Goal: Task Accomplishment & Management: Complete application form

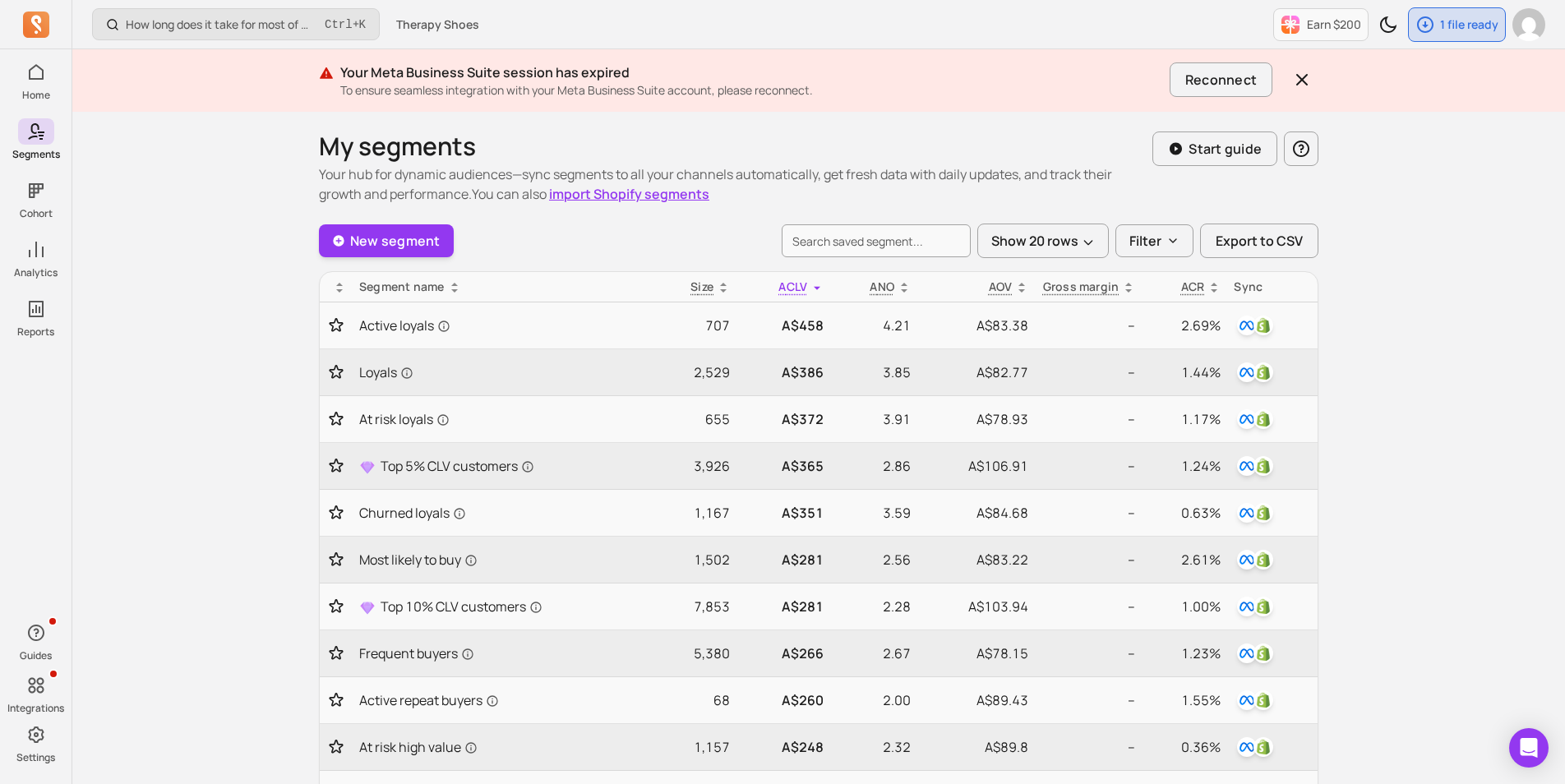
click at [408, 227] on link "New segment" at bounding box center [385, 240] width 135 height 32
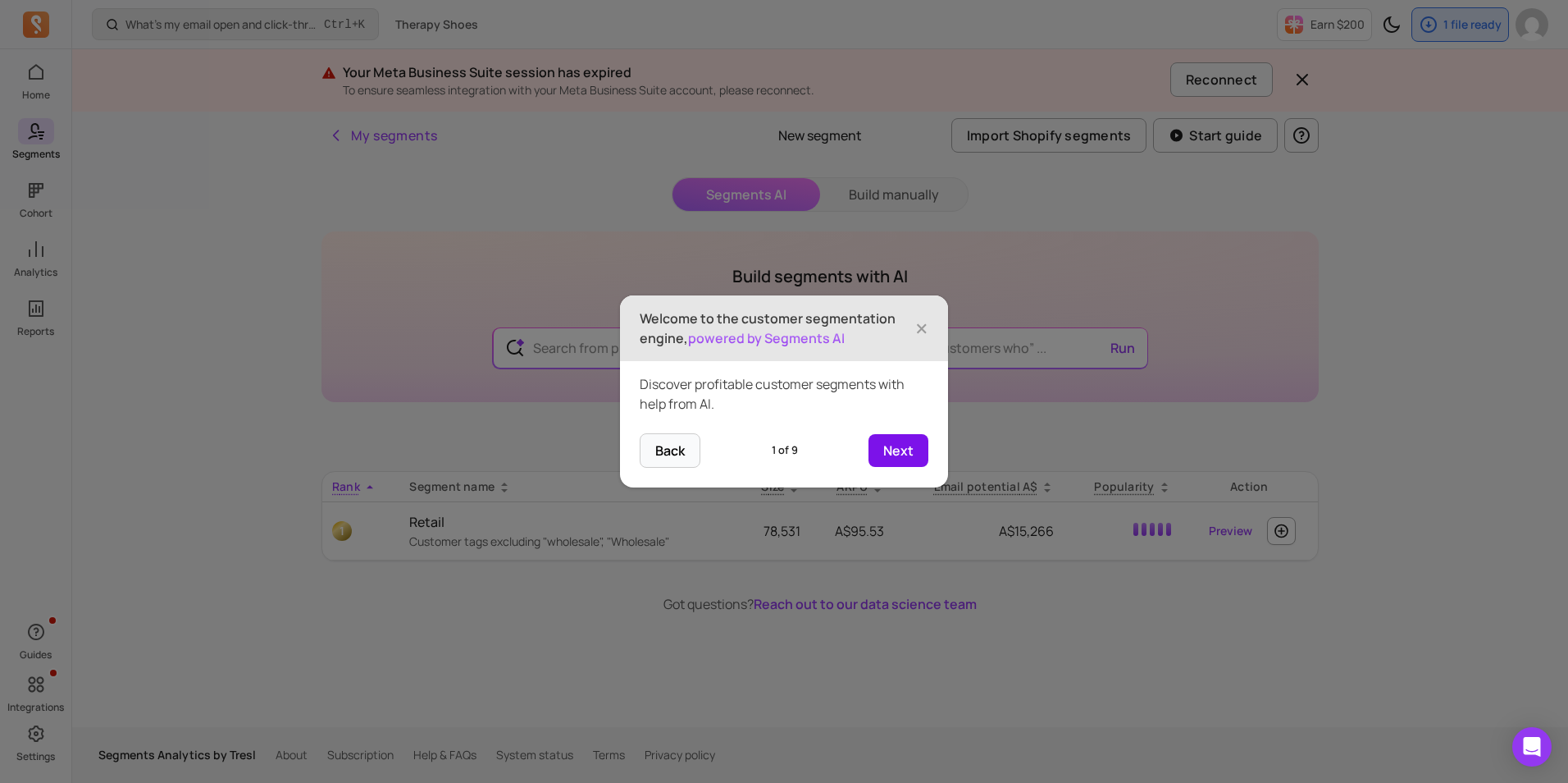
click at [909, 452] on button "Next" at bounding box center [898, 449] width 60 height 32
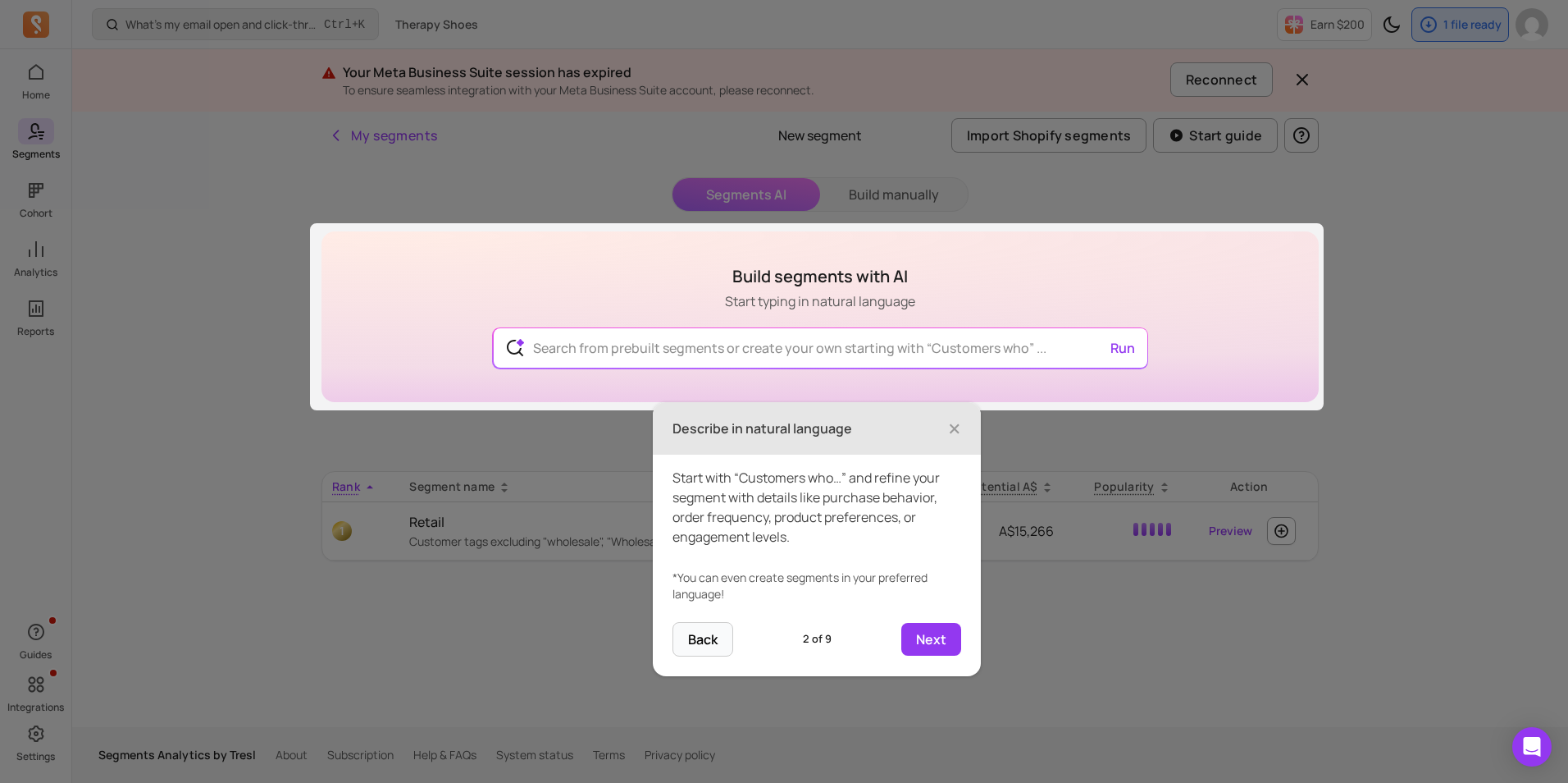
click at [700, 347] on div "Build segments with AI Start typing in natural language Run Top suggested segme…" at bounding box center [820, 423] width 997 height 383
click at [933, 640] on button "Next" at bounding box center [931, 638] width 60 height 32
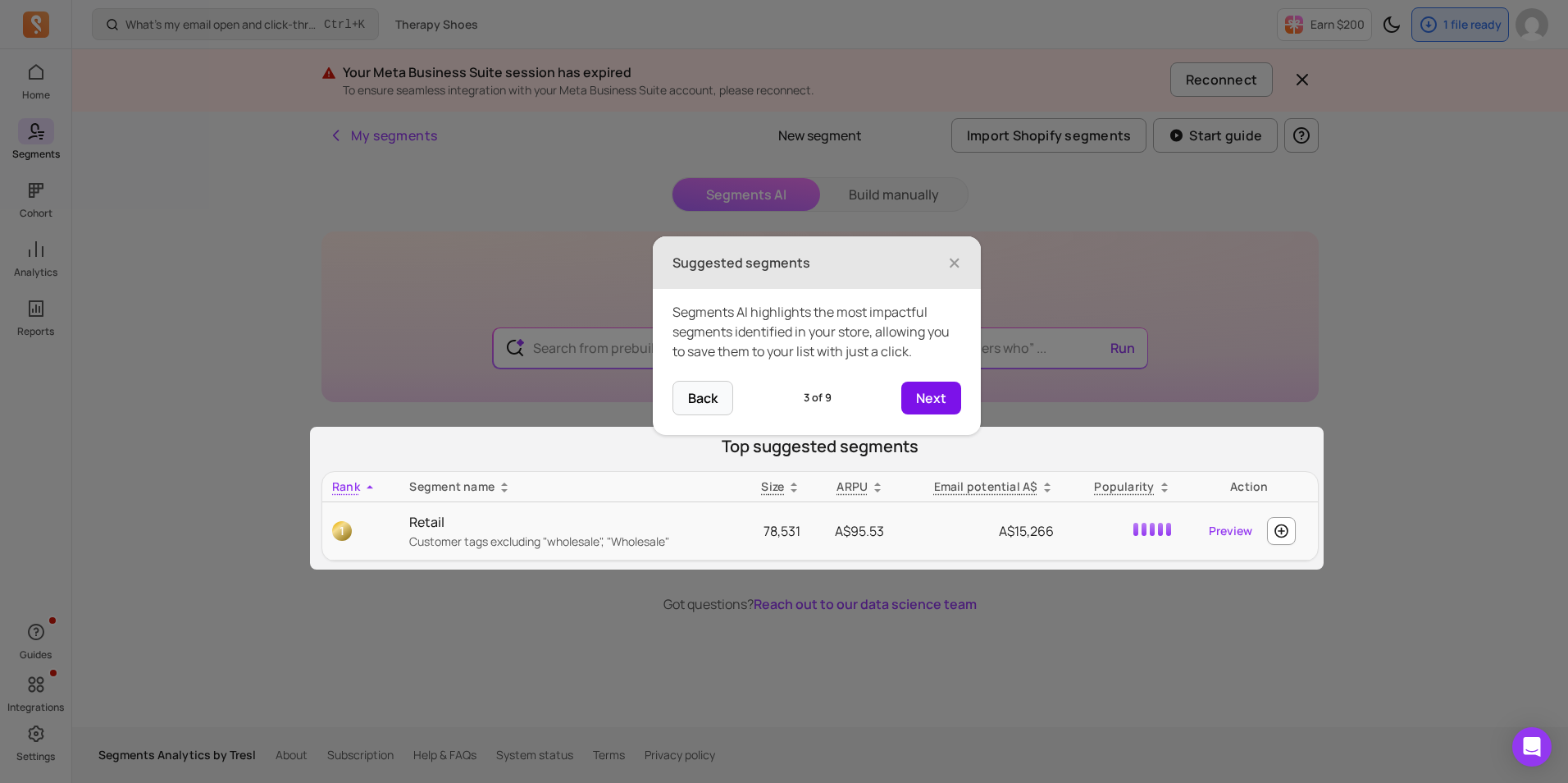
click at [929, 399] on button "Next" at bounding box center [931, 398] width 60 height 32
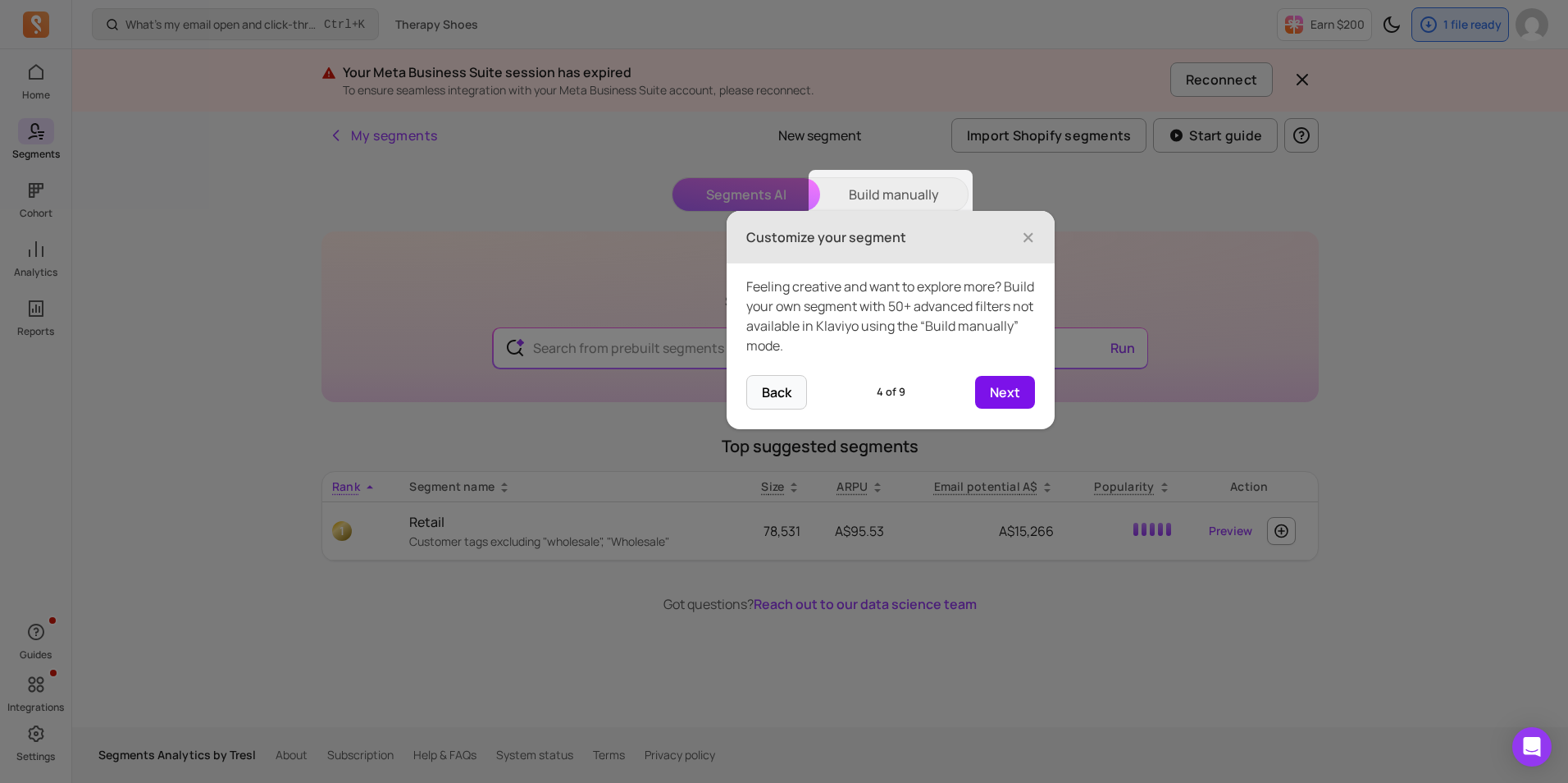
click at [1004, 396] on button "Next" at bounding box center [1005, 391] width 60 height 32
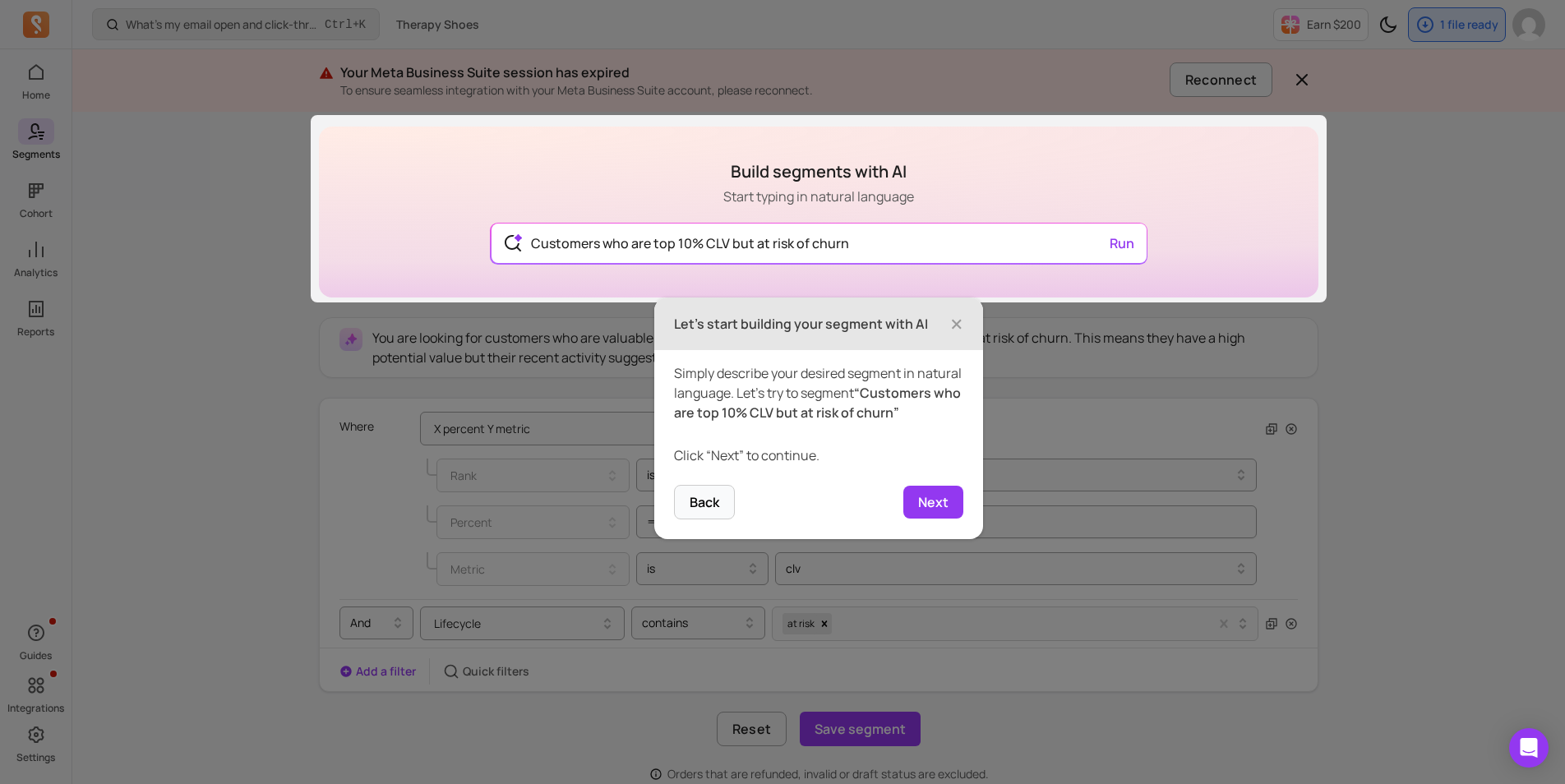
scroll to position [109, 0]
click at [942, 515] on button "Next" at bounding box center [933, 498] width 60 height 32
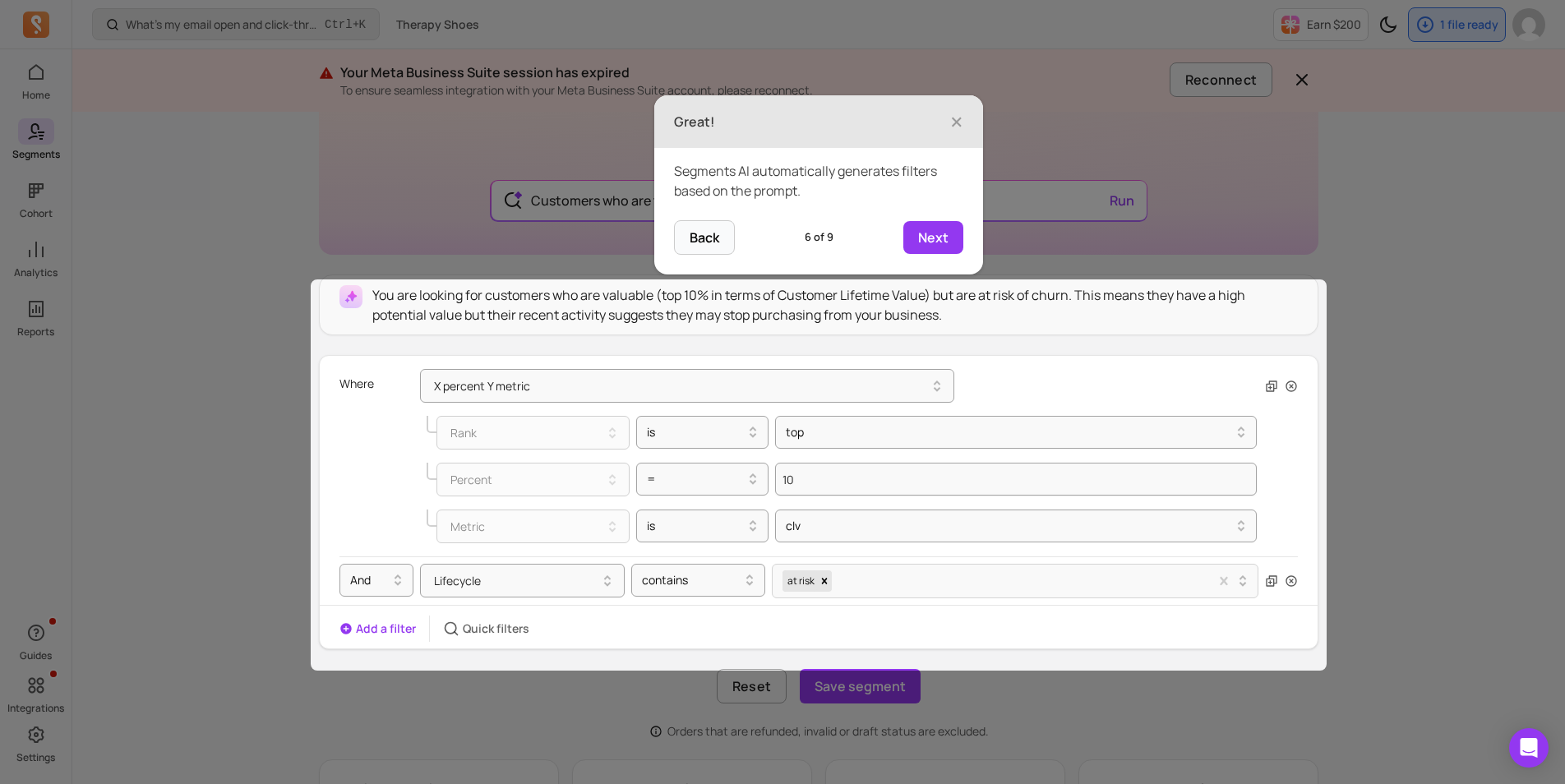
scroll to position [135, 0]
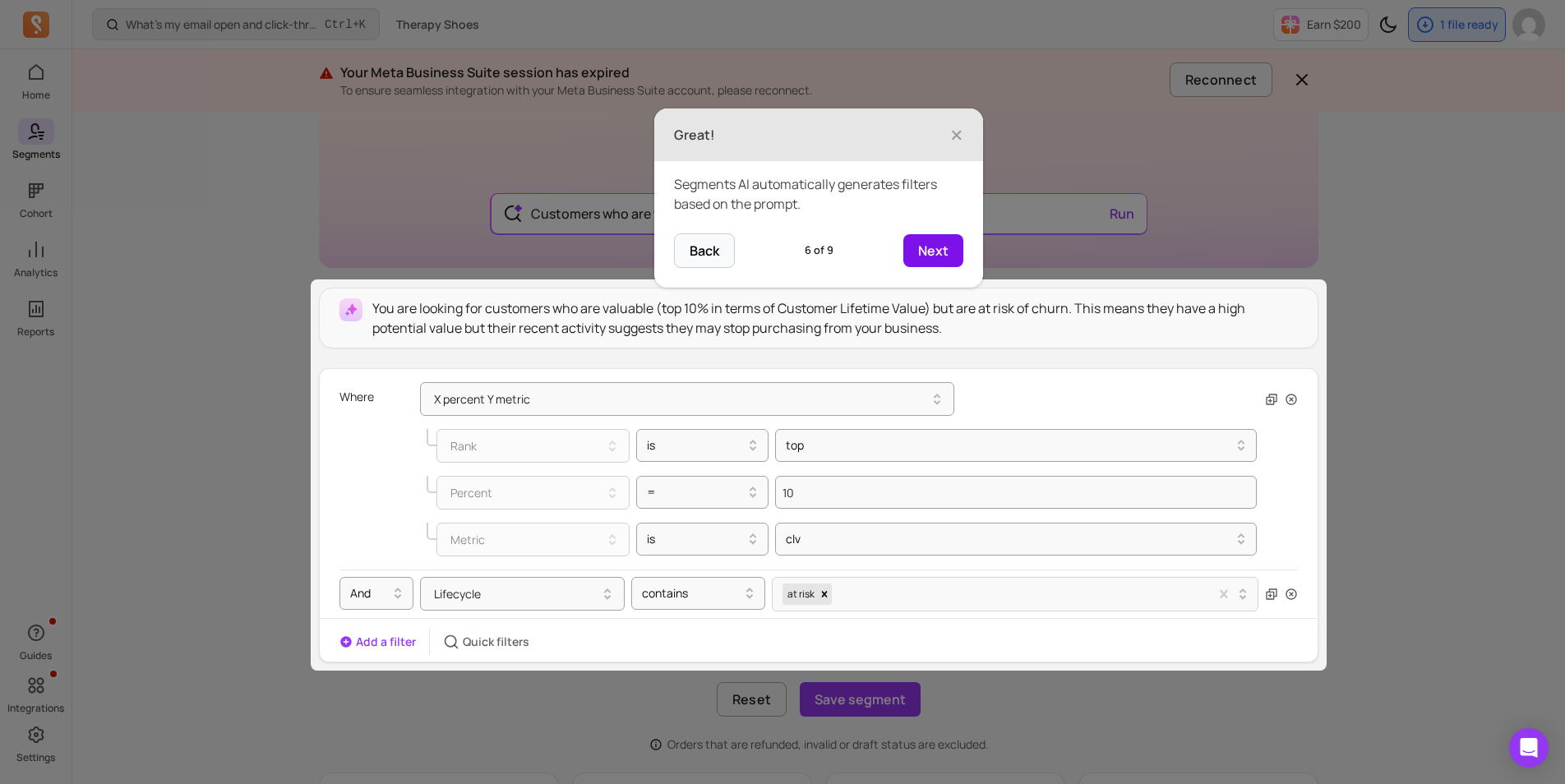
click at [936, 258] on button "Next" at bounding box center [933, 250] width 60 height 32
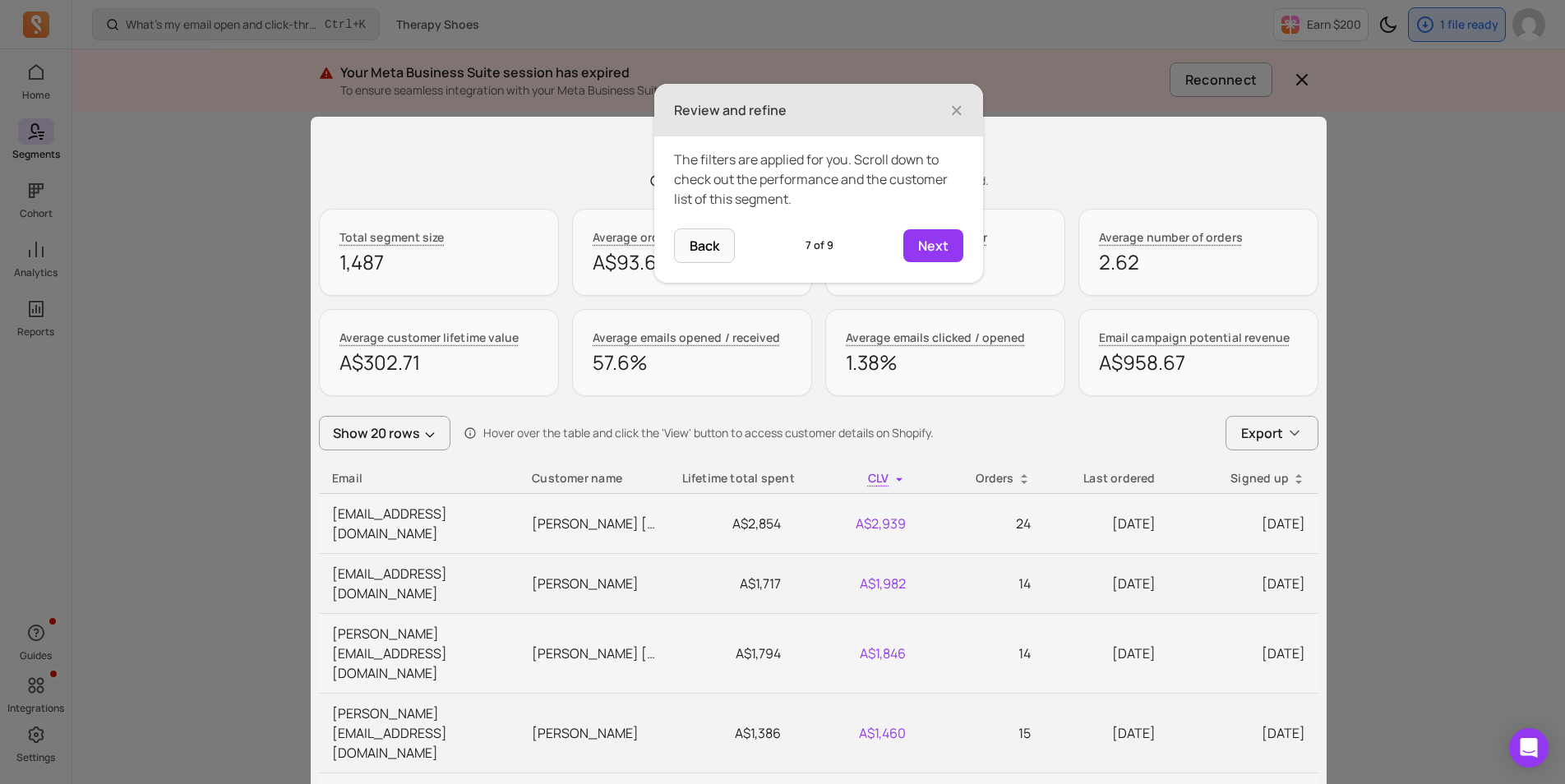
scroll to position [784, 0]
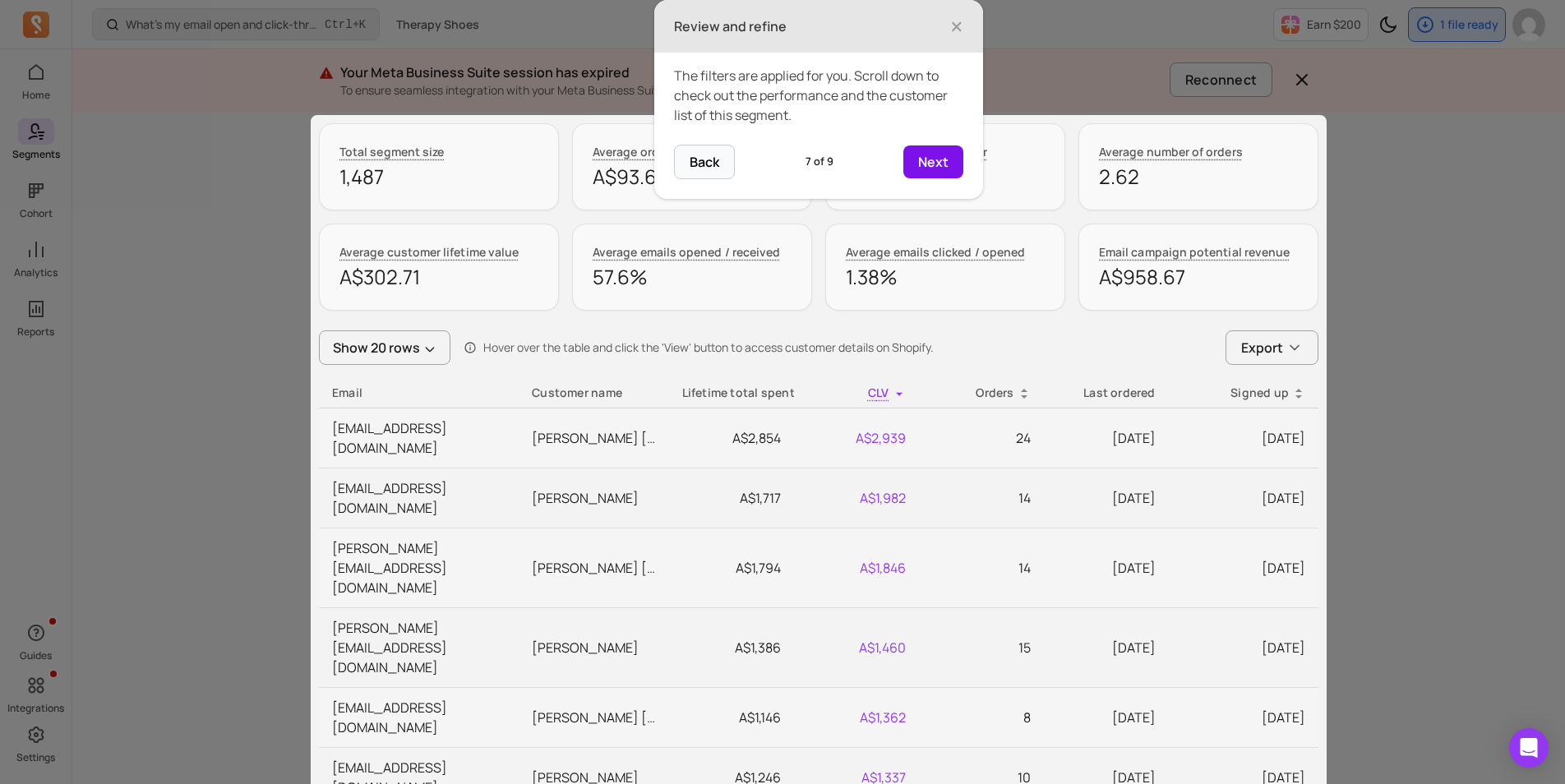
click at [932, 168] on button "Next" at bounding box center [933, 161] width 60 height 32
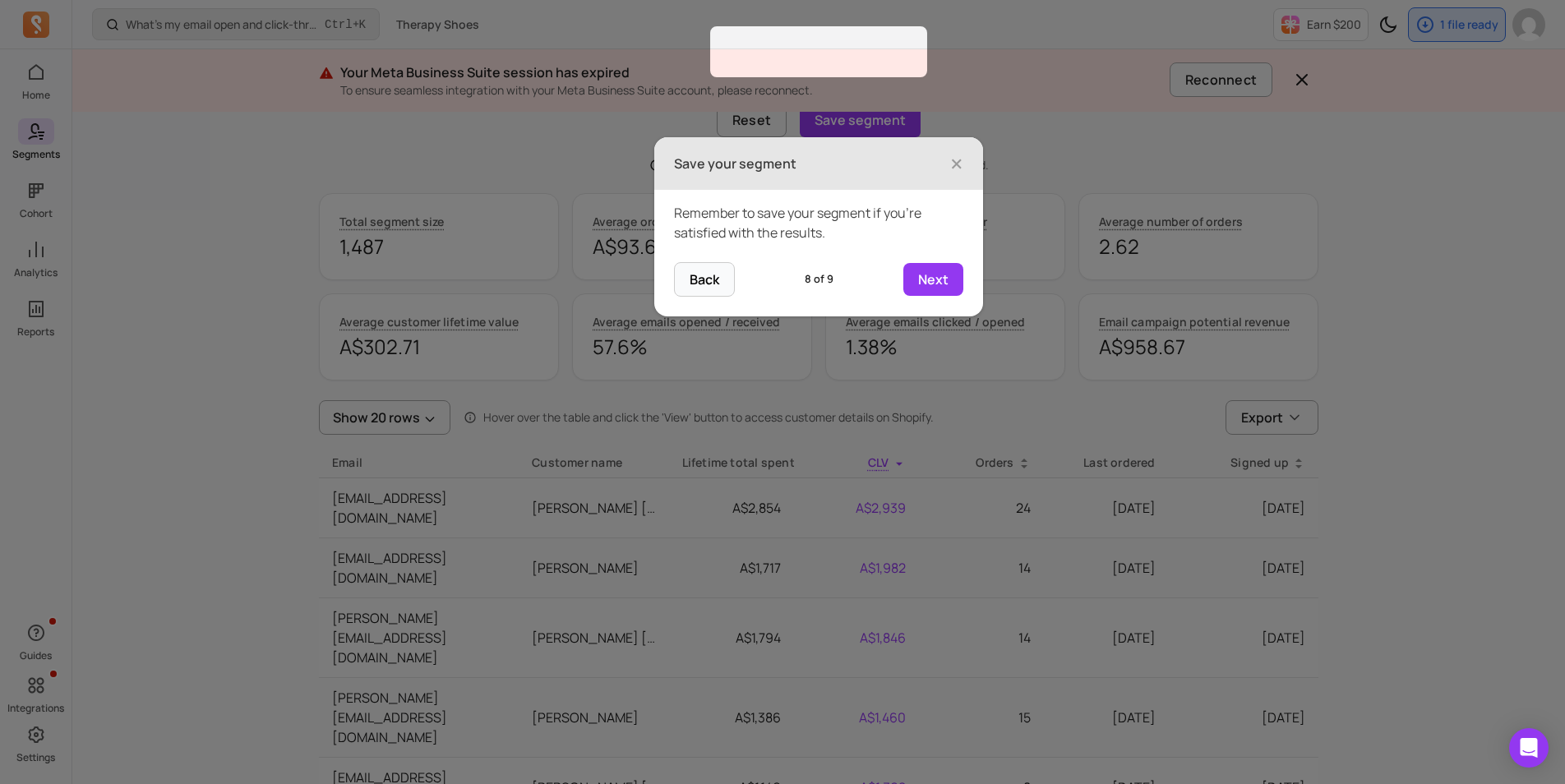
scroll to position [693, 0]
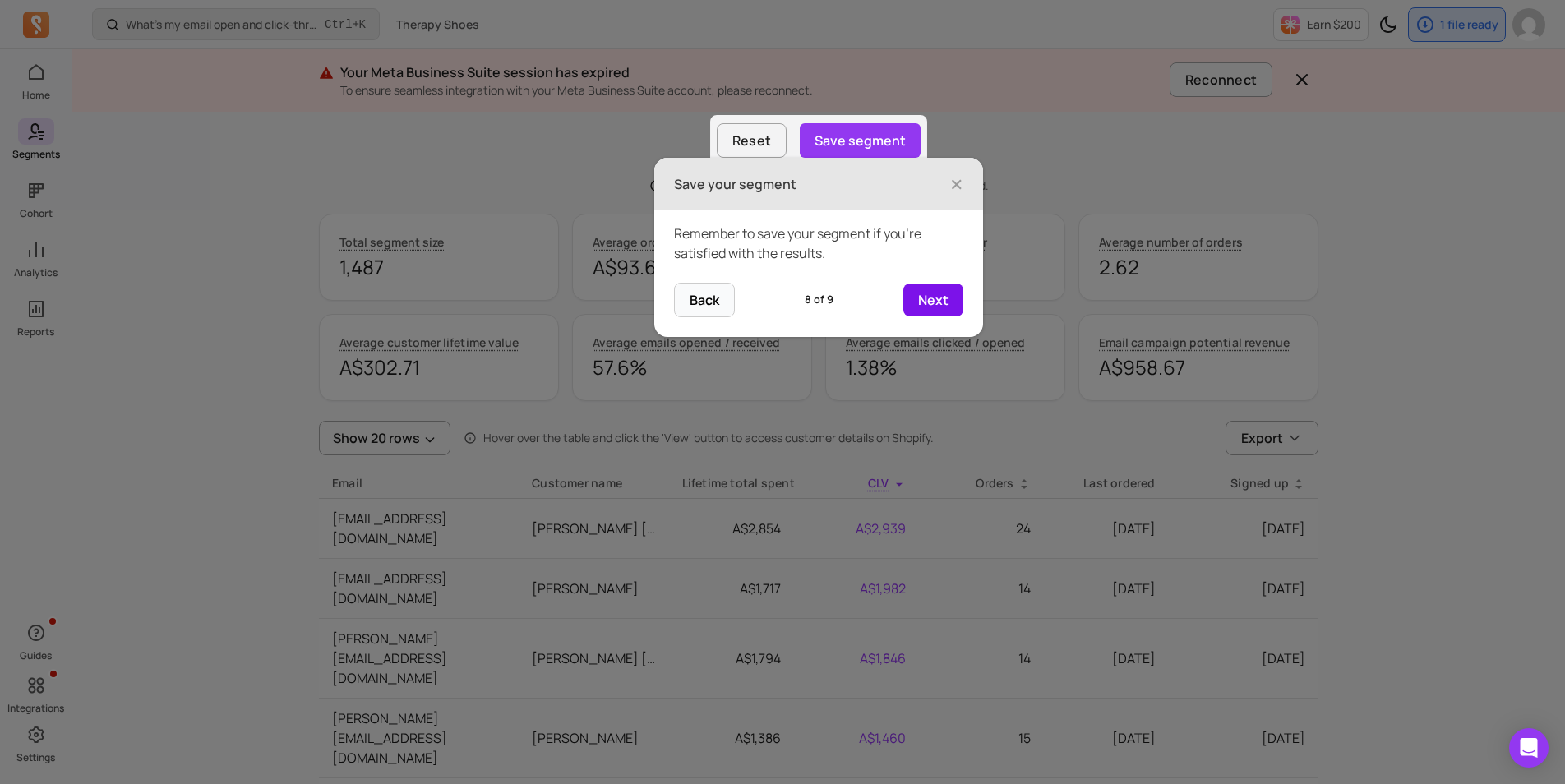
click at [934, 302] on button "Next" at bounding box center [933, 299] width 60 height 32
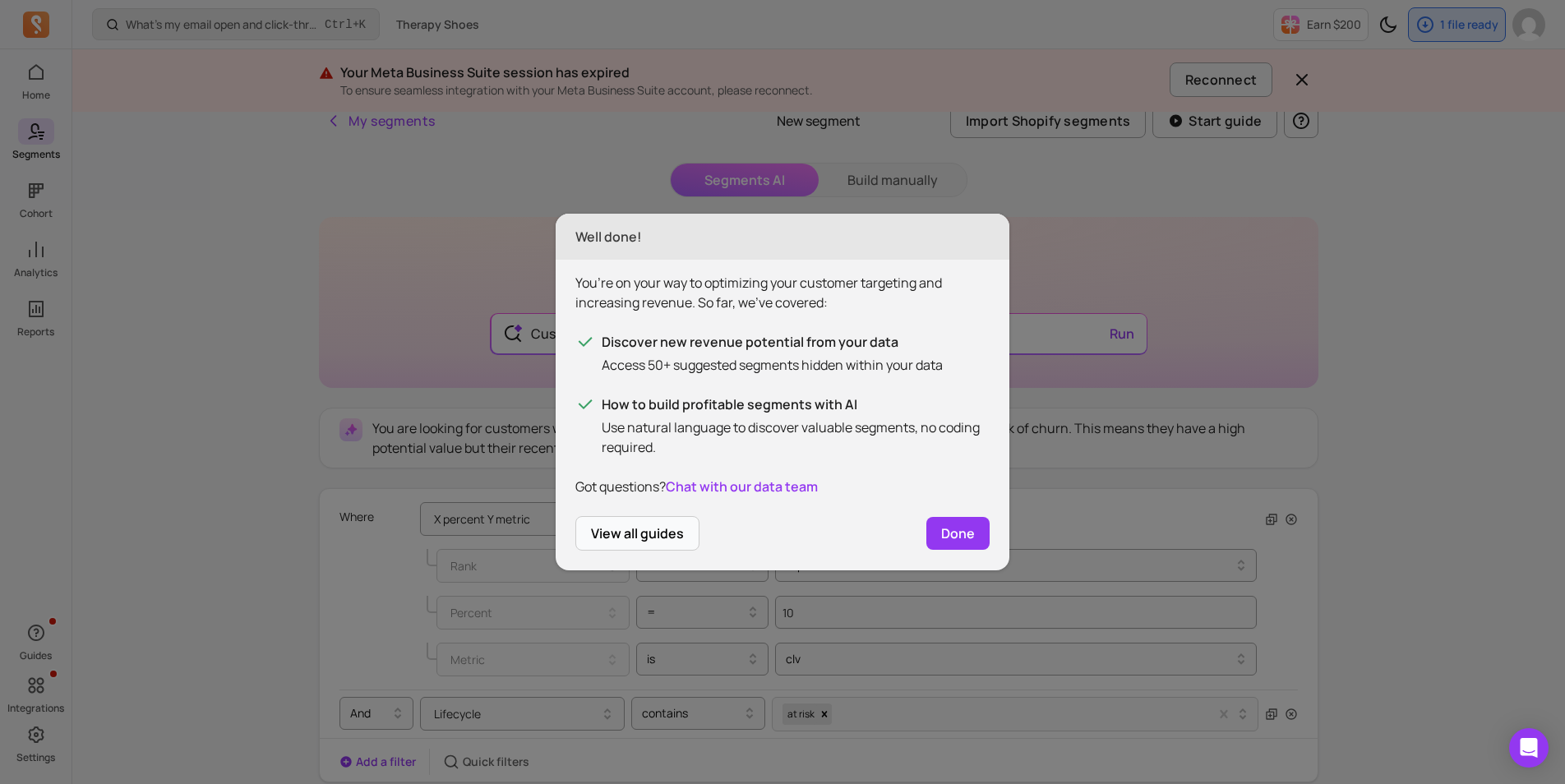
scroll to position [0, 0]
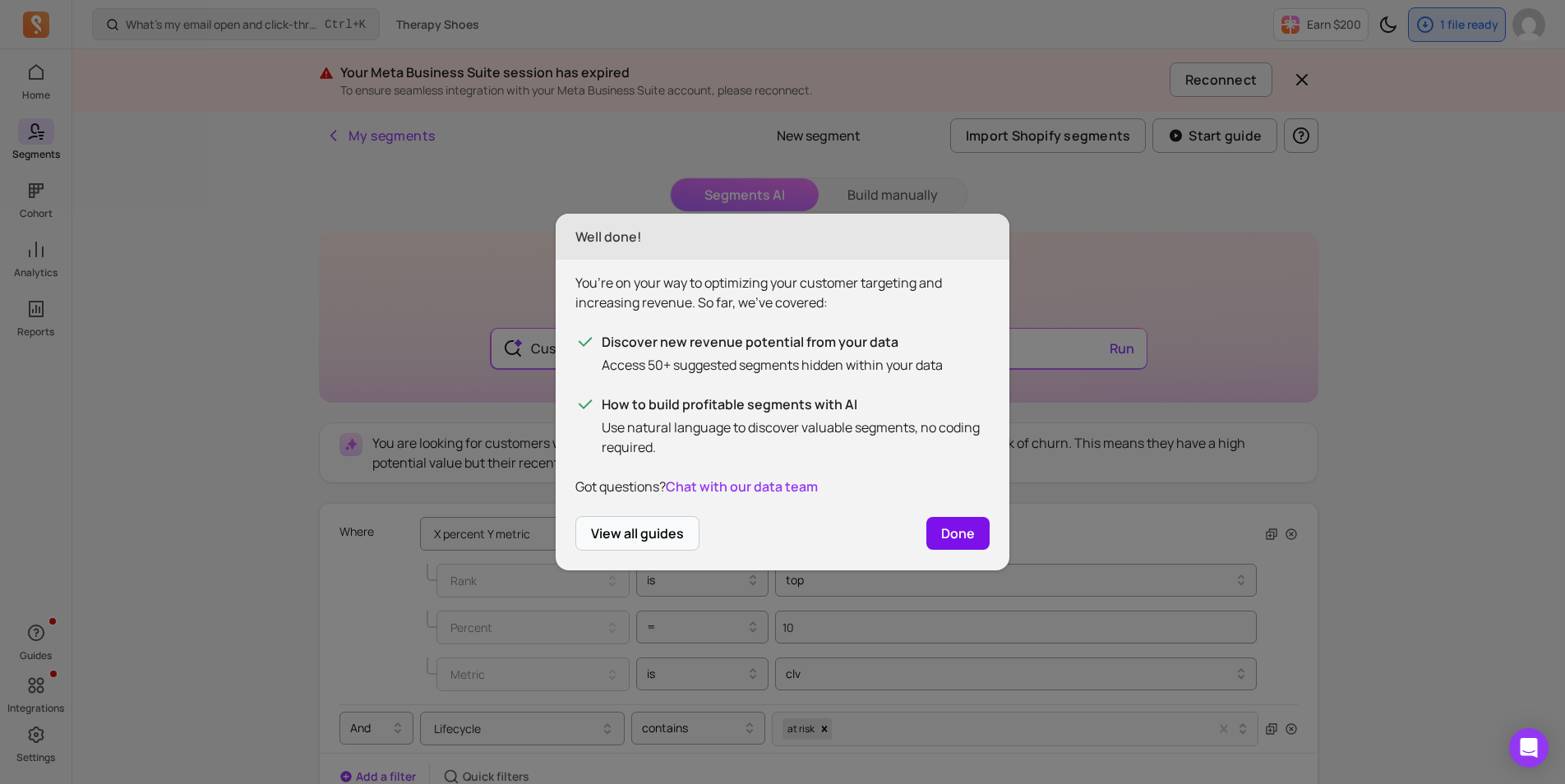
click at [959, 540] on button "Done" at bounding box center [958, 533] width 63 height 32
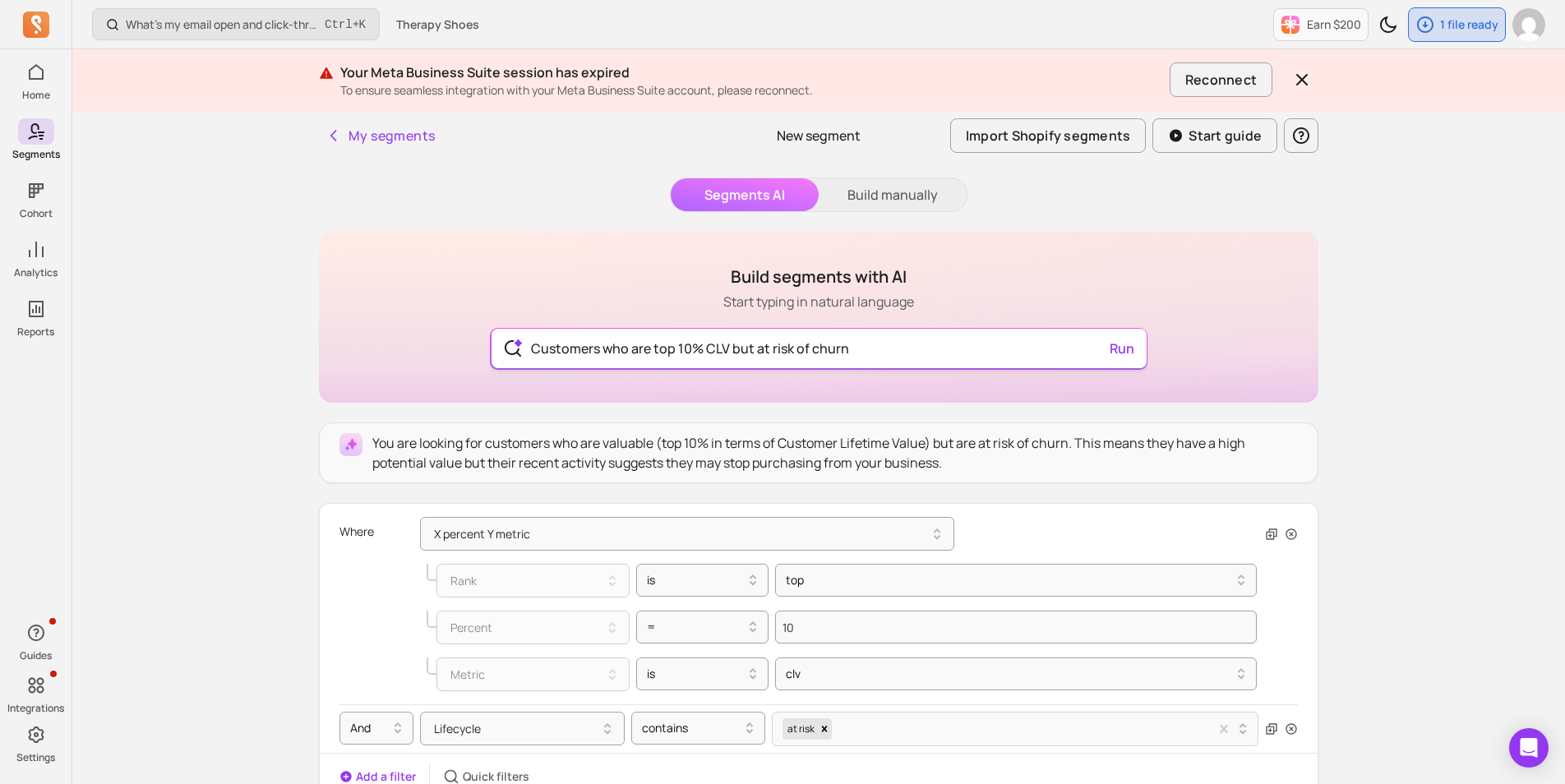
click at [602, 341] on input "Customers who are top 10% CLV but at risk of churn" at bounding box center [819, 348] width 602 height 39
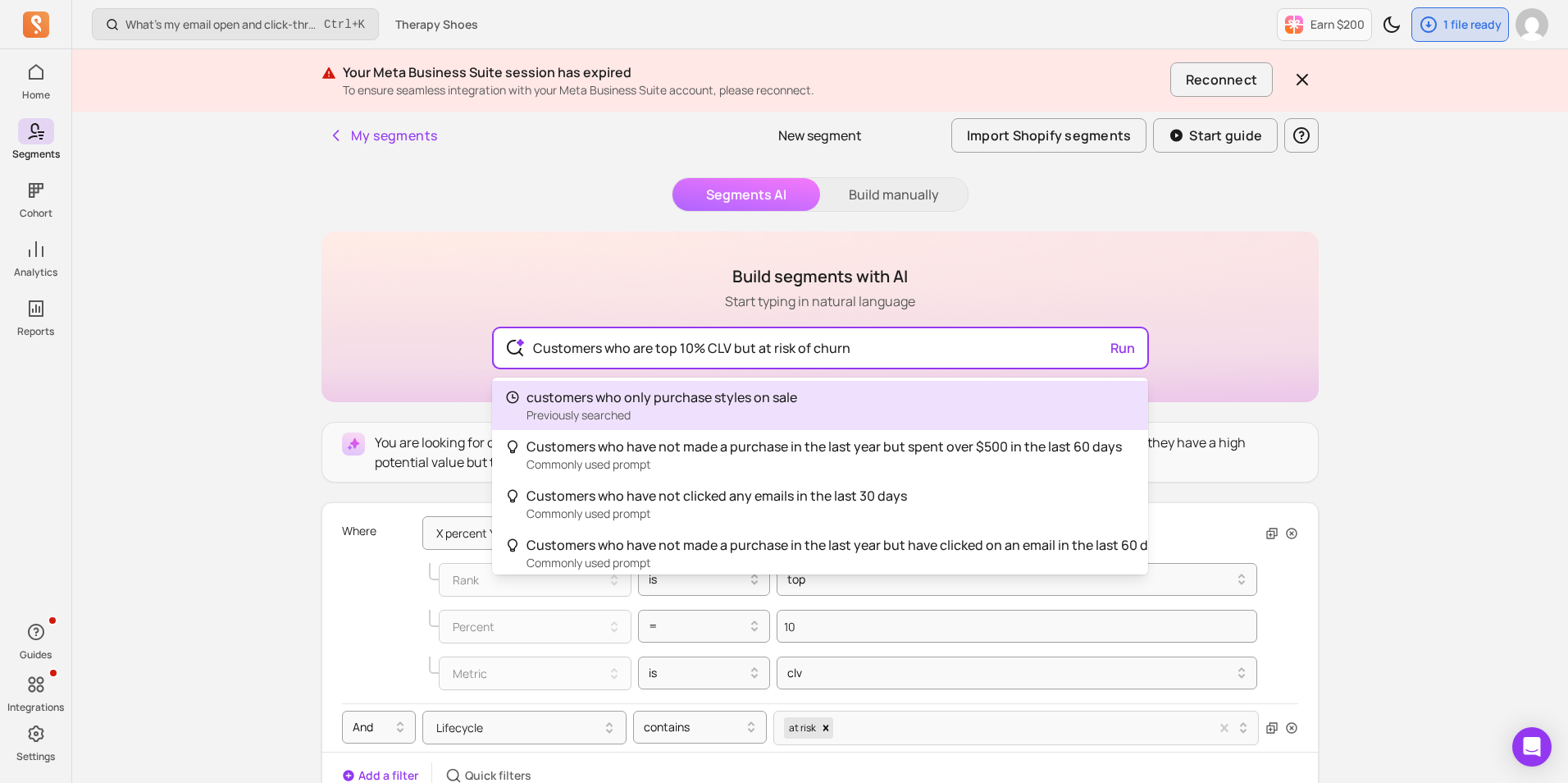
drag, startPoint x: 848, startPoint y: 345, endPoint x: 316, endPoint y: 339, distance: 532.0
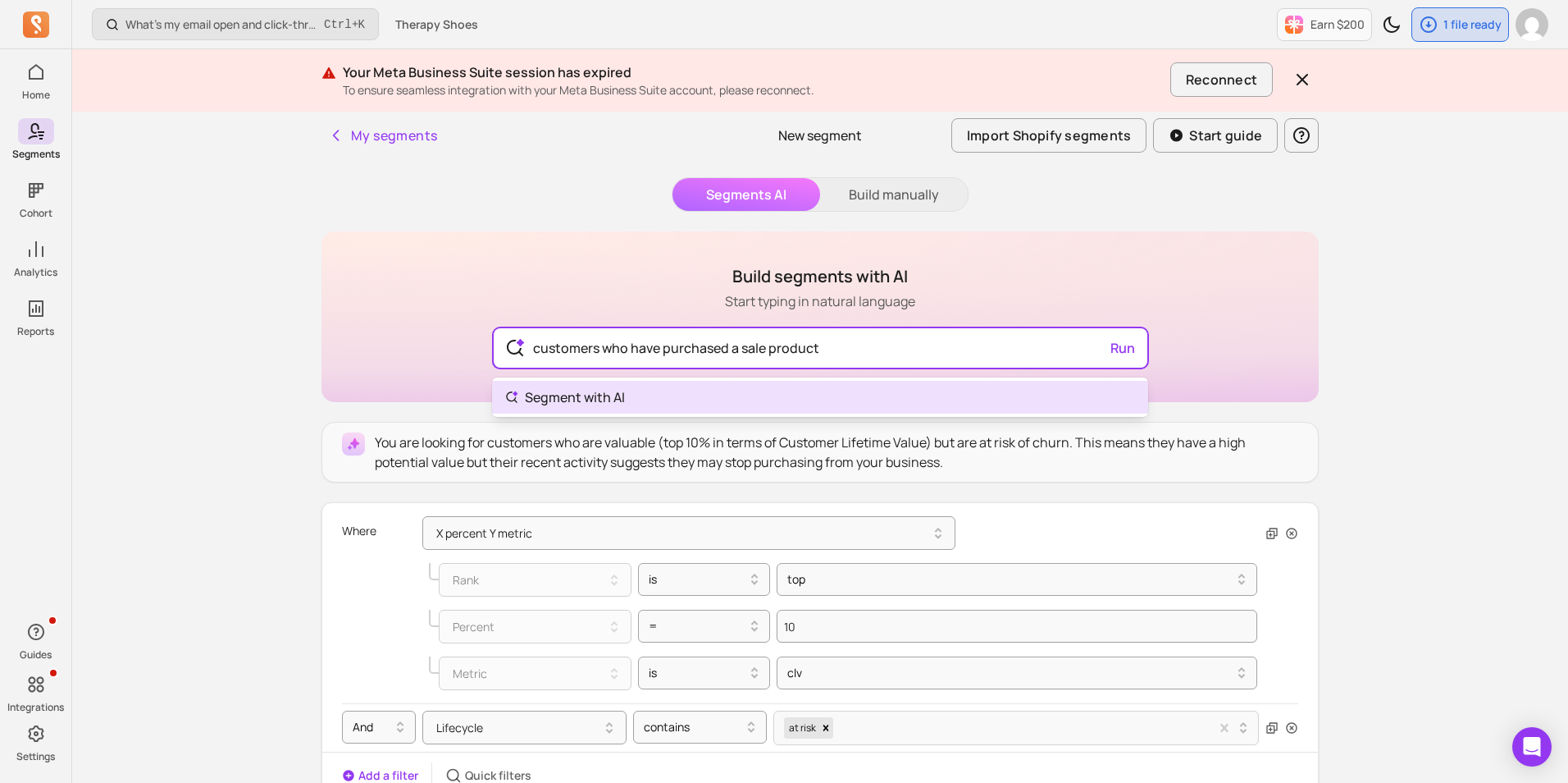
type input "customers who have purchased a sale product"
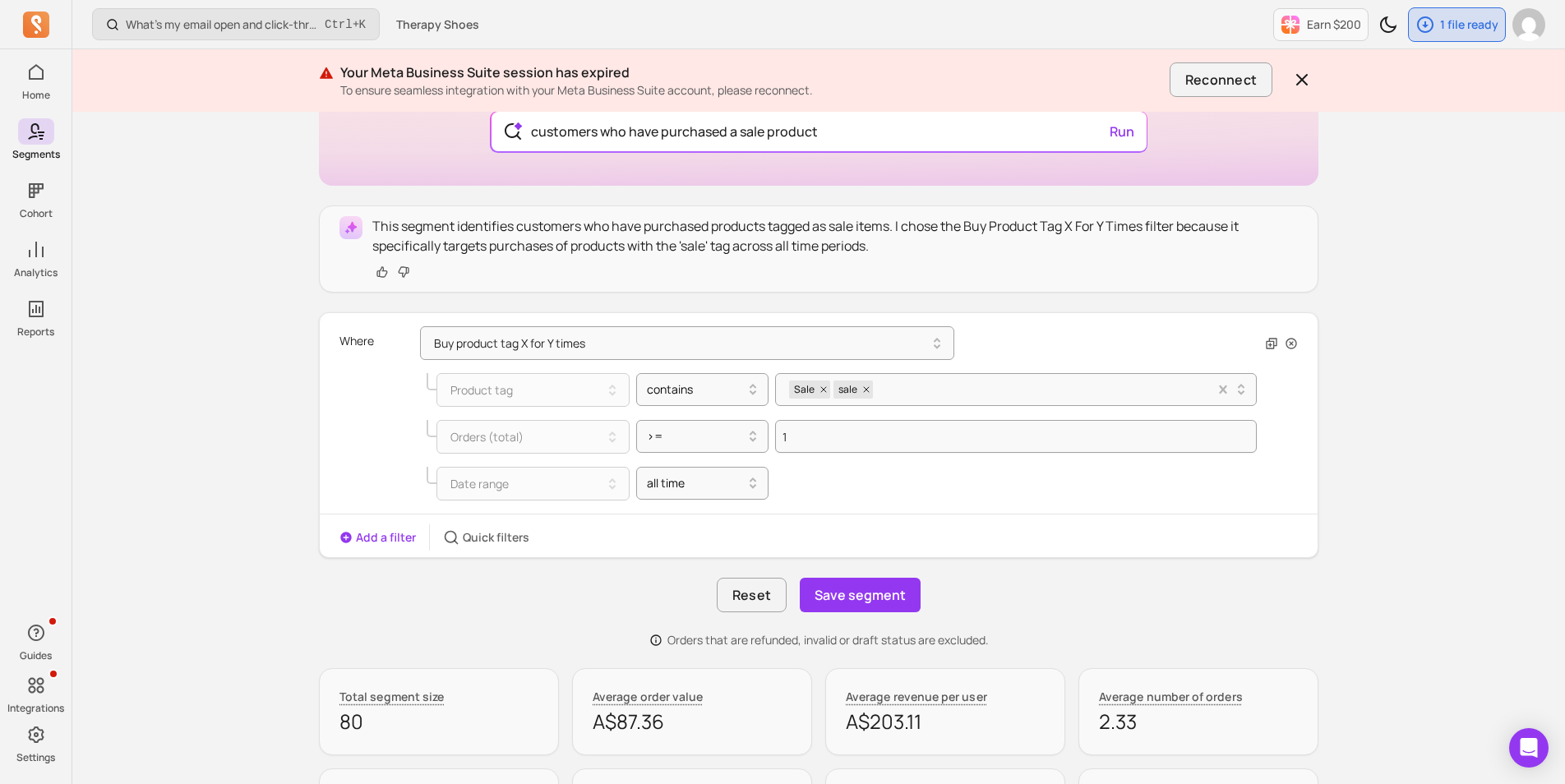
scroll to position [247, 0]
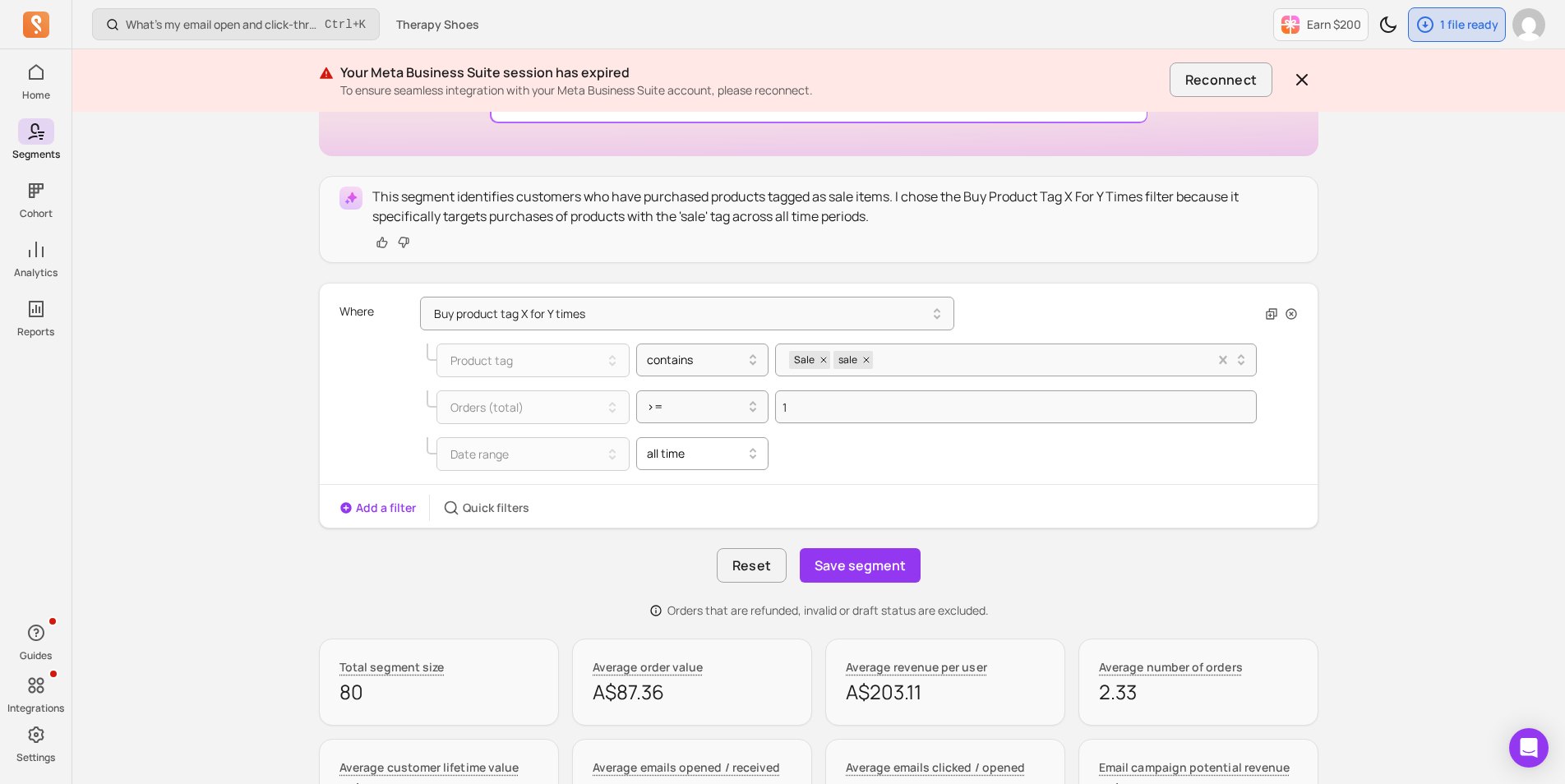
click at [715, 450] on div at bounding box center [696, 453] width 98 height 19
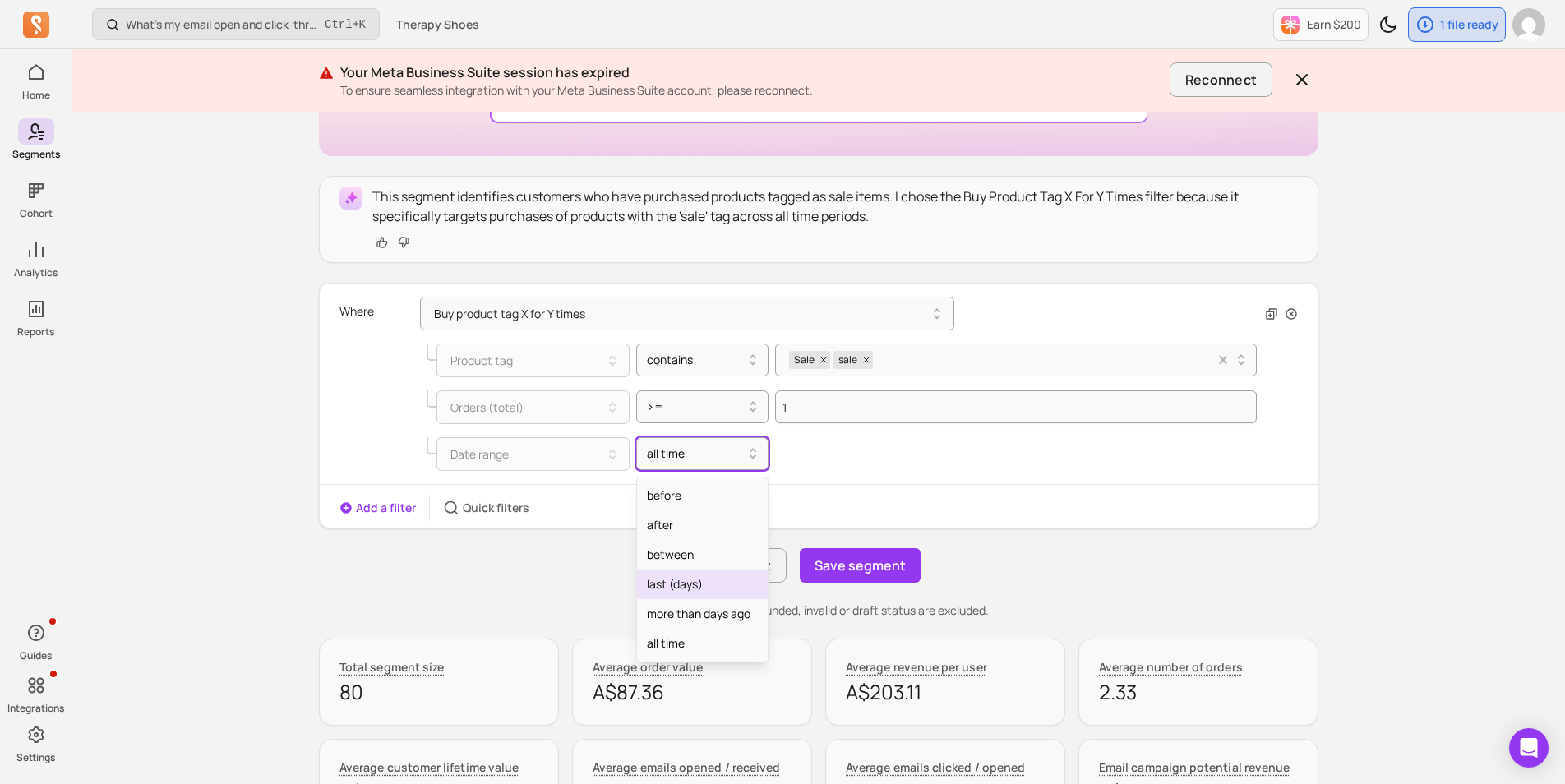
click at [692, 591] on div "last (days)" at bounding box center [703, 584] width 132 height 30
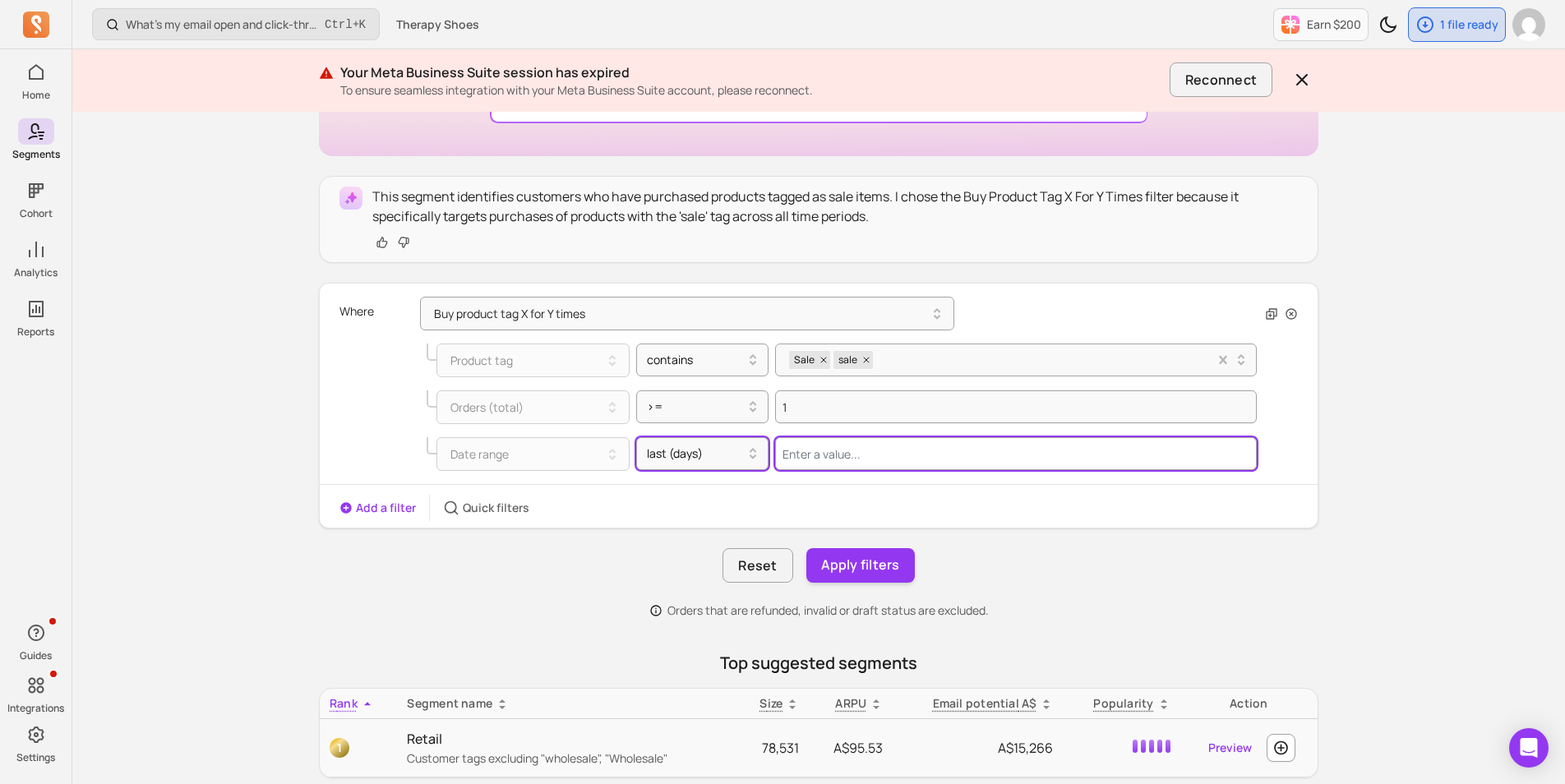
click at [815, 448] on input "Value for filter clause" at bounding box center [1015, 453] width 482 height 32
type input "365"
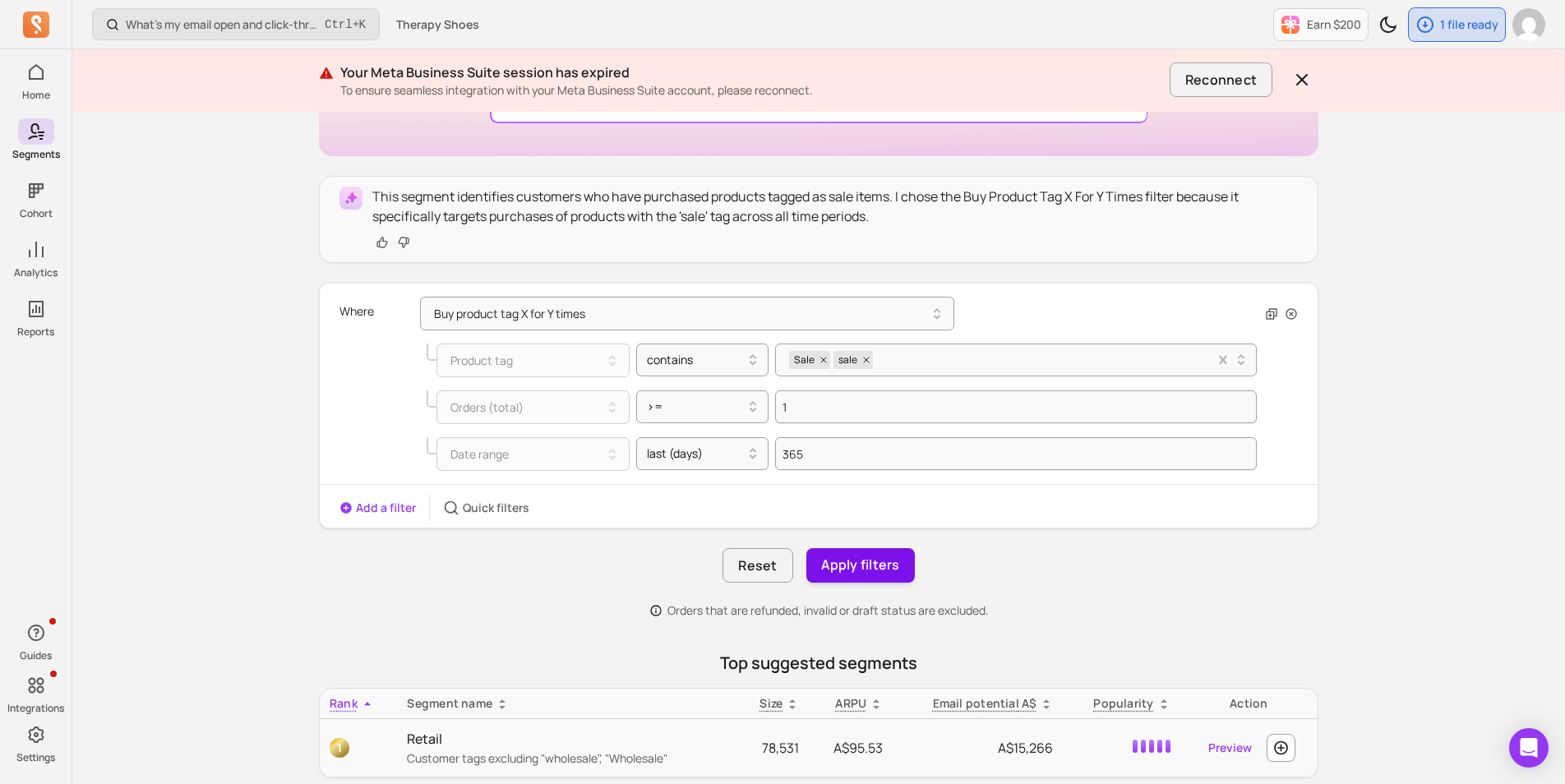
click at [866, 565] on button "Apply filters" at bounding box center [860, 564] width 109 height 34
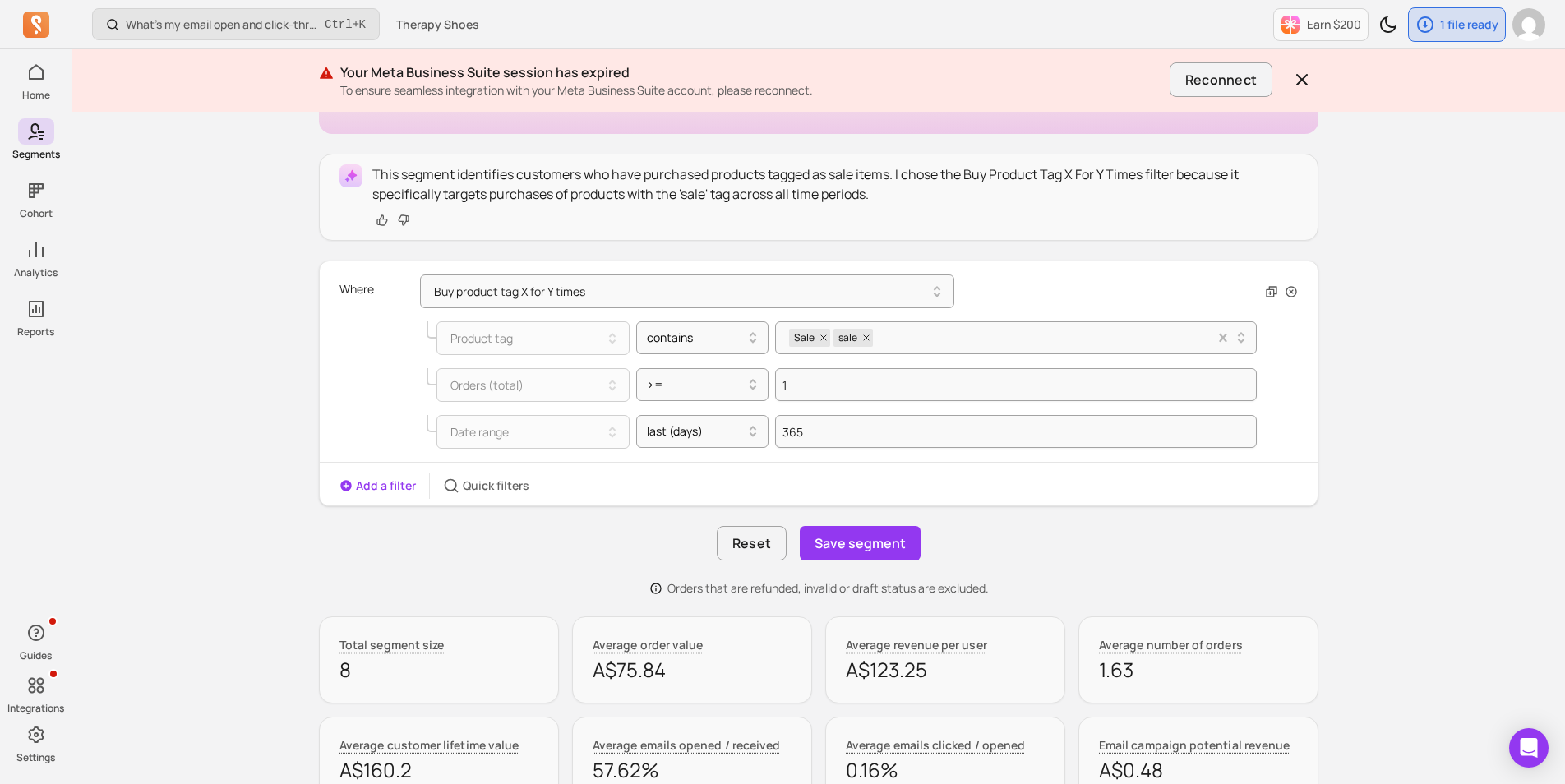
scroll to position [254, 0]
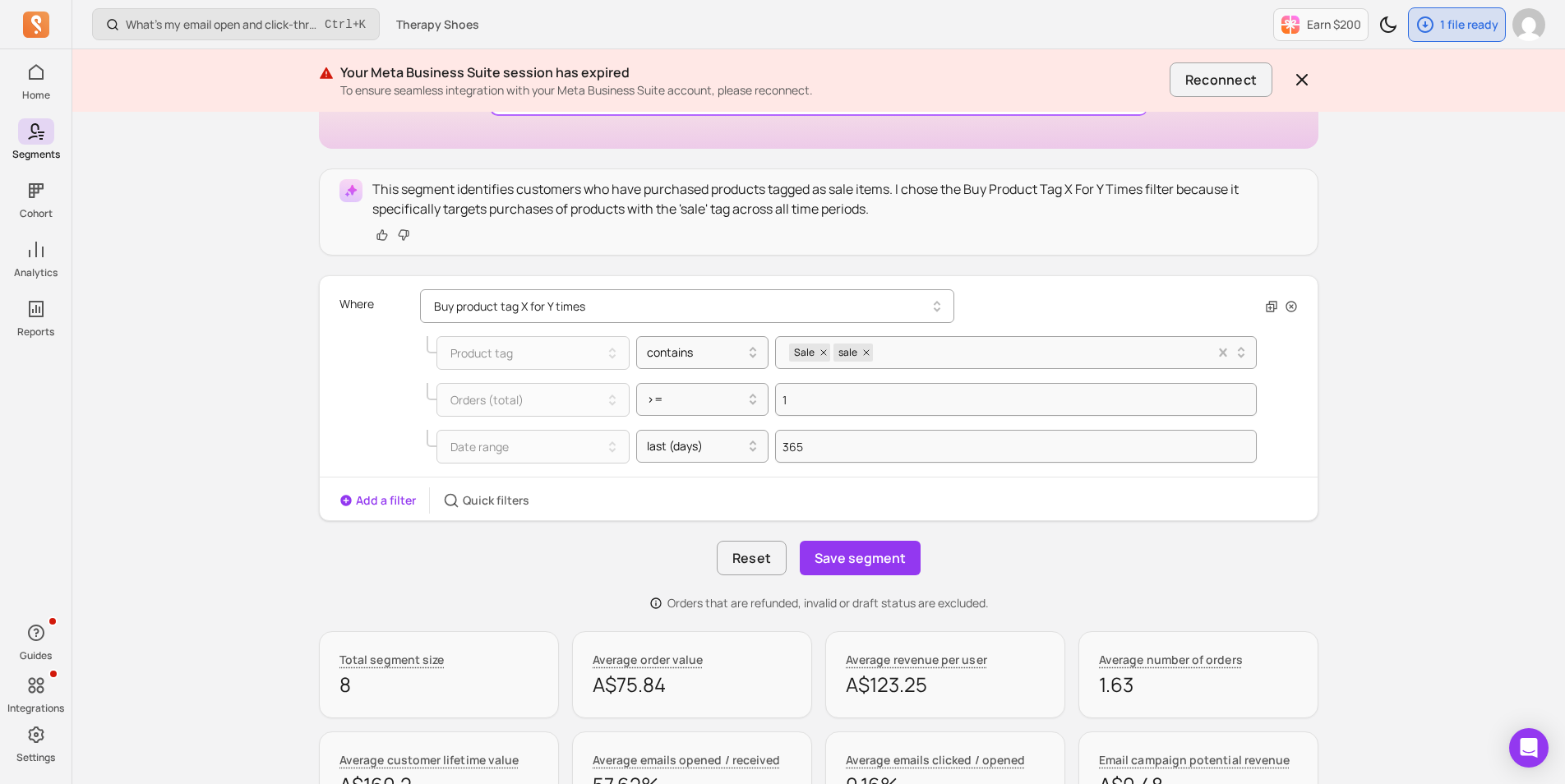
click at [526, 306] on button "Buy product tag X for Y times" at bounding box center [686, 306] width 534 height 33
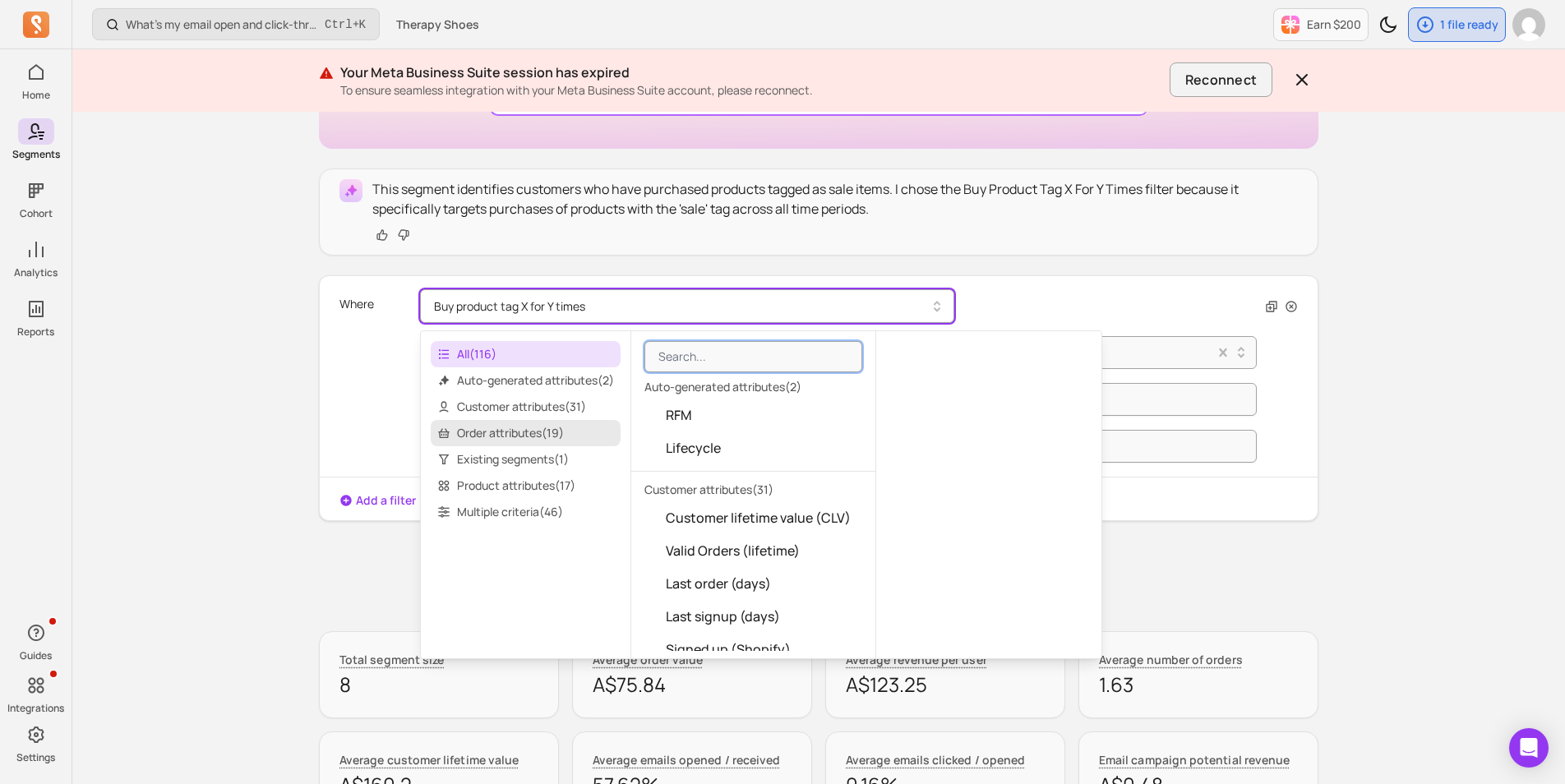
click at [519, 433] on span "Order attributes ( 19 )" at bounding box center [525, 432] width 189 height 26
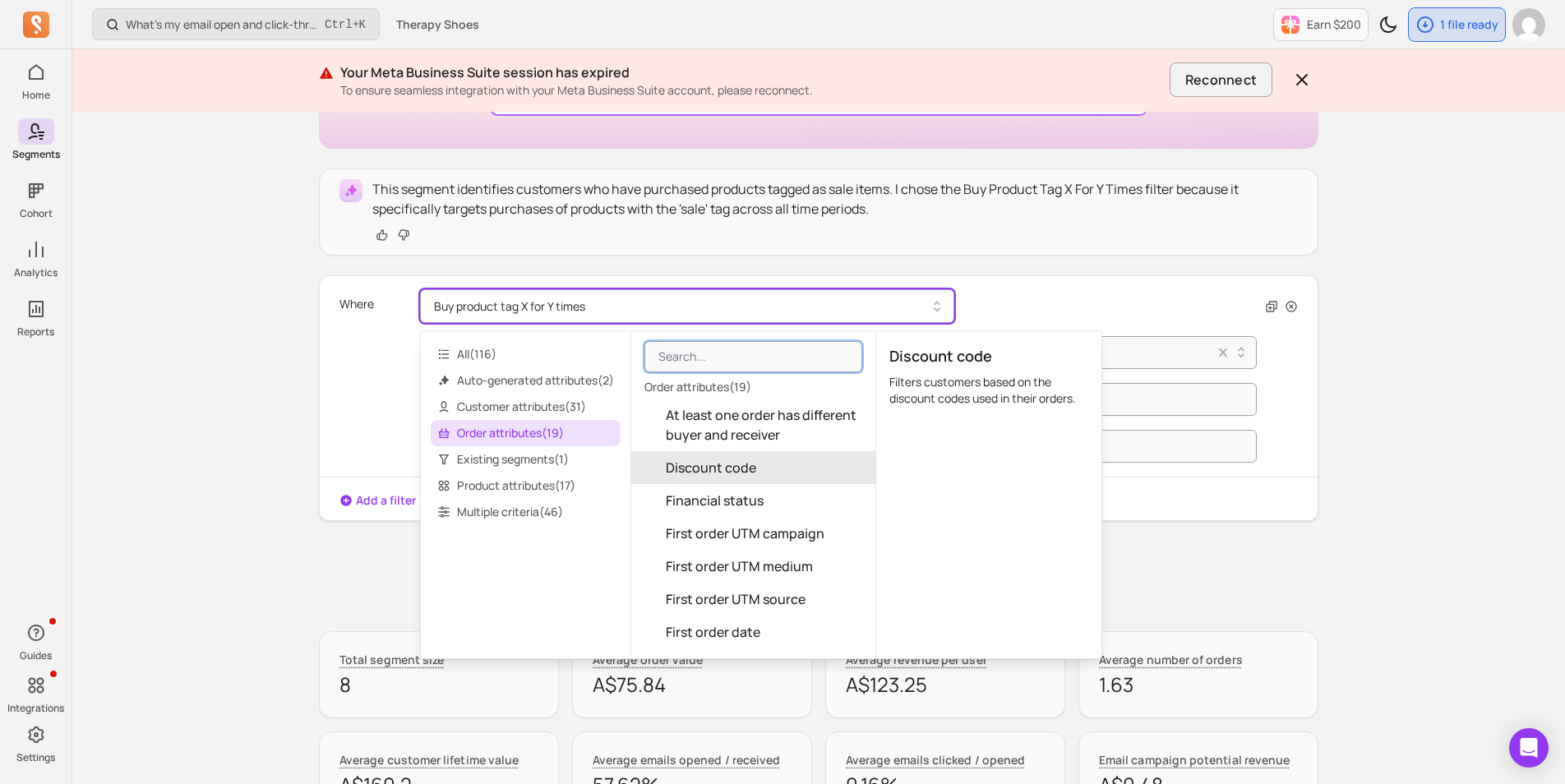
click at [753, 474] on span "Discount code" at bounding box center [710, 467] width 90 height 19
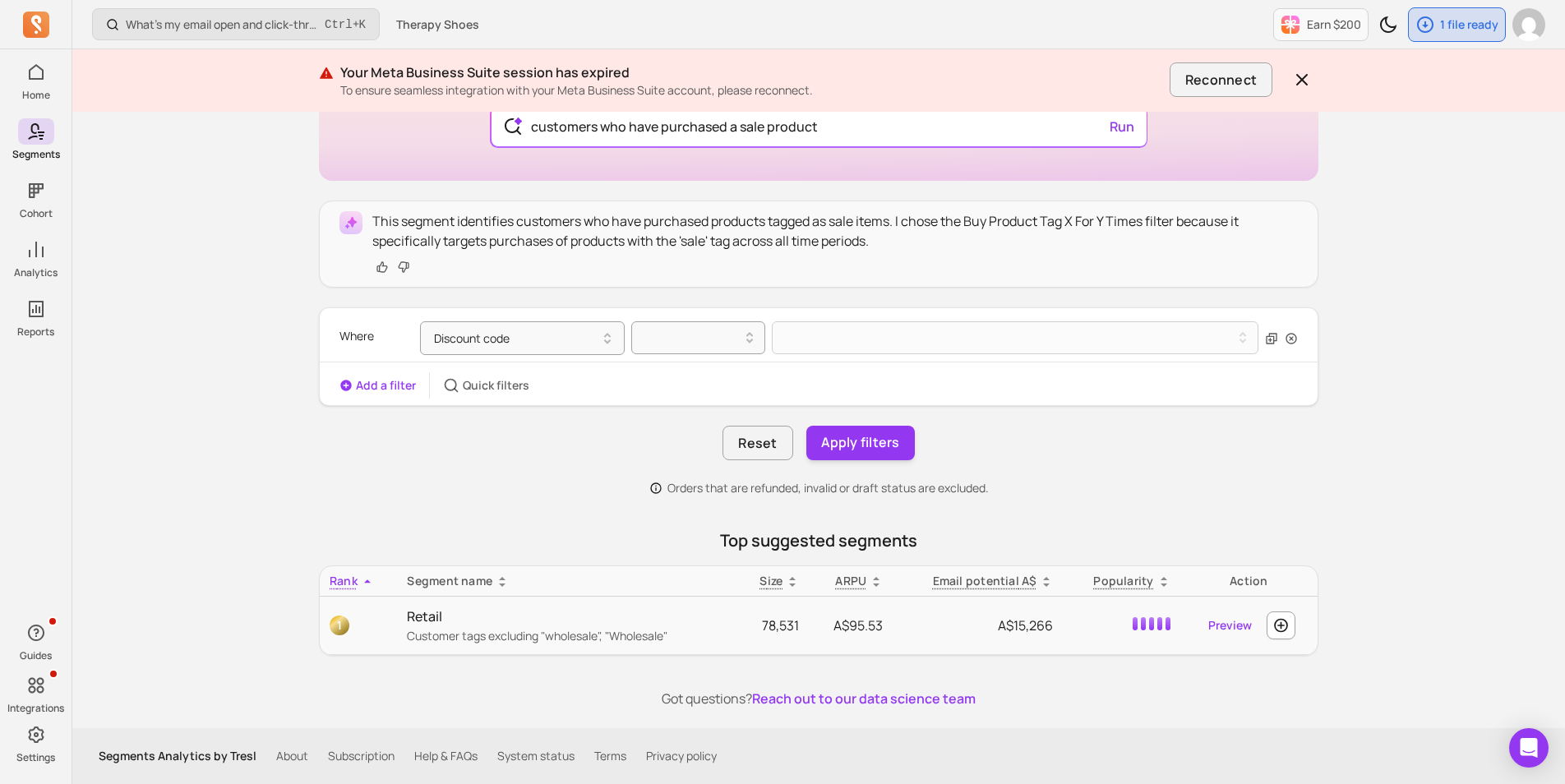
scroll to position [222, 0]
click at [684, 338] on div at bounding box center [691, 337] width 99 height 19
click at [684, 461] on div "not empty" at bounding box center [698, 469] width 133 height 30
click at [566, 426] on div "Reset Apply filters" at bounding box center [818, 443] width 999 height 34
click at [849, 443] on button "Apply filters" at bounding box center [860, 443] width 109 height 34
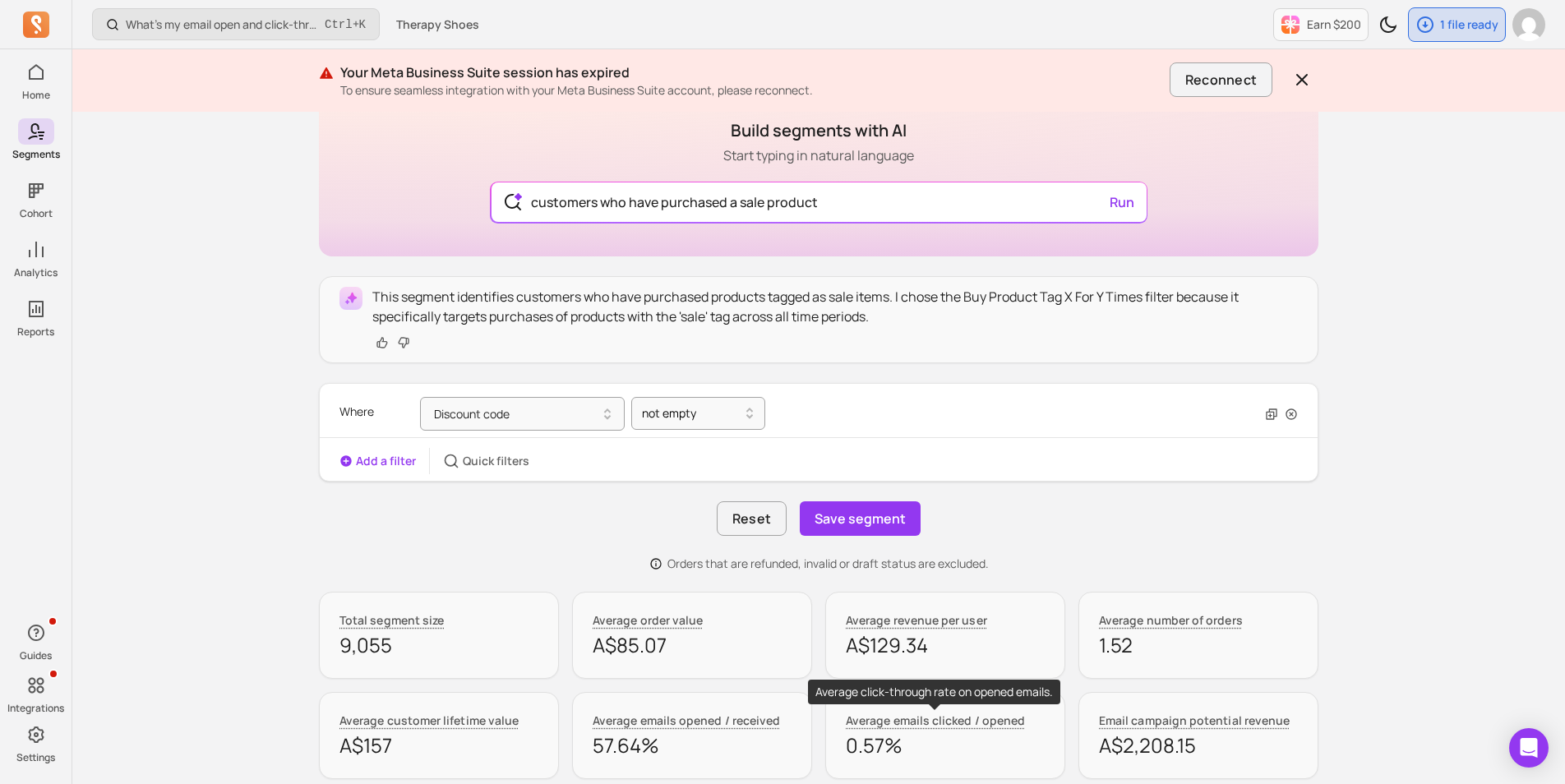
scroll to position [139, 0]
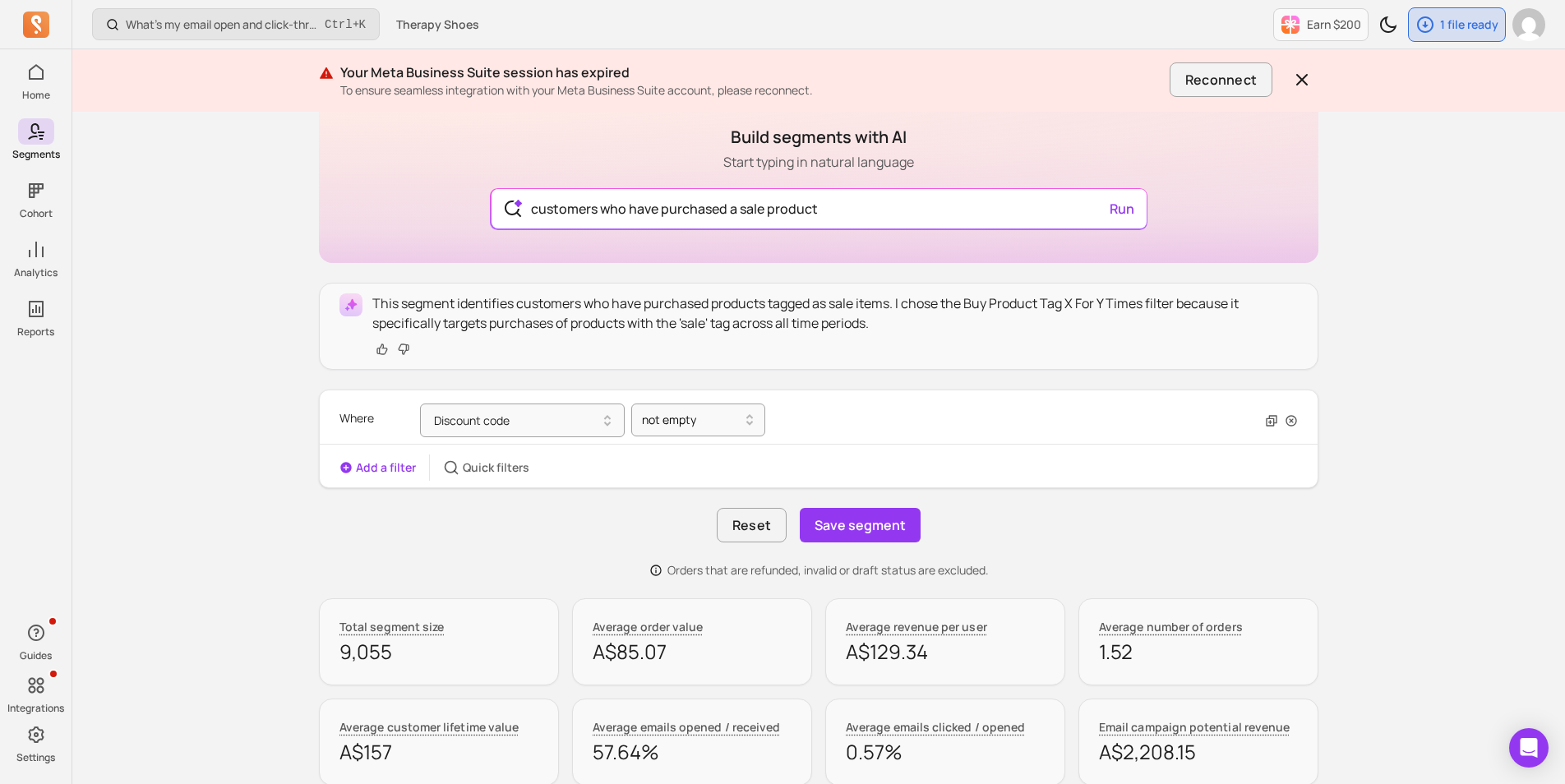
click at [383, 471] on button "Add a filter" at bounding box center [378, 468] width 76 height 17
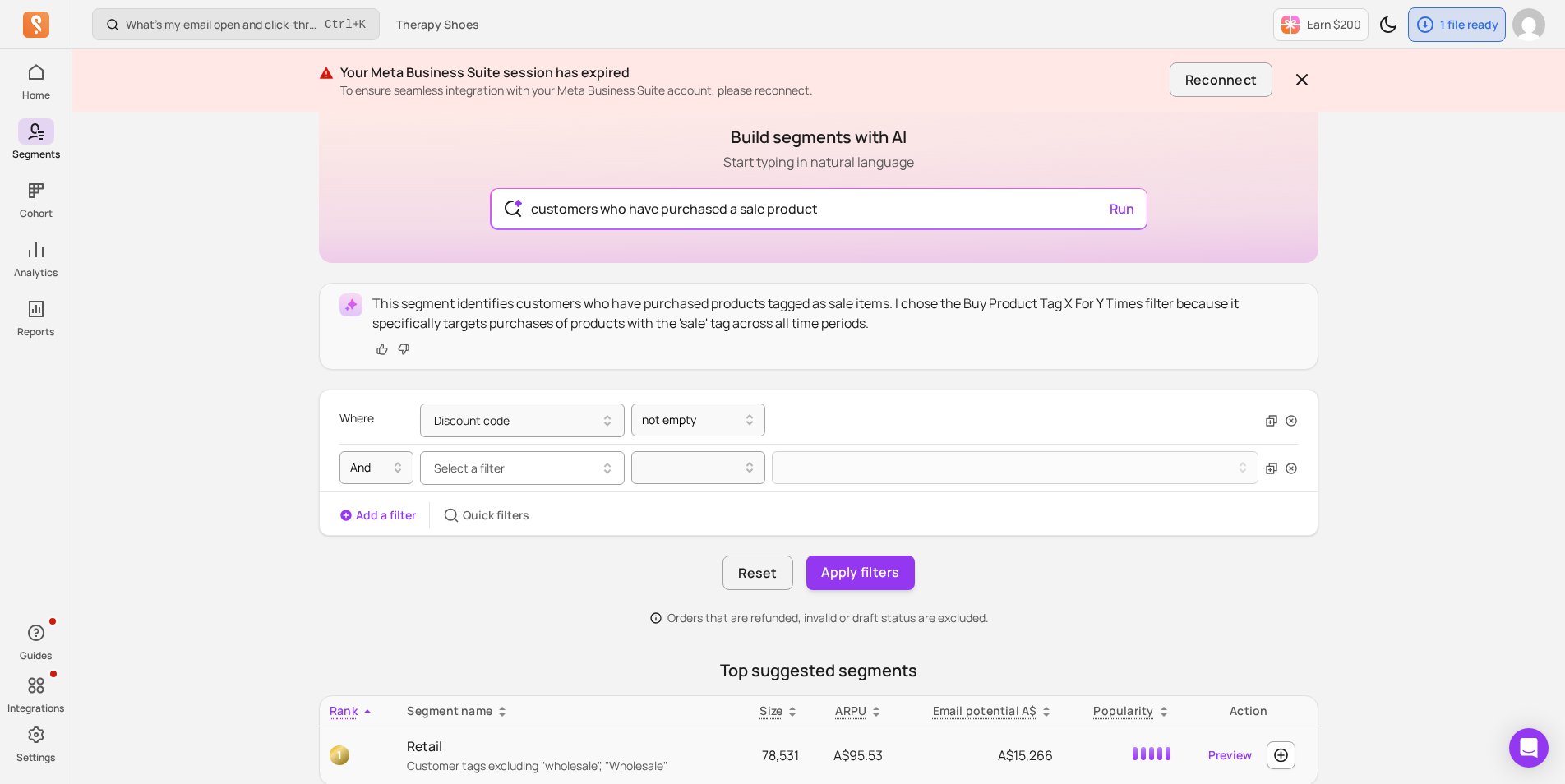
click at [509, 473] on button "Select a filter" at bounding box center [522, 468] width 204 height 33
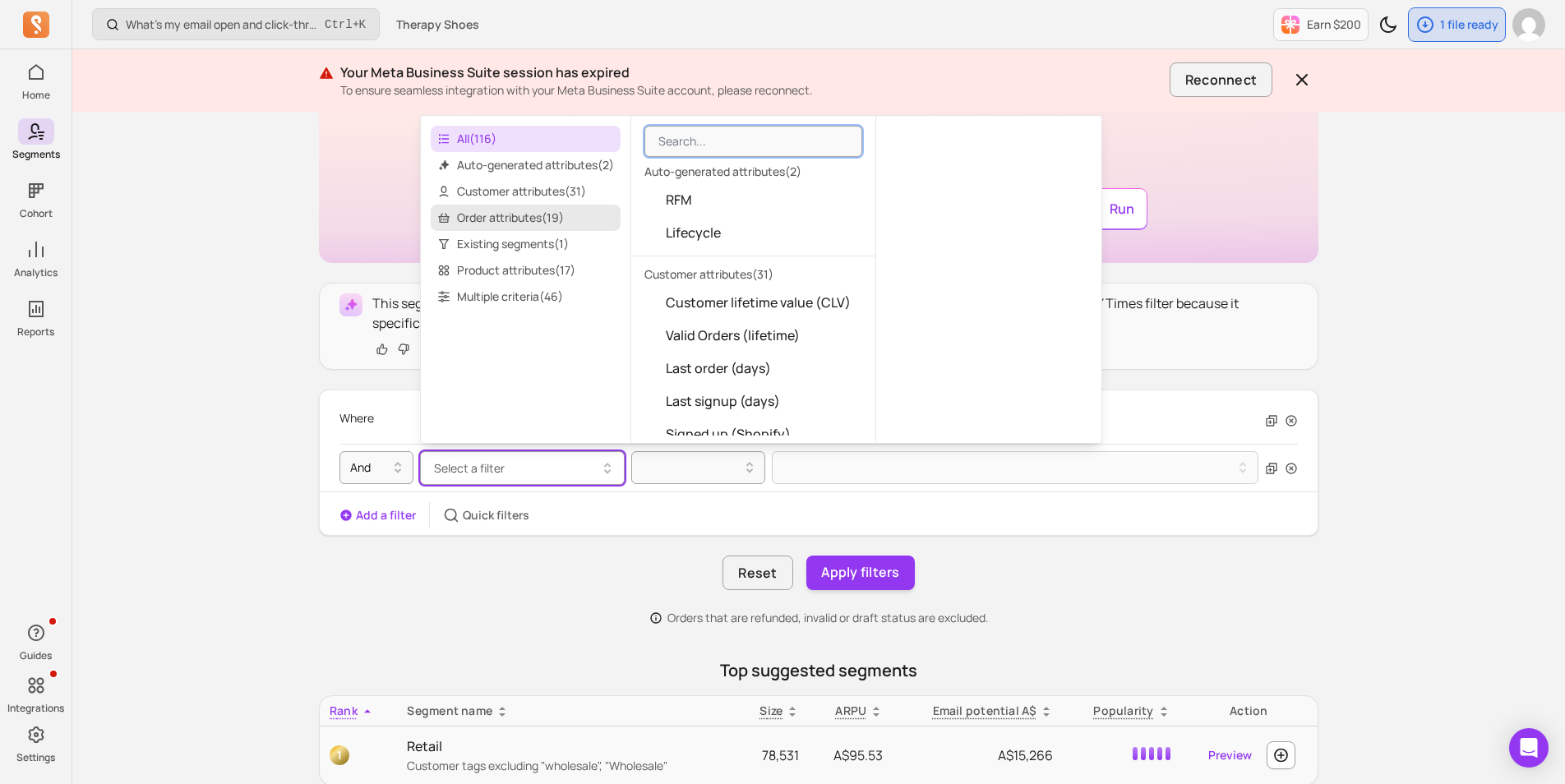
click at [524, 218] on span "Order attributes ( 19 )" at bounding box center [525, 217] width 189 height 26
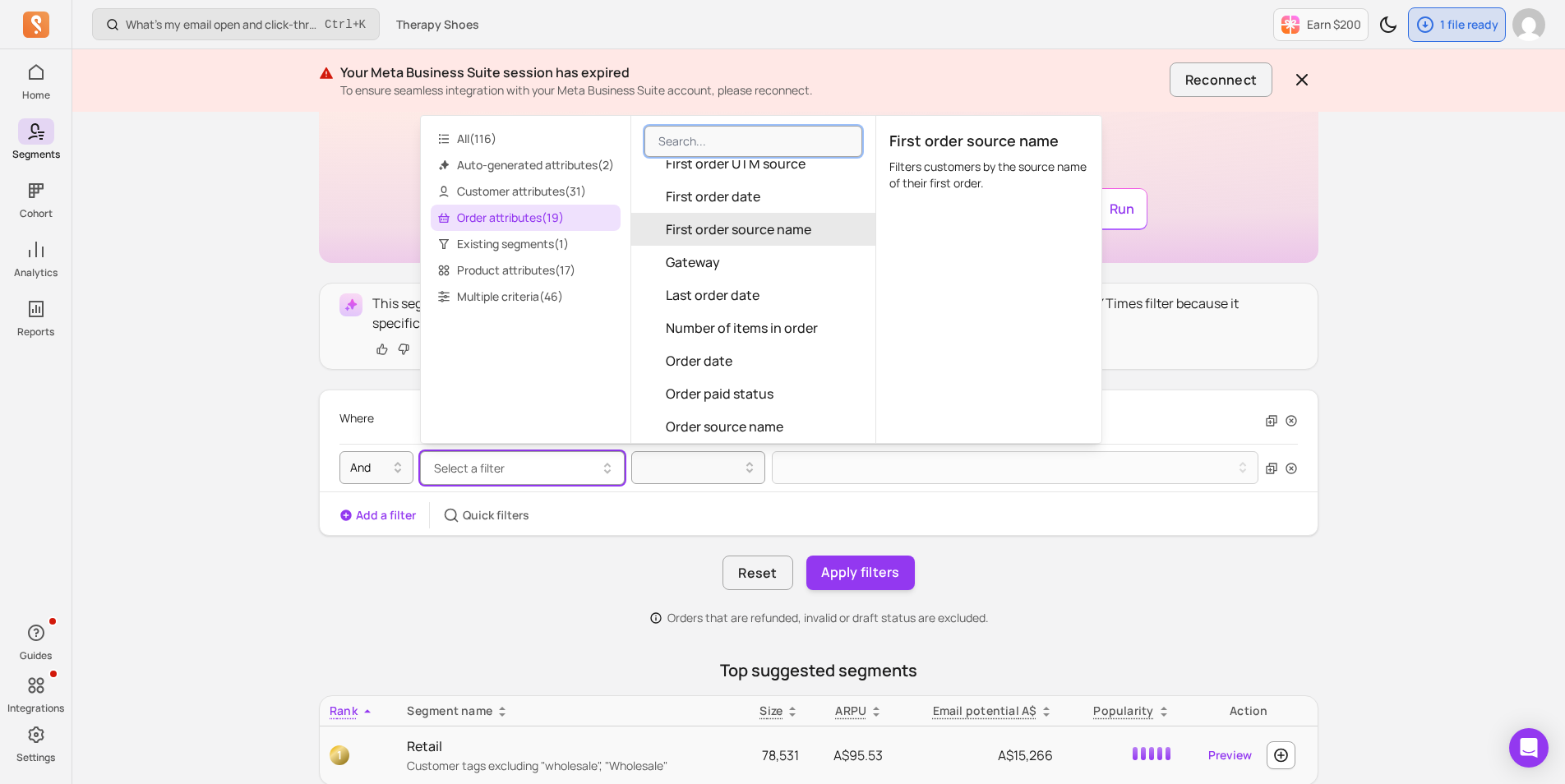
scroll to position [247, 0]
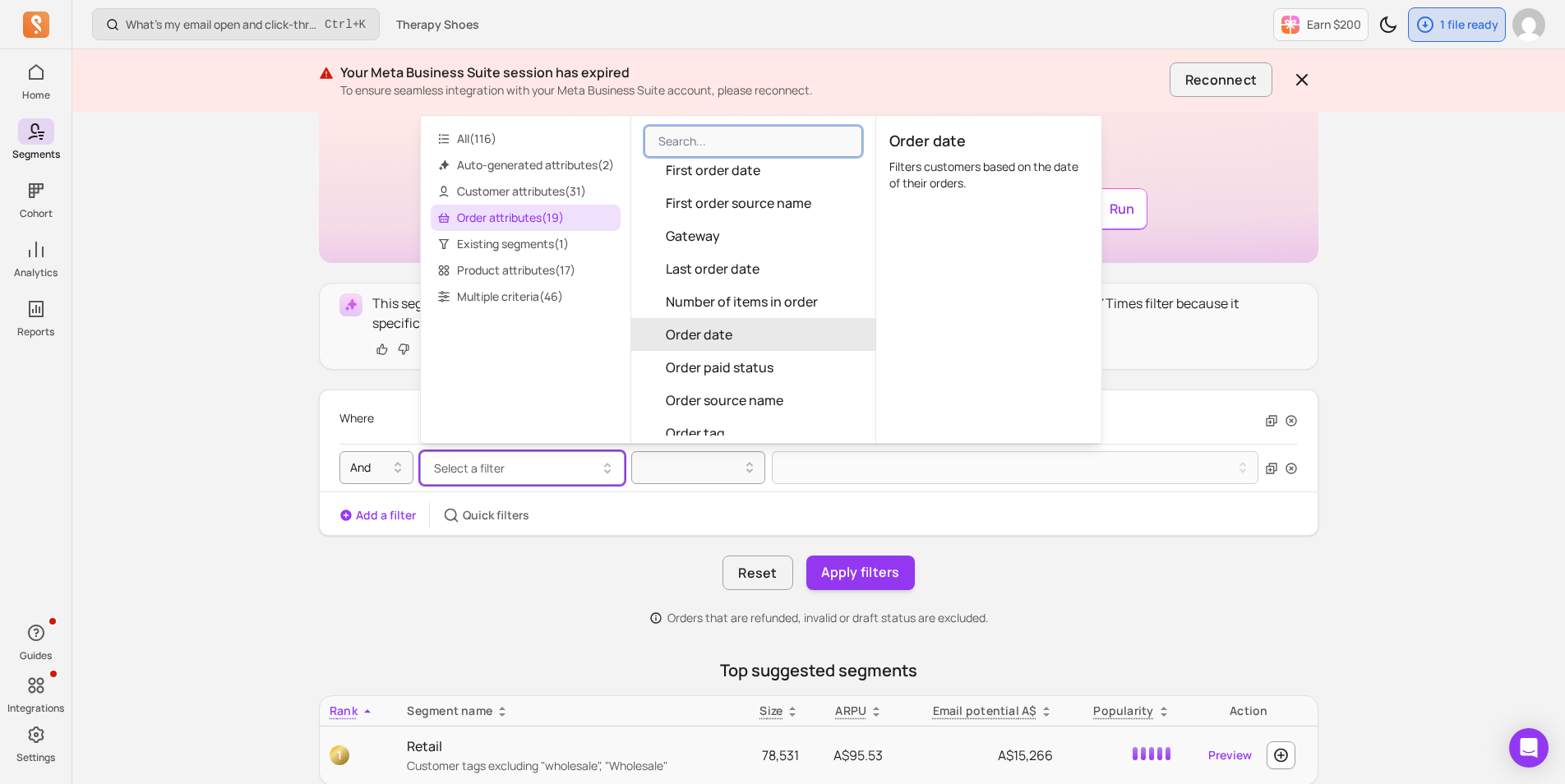
click at [752, 328] on button "Order date" at bounding box center [753, 334] width 244 height 32
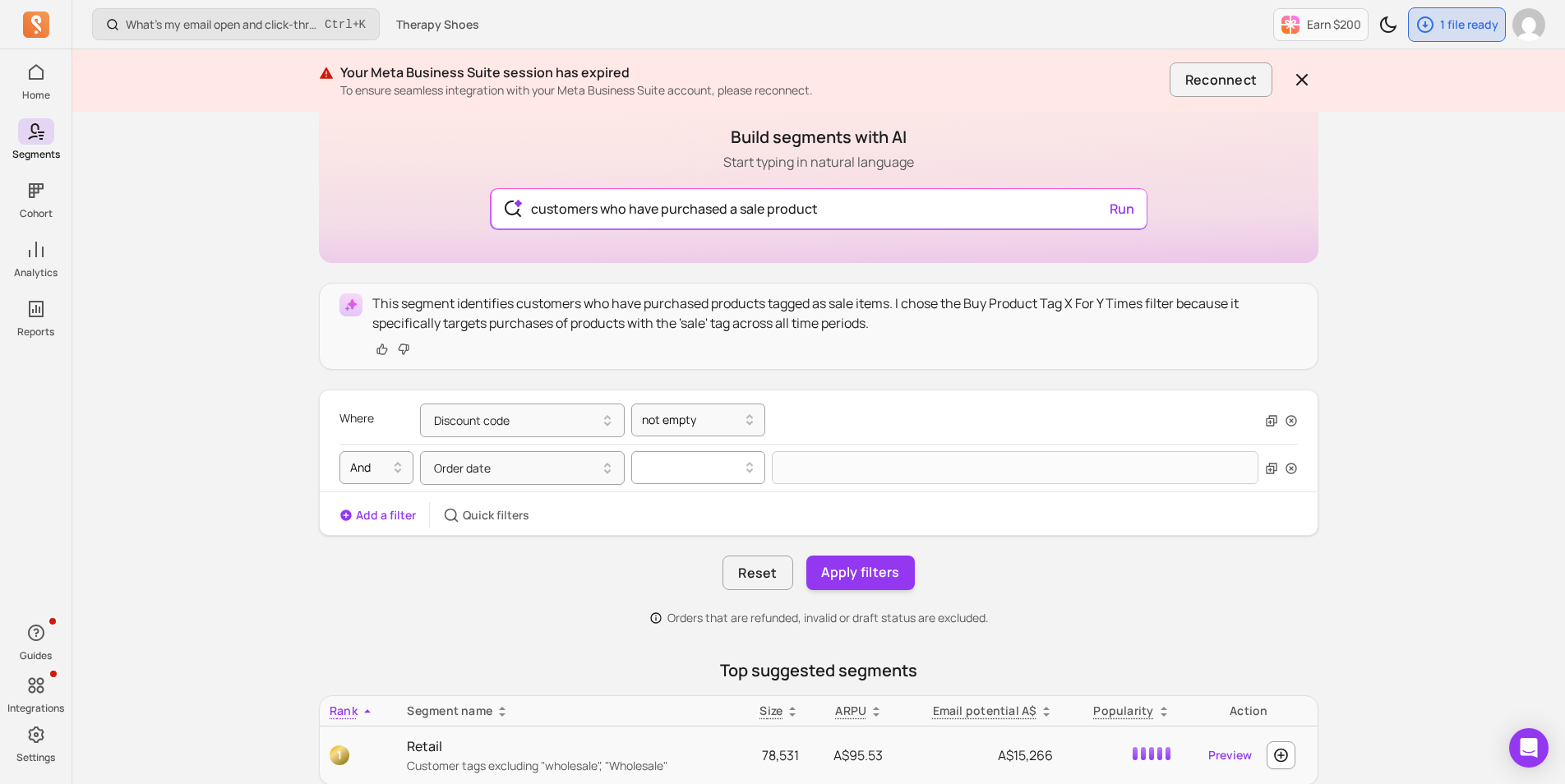
click at [699, 473] on div at bounding box center [691, 467] width 99 height 19
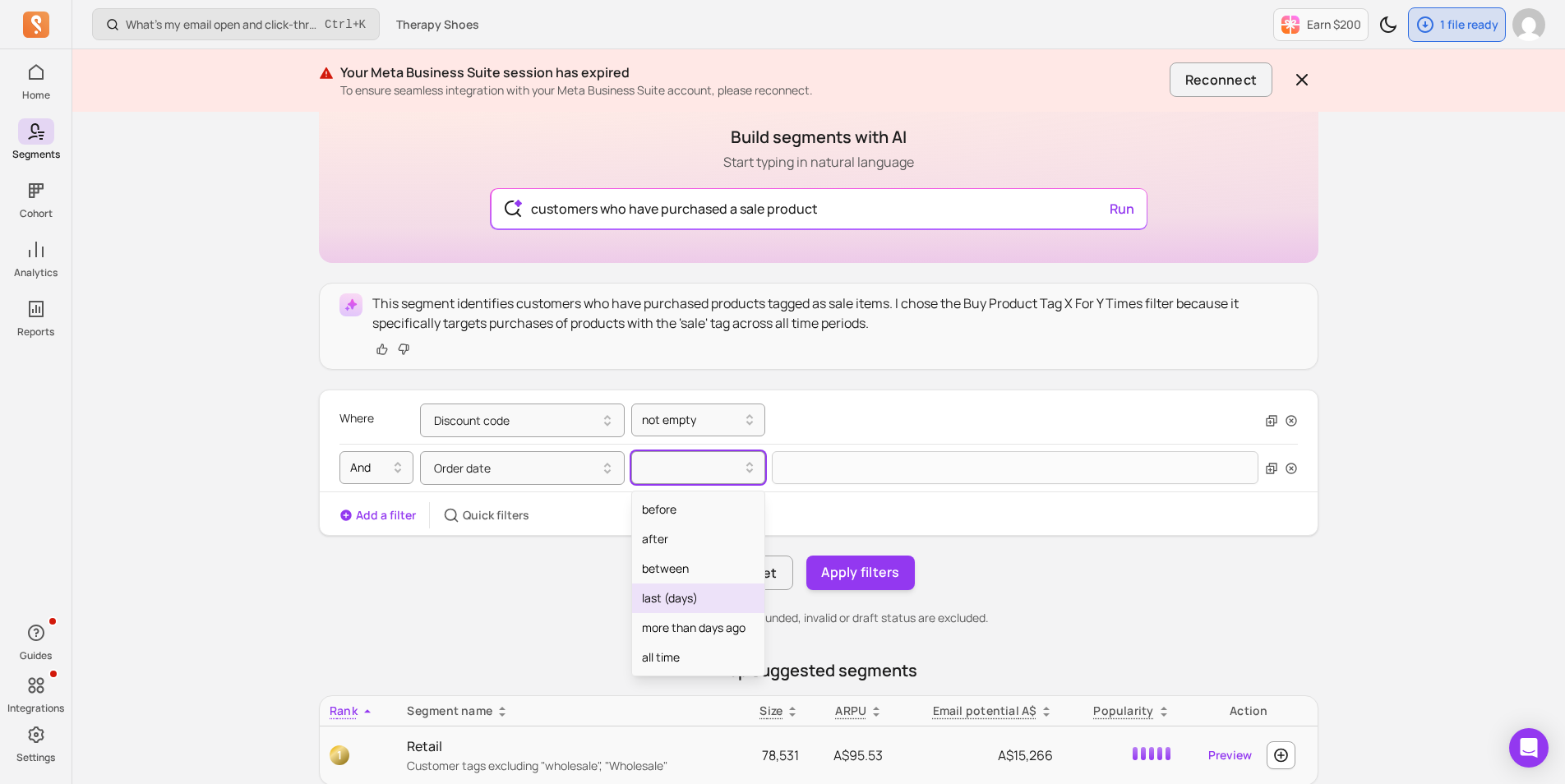
click at [692, 602] on div "last (days)" at bounding box center [698, 598] width 133 height 30
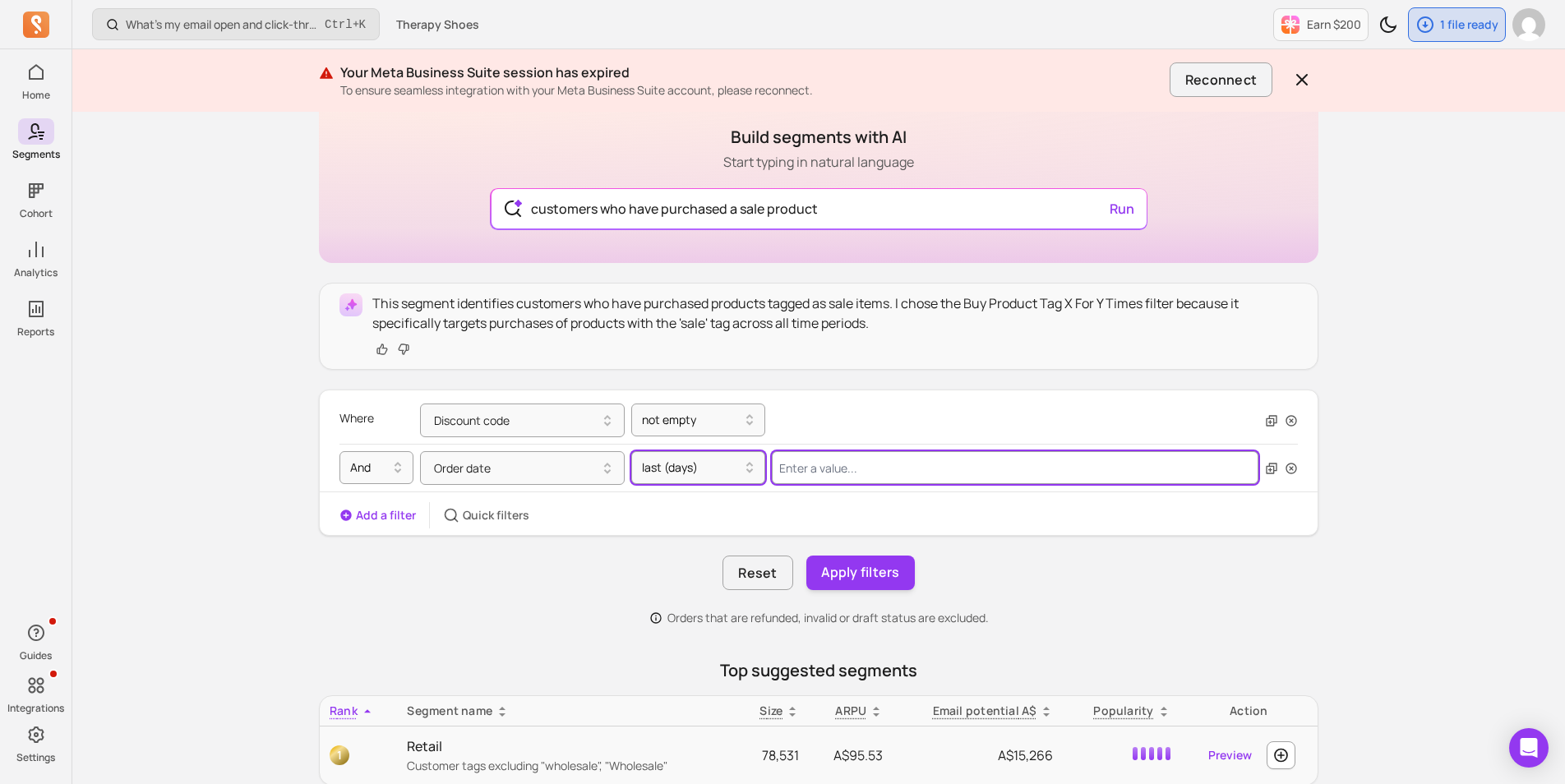
click at [836, 476] on input "Value for filter clause" at bounding box center [1015, 467] width 486 height 32
type input "365"
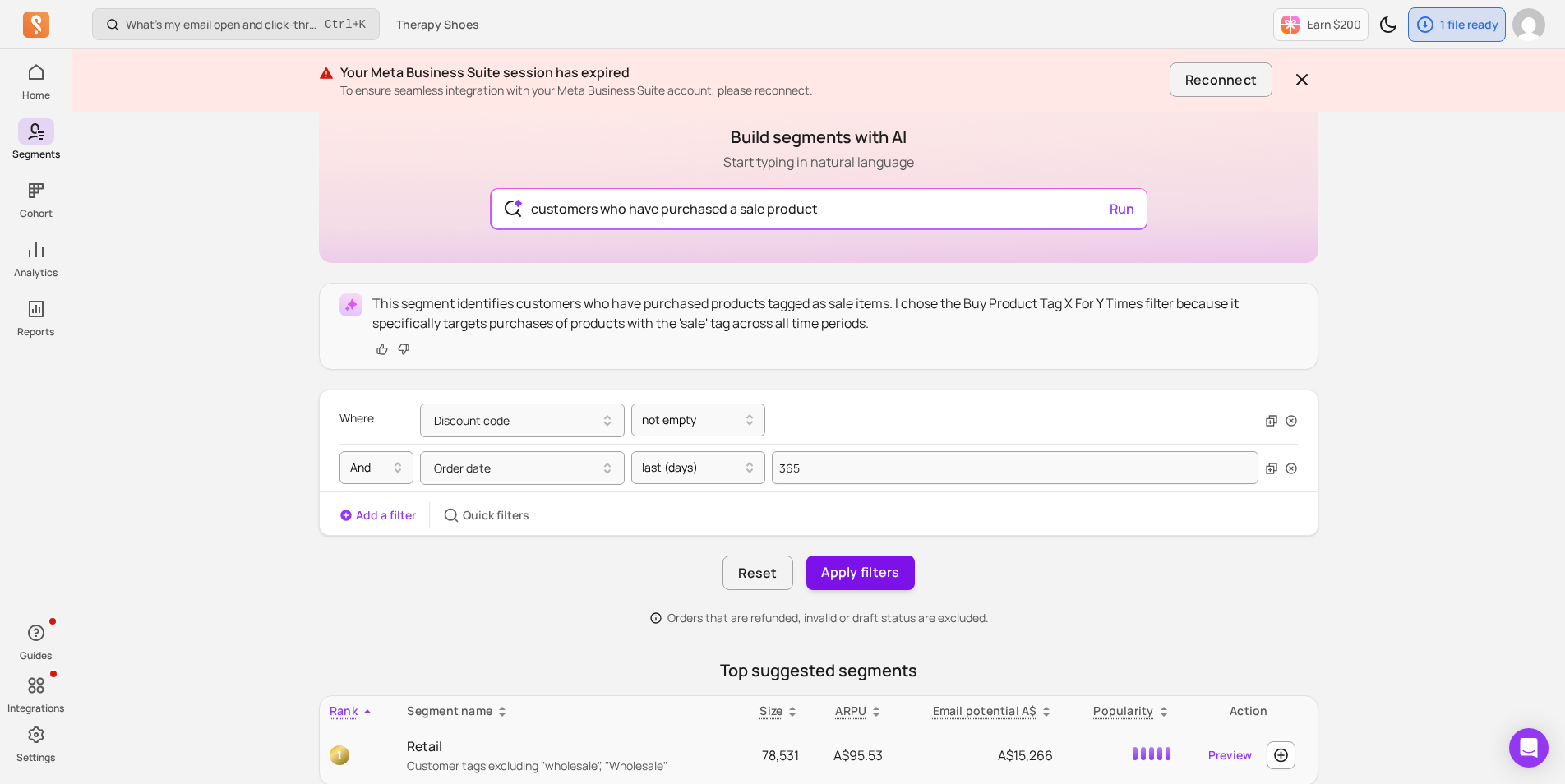
click at [860, 569] on button "Apply filters" at bounding box center [860, 572] width 109 height 34
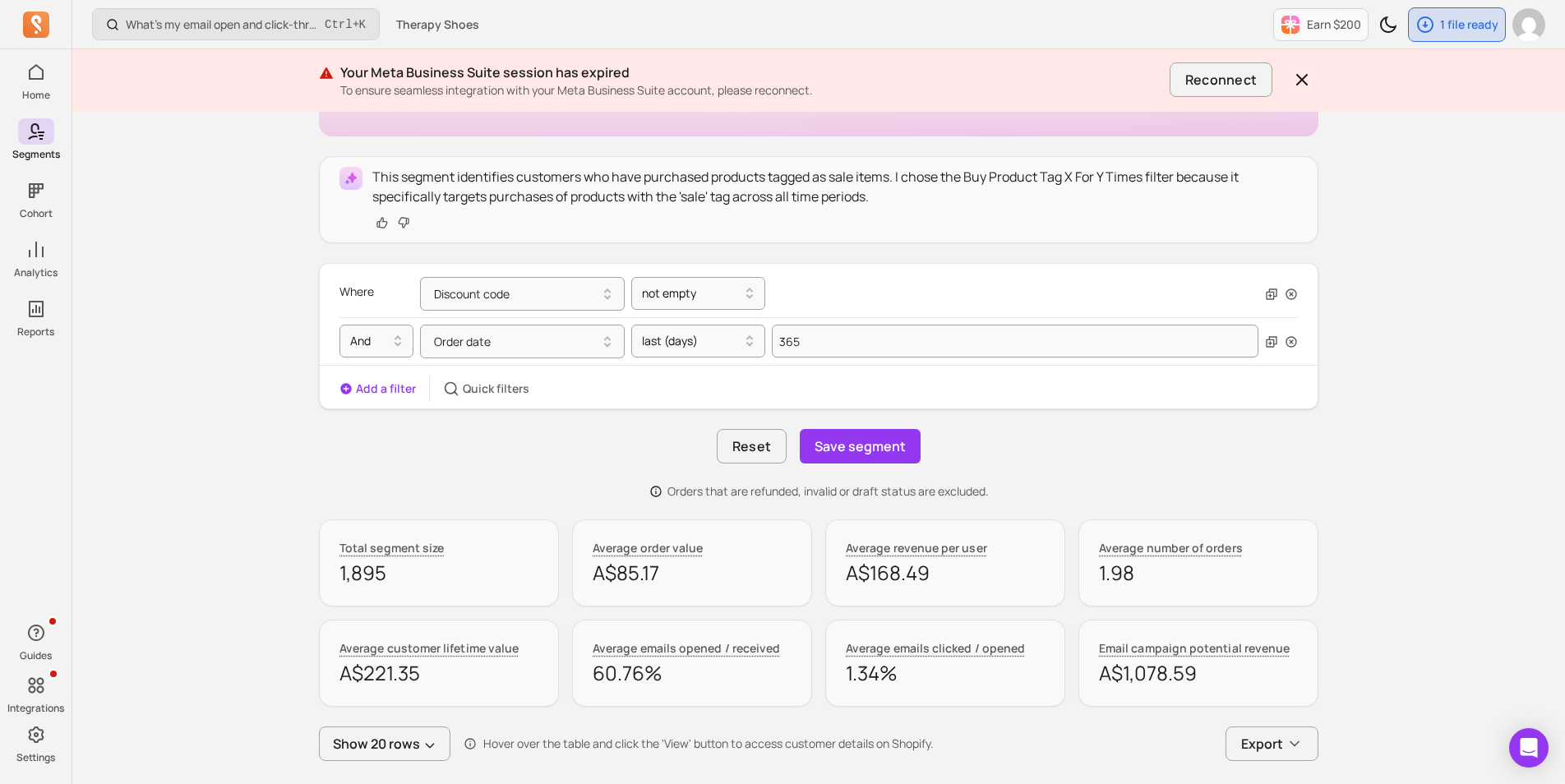
scroll to position [58, 0]
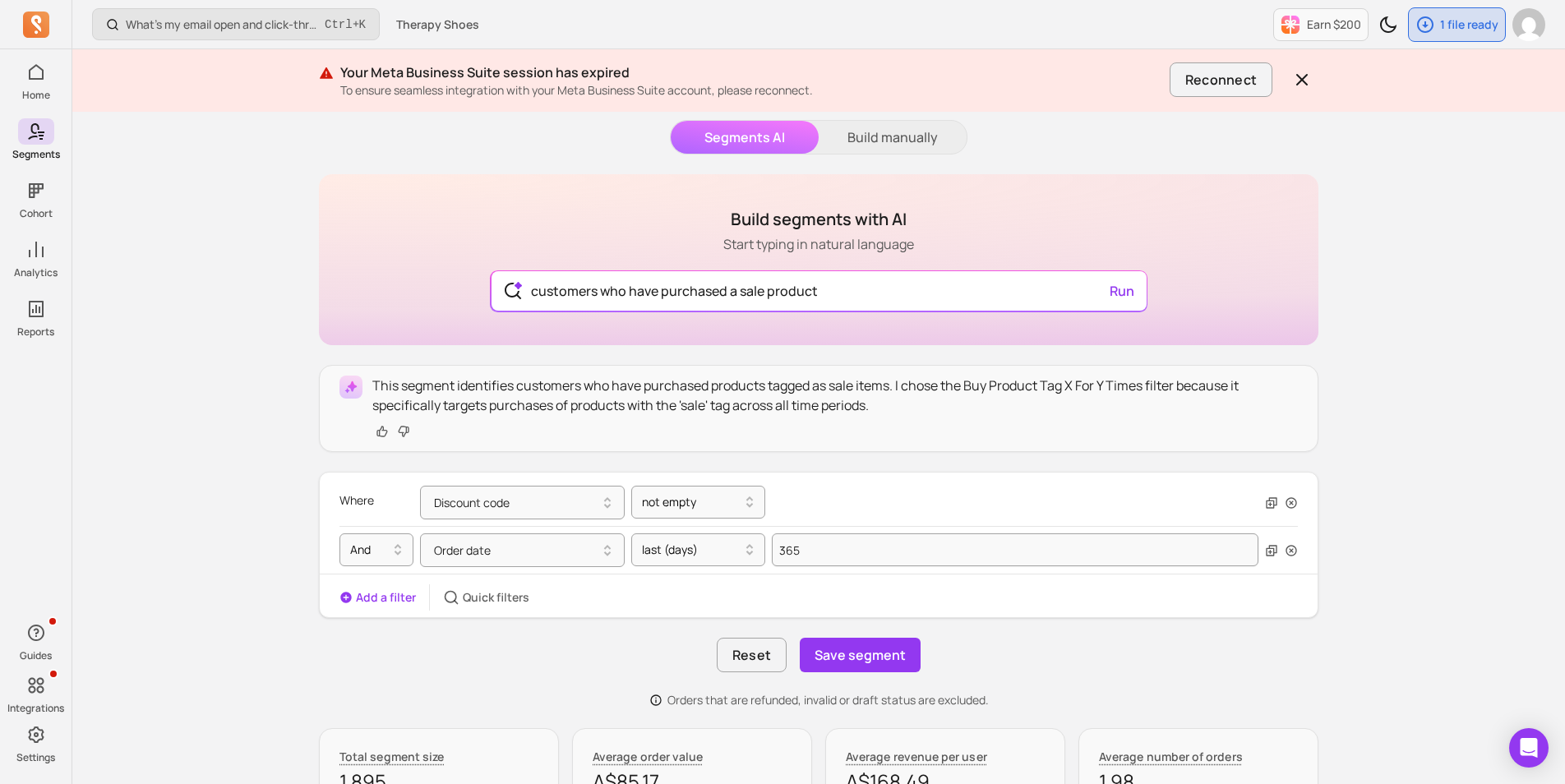
click at [383, 592] on button "Add a filter" at bounding box center [378, 598] width 76 height 17
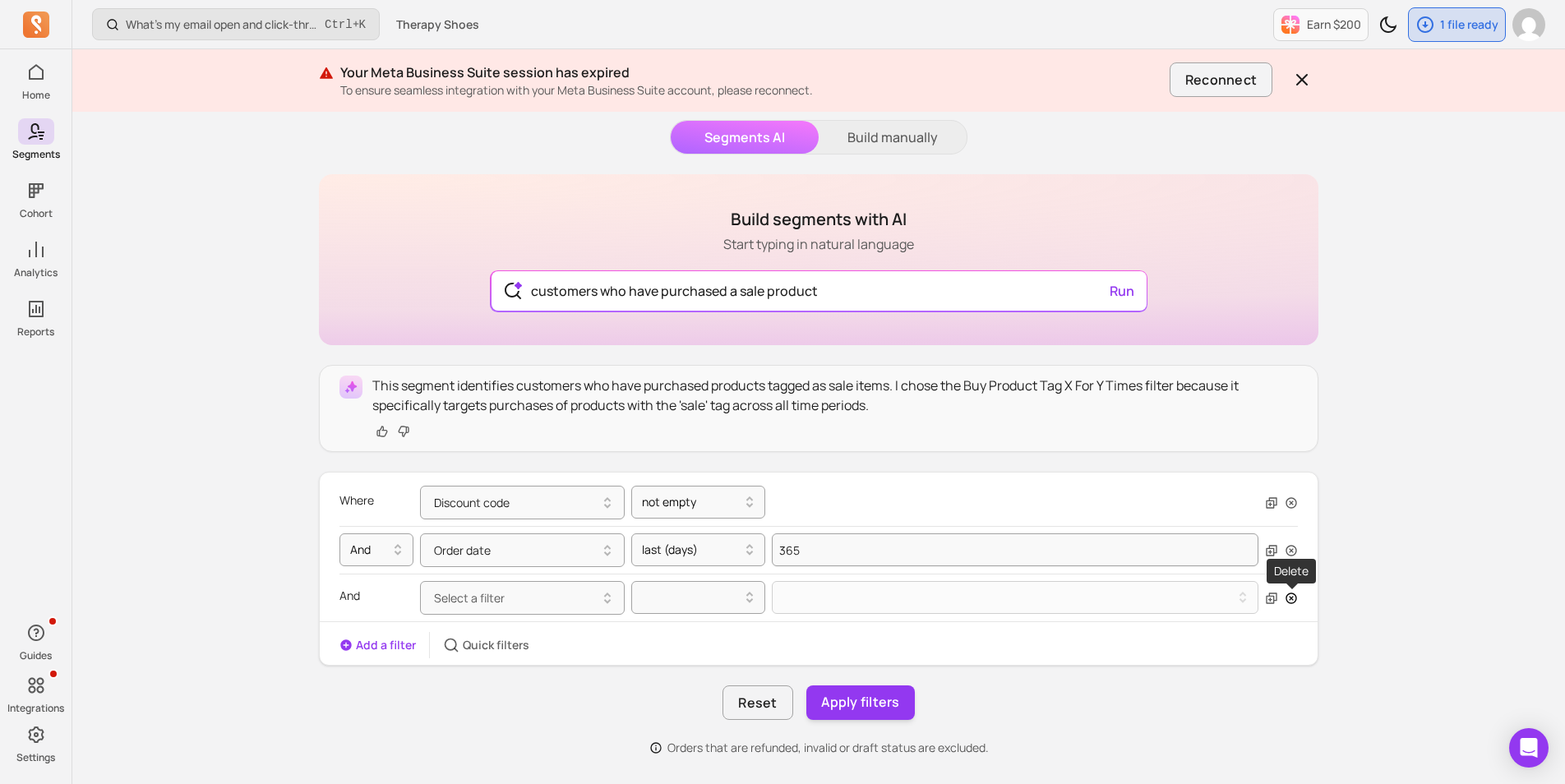
click at [1295, 598] on icon "button" at bounding box center [1291, 598] width 13 height 13
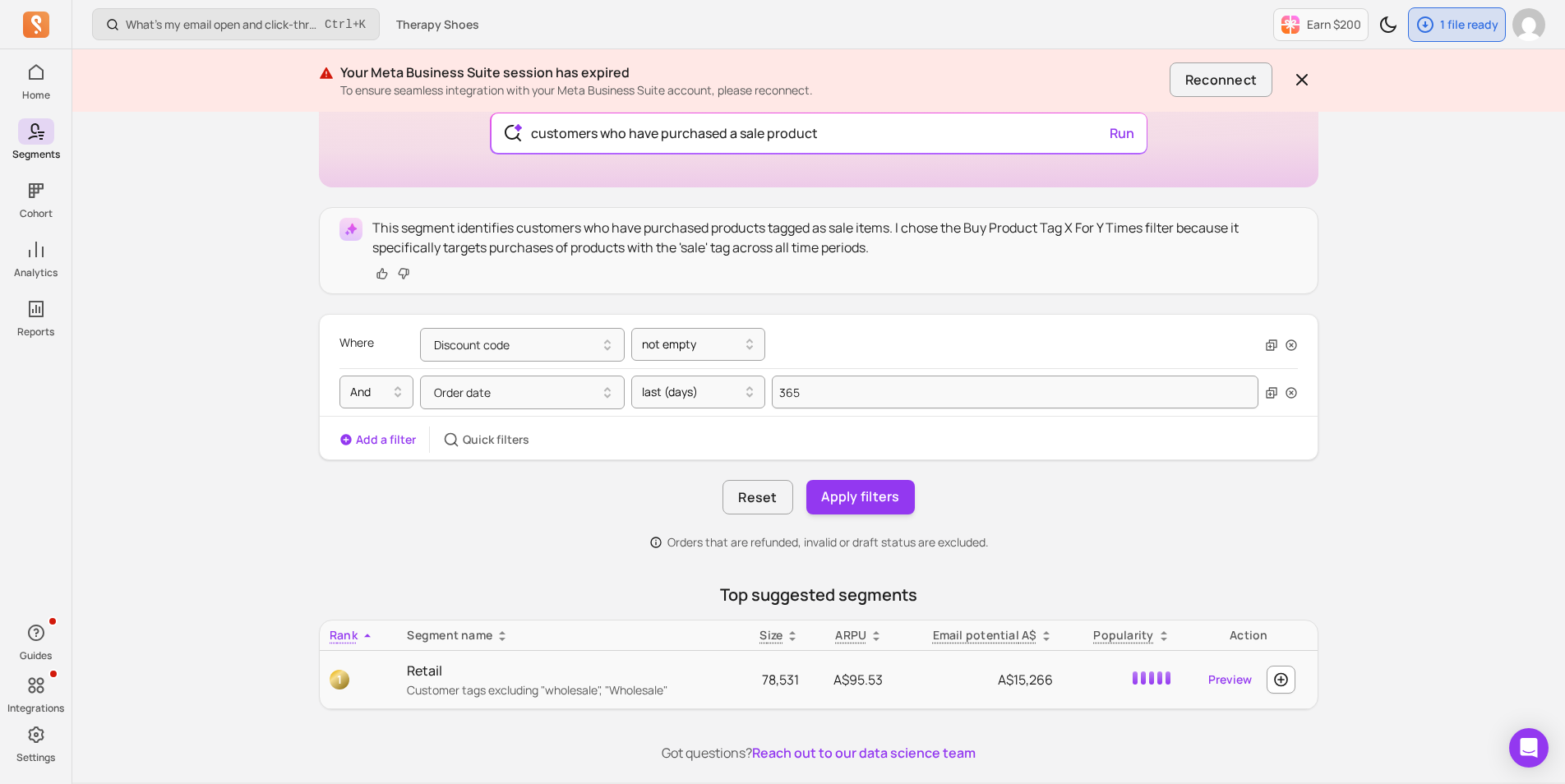
scroll to position [187, 0]
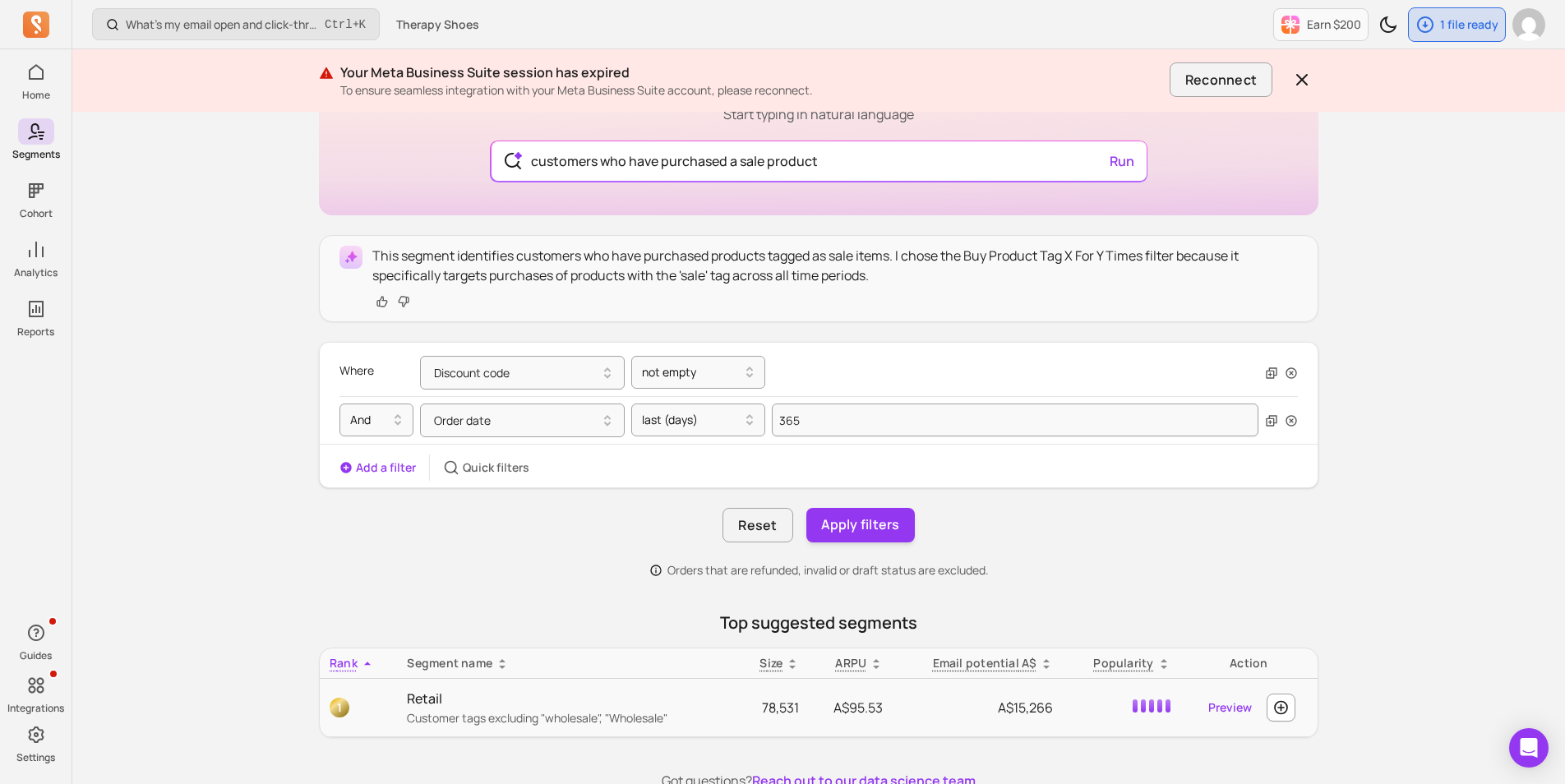
click at [748, 263] on p "This segment identifies customers who have purchased products tagged as sale it…" at bounding box center [834, 265] width 925 height 39
drag, startPoint x: 626, startPoint y: 263, endPoint x: 956, endPoint y: 263, distance: 330.0
click at [956, 263] on p "This segment identifies customers who have purchased products tagged as sale it…" at bounding box center [834, 265] width 925 height 39
drag, startPoint x: 956, startPoint y: 263, endPoint x: 1067, endPoint y: 256, distance: 111.2
click at [1067, 256] on p "This segment identifies customers who have purchased products tagged as sale it…" at bounding box center [834, 265] width 925 height 39
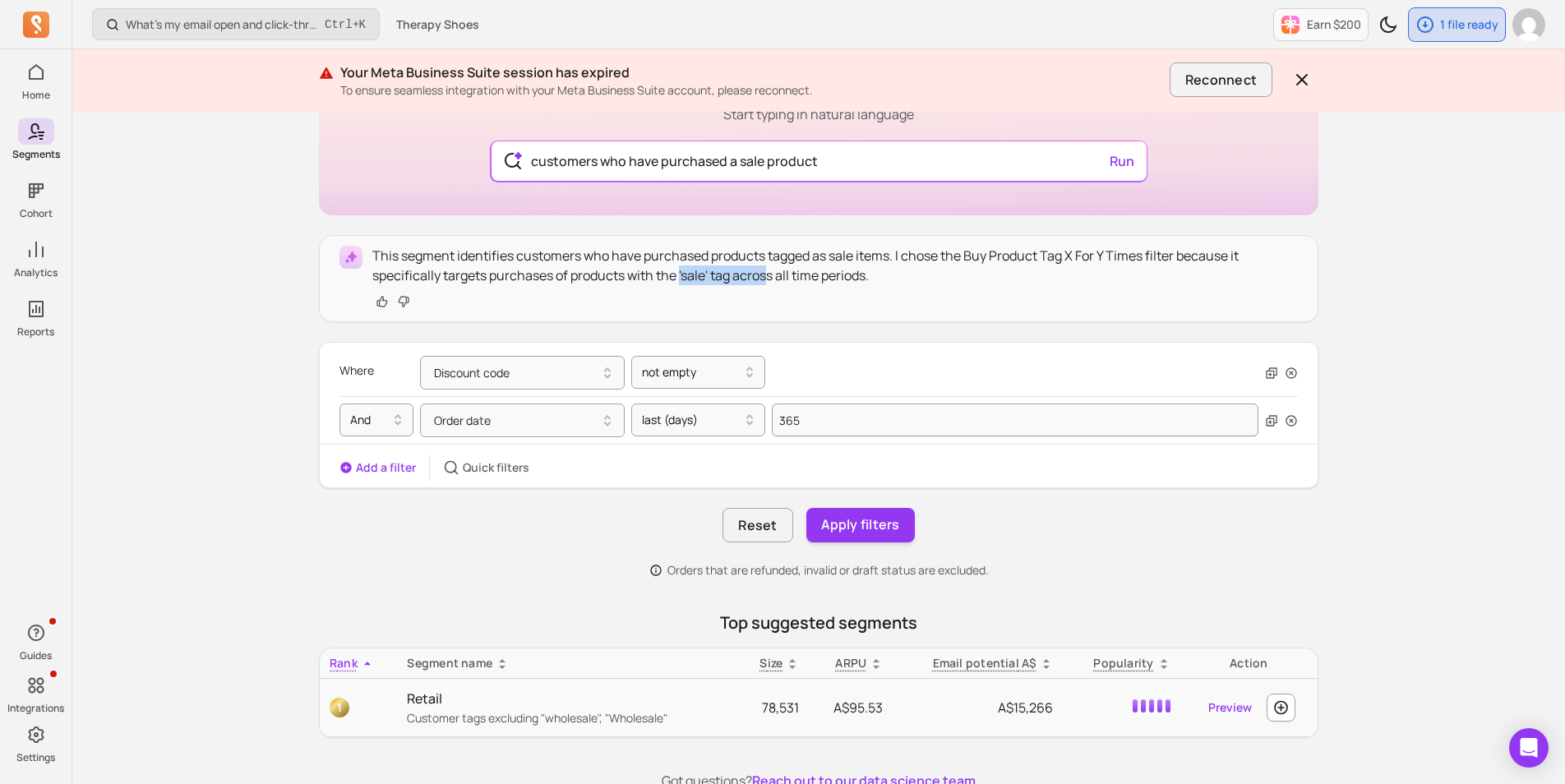
drag, startPoint x: 683, startPoint y: 280, endPoint x: 773, endPoint y: 279, distance: 90.0
click at [773, 279] on p "This segment identifies customers who have purchased products tagged as sale it…" at bounding box center [834, 265] width 925 height 39
drag, startPoint x: 773, startPoint y: 279, endPoint x: 817, endPoint y: 279, distance: 44.0
click at [817, 279] on p "This segment identifies customers who have purchased products tagged as sale it…" at bounding box center [834, 265] width 925 height 39
drag, startPoint x: 849, startPoint y: 276, endPoint x: 748, endPoint y: 276, distance: 101.0
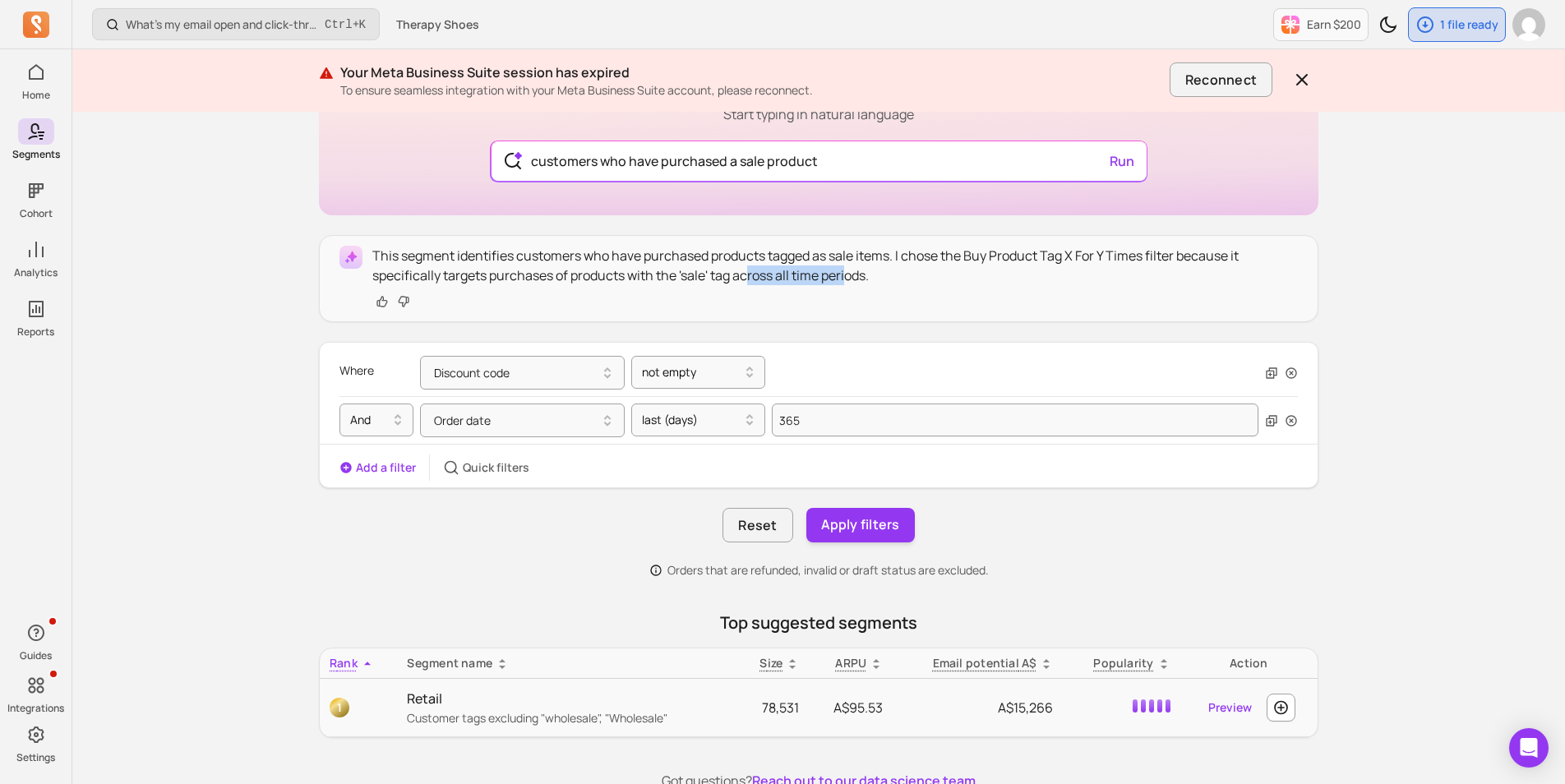
click at [748, 276] on p "This segment identifies customers who have purchased products tagged as sale it…" at bounding box center [834, 265] width 925 height 39
drag, startPoint x: 748, startPoint y: 276, endPoint x: 716, endPoint y: 275, distance: 32.0
click at [716, 275] on p "This segment identifies customers who have purchased products tagged as sale it…" at bounding box center [834, 265] width 925 height 39
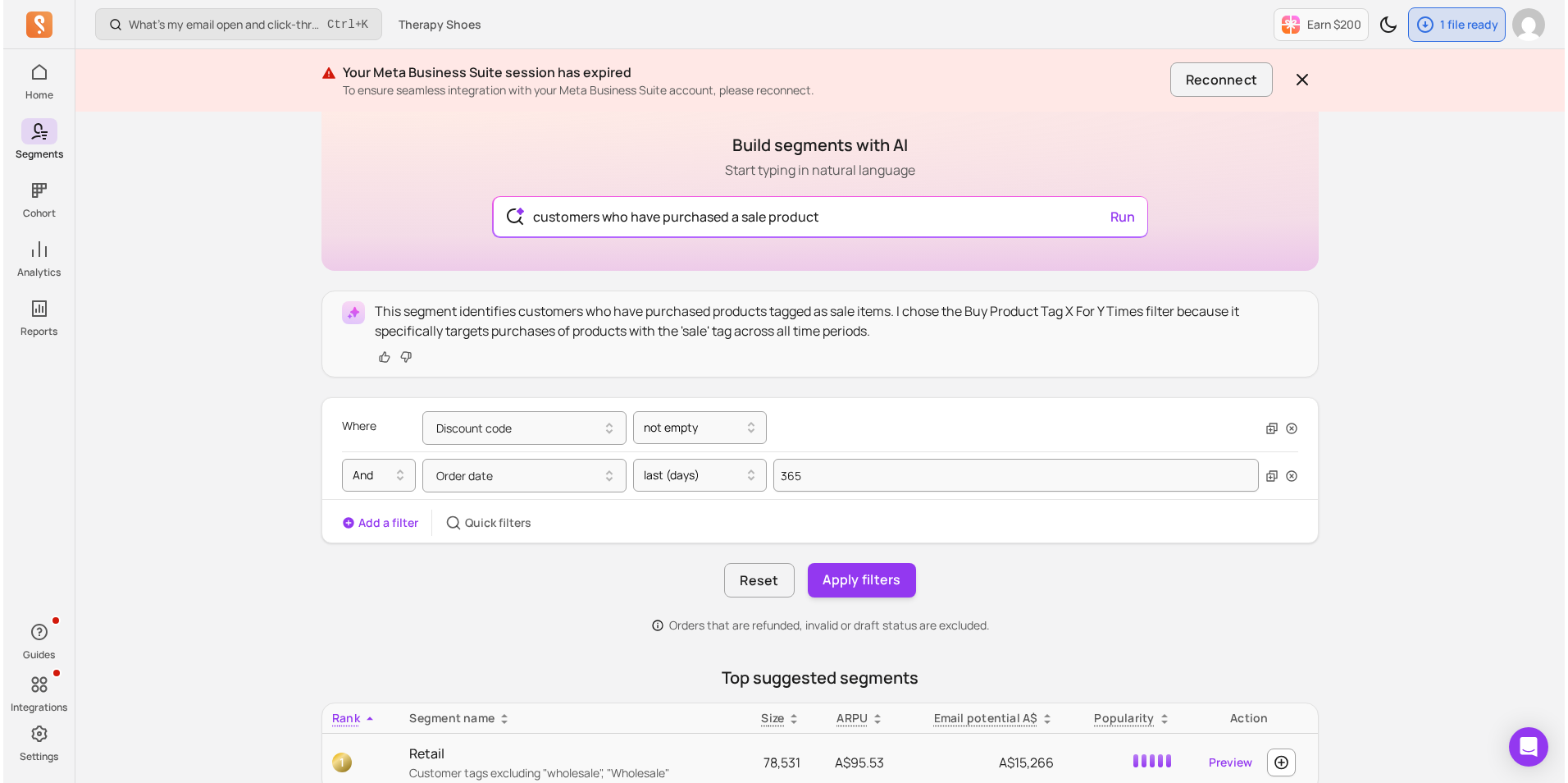
scroll to position [0, 0]
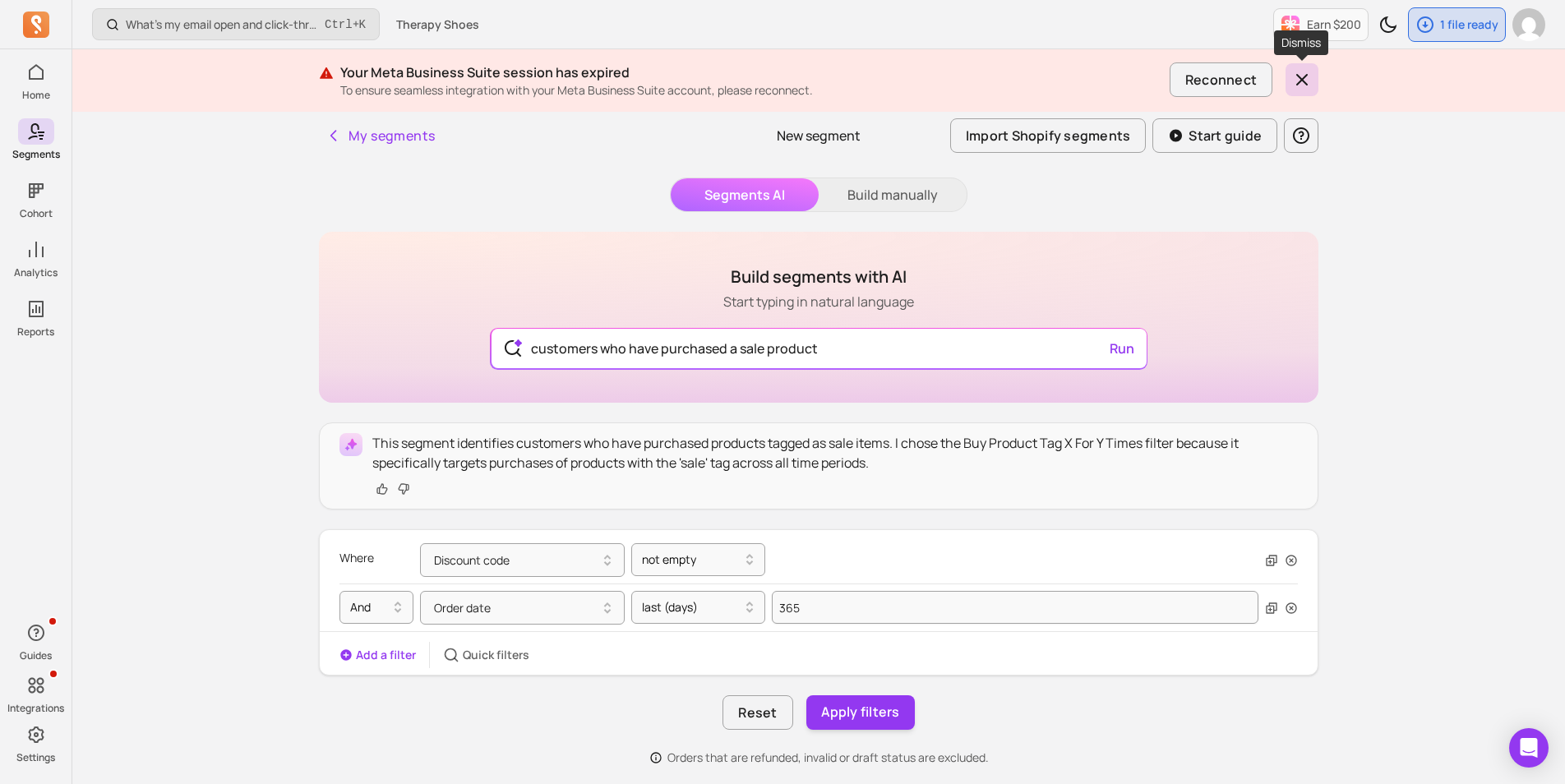
click at [1298, 80] on icon "button" at bounding box center [1301, 79] width 19 height 19
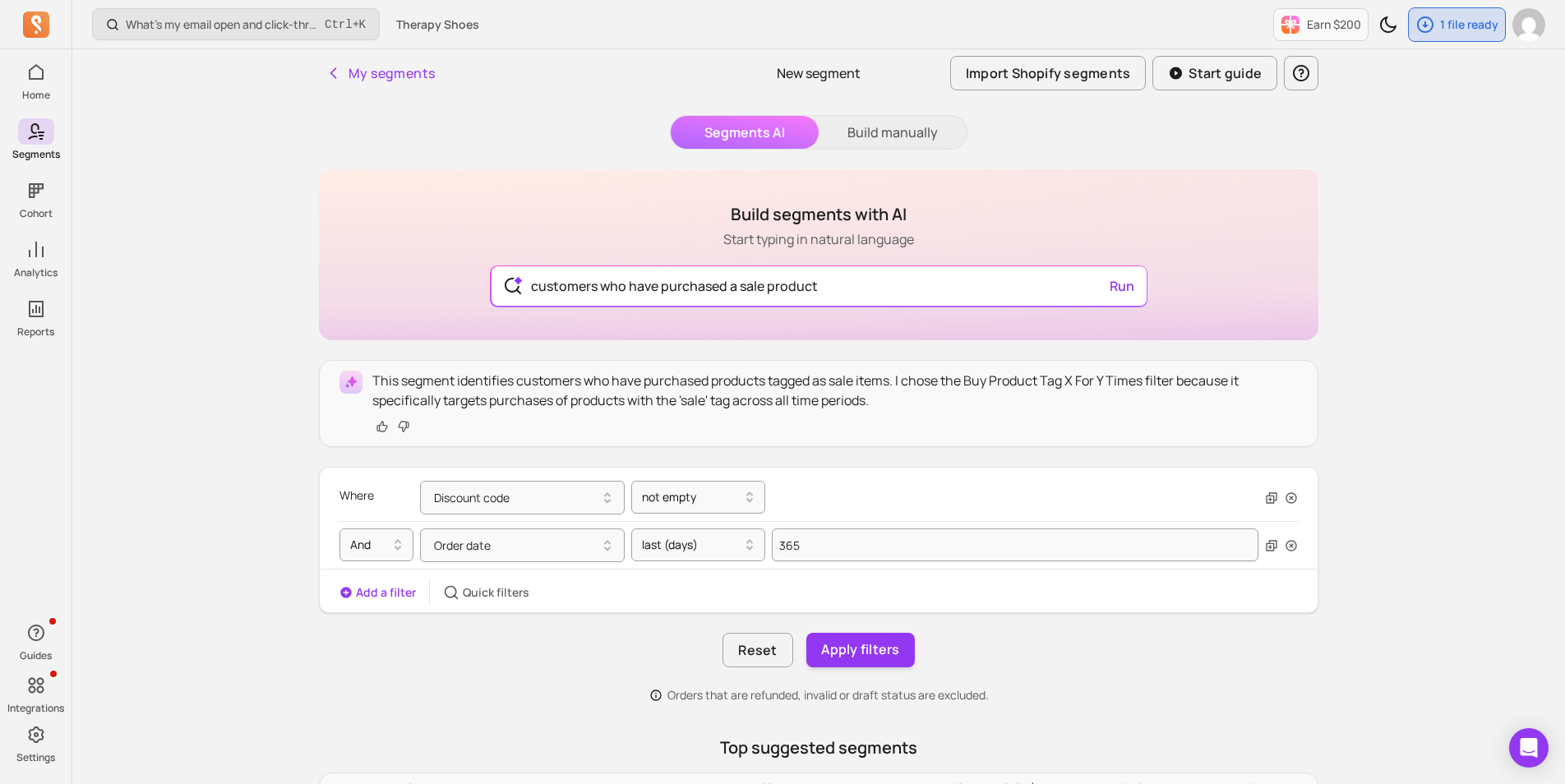
click at [798, 73] on p "New segment" at bounding box center [819, 72] width 84 height 19
click at [886, 127] on button "Build manually" at bounding box center [892, 132] width 148 height 32
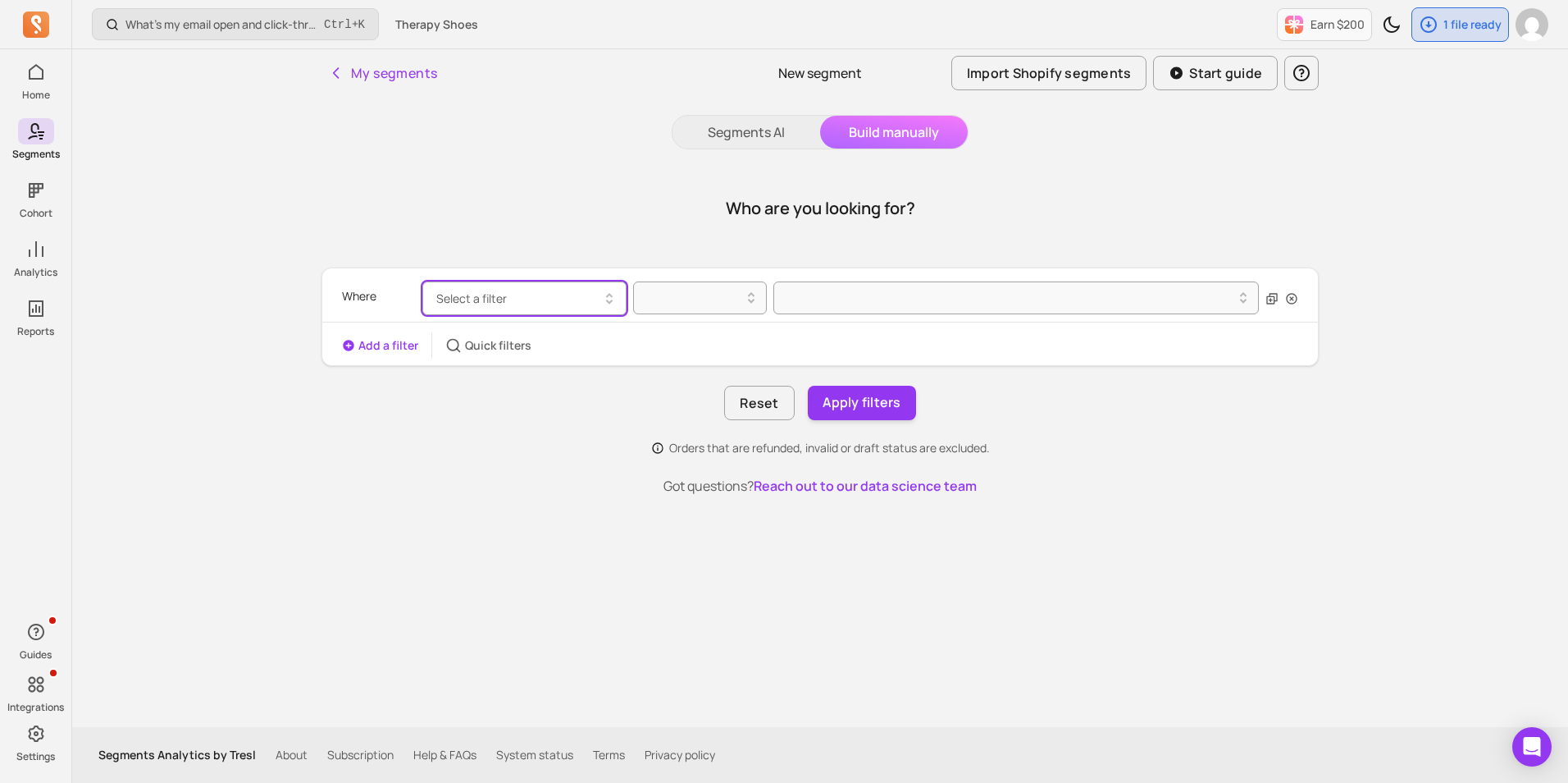
click at [470, 297] on span "Select a filter" at bounding box center [471, 297] width 70 height 16
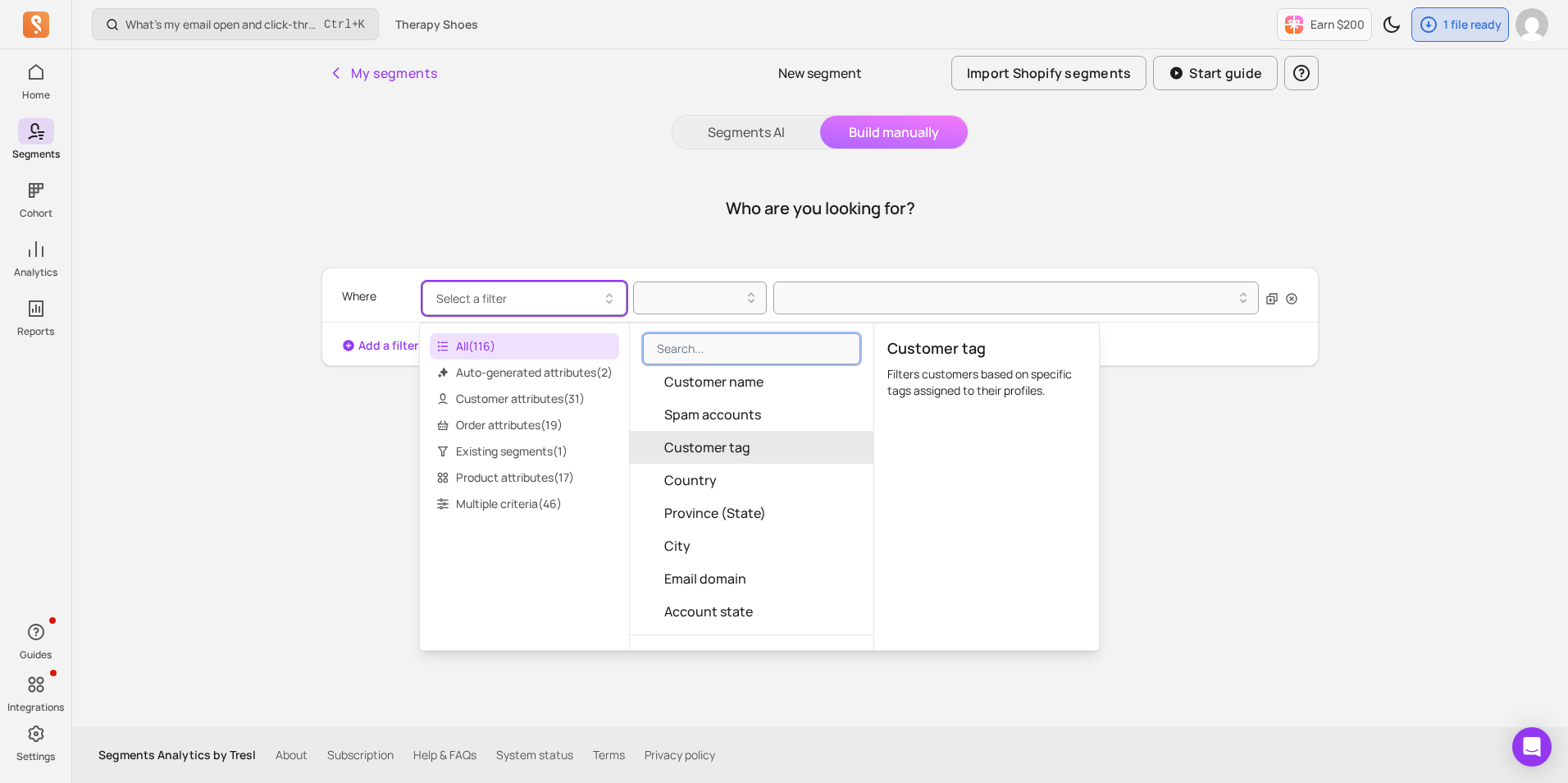
scroll to position [820, 0]
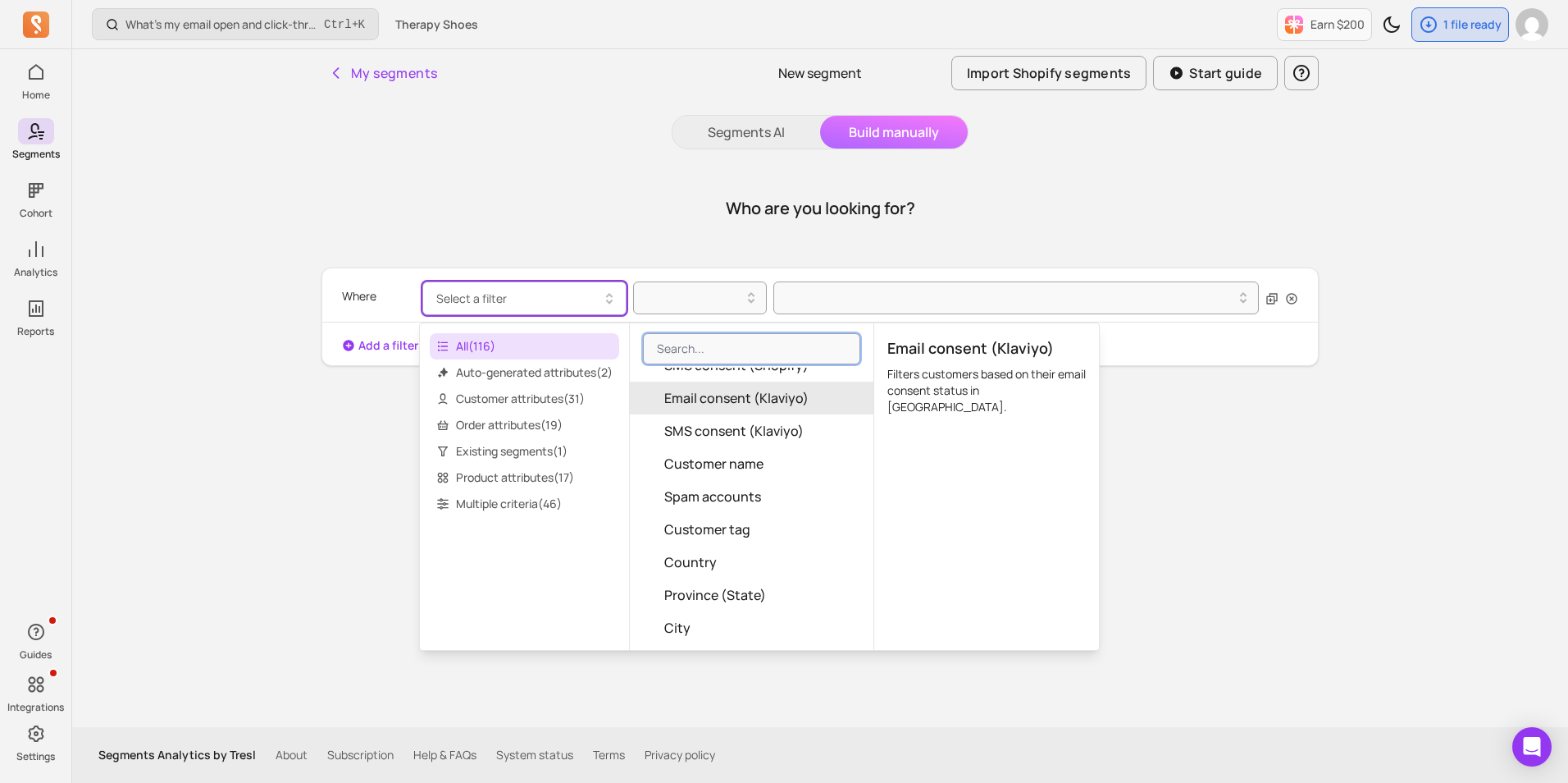
click at [772, 408] on span "Email consent (Klaviyo)" at bounding box center [736, 398] width 144 height 19
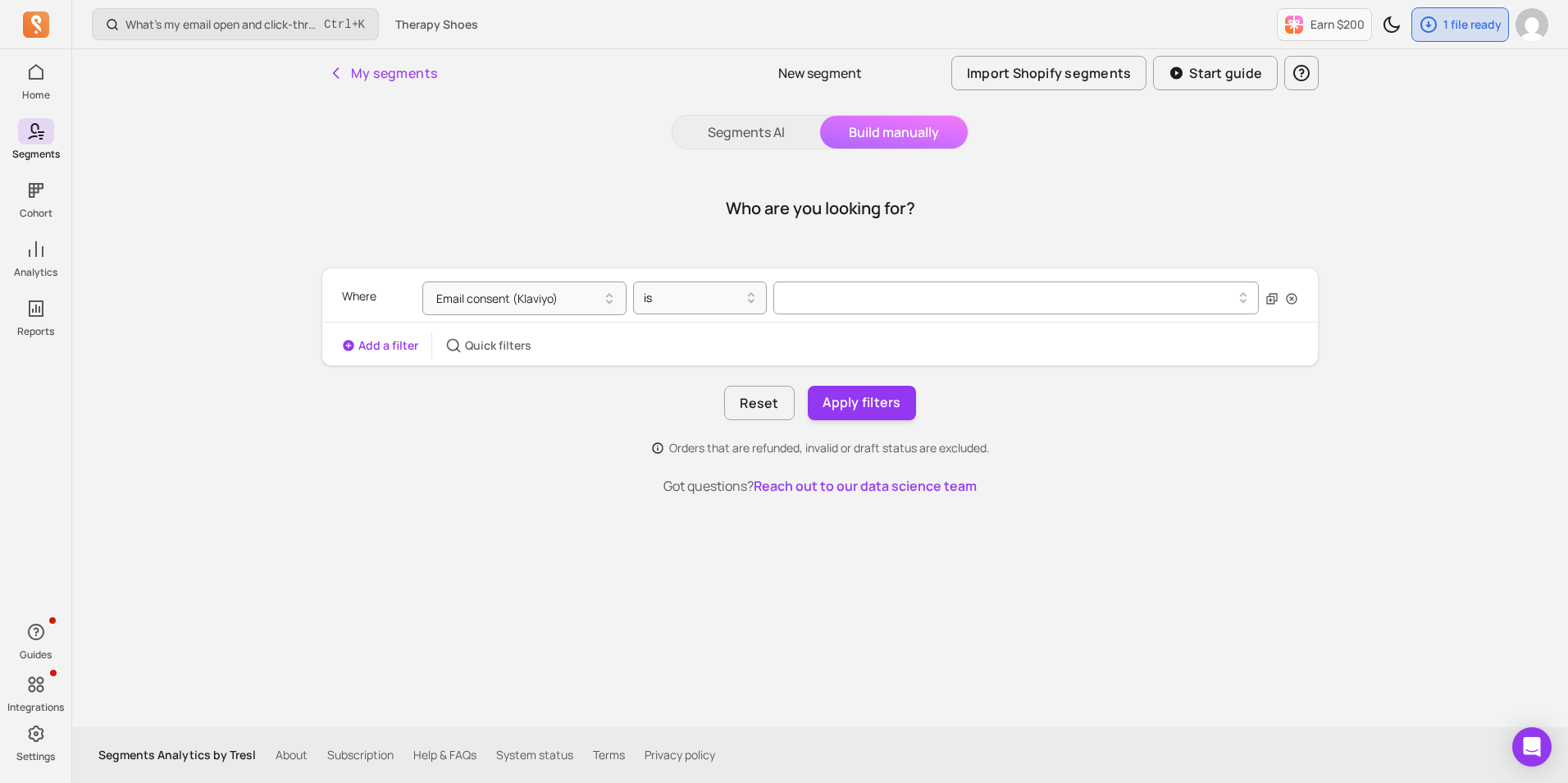
click at [833, 287] on div at bounding box center [1009, 297] width 468 height 26
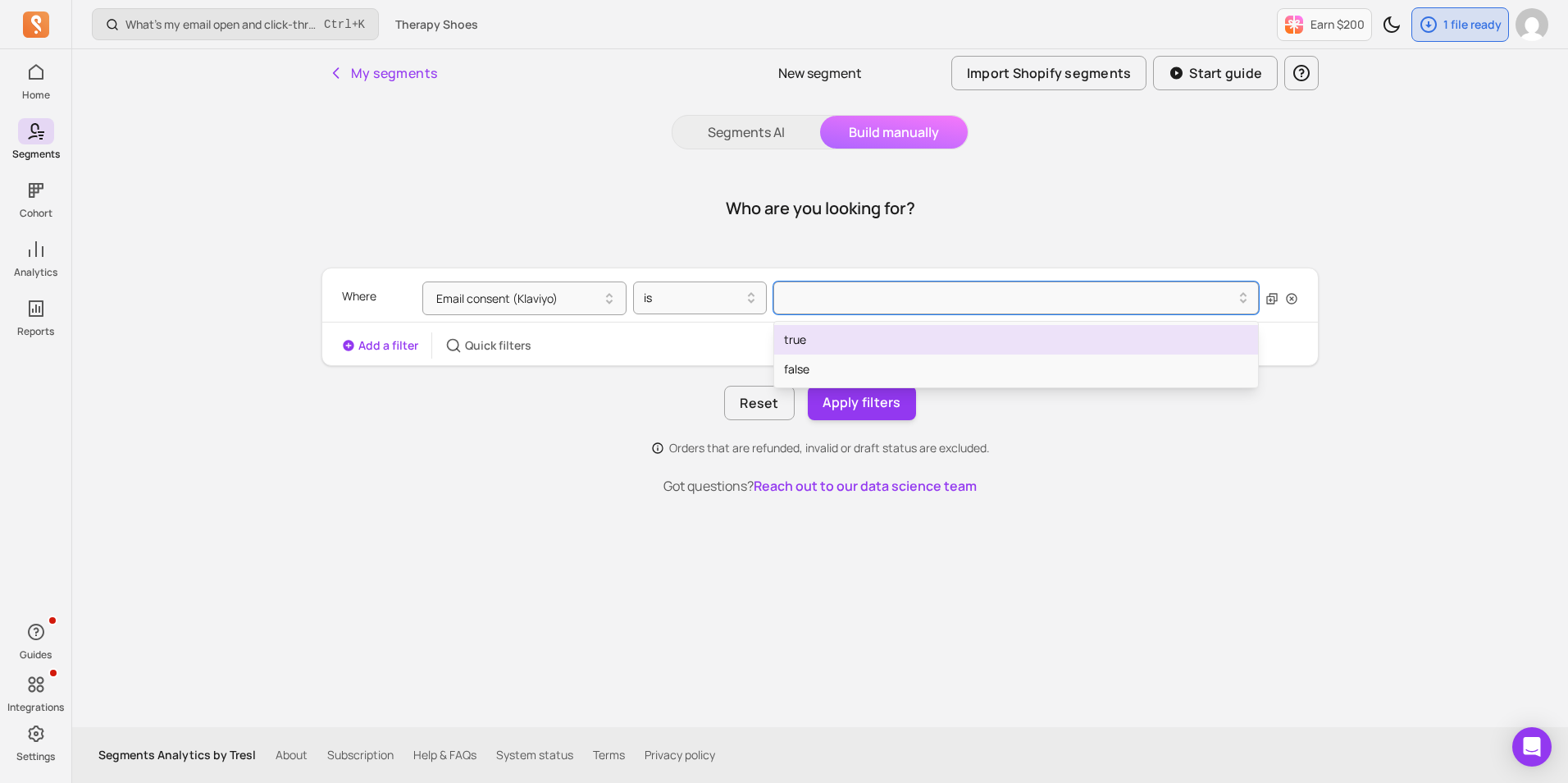
click at [839, 344] on div "true" at bounding box center [1016, 340] width 483 height 30
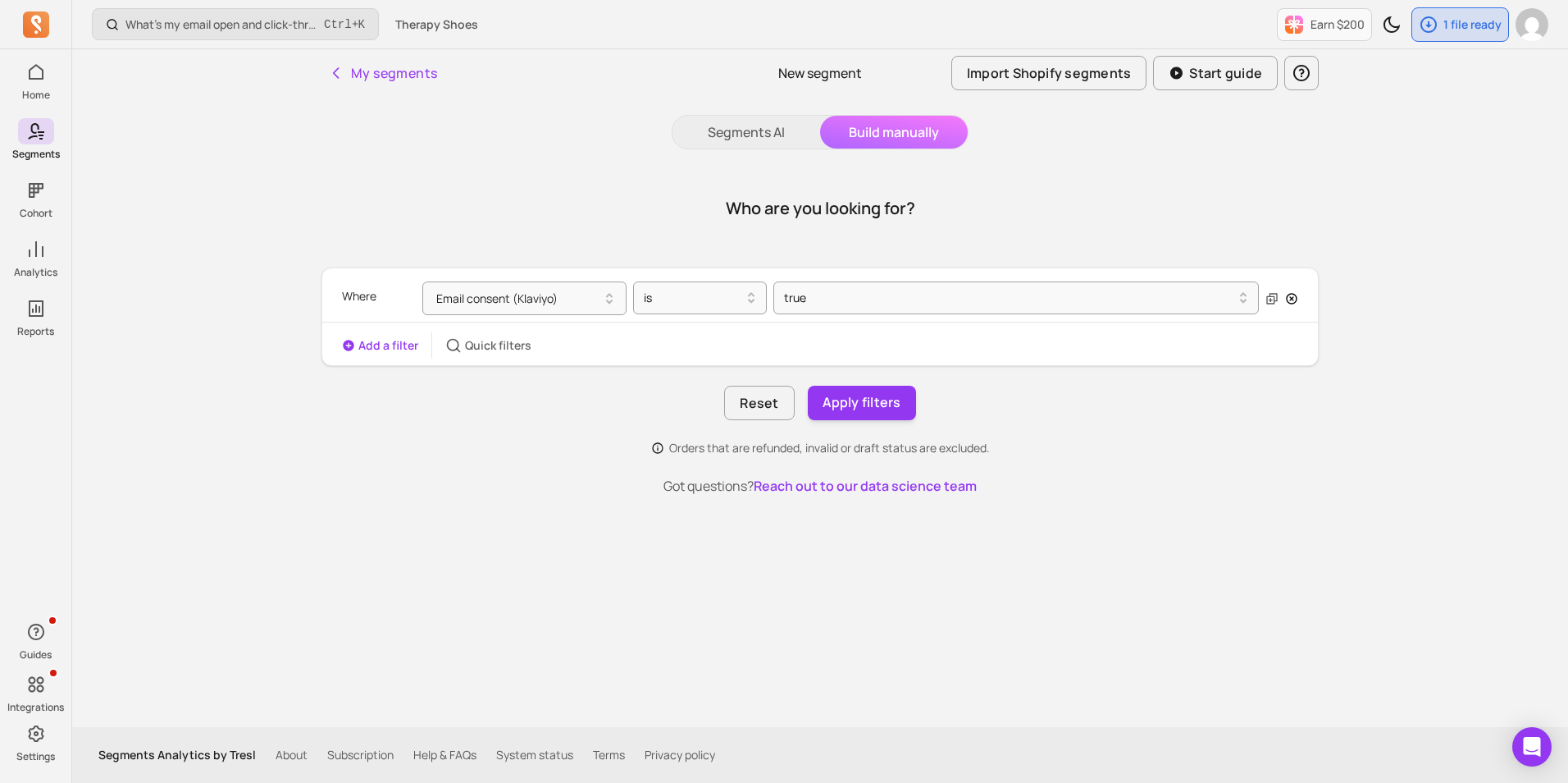
click at [1290, 300] on icon "button" at bounding box center [1291, 298] width 13 height 13
click at [546, 297] on button "Select a filter" at bounding box center [524, 298] width 204 height 33
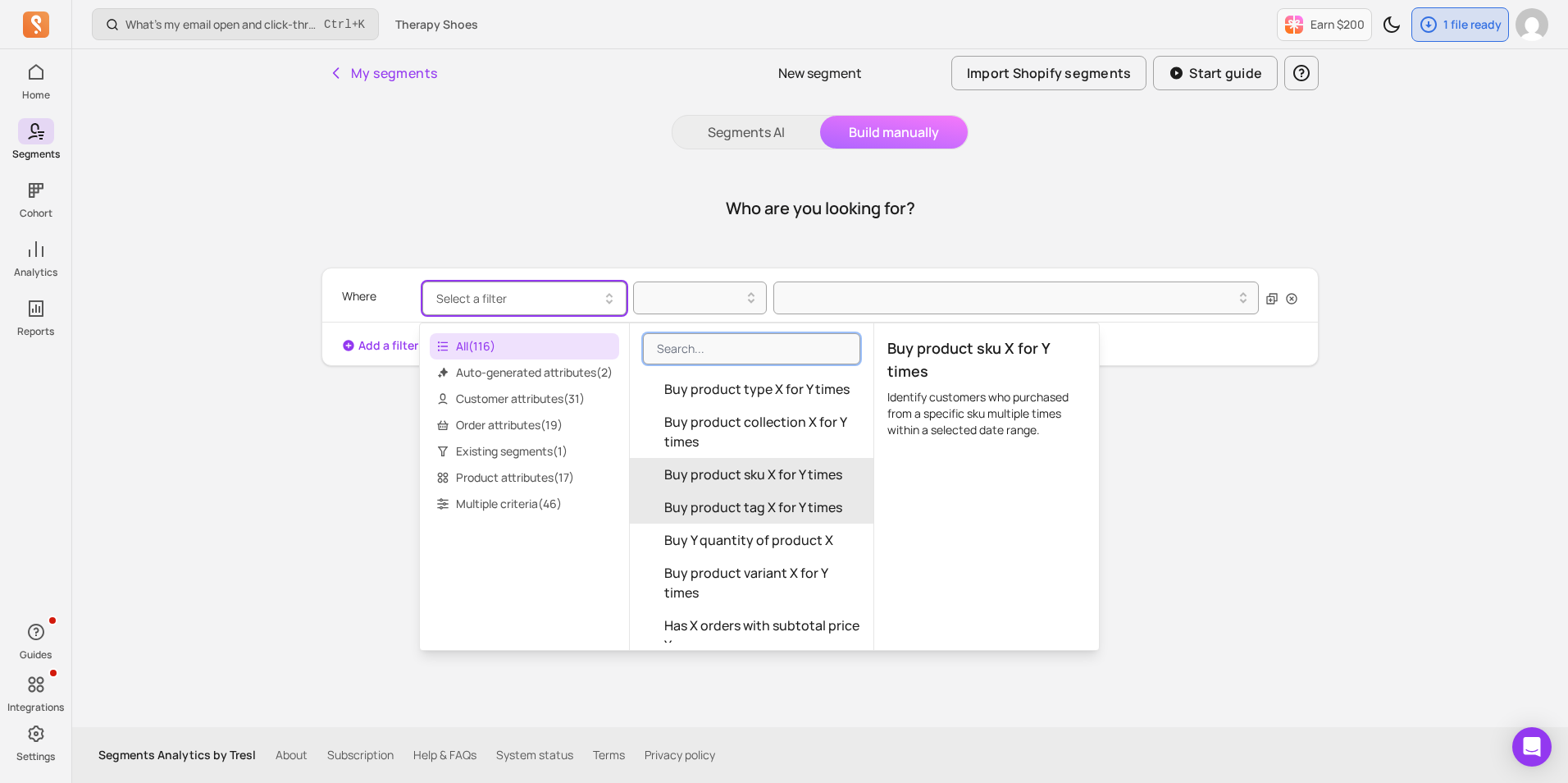
scroll to position [2692, 0]
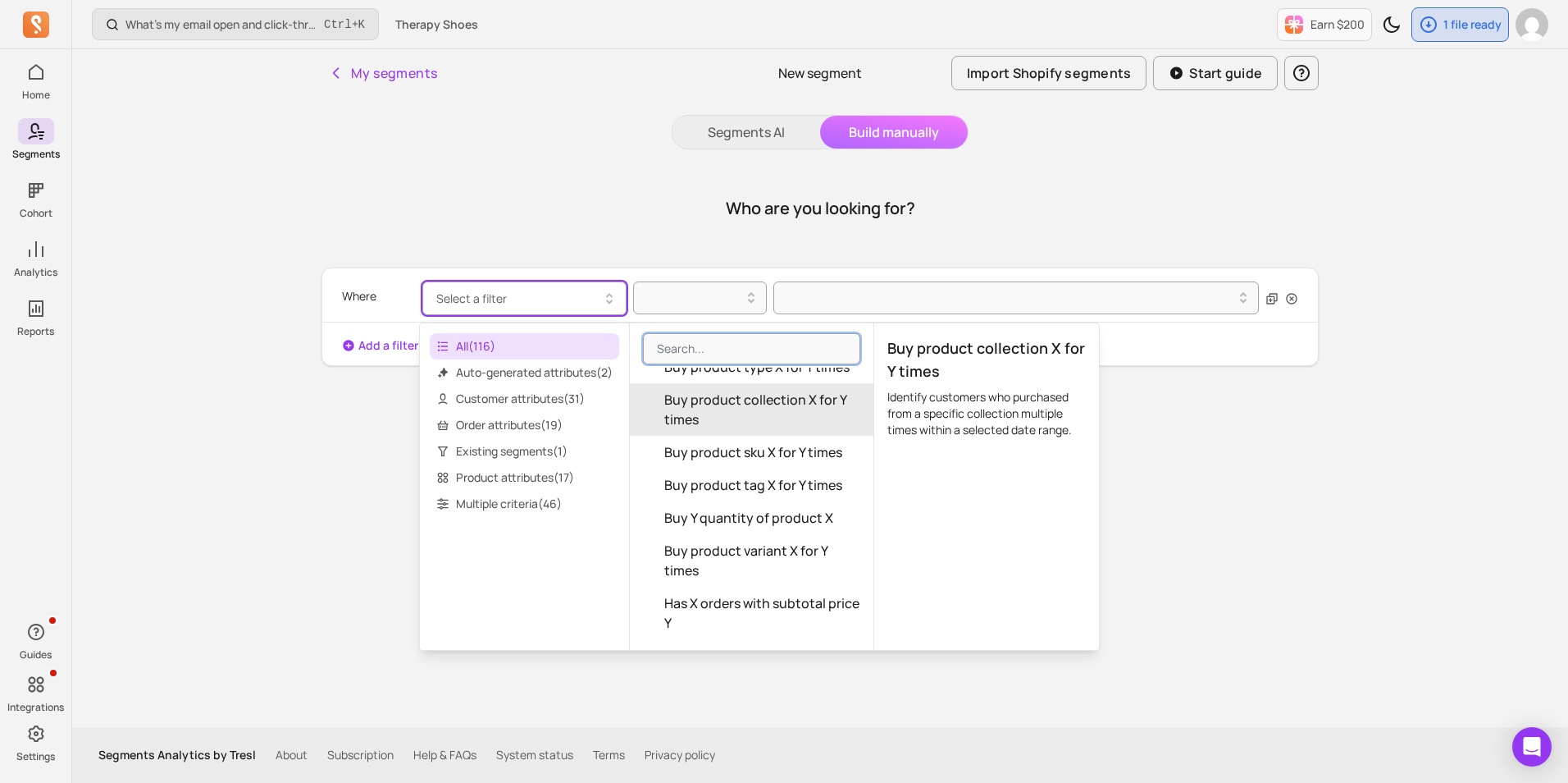
click at [706, 429] on span "Buy product collection X for Y times" at bounding box center [762, 410] width 196 height 39
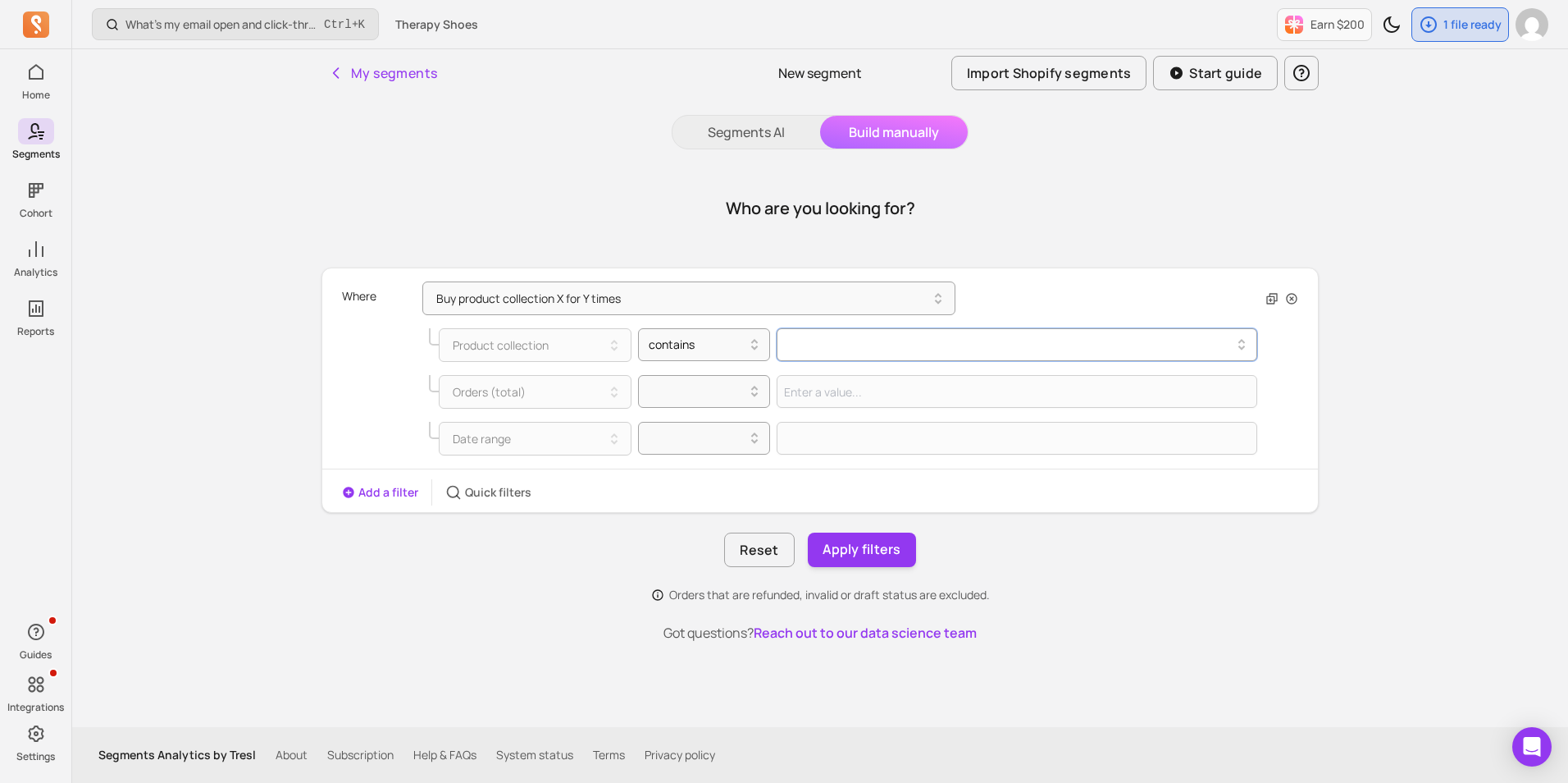
click at [854, 347] on div at bounding box center [1010, 344] width 441 height 6
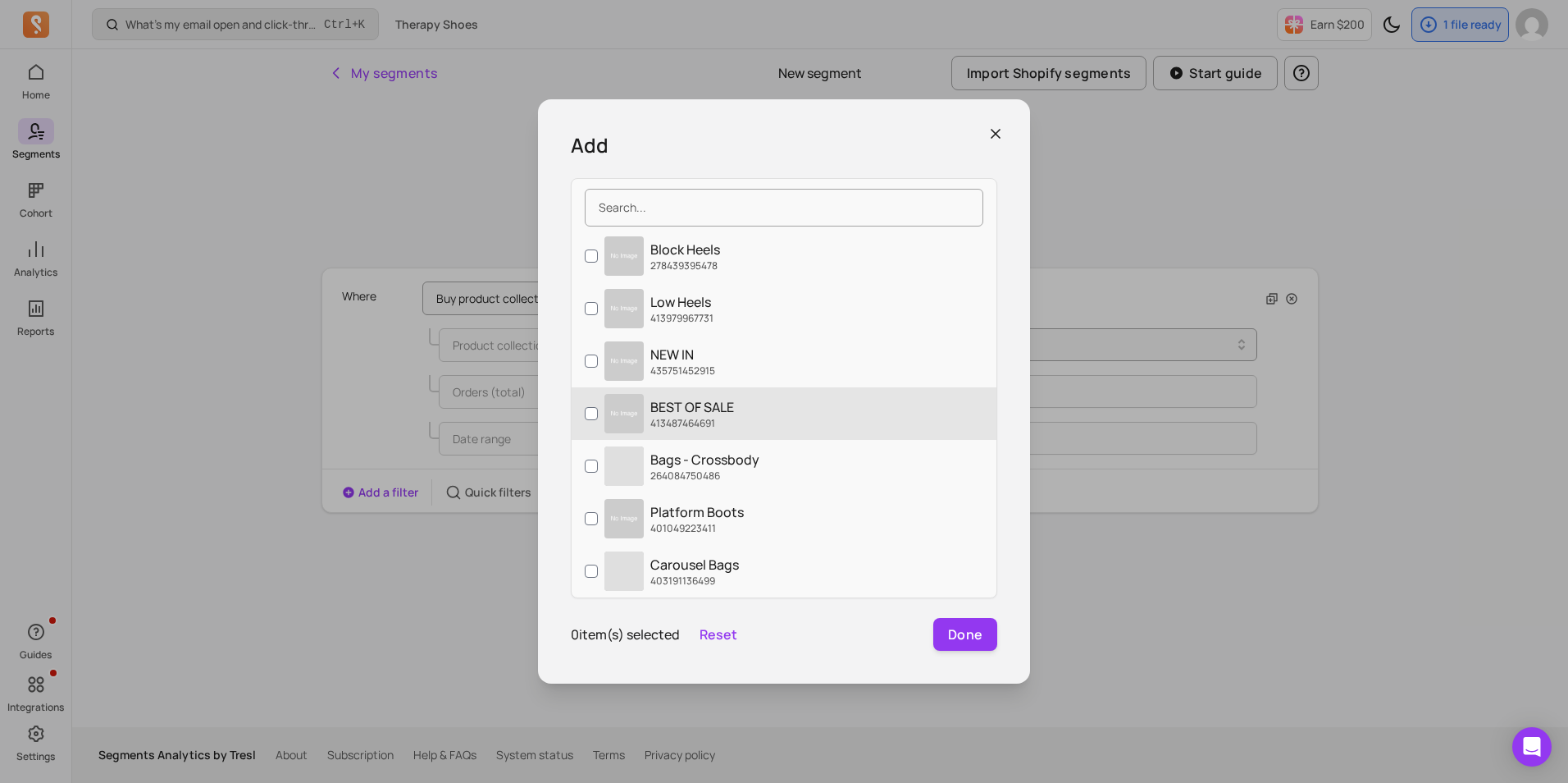
click at [765, 421] on label "BEST OF SALE 413487464691" at bounding box center [784, 413] width 425 height 53
click at [597, 420] on input "BEST OF SALE 413487464691" at bounding box center [591, 413] width 13 height 13
checkbox input "true"
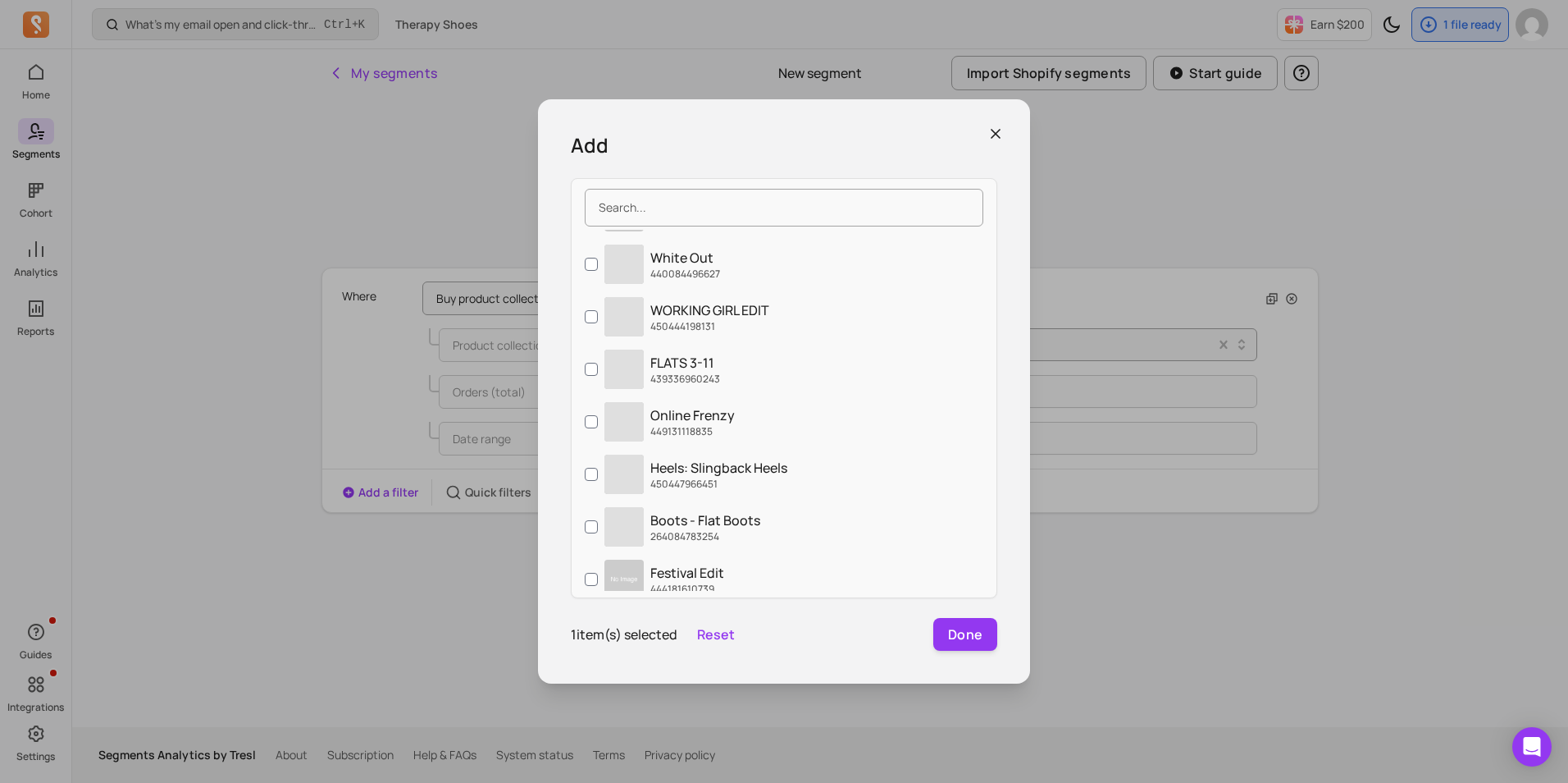
scroll to position [984, 0]
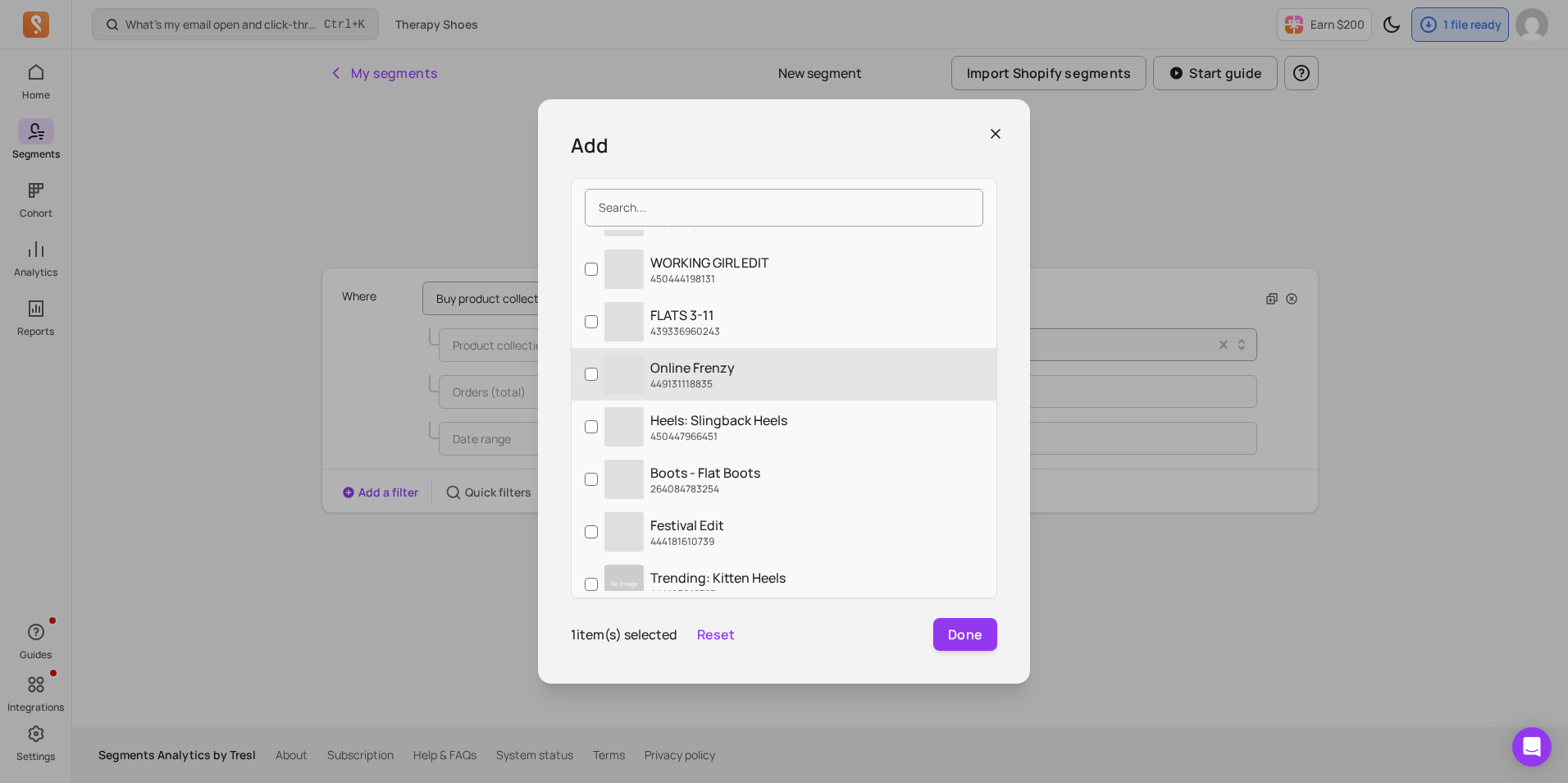
click at [703, 385] on p "449131118835" at bounding box center [692, 384] width 84 height 13
click at [597, 381] on input "‌ Online Frenzy 449131118835" at bounding box center [591, 374] width 13 height 13
checkbox input "true"
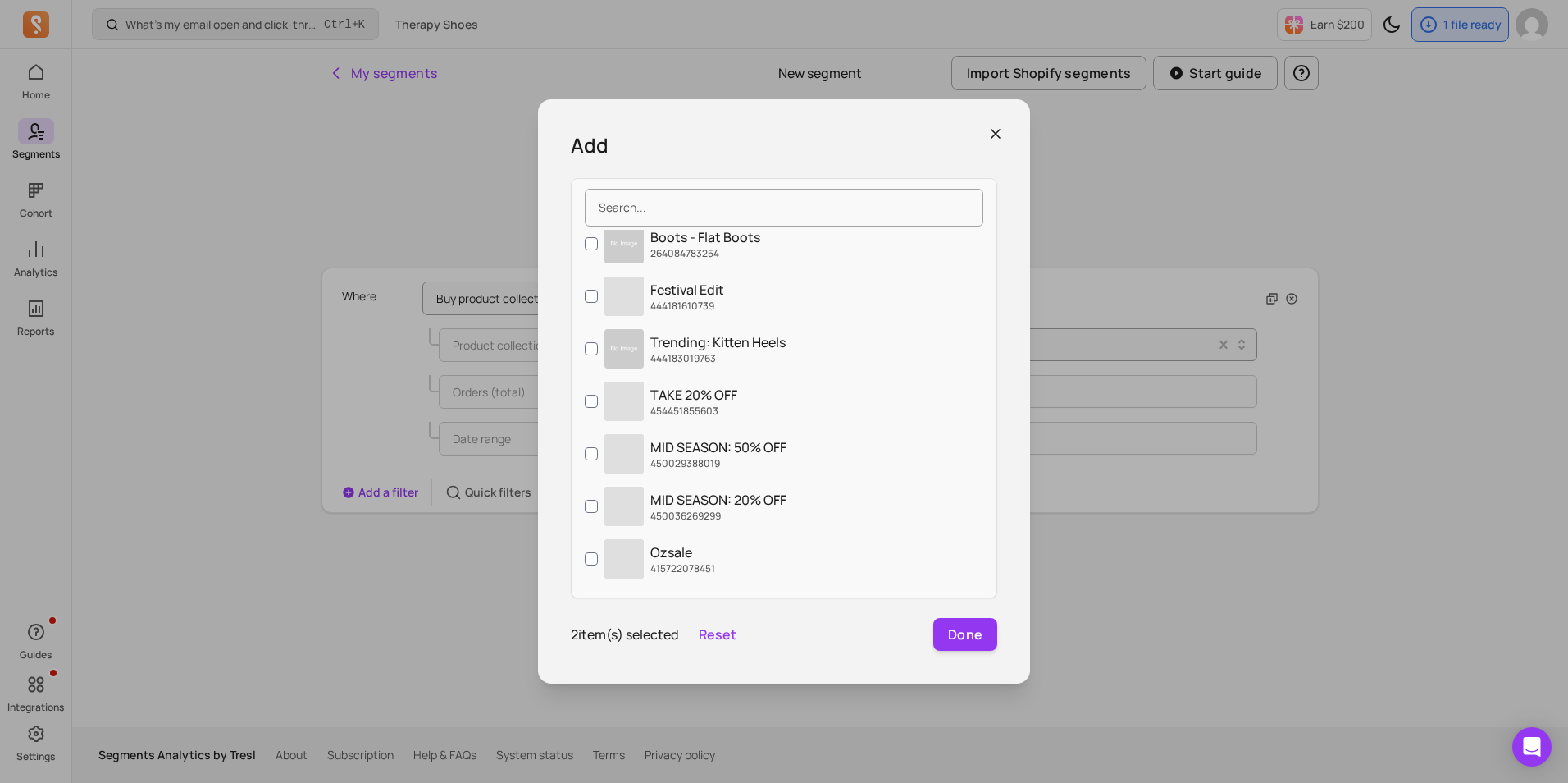
scroll to position [1231, 0]
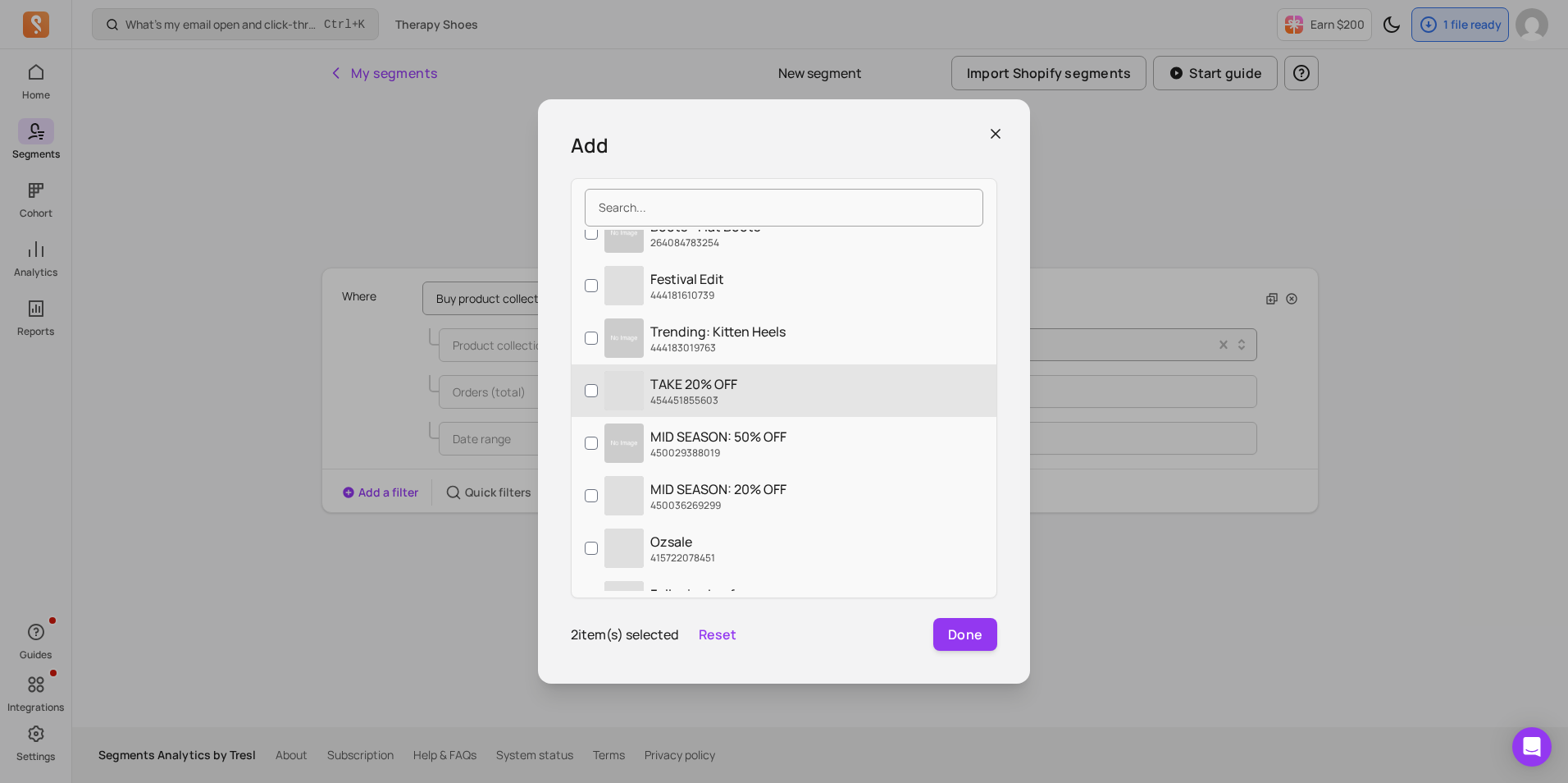
click at [725, 392] on p "TAKE 20% OFF" at bounding box center [694, 384] width 87 height 19
click at [597, 392] on input "‌ TAKE 20% OFF 454451855603" at bounding box center [591, 390] width 13 height 13
checkbox input "true"
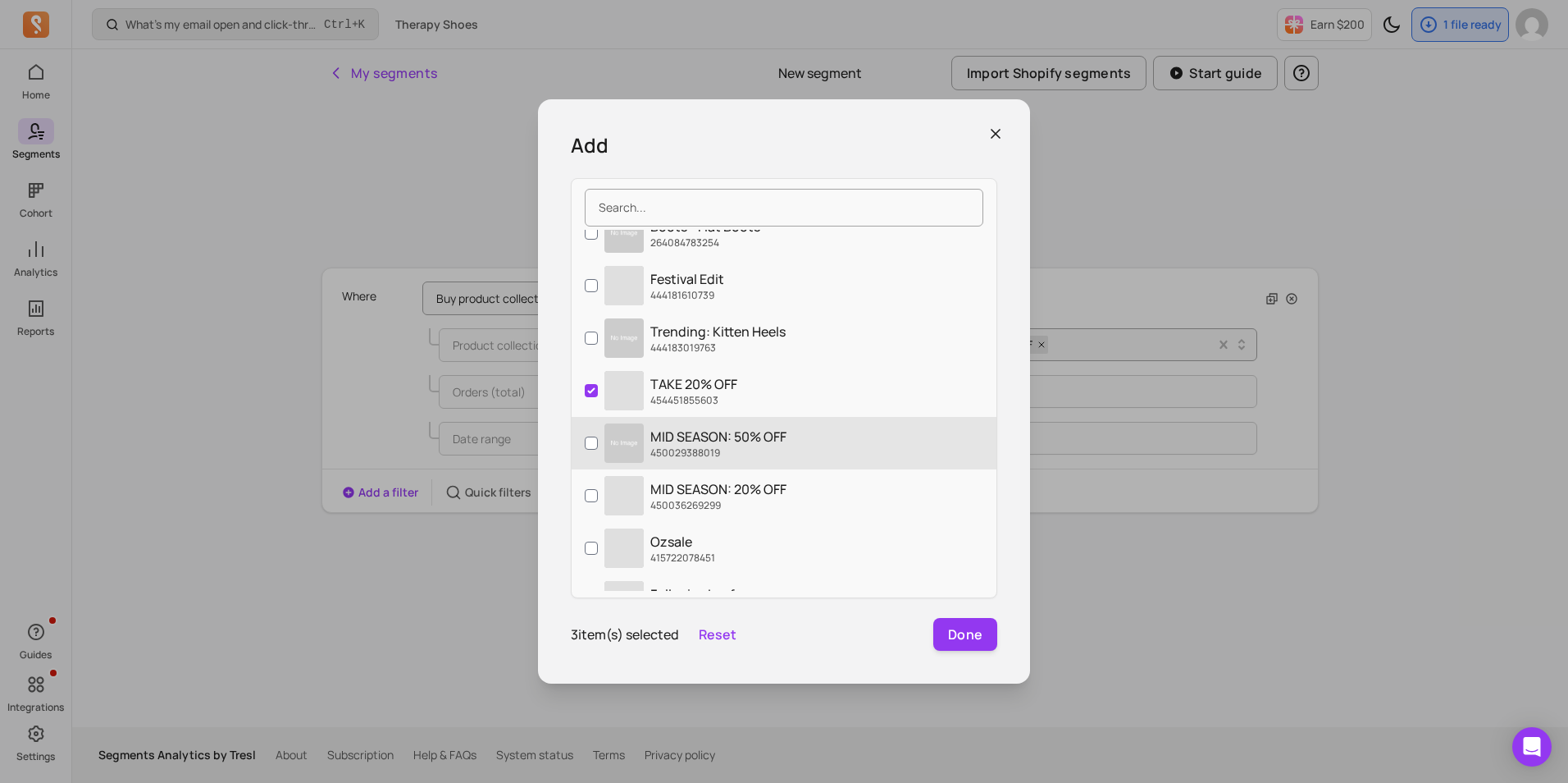
click at [736, 428] on p "MID SEASON: 50% OFF" at bounding box center [718, 436] width 136 height 19
click at [597, 436] on input "MID SEASON: 50% OFF 450029388019" at bounding box center [591, 443] width 13 height 13
checkbox input "true"
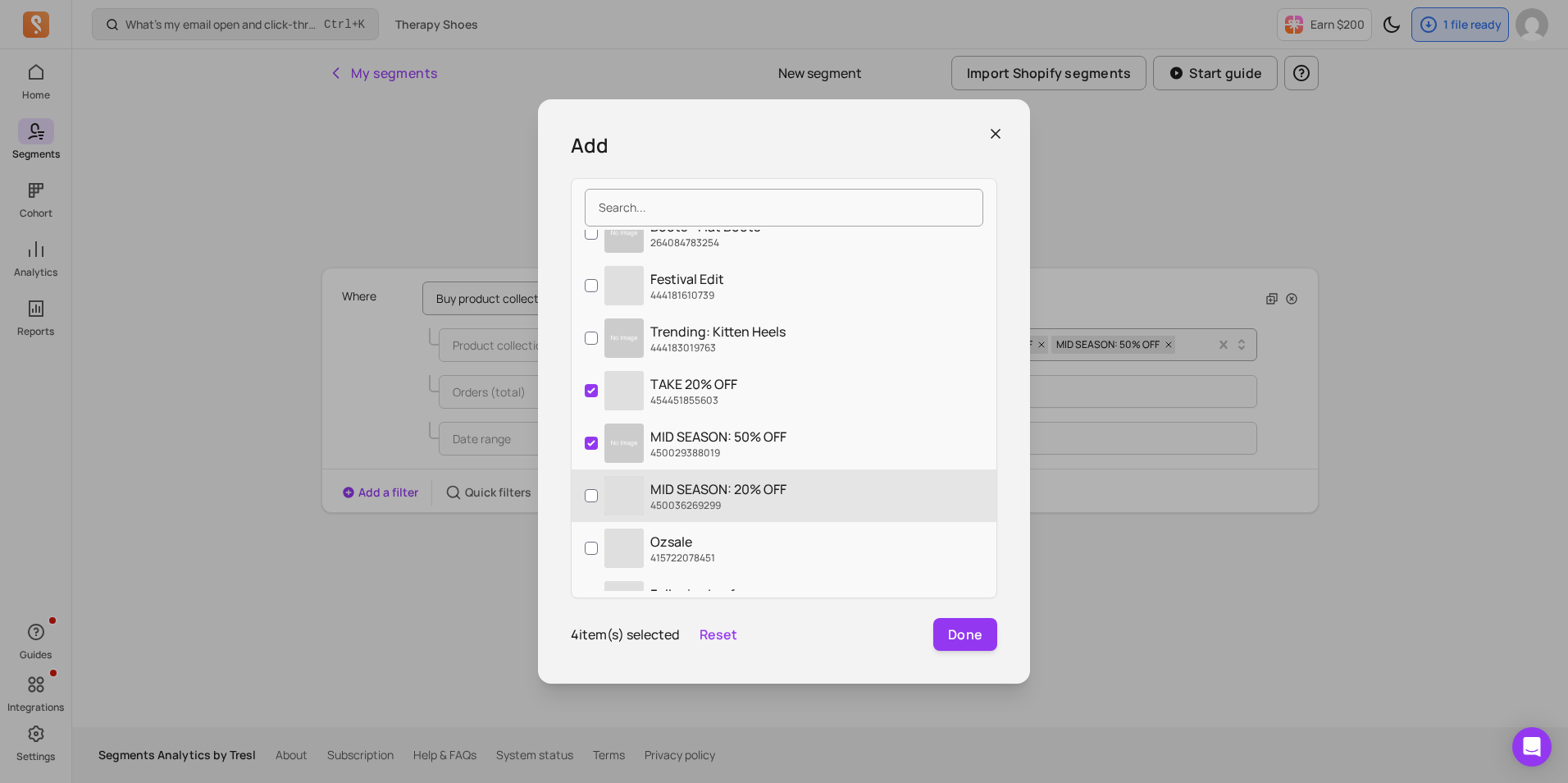
click at [746, 477] on label "‌ MID SEASON: 20% OFF 450036269299" at bounding box center [784, 495] width 425 height 53
click at [597, 489] on input "‌ MID SEASON: 20% OFF 450036269299" at bounding box center [591, 496] width 13 height 13
checkbox input "true"
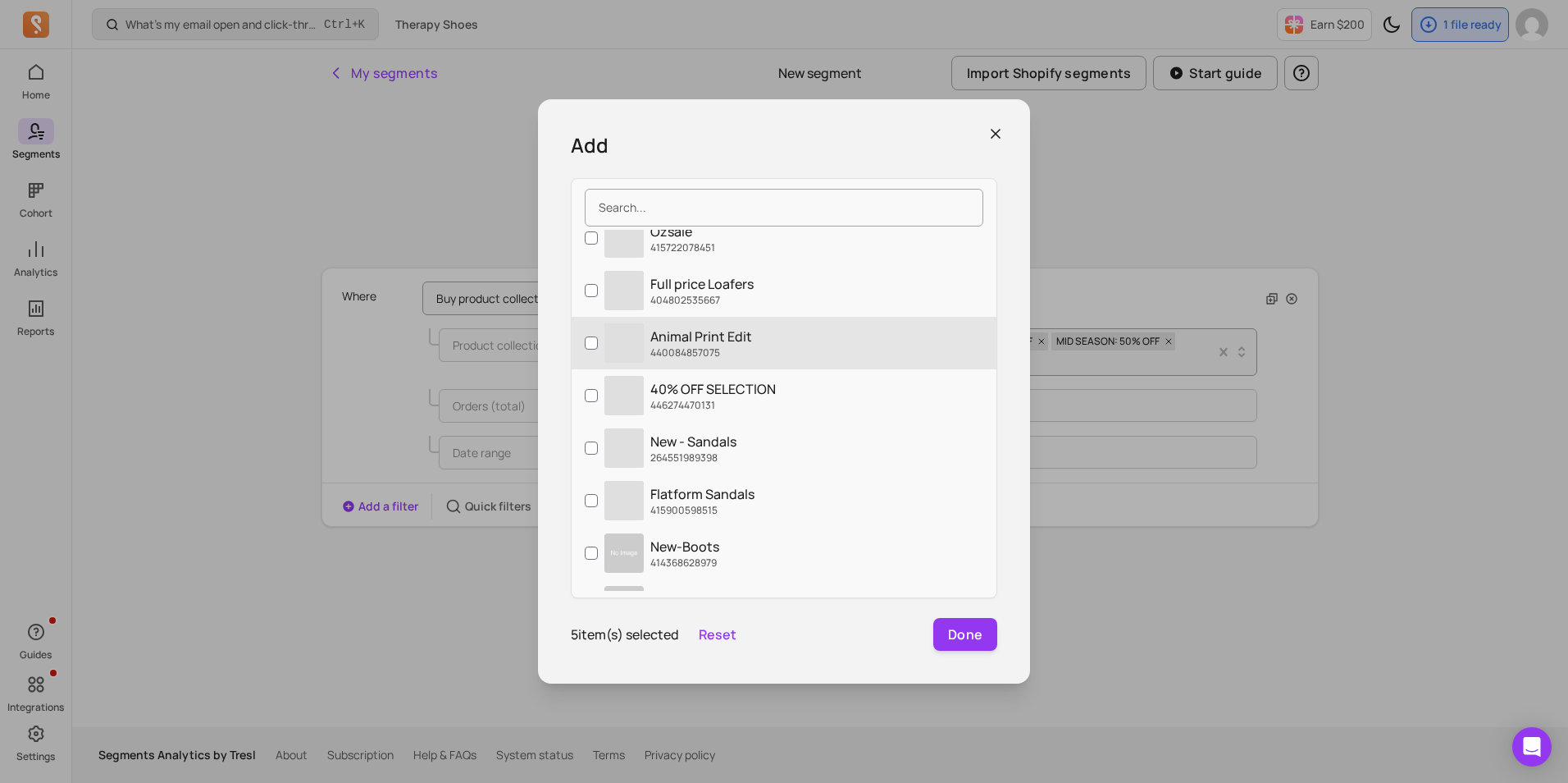
scroll to position [1559, 0]
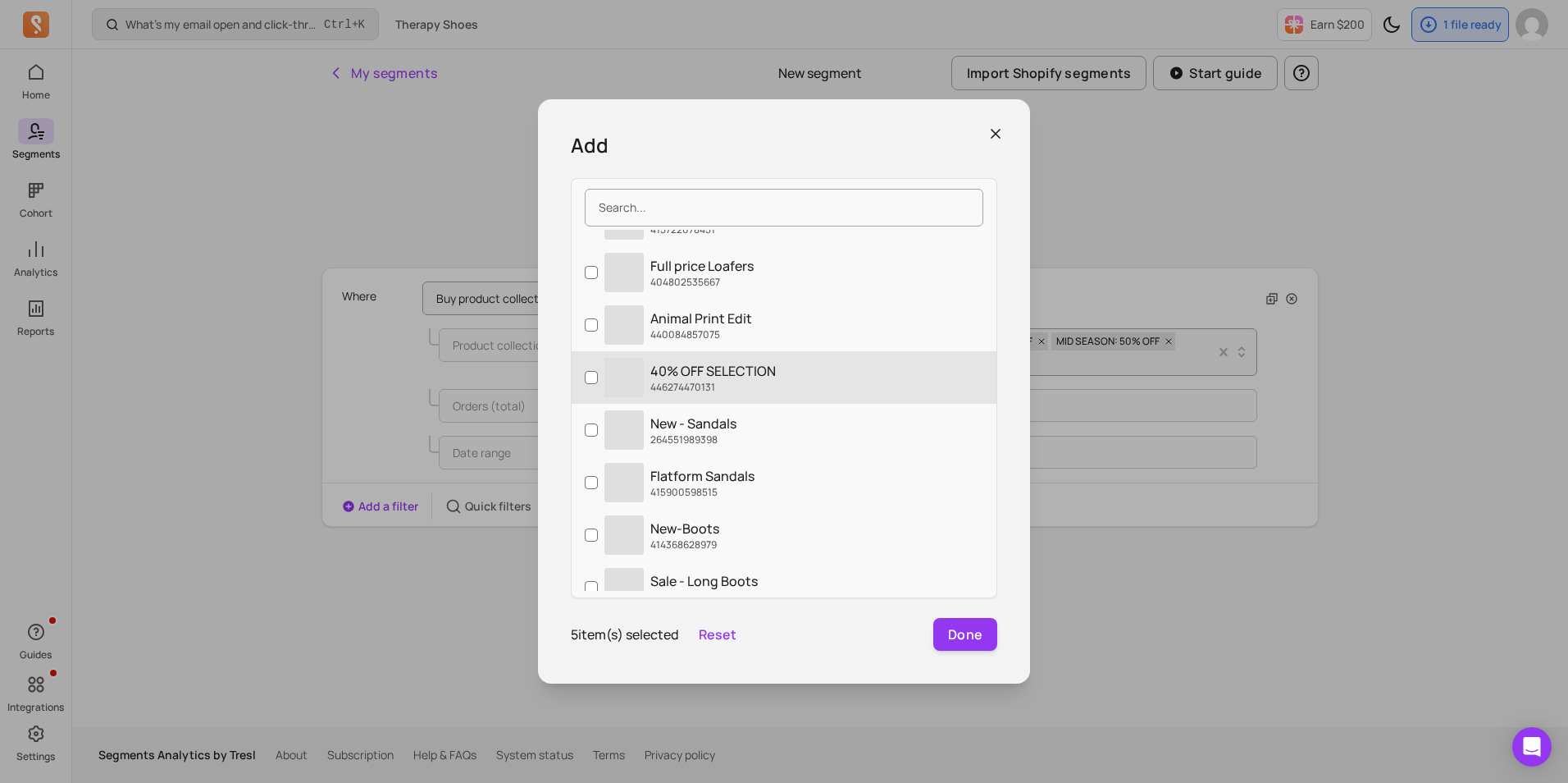
click at [740, 379] on p "40% OFF SELECTION" at bounding box center [712, 371] width 125 height 19
click at [597, 379] on input "‌ 40% OFF SELECTION 446274470131" at bounding box center [591, 377] width 13 height 13
checkbox input "true"
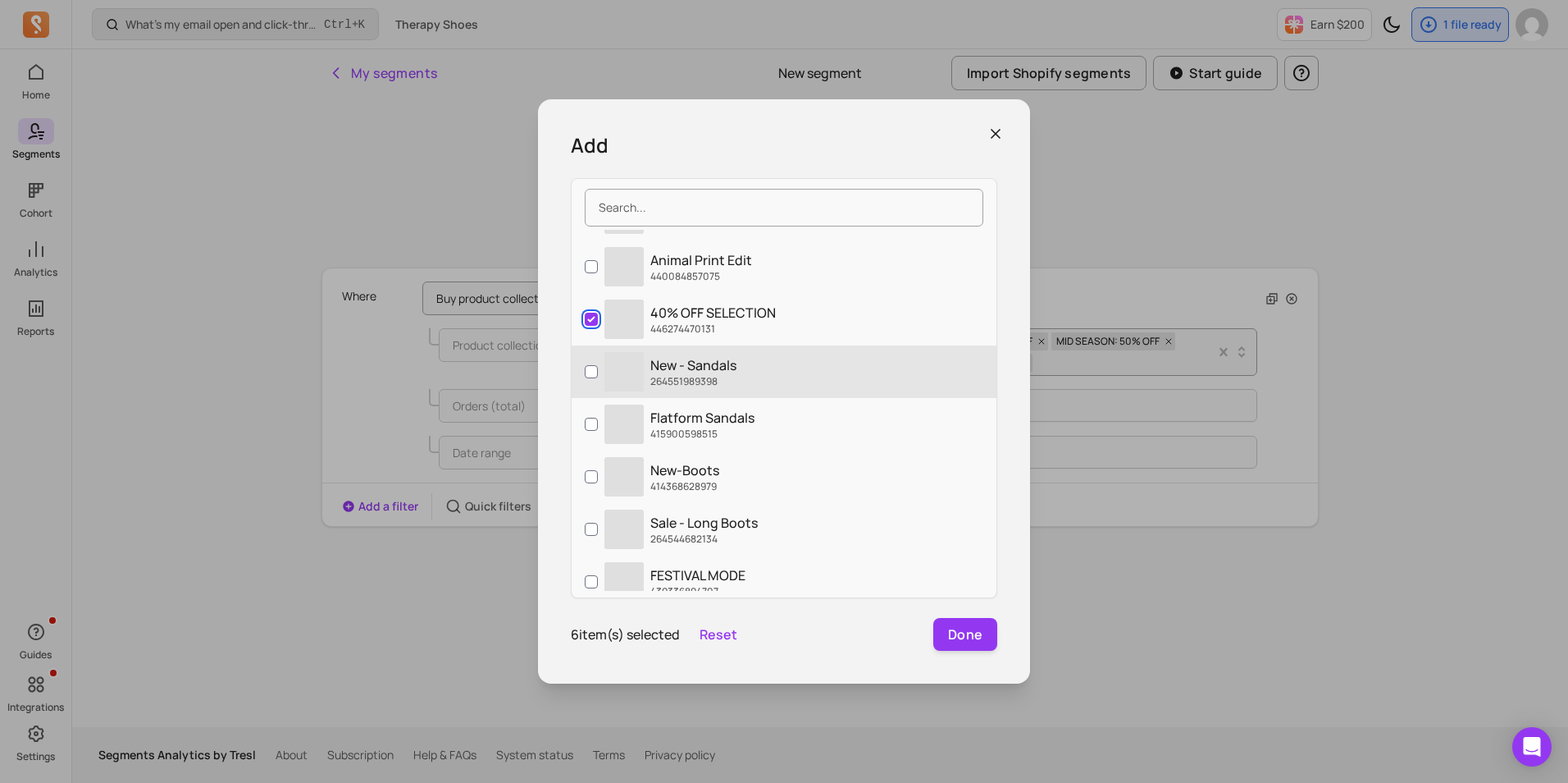
scroll to position [1641, 0]
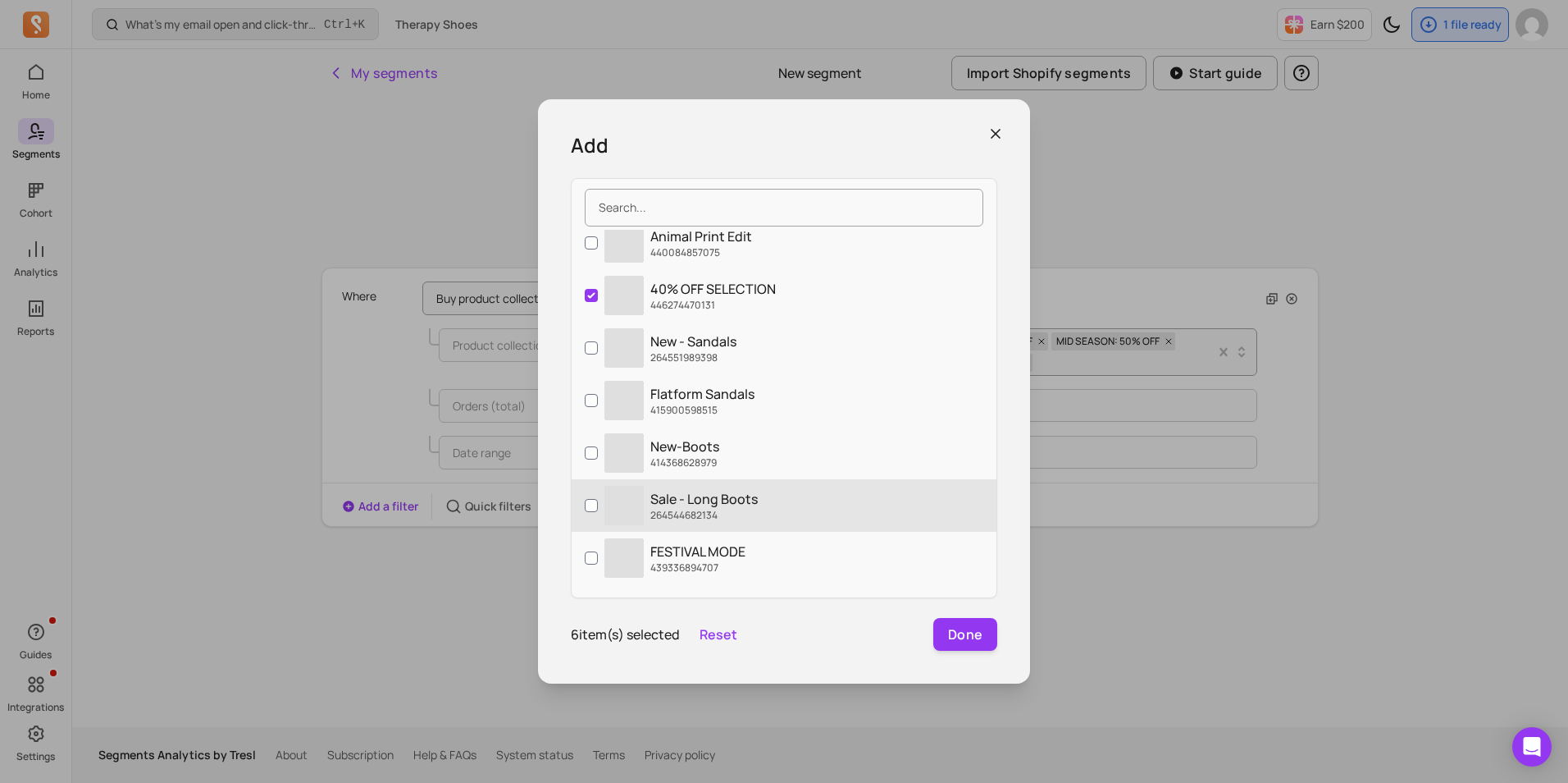
click at [743, 499] on p "Sale - Long Boots" at bounding box center [704, 499] width 107 height 19
click at [597, 499] on input "‌ Sale - Long Boots 264544682134" at bounding box center [591, 505] width 13 height 13
checkbox input "true"
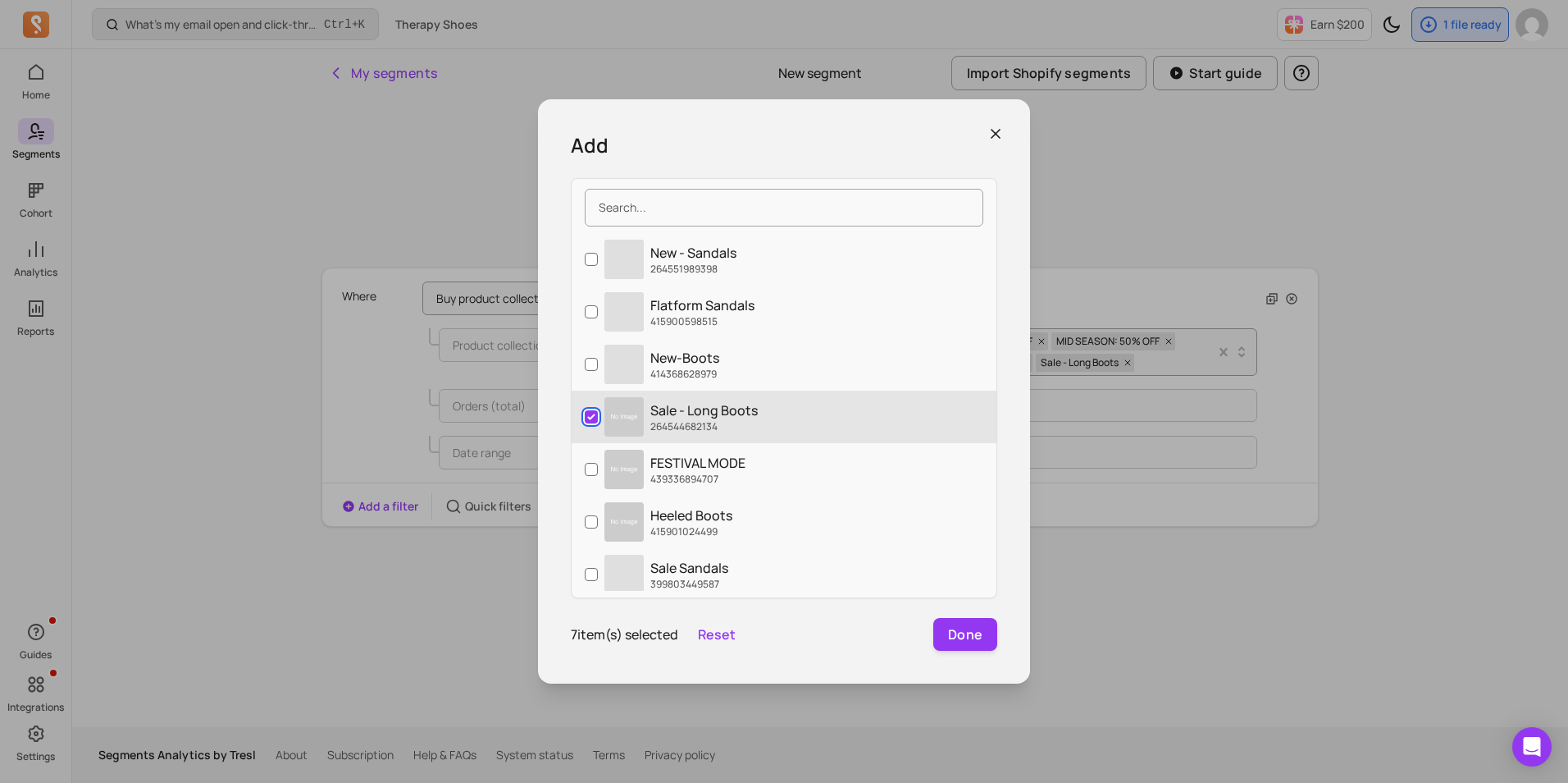
scroll to position [1887, 0]
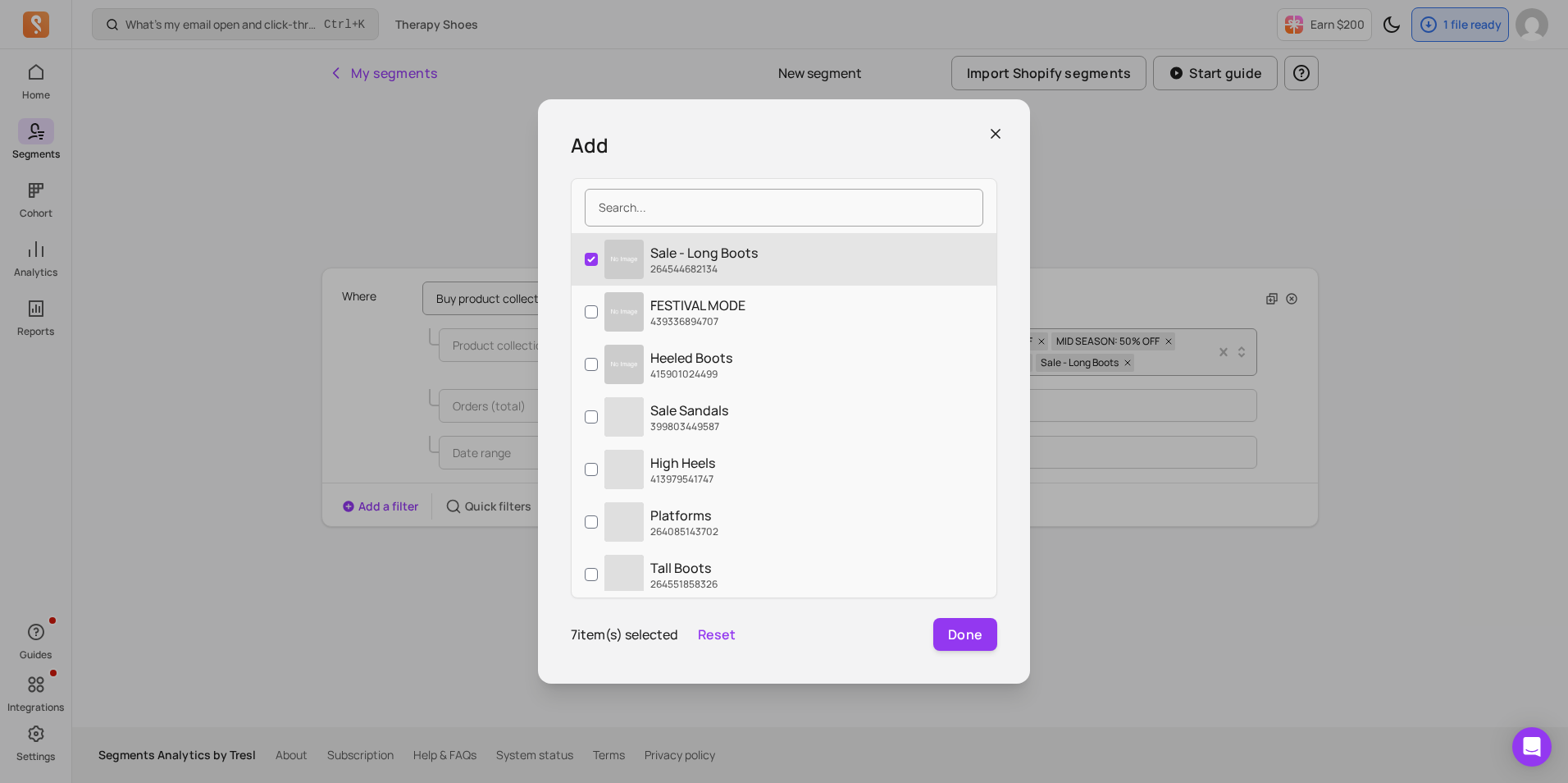
click at [811, 396] on label "‌ Sale Sandals 399803449587" at bounding box center [784, 416] width 425 height 53
click at [597, 410] on input "‌ Sale Sandals 399803449587" at bounding box center [591, 417] width 13 height 13
checkbox input "true"
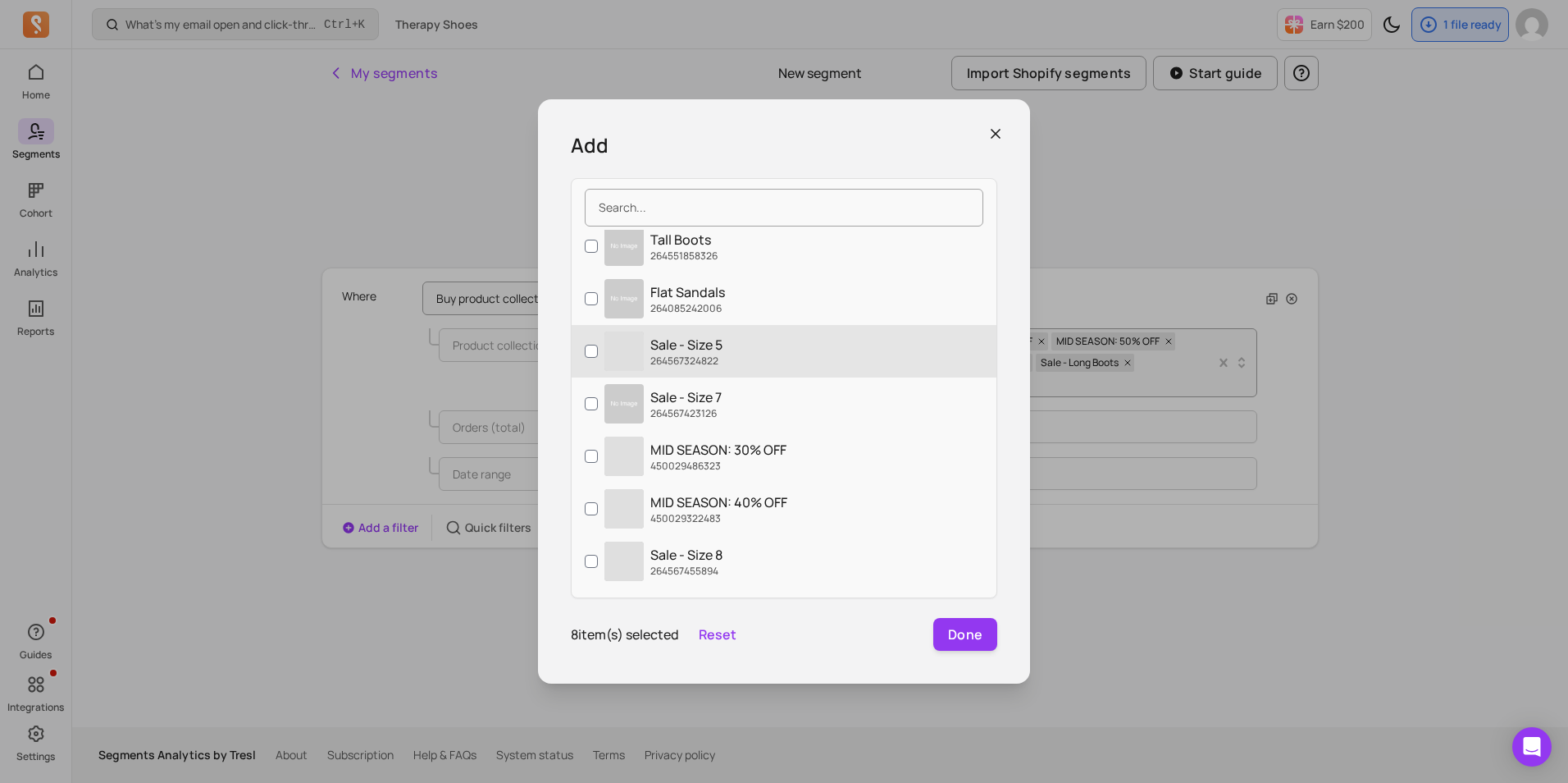
click at [752, 362] on label "‌ Sale - Size 5 264567324822" at bounding box center [784, 351] width 425 height 53
click at [597, 358] on input "‌ Sale - Size 5 264567324822" at bounding box center [591, 351] width 13 height 13
checkbox input "true"
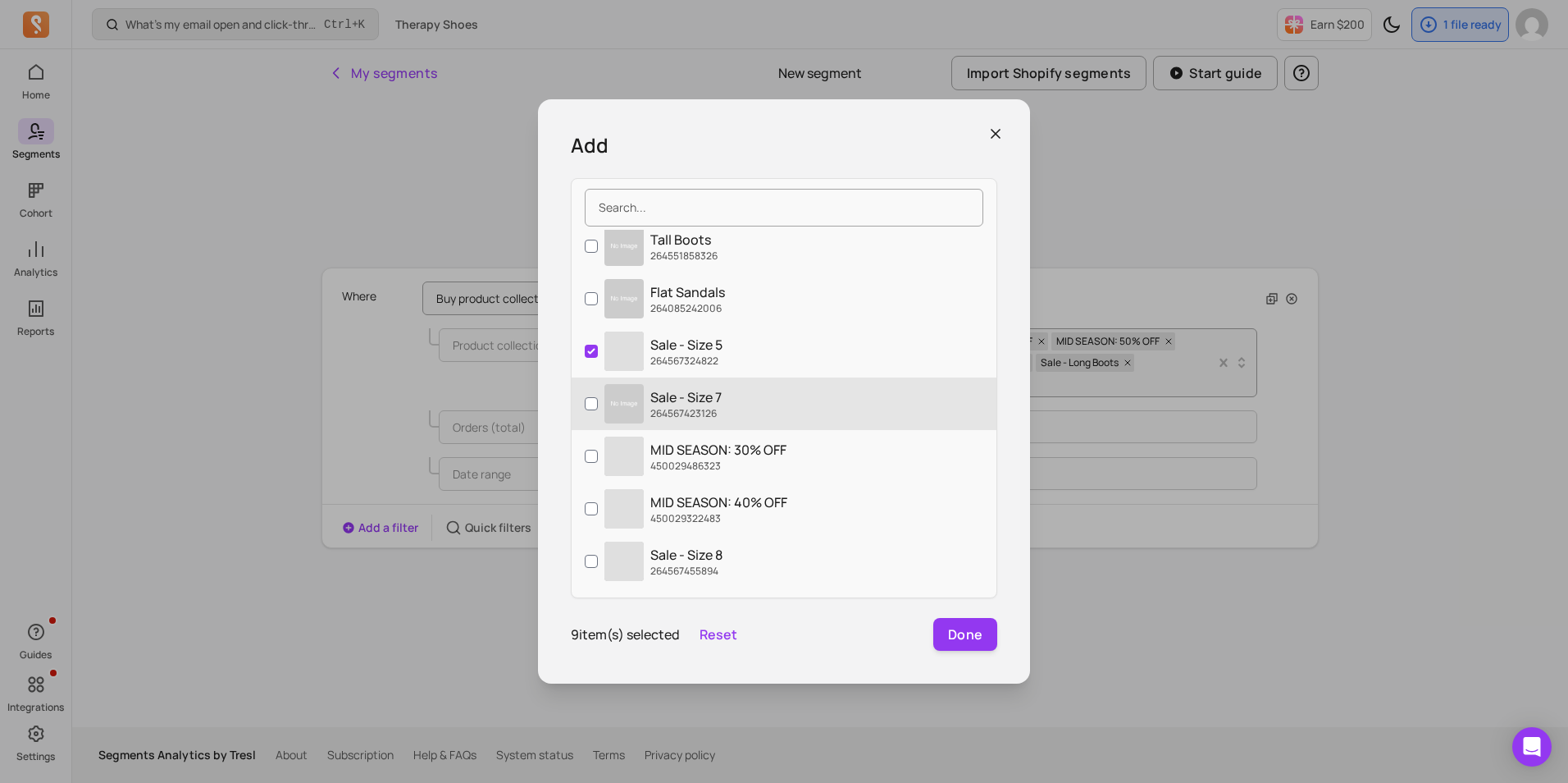
click at [763, 402] on label "Sale - Size 7 264567423126" at bounding box center [784, 403] width 425 height 53
click at [597, 402] on input "Sale - Size 7 264567423126" at bounding box center [591, 403] width 13 height 13
checkbox input "true"
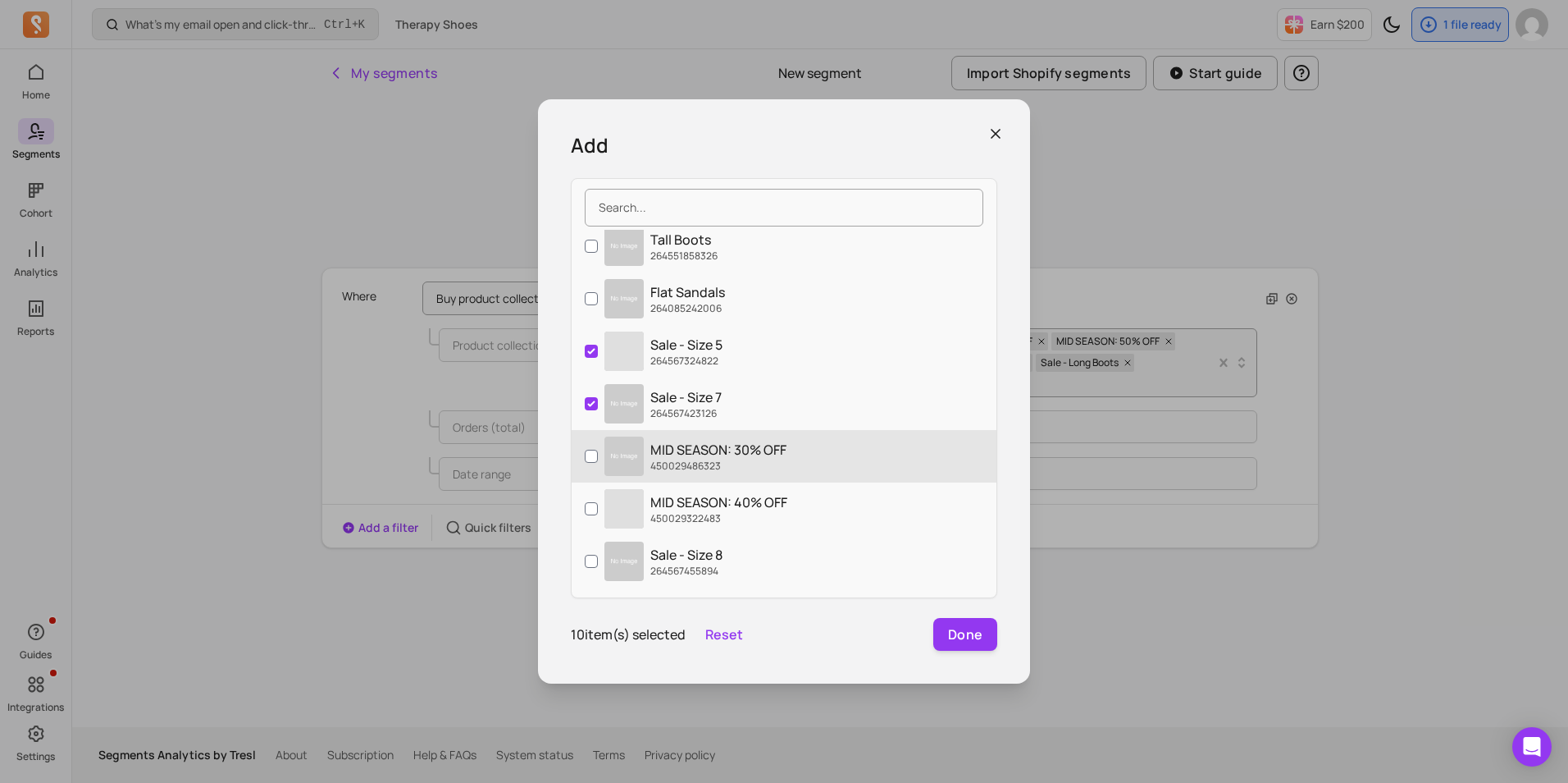
click at [779, 458] on p "MID SEASON: 30% OFF" at bounding box center [718, 449] width 136 height 19
click at [597, 458] on input "MID SEASON: 30% OFF 450029486323" at bounding box center [591, 456] width 13 height 13
checkbox input "true"
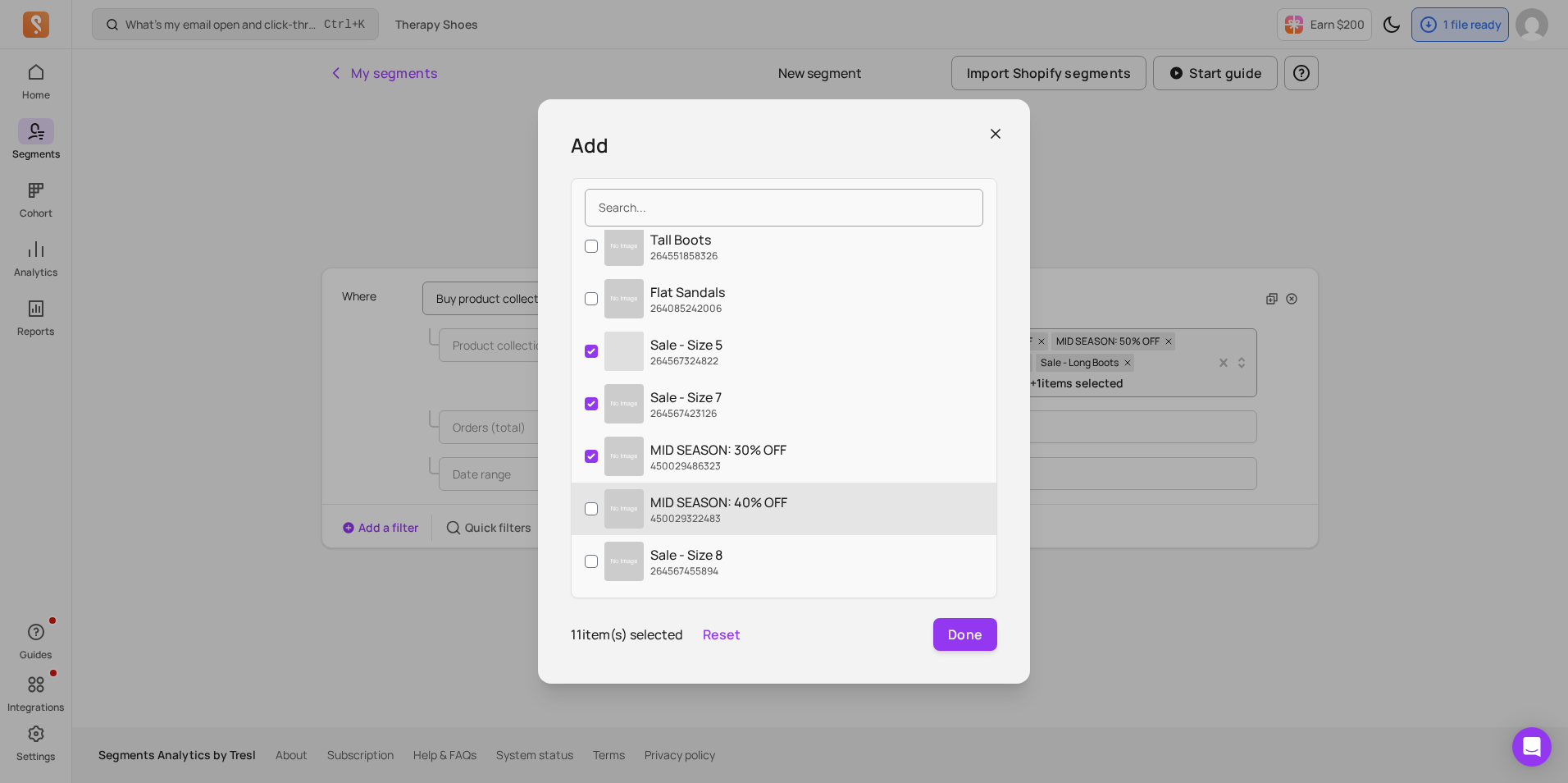
click at [792, 498] on label "MID SEASON: 40% OFF 450029322483" at bounding box center [784, 509] width 425 height 53
click at [597, 502] on input "MID SEASON: 40% OFF 450029322483" at bounding box center [591, 509] width 13 height 13
checkbox input "true"
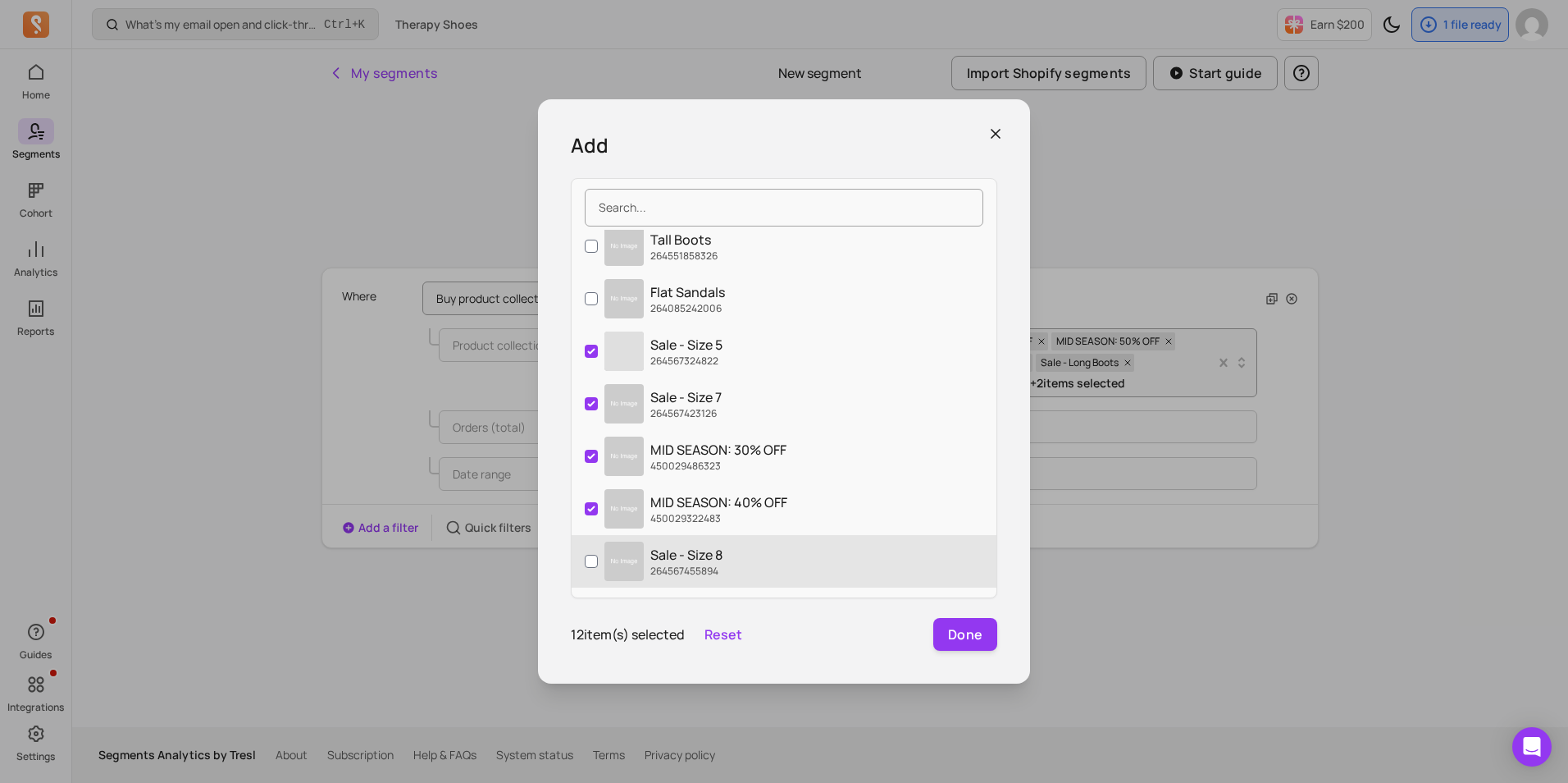
click at [775, 568] on label "Sale - Size 8 264567455894" at bounding box center [784, 561] width 425 height 53
click at [597, 568] on input "Sale - Size 8 264567455894" at bounding box center [591, 561] width 13 height 13
checkbox input "true"
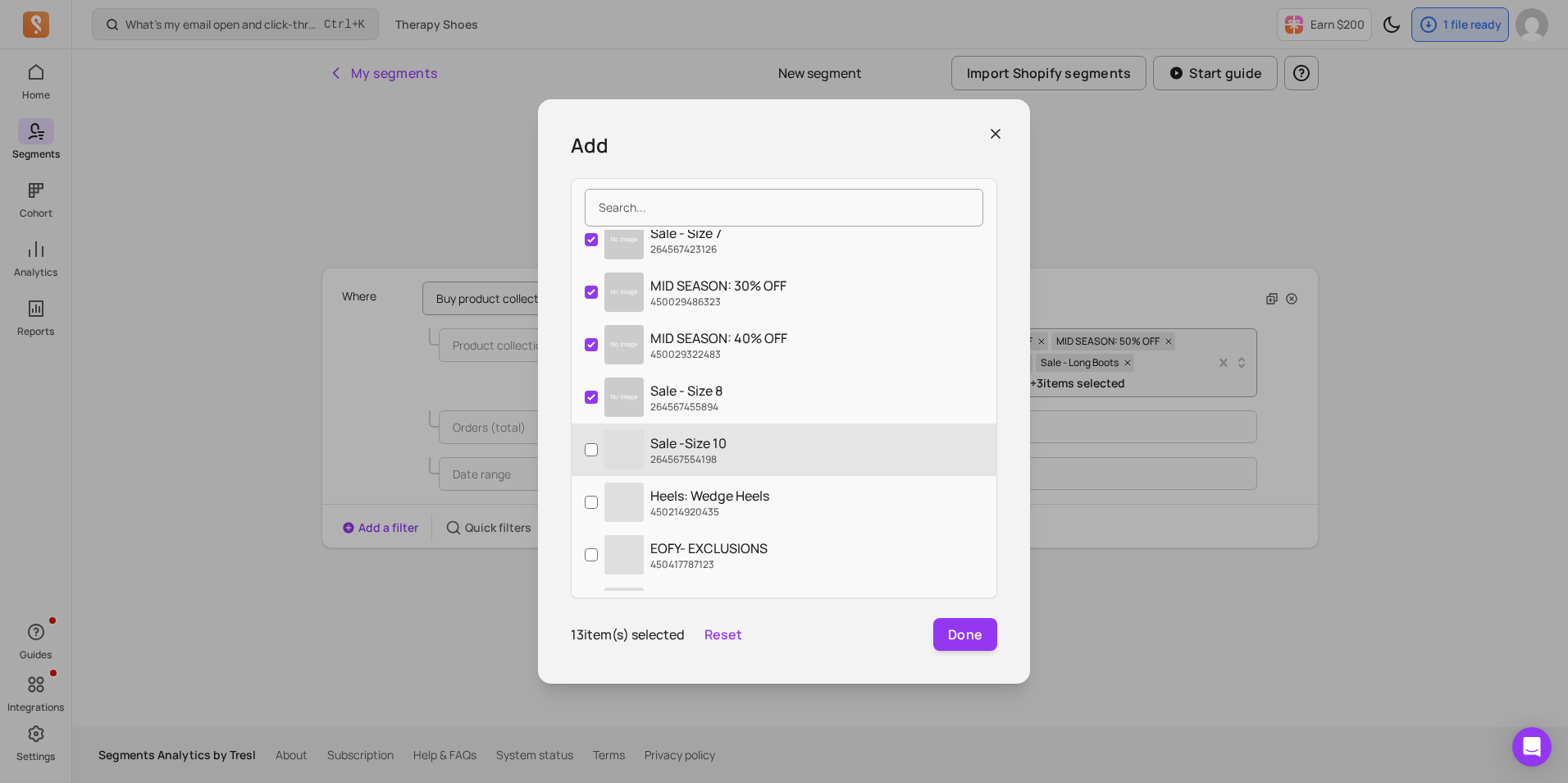
click at [742, 454] on label "‌ Sale -Size 10 264567554198" at bounding box center [784, 449] width 425 height 53
click at [597, 454] on input "‌ Sale -Size 10 264567554198" at bounding box center [591, 449] width 13 height 13
checkbox input "true"
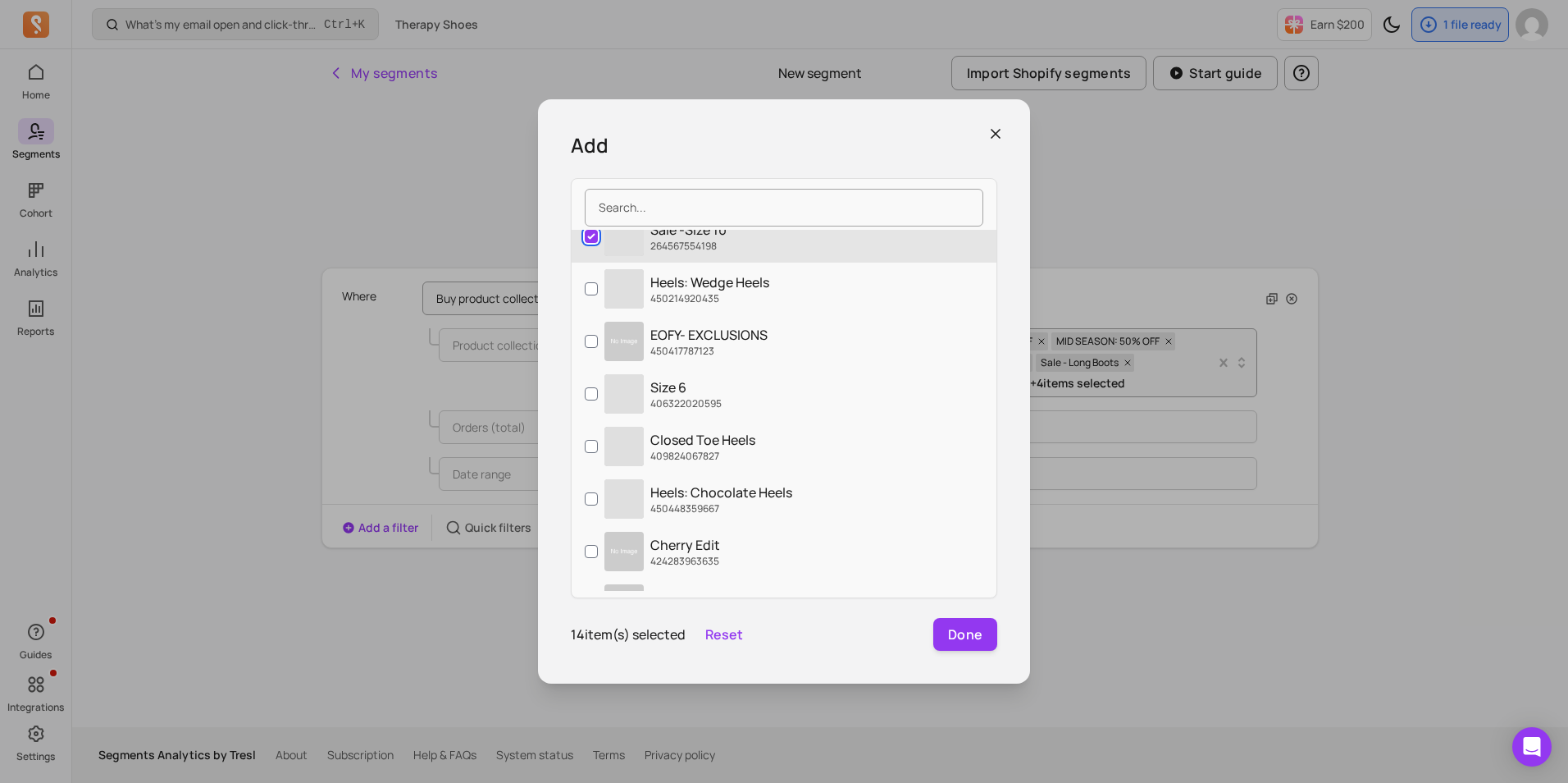
scroll to position [2625, 0]
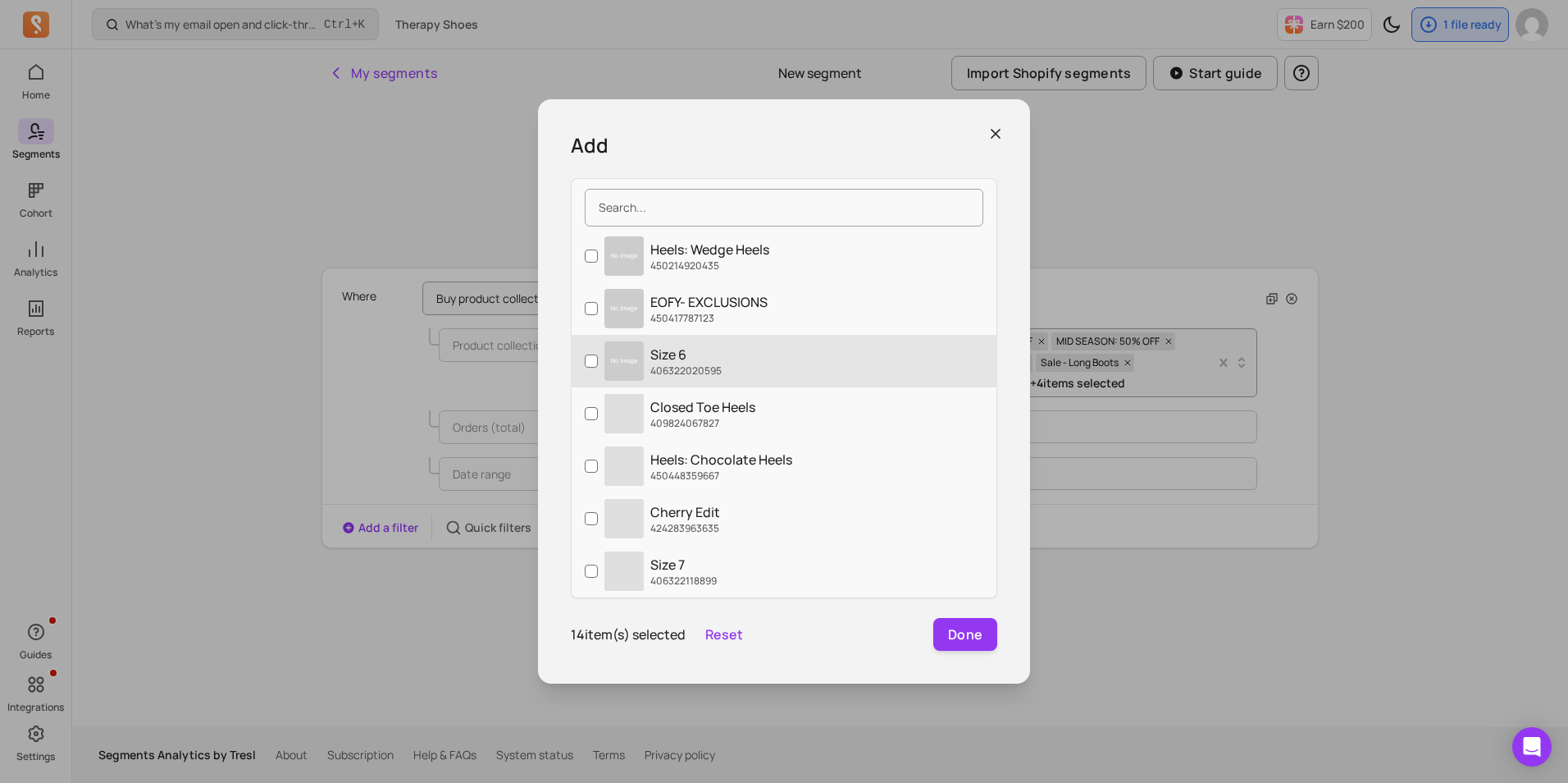
click at [697, 357] on p "Size 6" at bounding box center [685, 354] width 71 height 19
click at [597, 357] on input "Size 6 406322020595" at bounding box center [591, 360] width 13 height 13
click at [697, 357] on p "Size 6" at bounding box center [685, 354] width 71 height 19
click at [597, 357] on input "Size 6 406322020595" at bounding box center [591, 360] width 13 height 13
checkbox input "false"
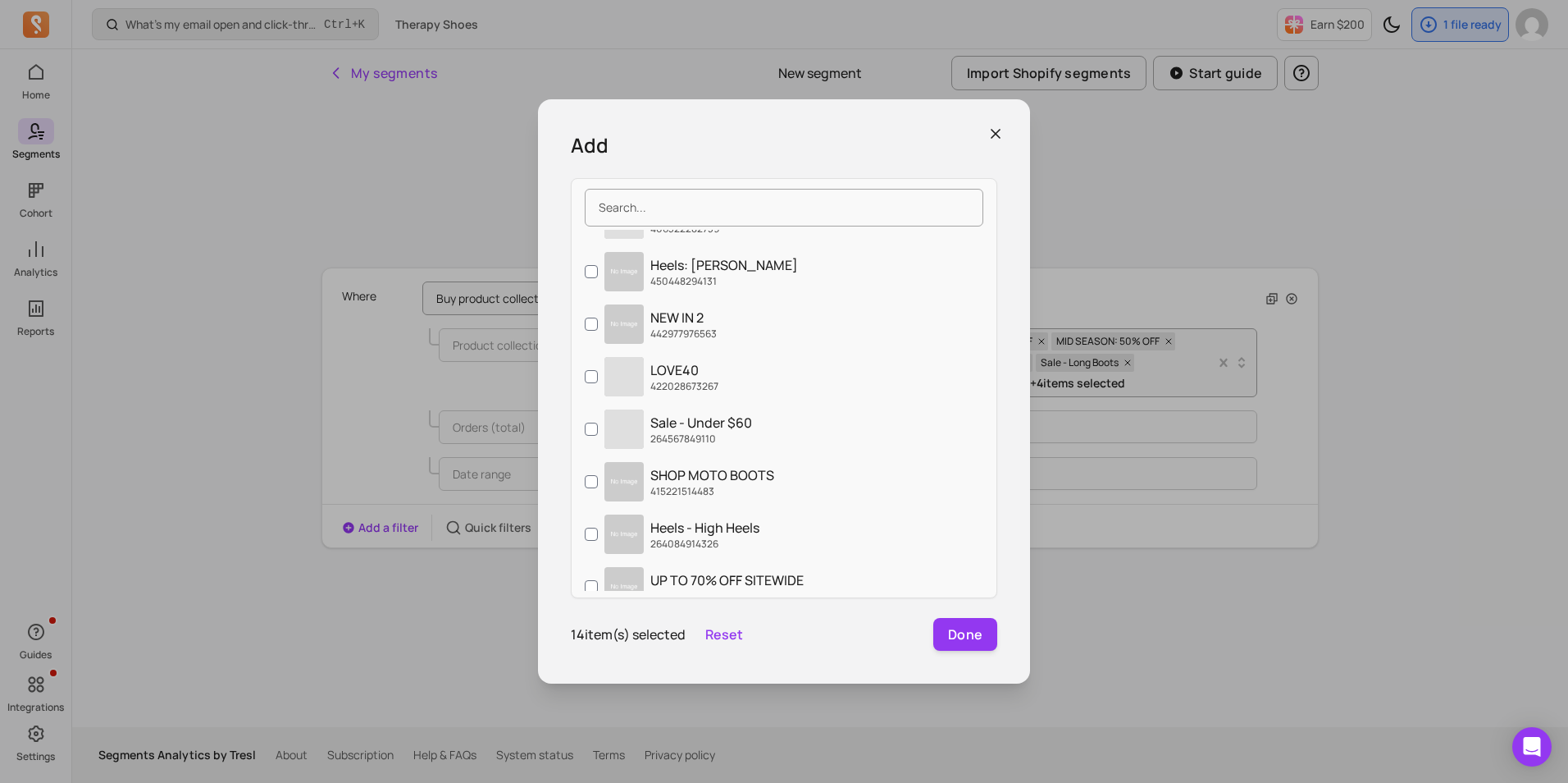
scroll to position [3036, 0]
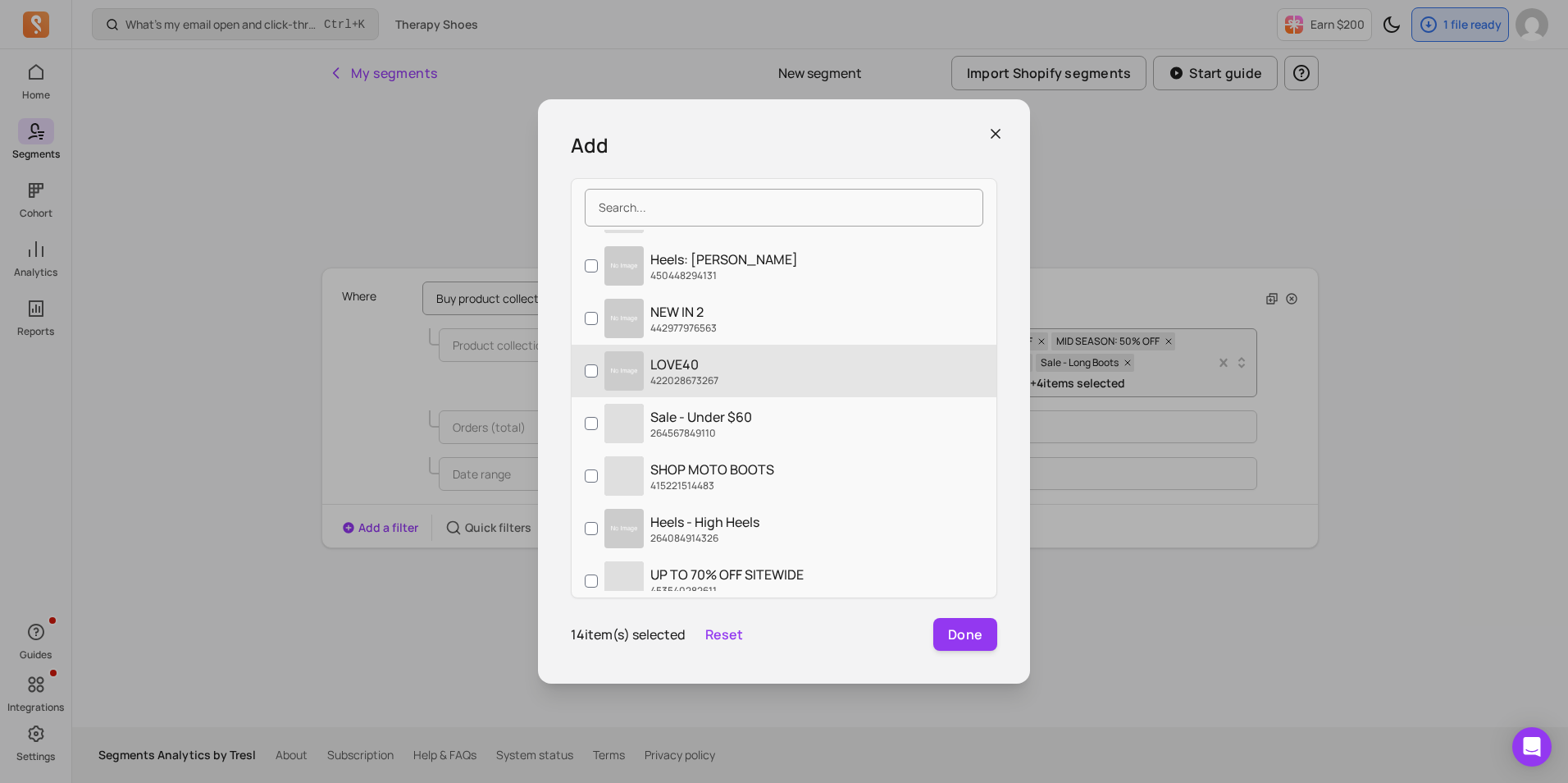
click at [743, 372] on label "LOVE40 422028673267" at bounding box center [784, 371] width 425 height 53
click at [597, 372] on input "LOVE40 422028673267" at bounding box center [591, 371] width 13 height 13
checkbox input "true"
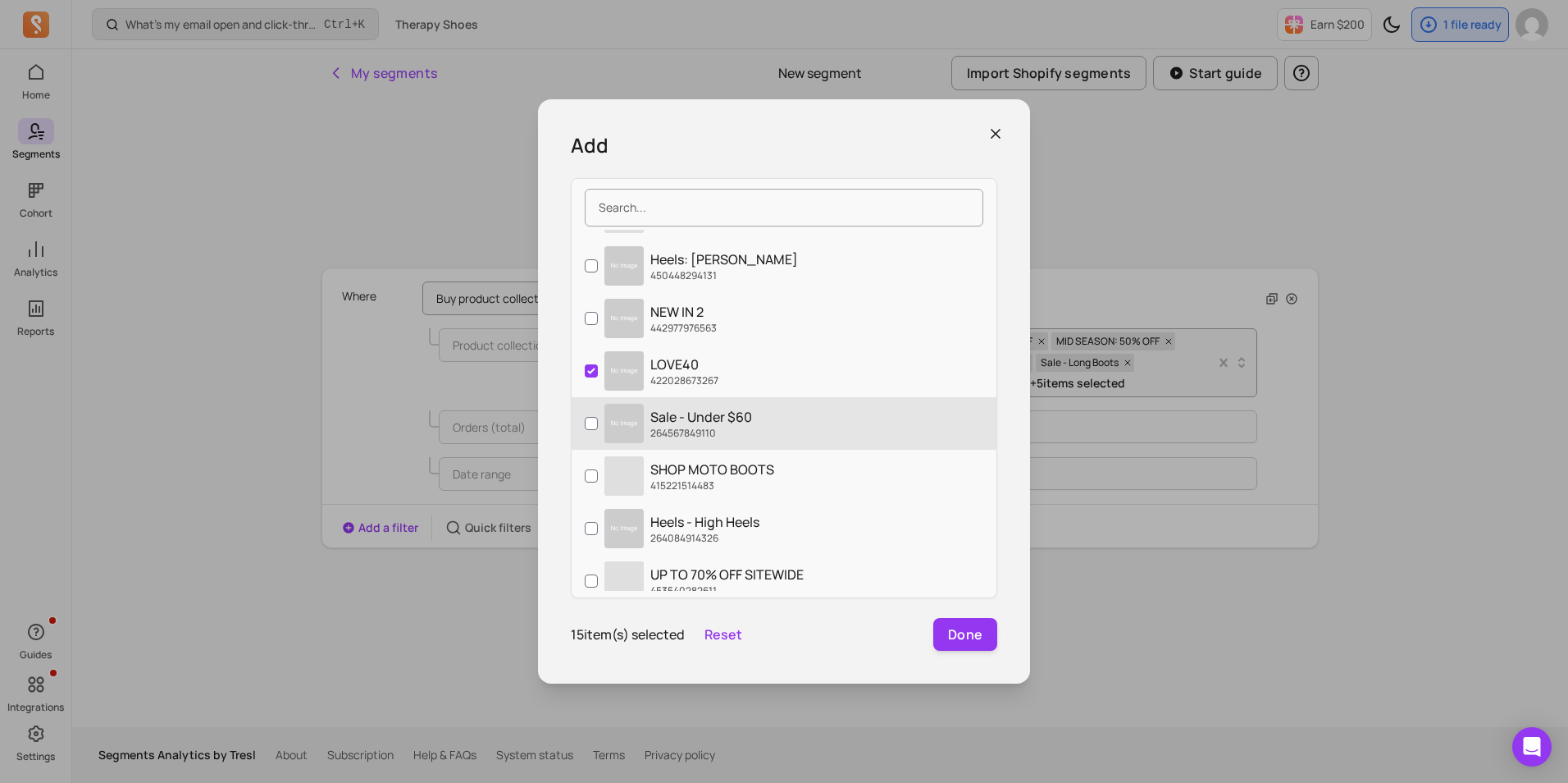
click at [759, 425] on label "Sale - Under $60 264567849110" at bounding box center [784, 423] width 425 height 53
click at [597, 425] on input "Sale - Under $60 264567849110" at bounding box center [591, 423] width 13 height 13
checkbox input "true"
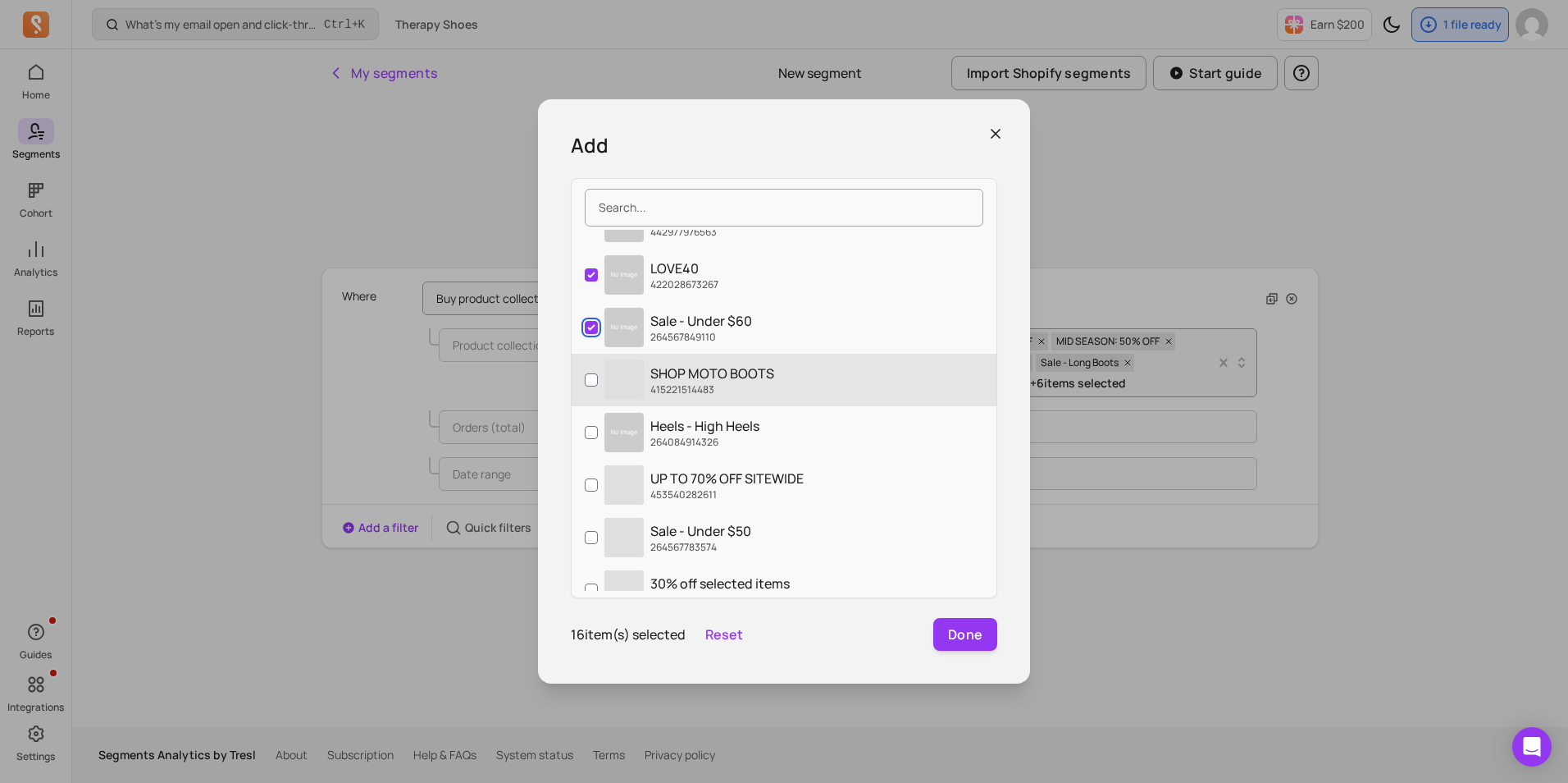
scroll to position [3200, 0]
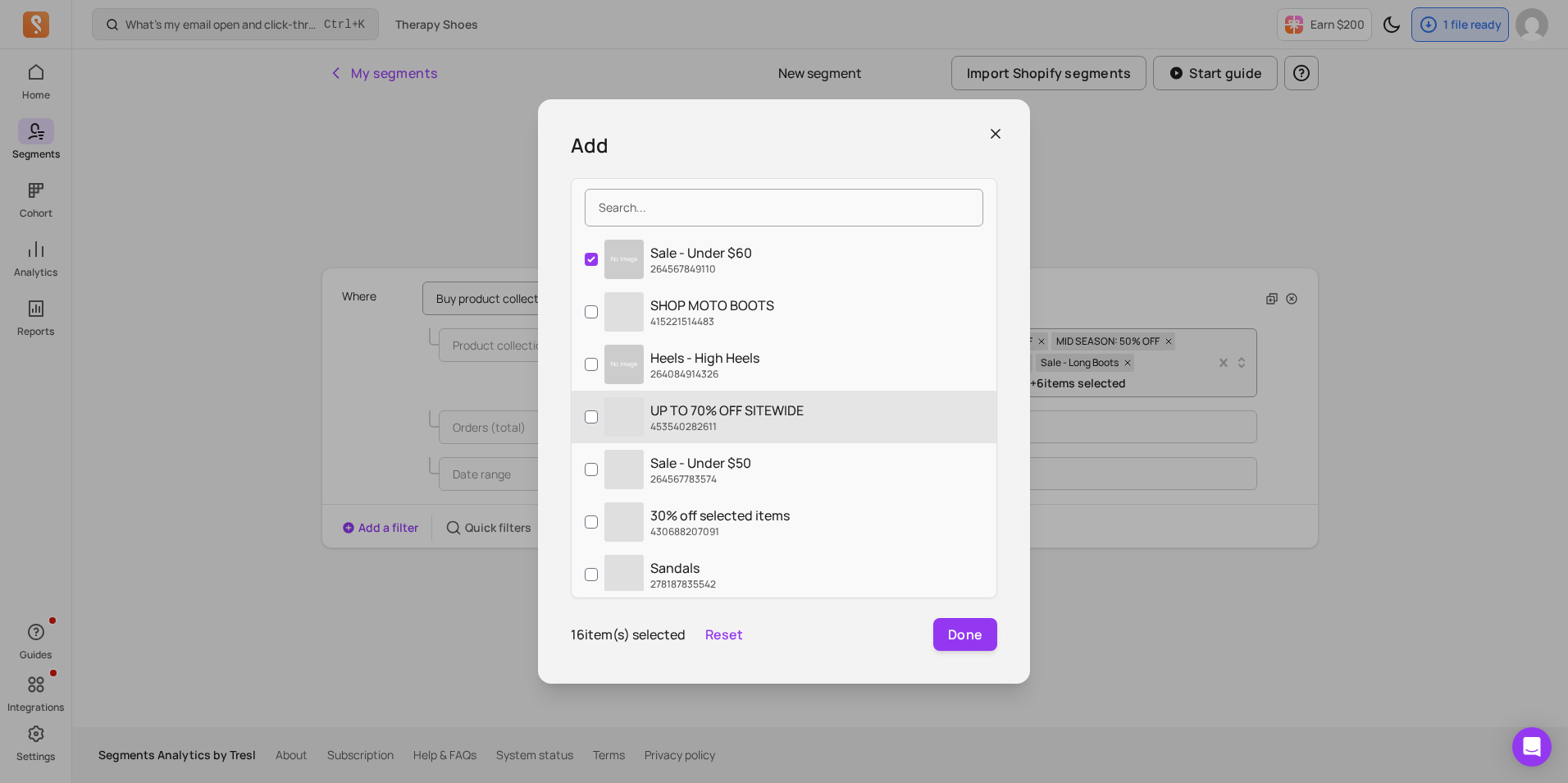
click at [754, 414] on p "UP TO 70% OFF SITEWIDE" at bounding box center [727, 410] width 154 height 19
click at [597, 414] on input "‌ UP TO 70% OFF SITEWIDE 453540282611" at bounding box center [591, 417] width 13 height 13
checkbox input "true"
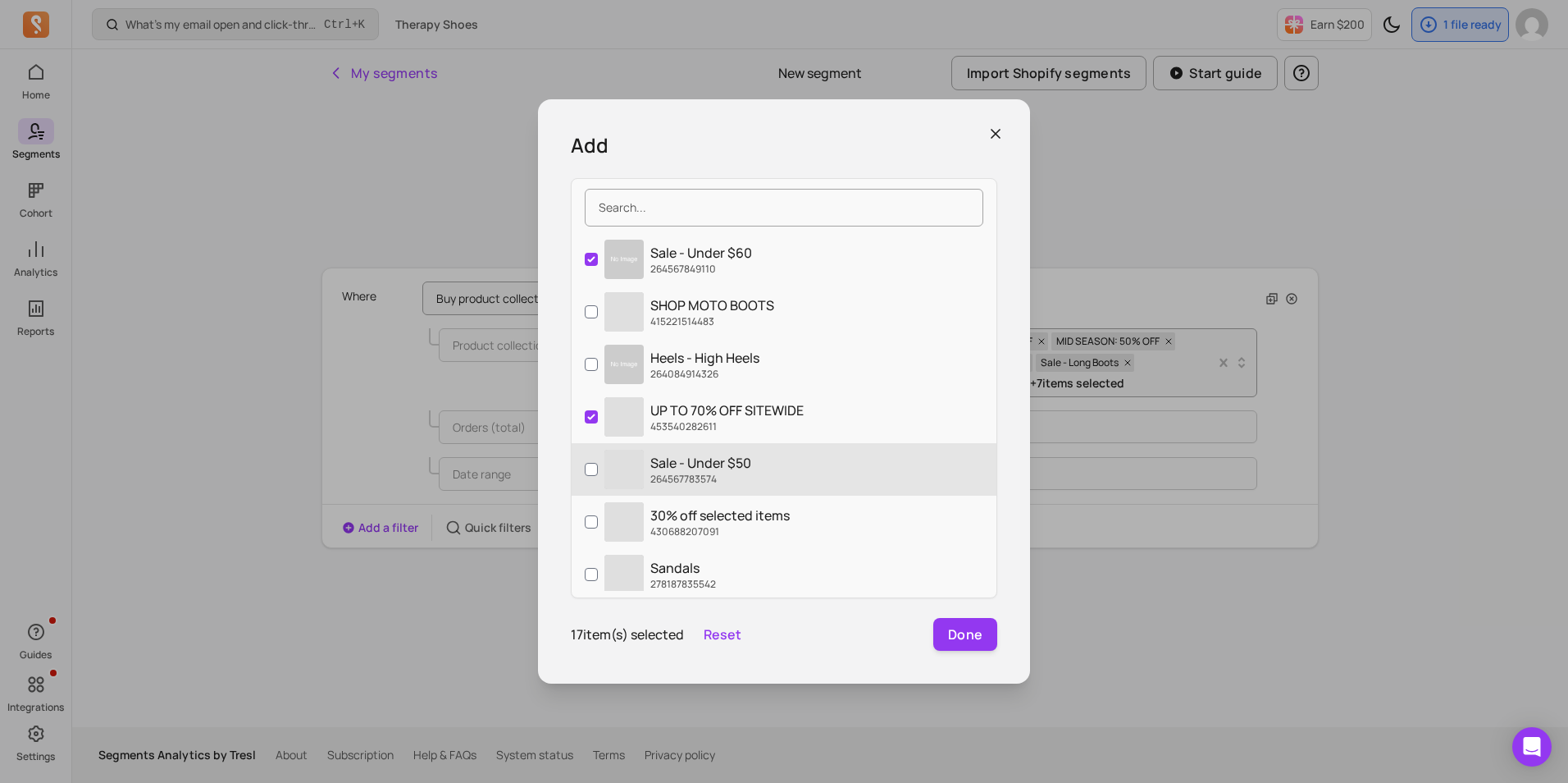
click at [751, 461] on p "Sale - Under $50" at bounding box center [700, 462] width 101 height 19
click at [597, 462] on input "‌ Sale - Under $50 264567783574" at bounding box center [591, 469] width 13 height 13
checkbox input "true"
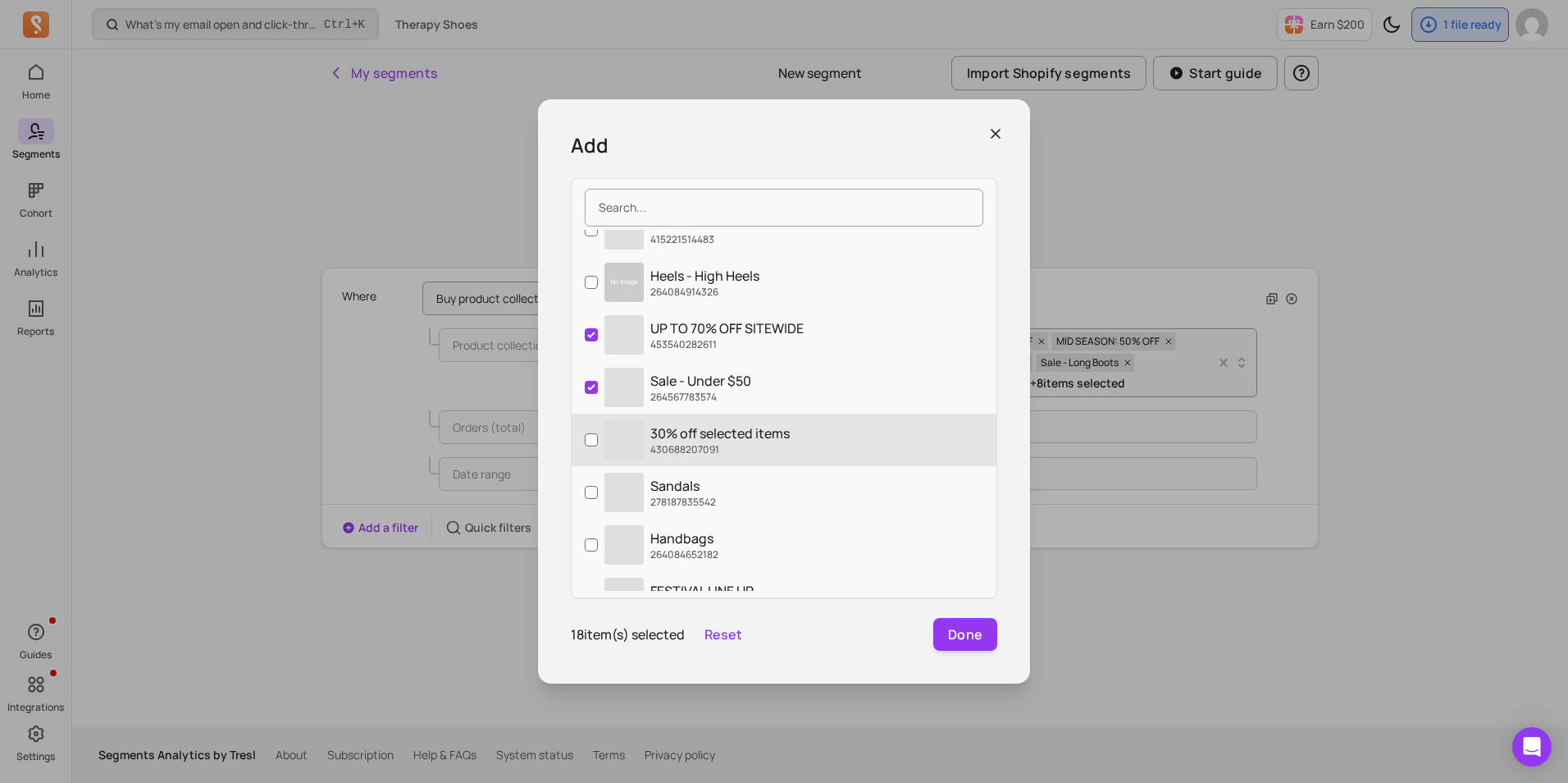
click at [744, 442] on p "30% off selected items" at bounding box center [720, 433] width 139 height 19
click at [597, 442] on input "‌ 30% off selected items 430688207091" at bounding box center [591, 439] width 13 height 13
checkbox input "true"
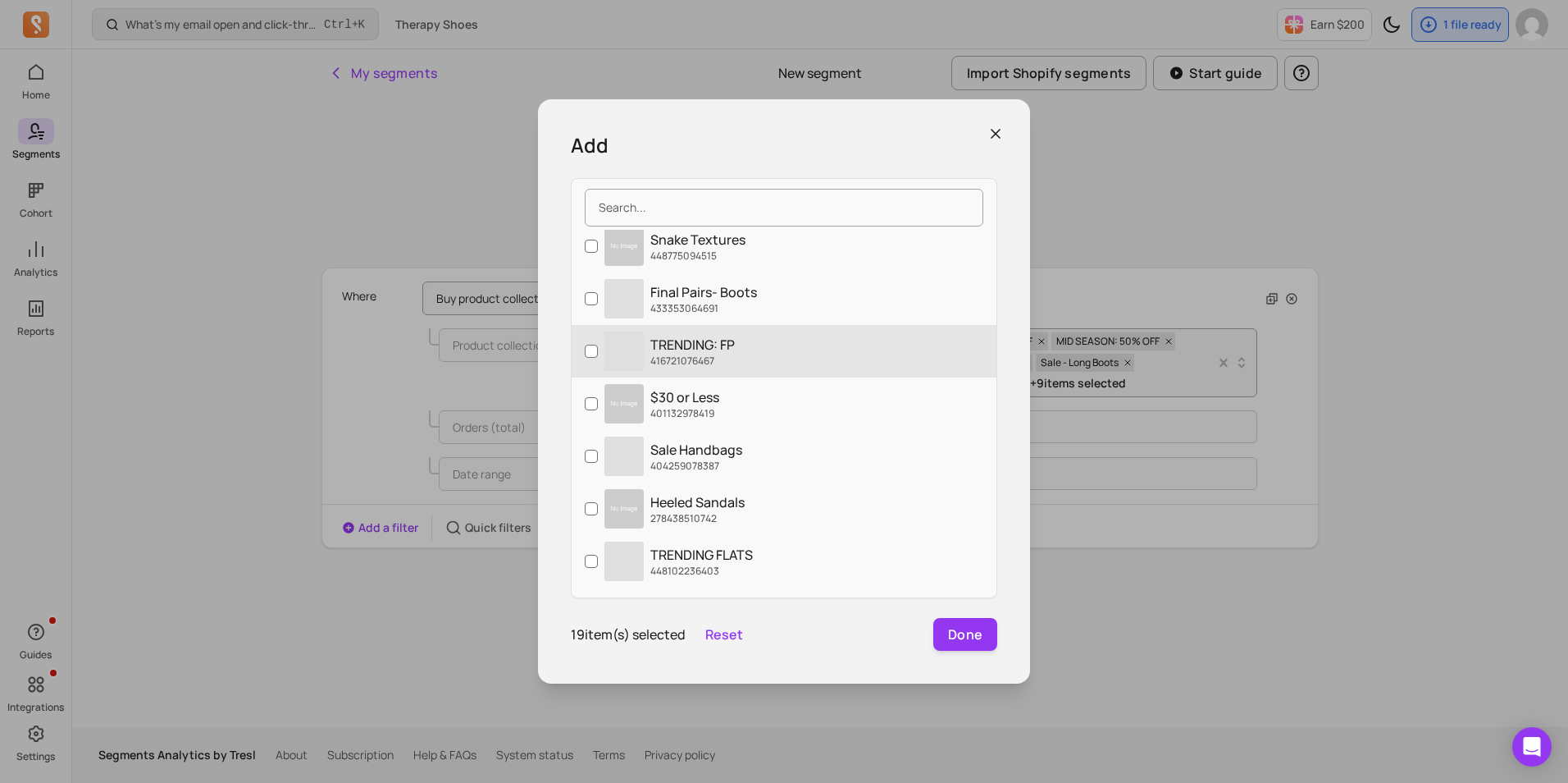
scroll to position [4184, 0]
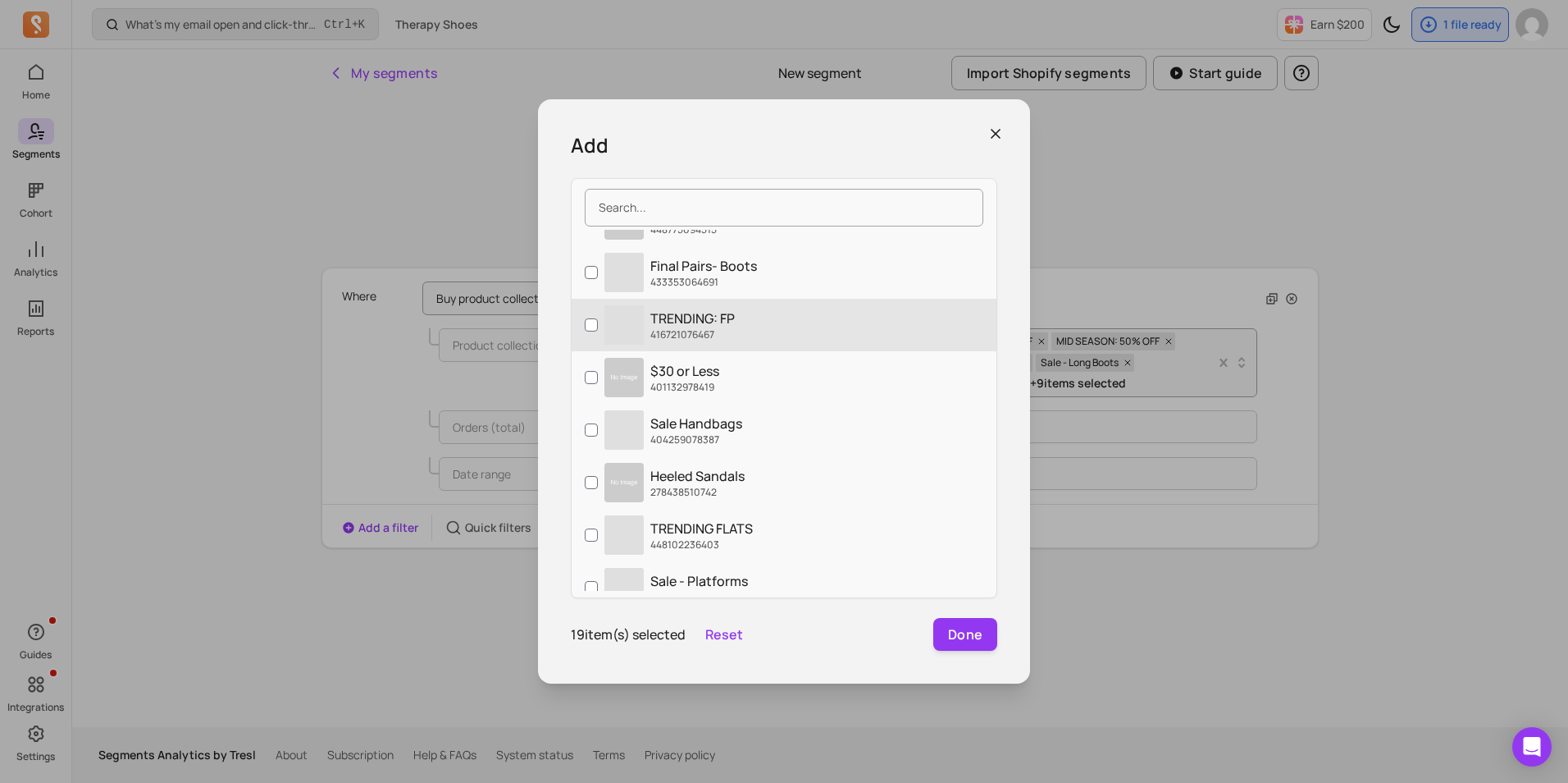
click at [750, 428] on label "‌ Sale Handbags 404259078387" at bounding box center [784, 430] width 425 height 53
click at [597, 428] on input "‌ Sale Handbags 404259078387" at bounding box center [591, 430] width 13 height 13
checkbox input "true"
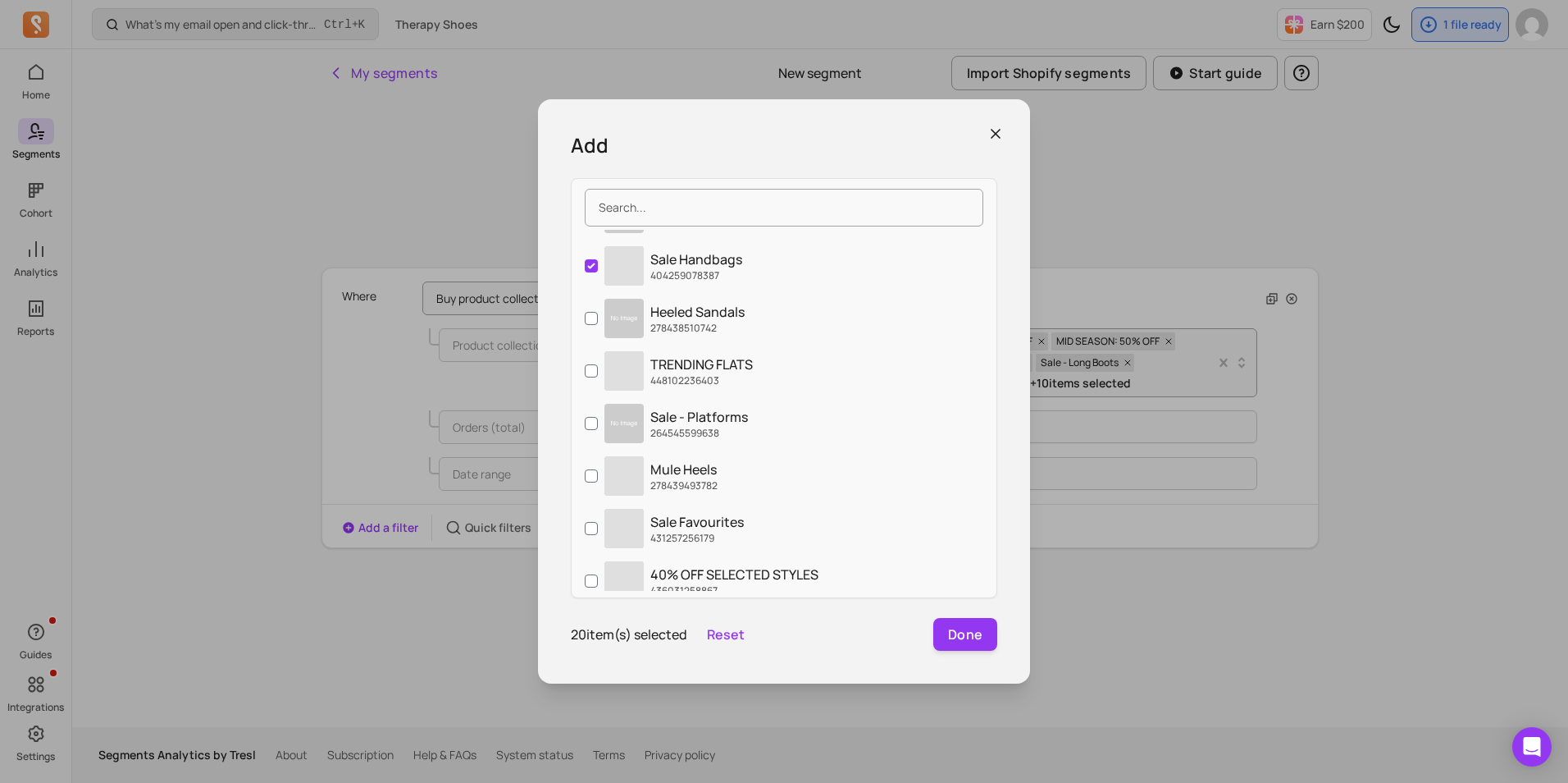
click at [750, 428] on label "Sale - Platforms 264545599638" at bounding box center [784, 423] width 425 height 53
click at [597, 428] on input "Sale - Platforms 264545599638" at bounding box center [591, 423] width 13 height 13
checkbox input "true"
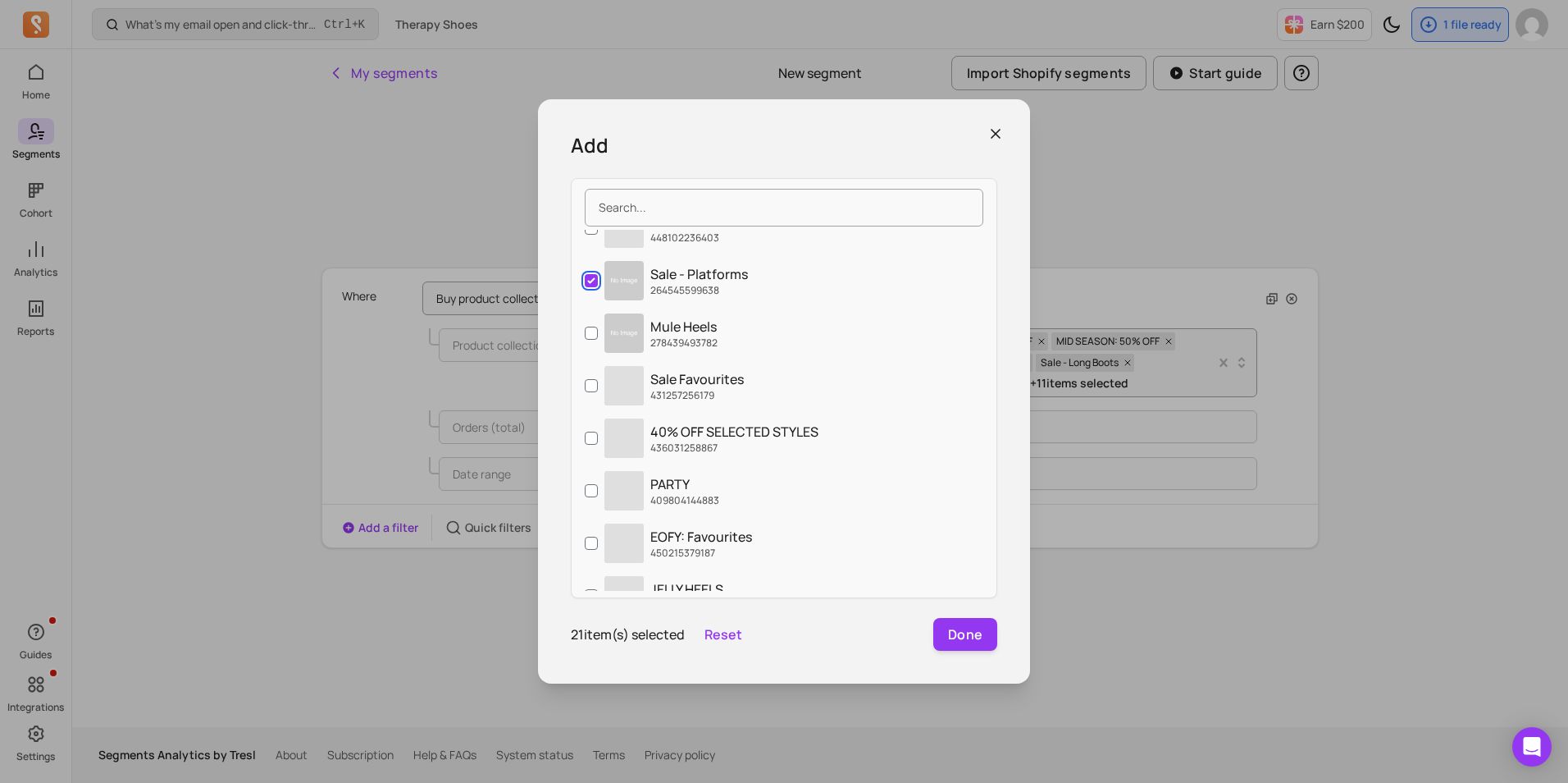
scroll to position [4512, 0]
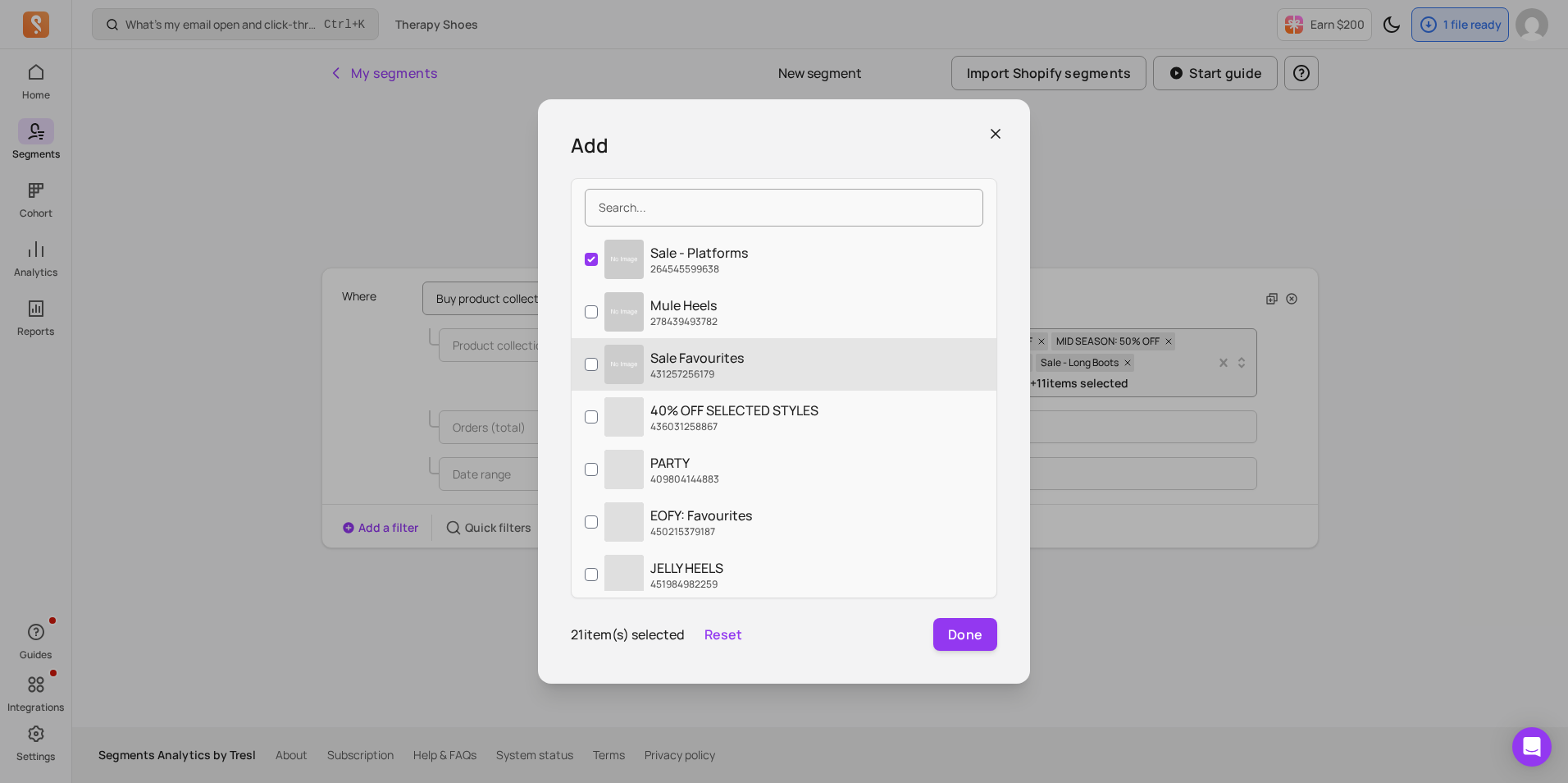
click at [718, 350] on p "Sale Favourites" at bounding box center [696, 357] width 94 height 19
click at [597, 358] on input "Sale Favourites 431257256179" at bounding box center [591, 364] width 13 height 13
checkbox input "true"
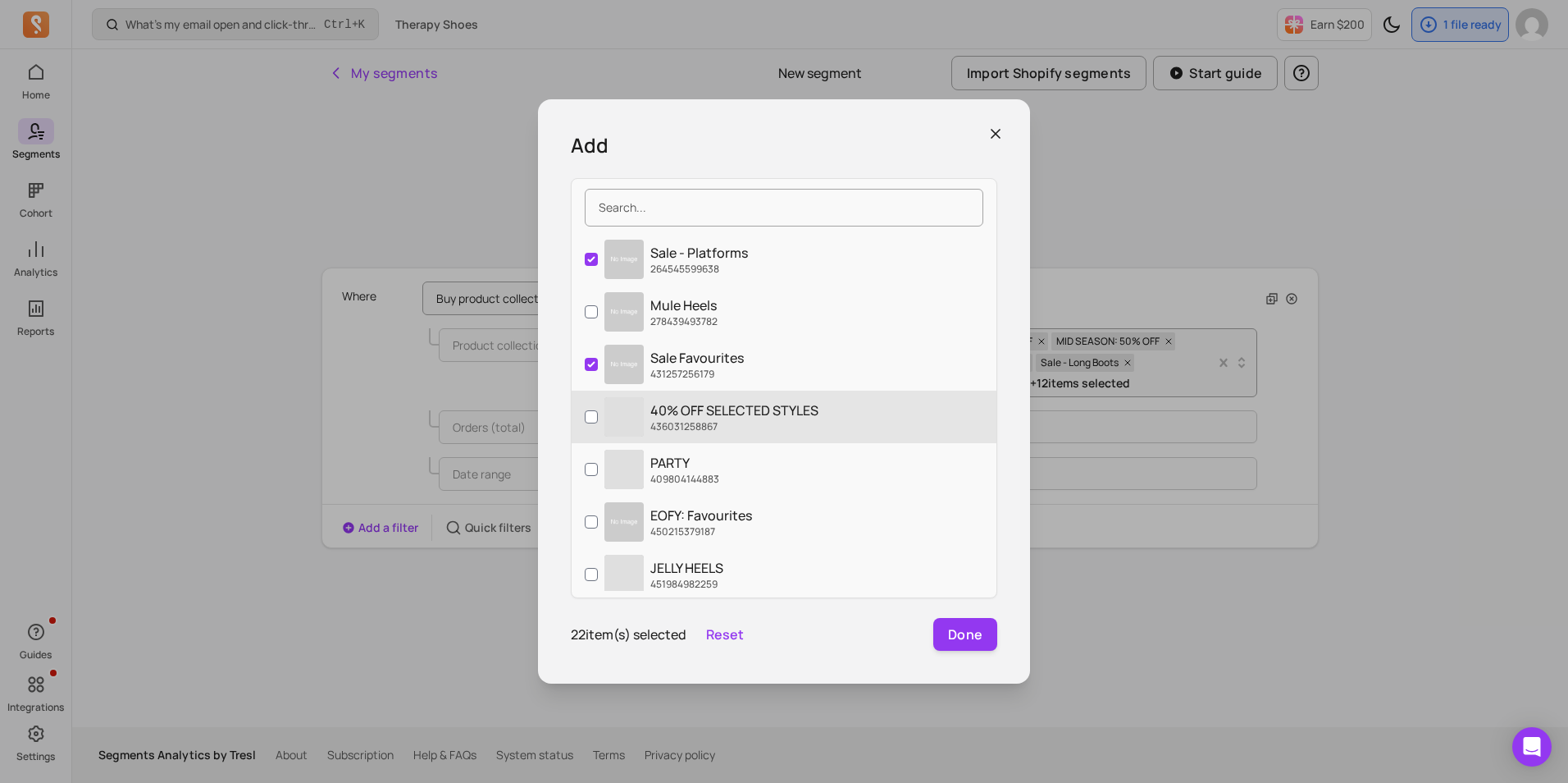
click at [742, 402] on p "40% OFF SELECTED STYLES" at bounding box center [734, 410] width 168 height 19
click at [597, 410] on input "‌ 40% OFF SELECTED STYLES 436031258867" at bounding box center [591, 417] width 13 height 13
checkbox input "true"
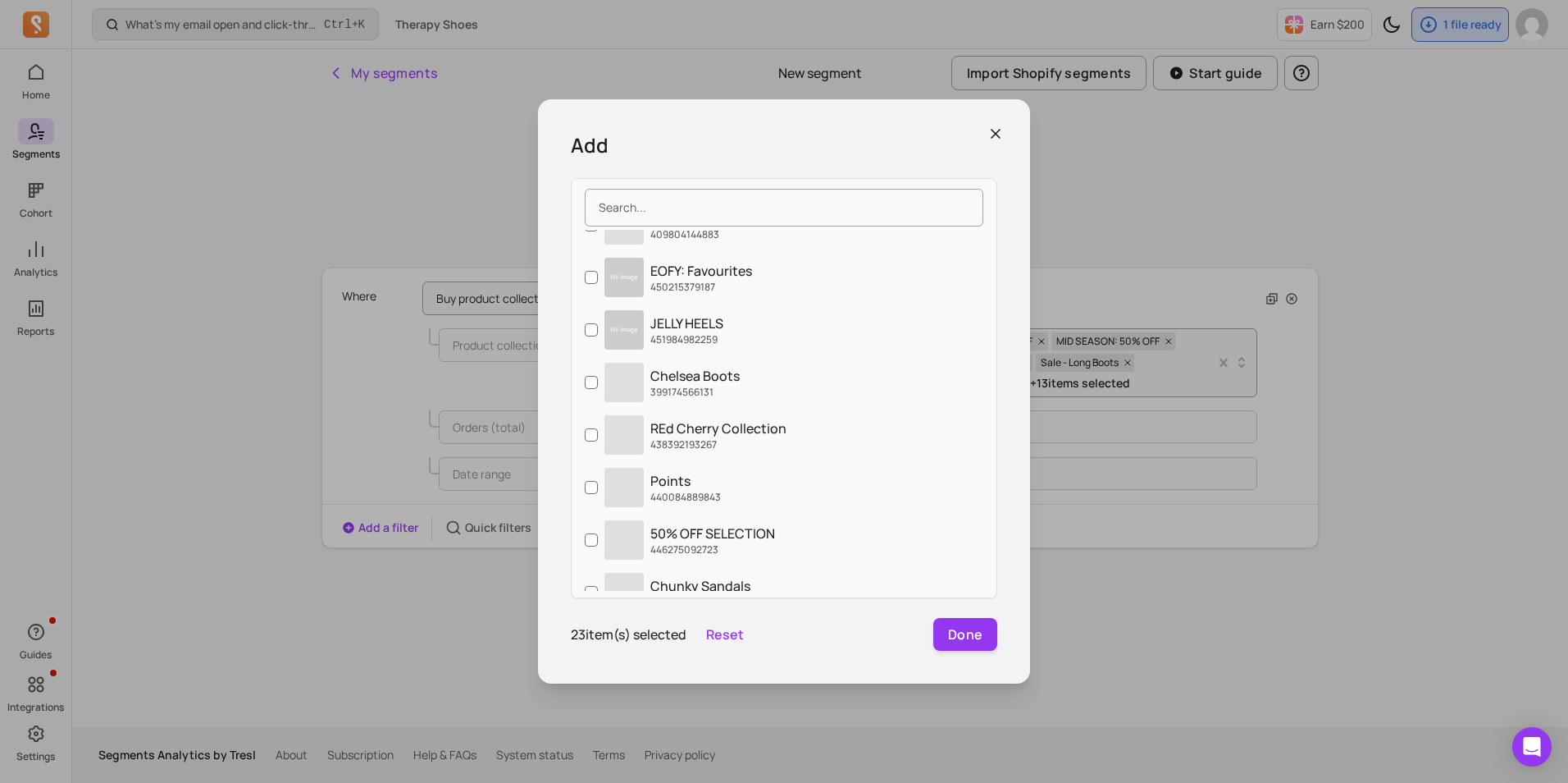
scroll to position [4758, 0]
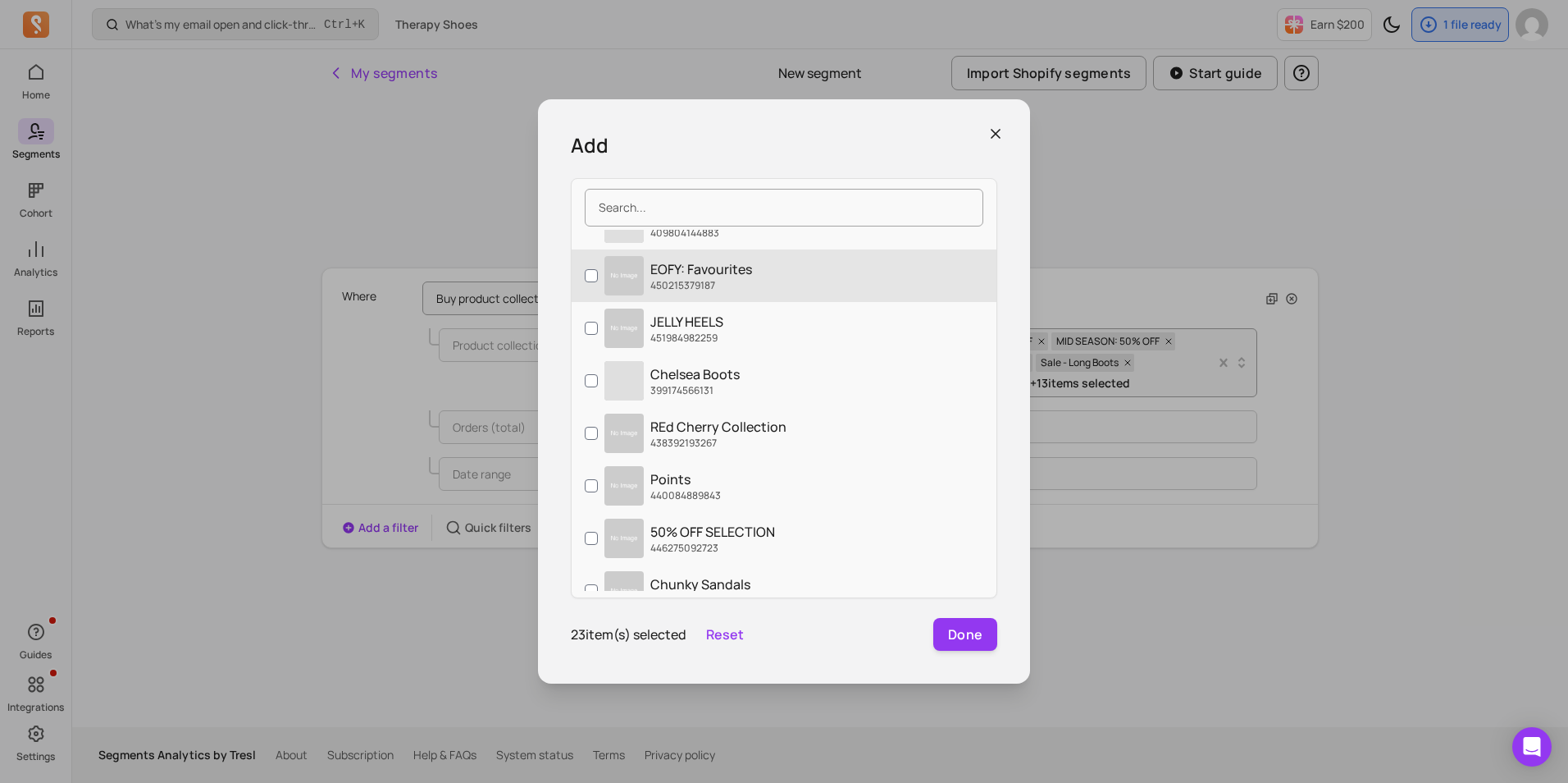
click at [704, 283] on p "450215379187" at bounding box center [701, 285] width 102 height 13
click at [597, 283] on input "EOFY: Favourites 450215379187" at bounding box center [591, 275] width 13 height 13
checkbox input "true"
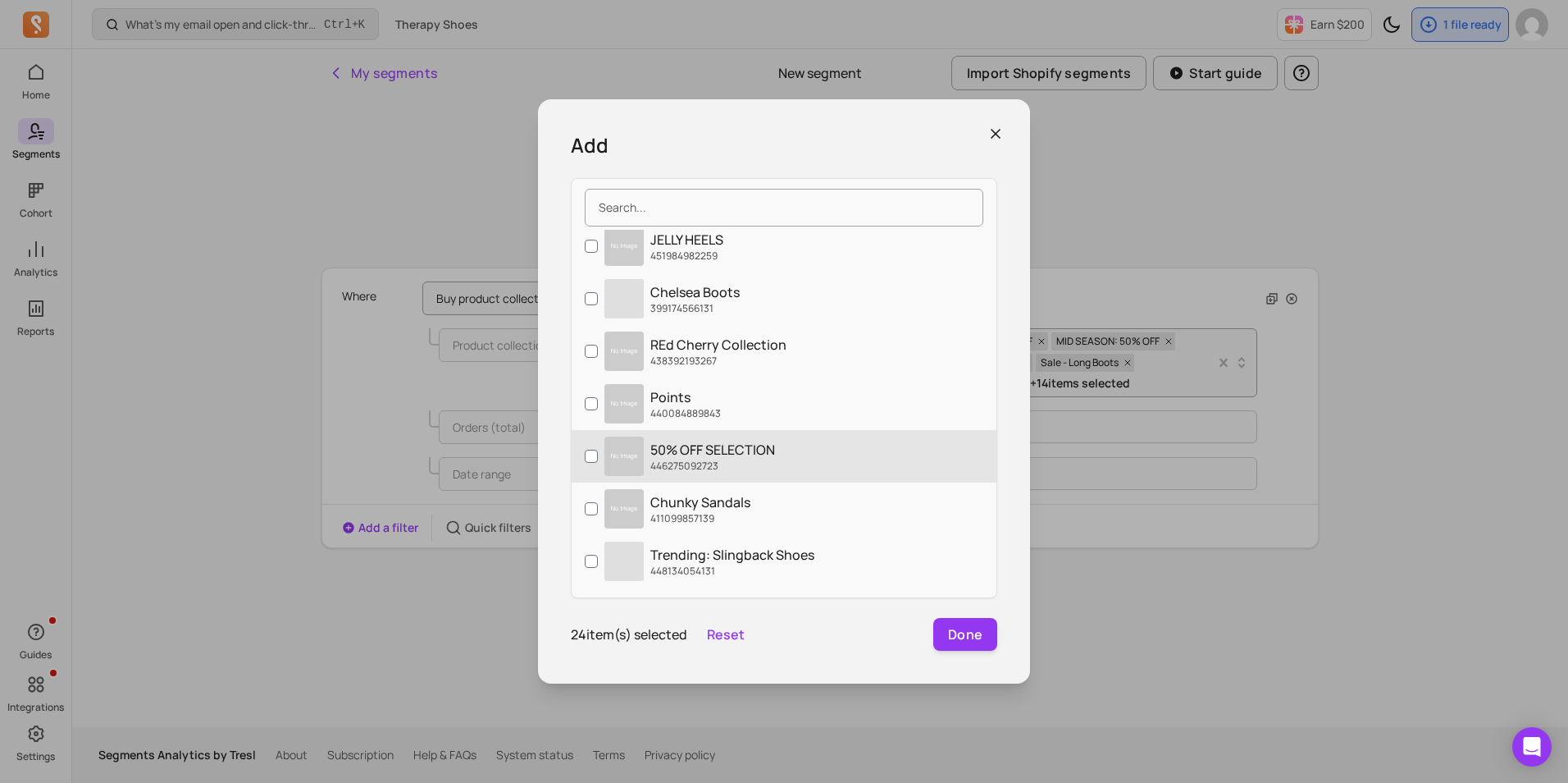
click at [767, 445] on p "50% OFF SELECTION" at bounding box center [712, 449] width 125 height 19
click at [597, 449] on input "50% OFF SELECTION 446275092723" at bounding box center [591, 456] width 13 height 13
checkbox input "true"
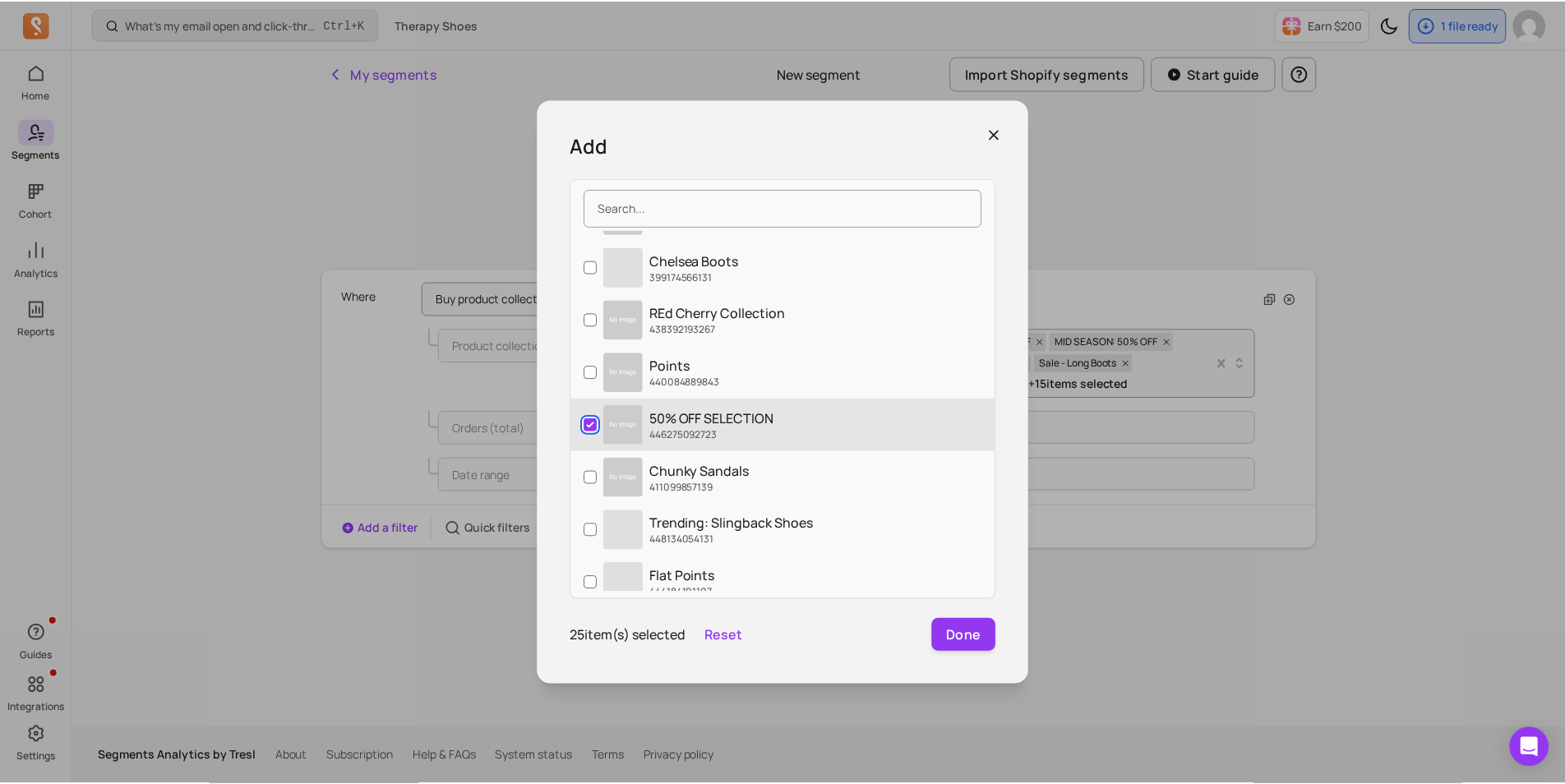
scroll to position [4895, 0]
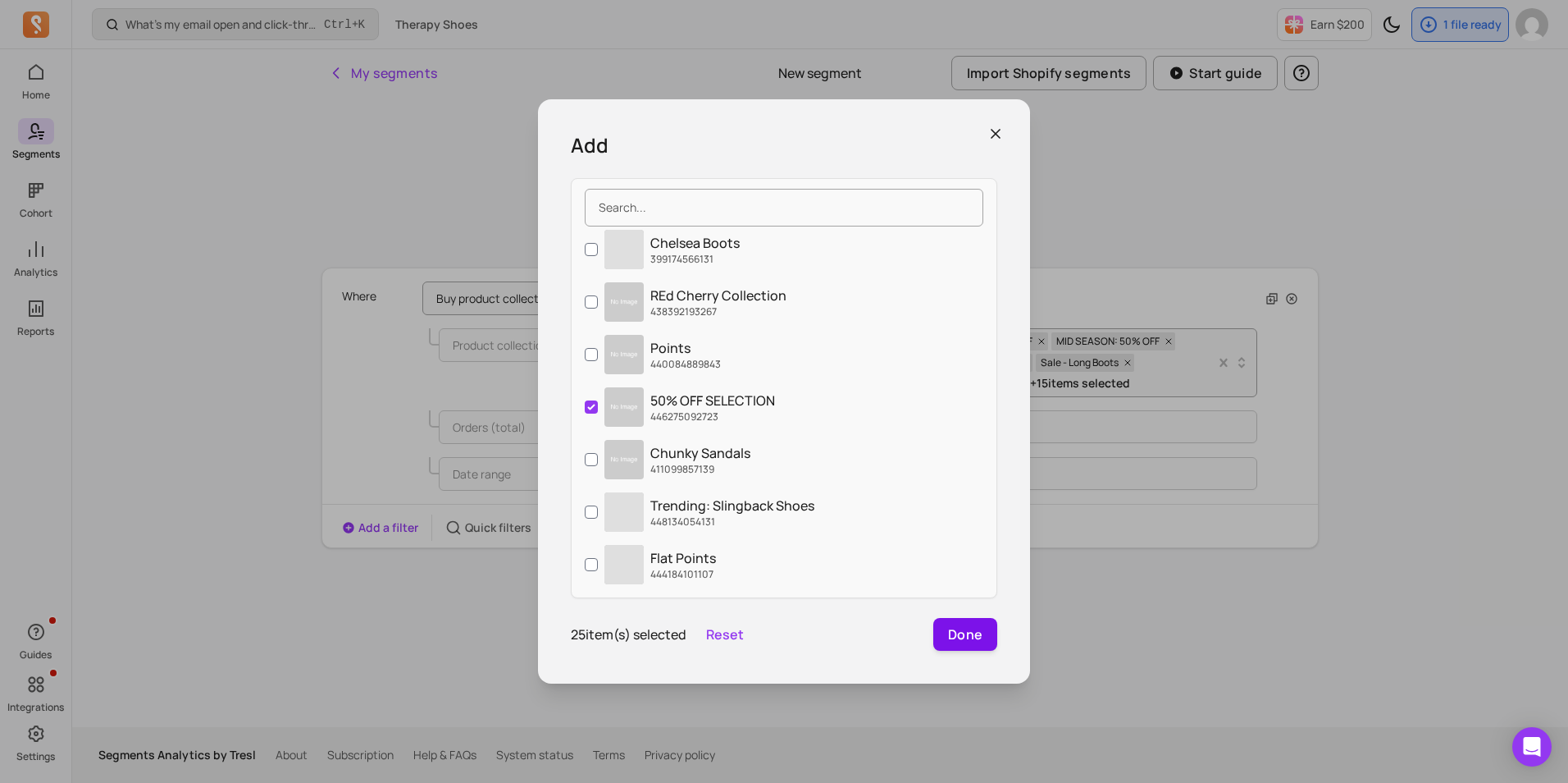
click at [977, 639] on button "Done" at bounding box center [964, 634] width 64 height 32
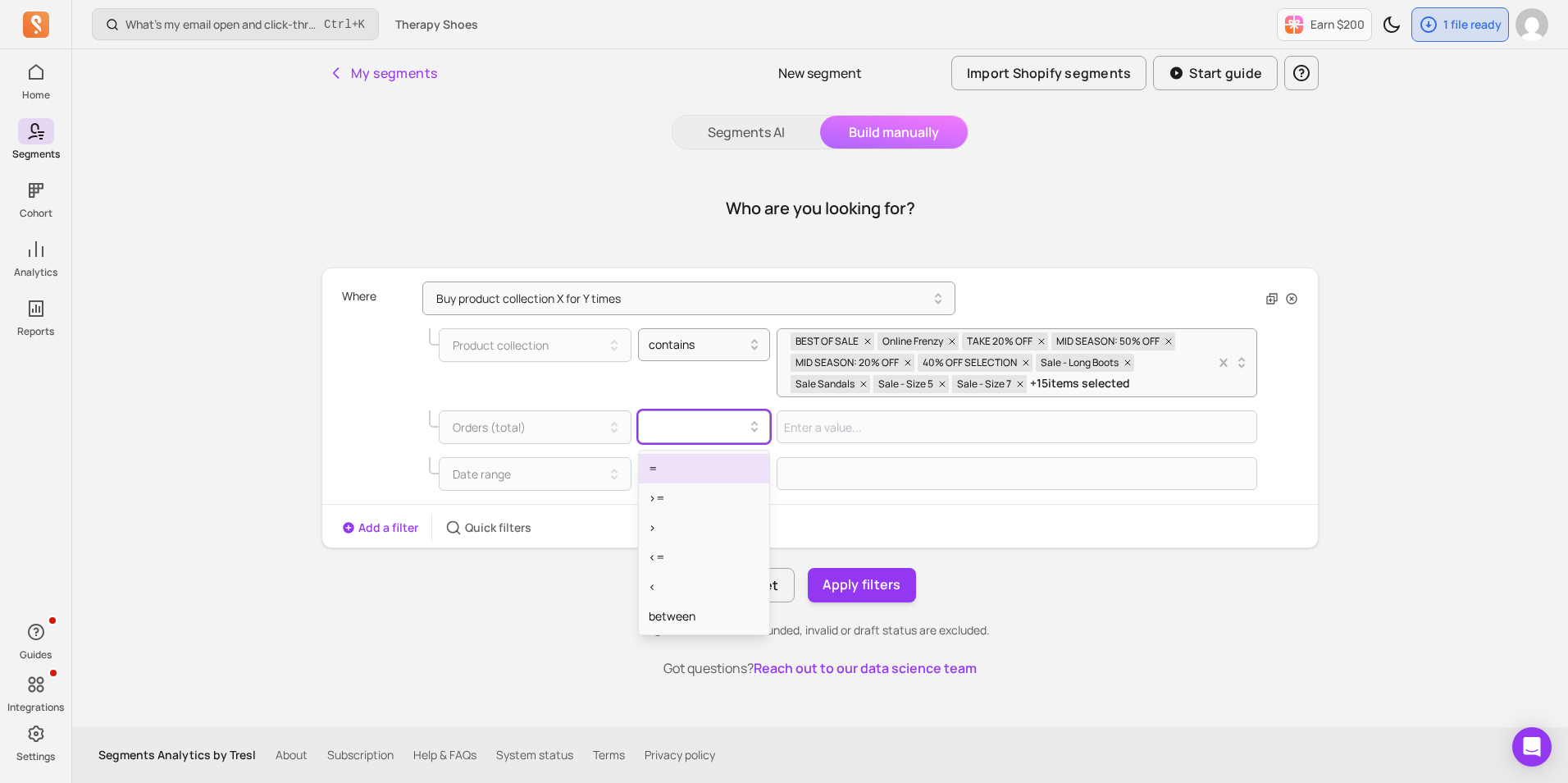
click at [700, 425] on div at bounding box center [697, 426] width 98 height 19
click at [1267, 434] on div "Where Buy product collection X for Y times Product collection contains BEST OF …" at bounding box center [820, 389] width 956 height 229
click at [740, 432] on div at bounding box center [697, 426] width 98 height 19
click at [696, 503] on div ">=" at bounding box center [705, 498] width 132 height 30
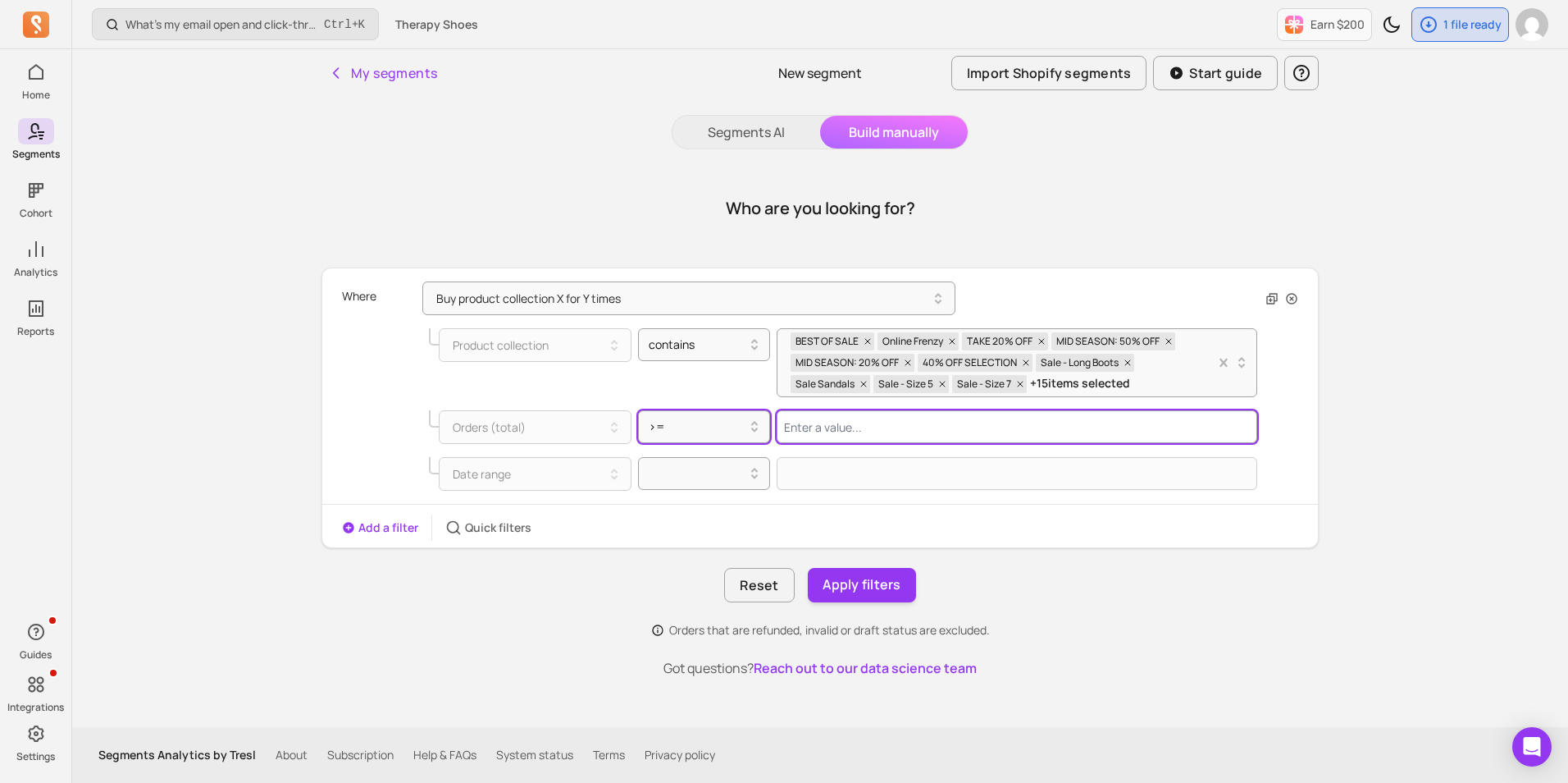
click at [835, 431] on input "Value for filter clause" at bounding box center [1016, 426] width 481 height 32
type input "1"
type input "20"
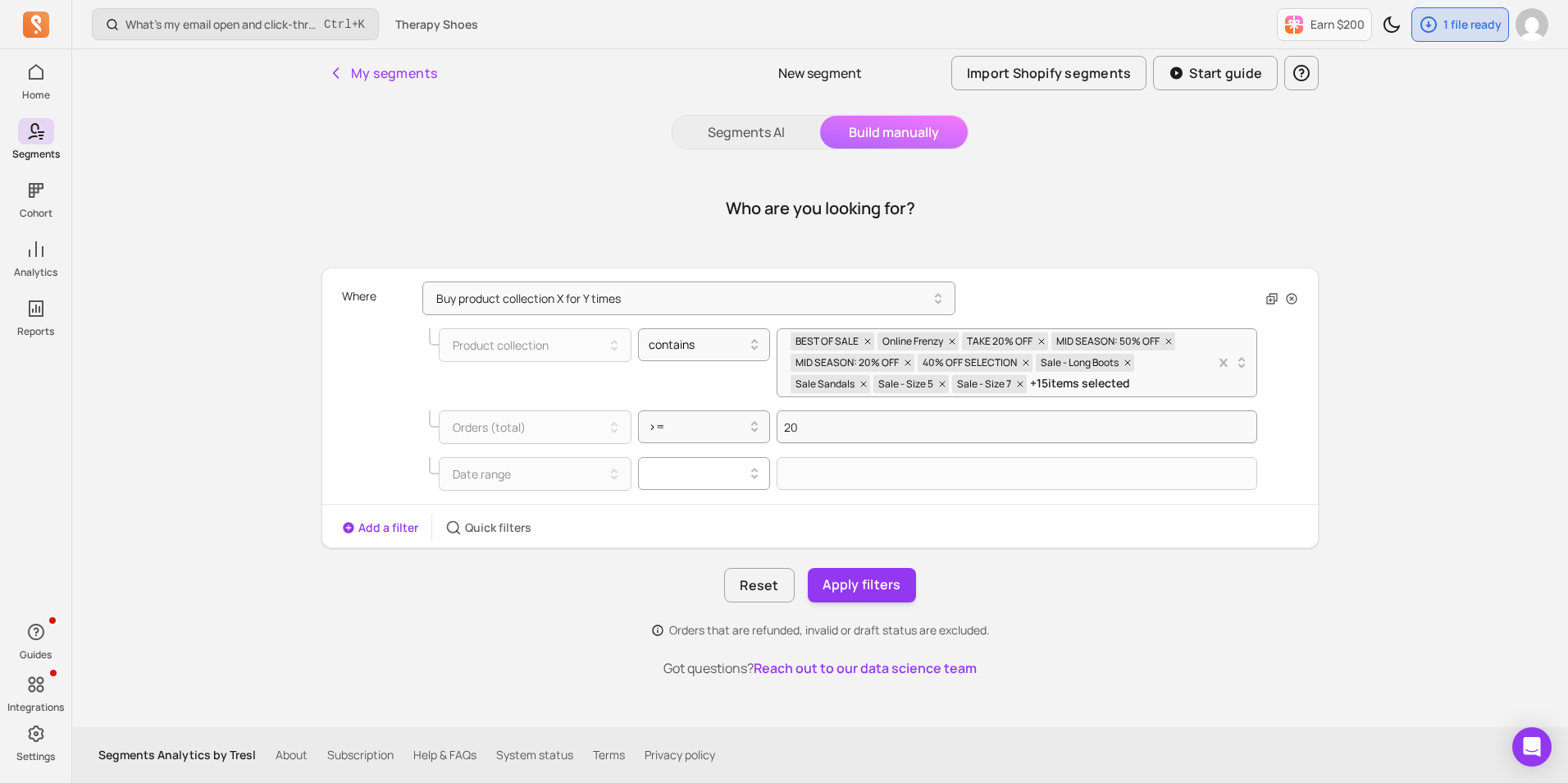
click at [640, 468] on div at bounding box center [697, 474] width 115 height 26
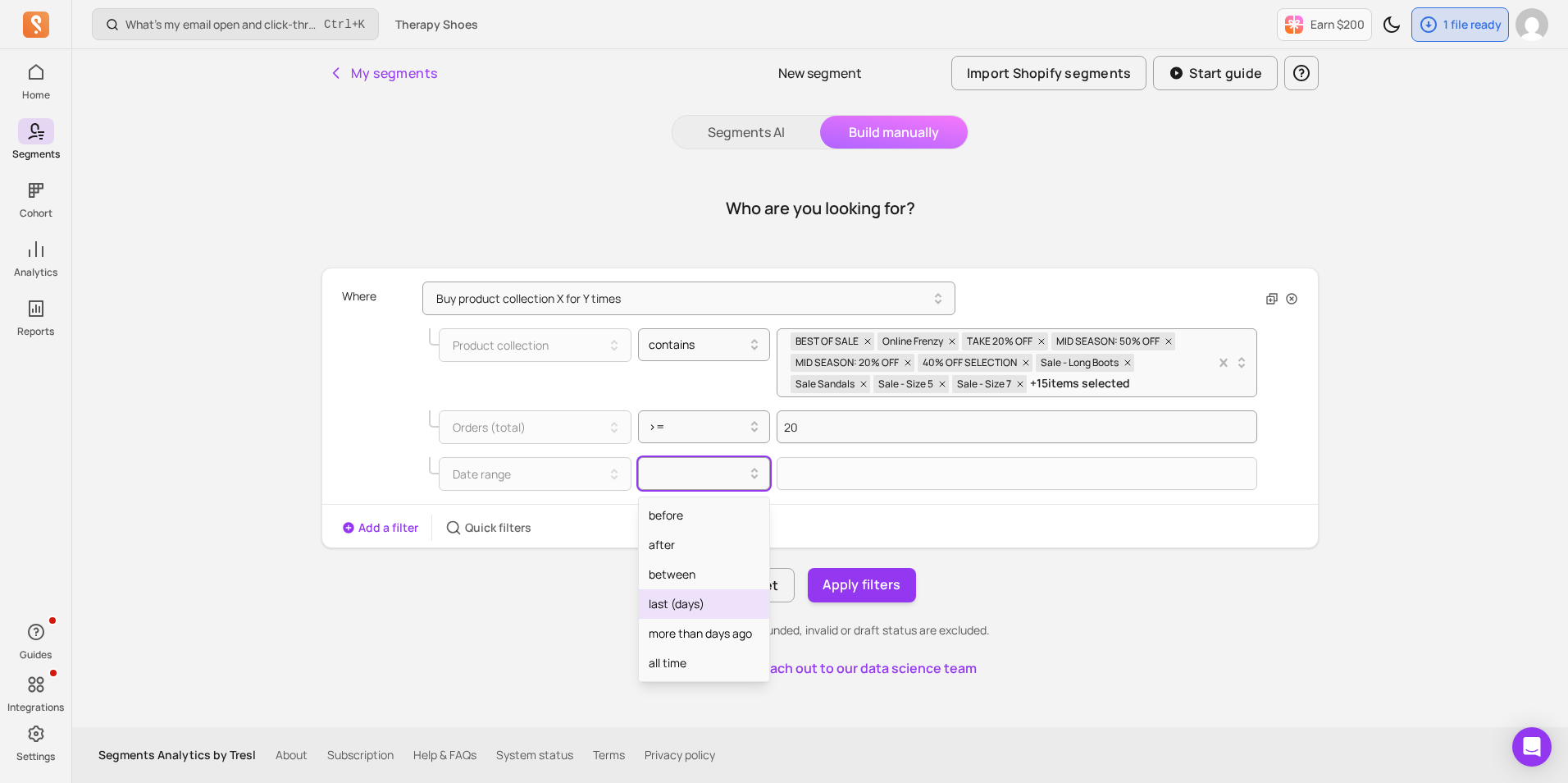
click at [705, 605] on div "last (days)" at bounding box center [705, 604] width 132 height 30
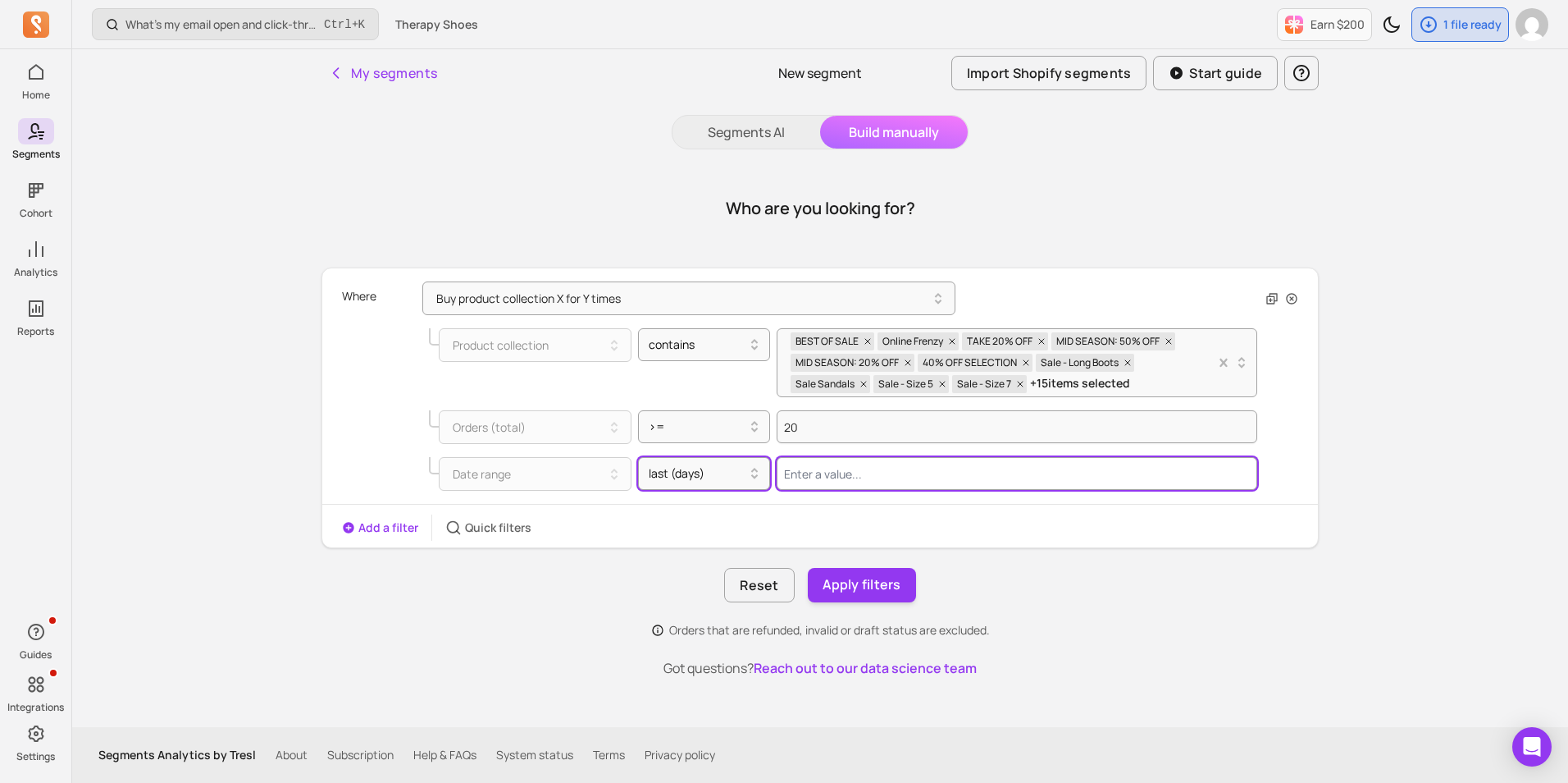
click at [842, 484] on input "Value for filter clause" at bounding box center [1016, 473] width 481 height 32
type input "365"
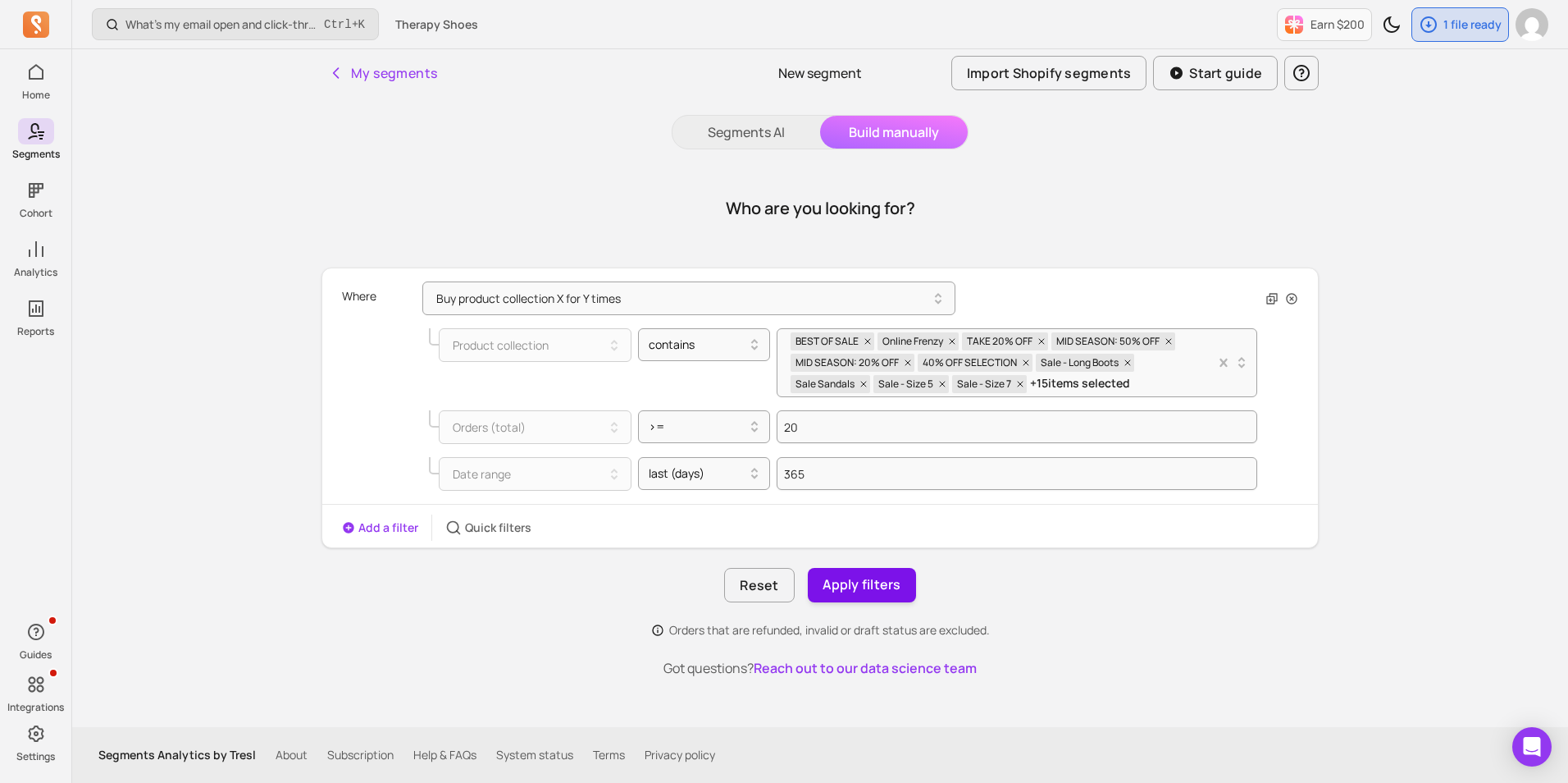
click at [872, 583] on button "Apply filters" at bounding box center [861, 585] width 108 height 34
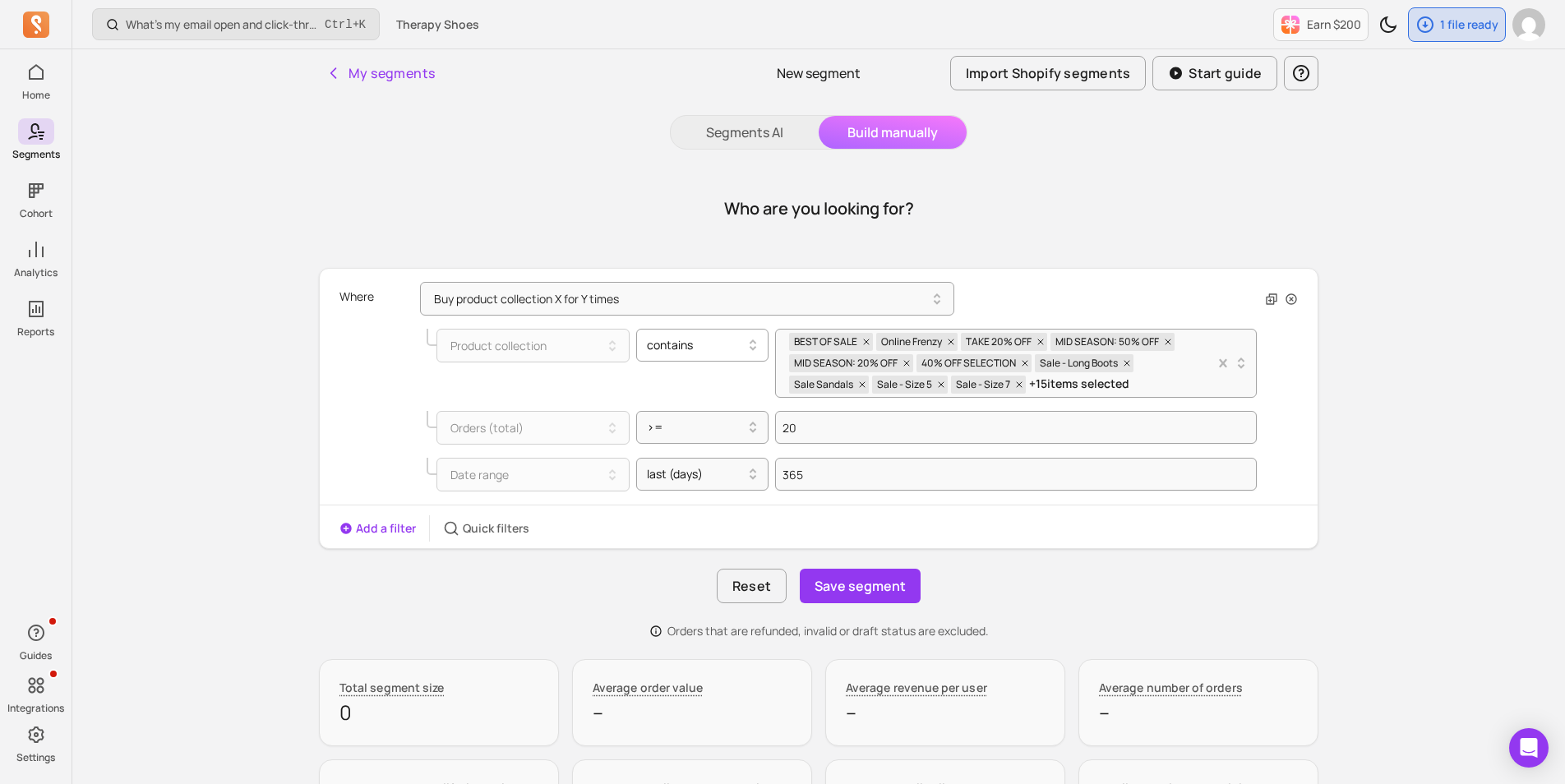
click at [738, 350] on div at bounding box center [696, 344] width 98 height 19
click at [1223, 365] on icon at bounding box center [1222, 363] width 7 height 8
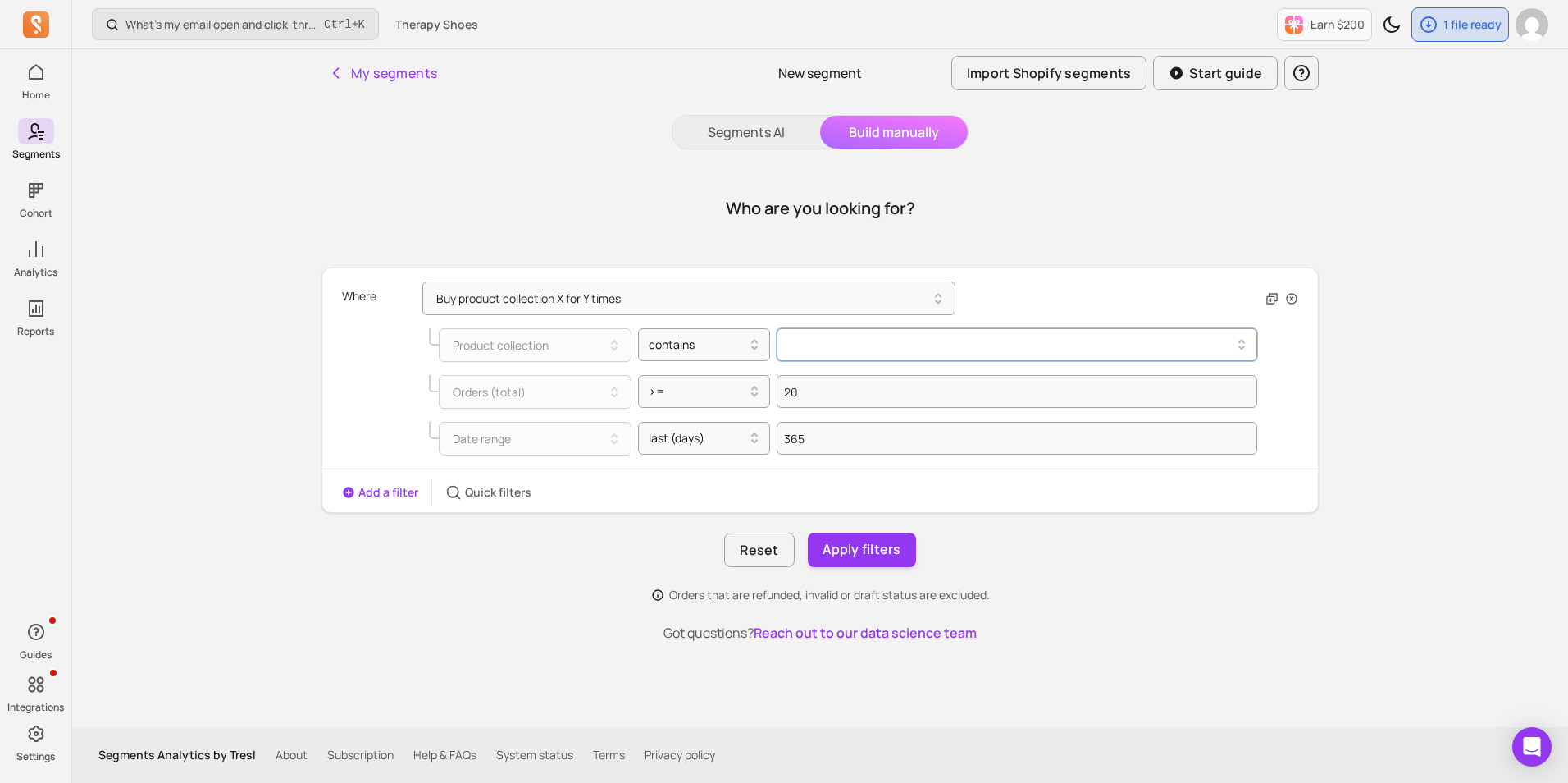
click at [969, 354] on button at bounding box center [1016, 344] width 481 height 32
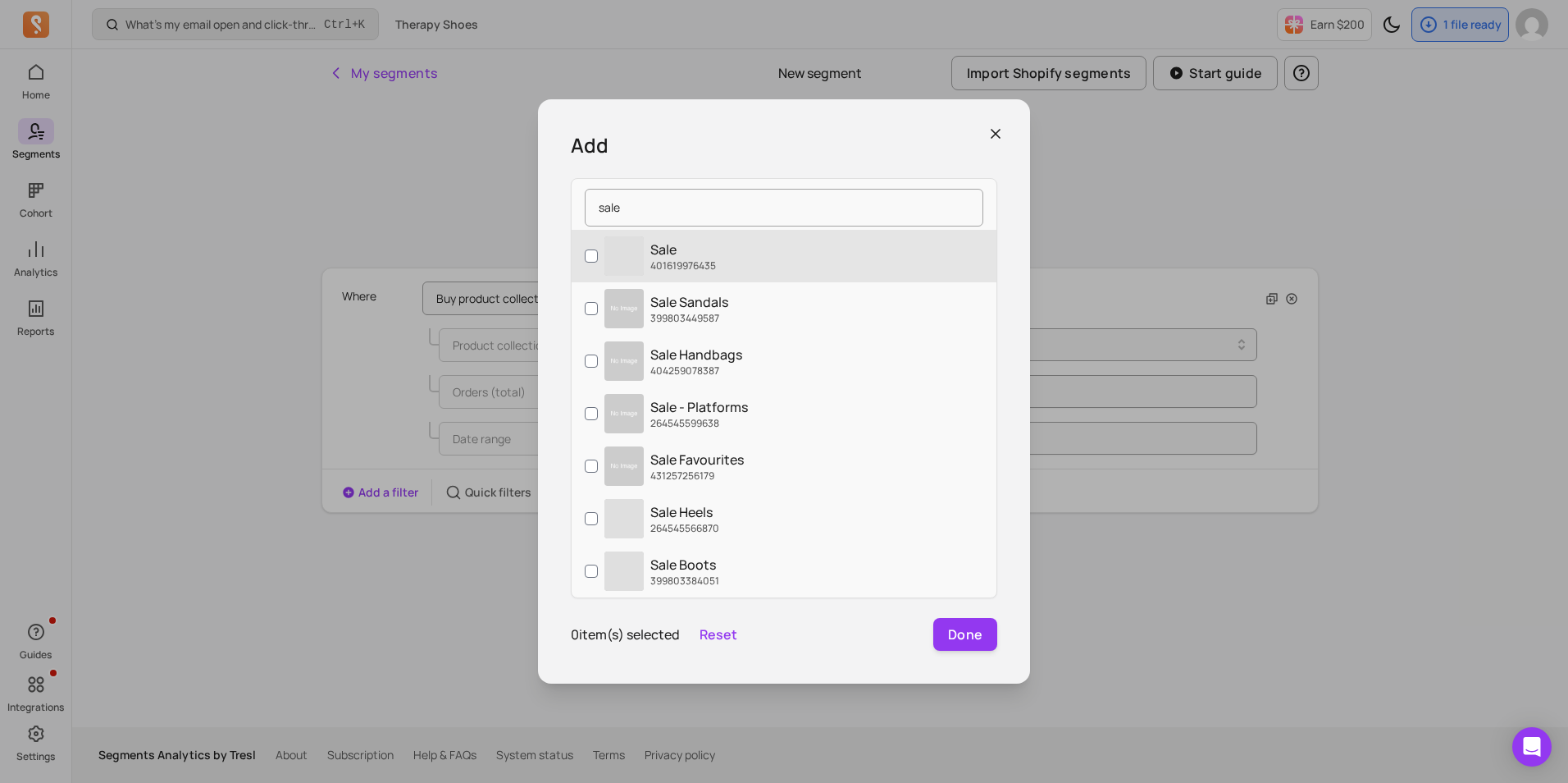
type input "sale"
click at [686, 254] on p "Sale" at bounding box center [683, 249] width 66 height 19
click at [597, 254] on input "‌ Sale 401619976435" at bounding box center [591, 256] width 13 height 13
checkbox input "true"
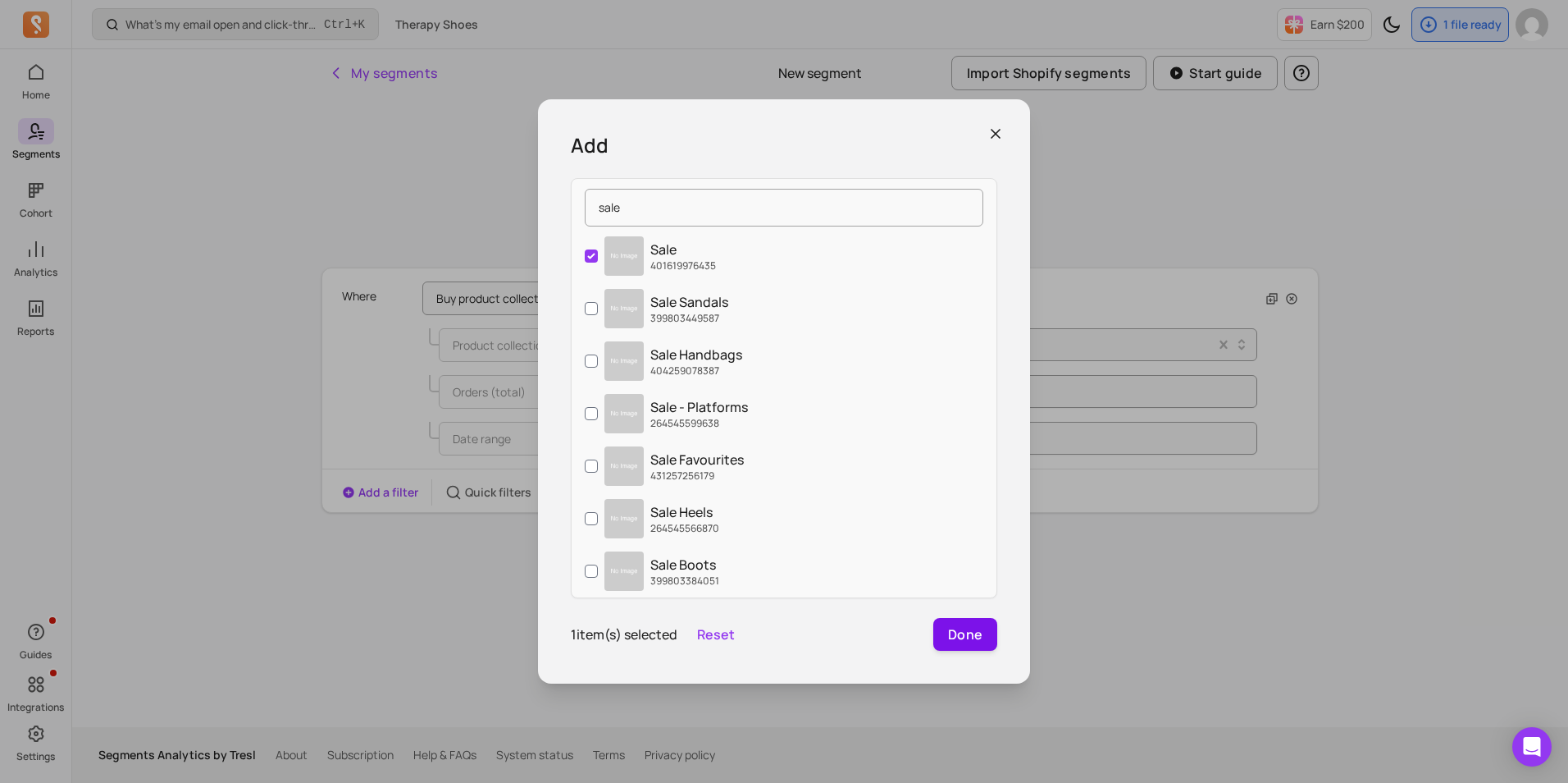
click at [959, 635] on button "Done" at bounding box center [964, 634] width 64 height 32
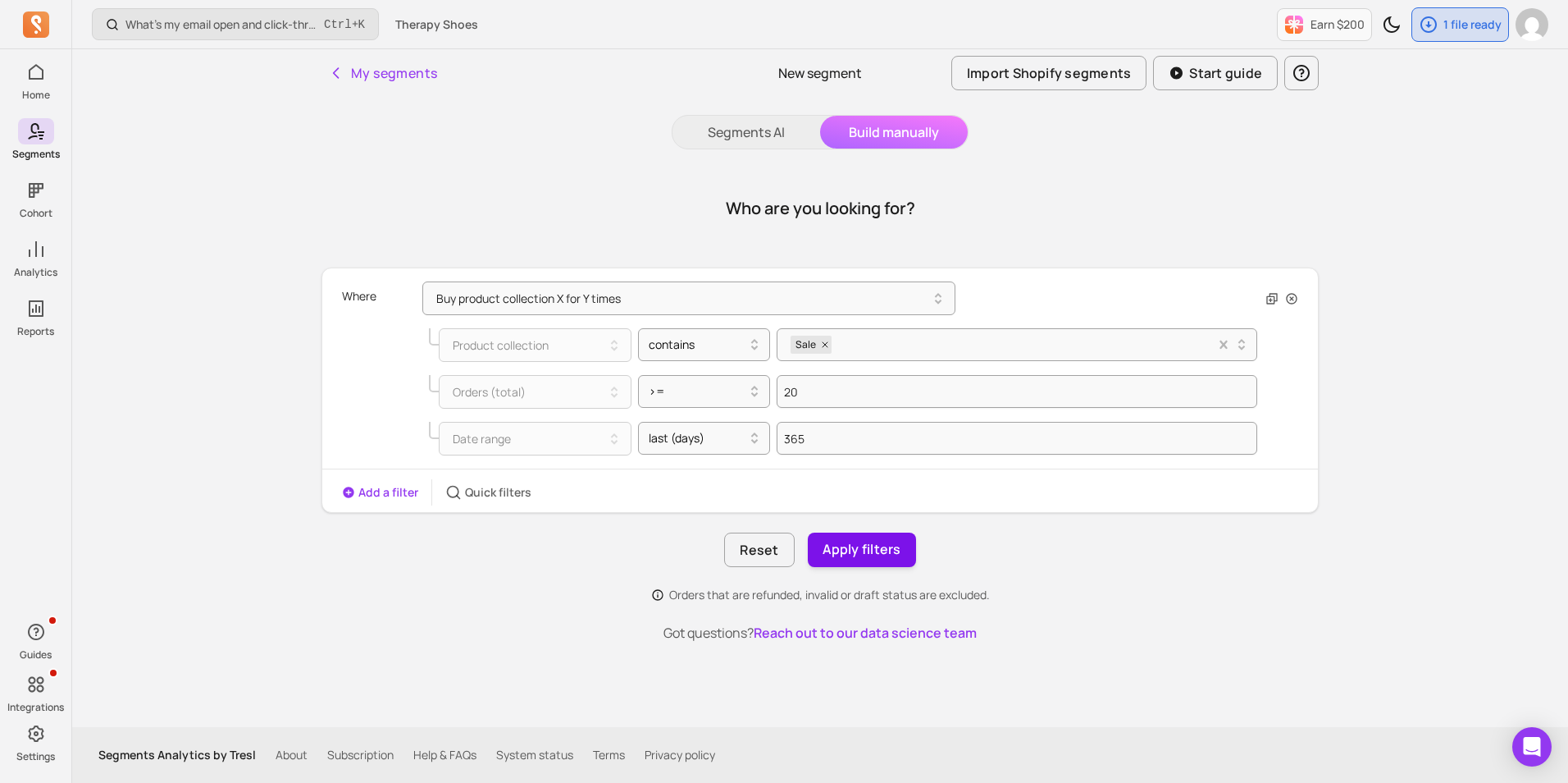
click at [841, 551] on button "Apply filters" at bounding box center [861, 549] width 108 height 34
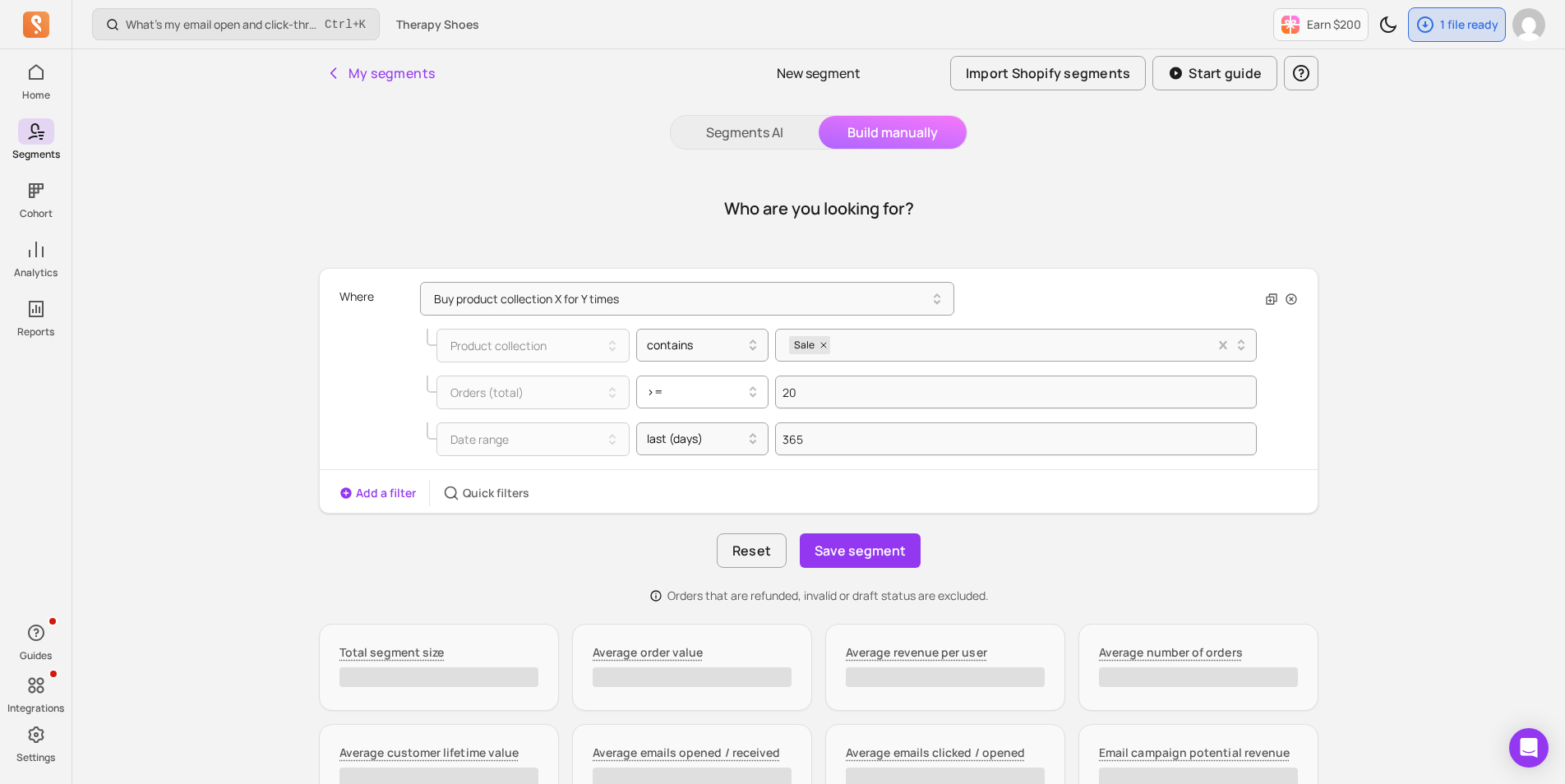
click at [726, 389] on div at bounding box center [696, 392] width 98 height 19
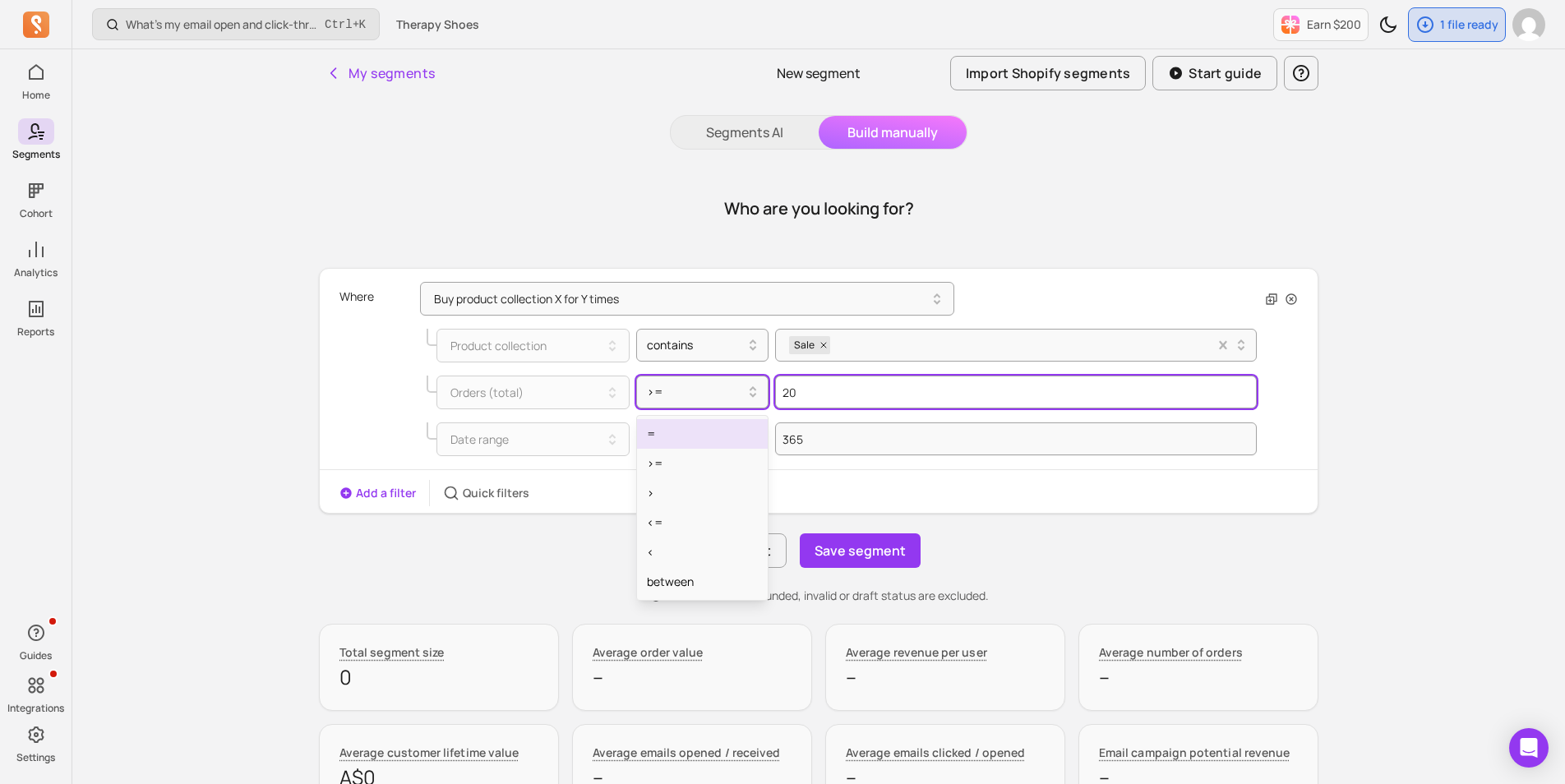
click at [878, 406] on input "20" at bounding box center [1015, 392] width 482 height 32
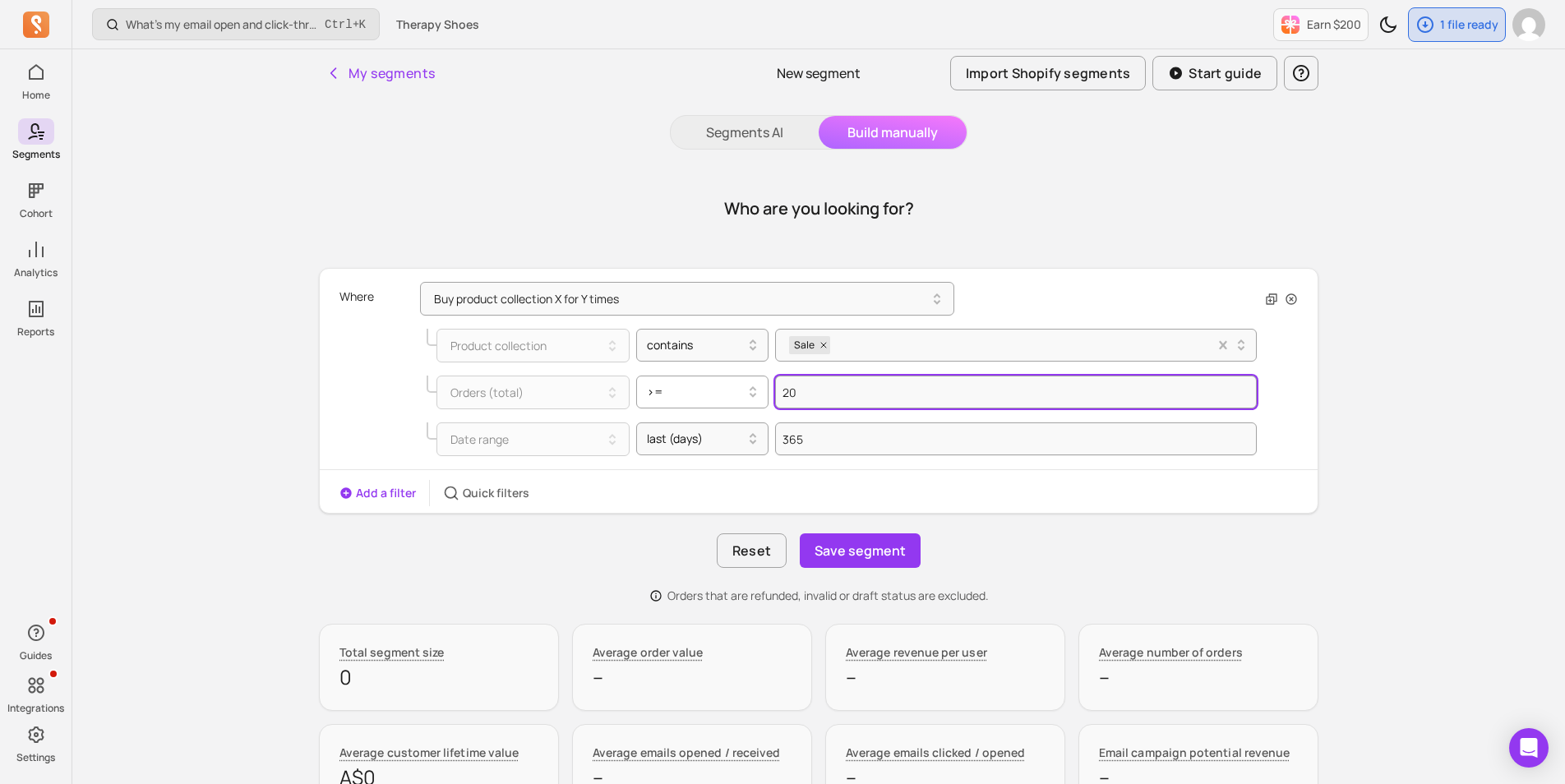
drag, startPoint x: 831, startPoint y: 395, endPoint x: 733, endPoint y: 387, distance: 98.3
click at [750, 388] on div "Orders (total) >= 20" at bounding box center [841, 392] width 830 height 33
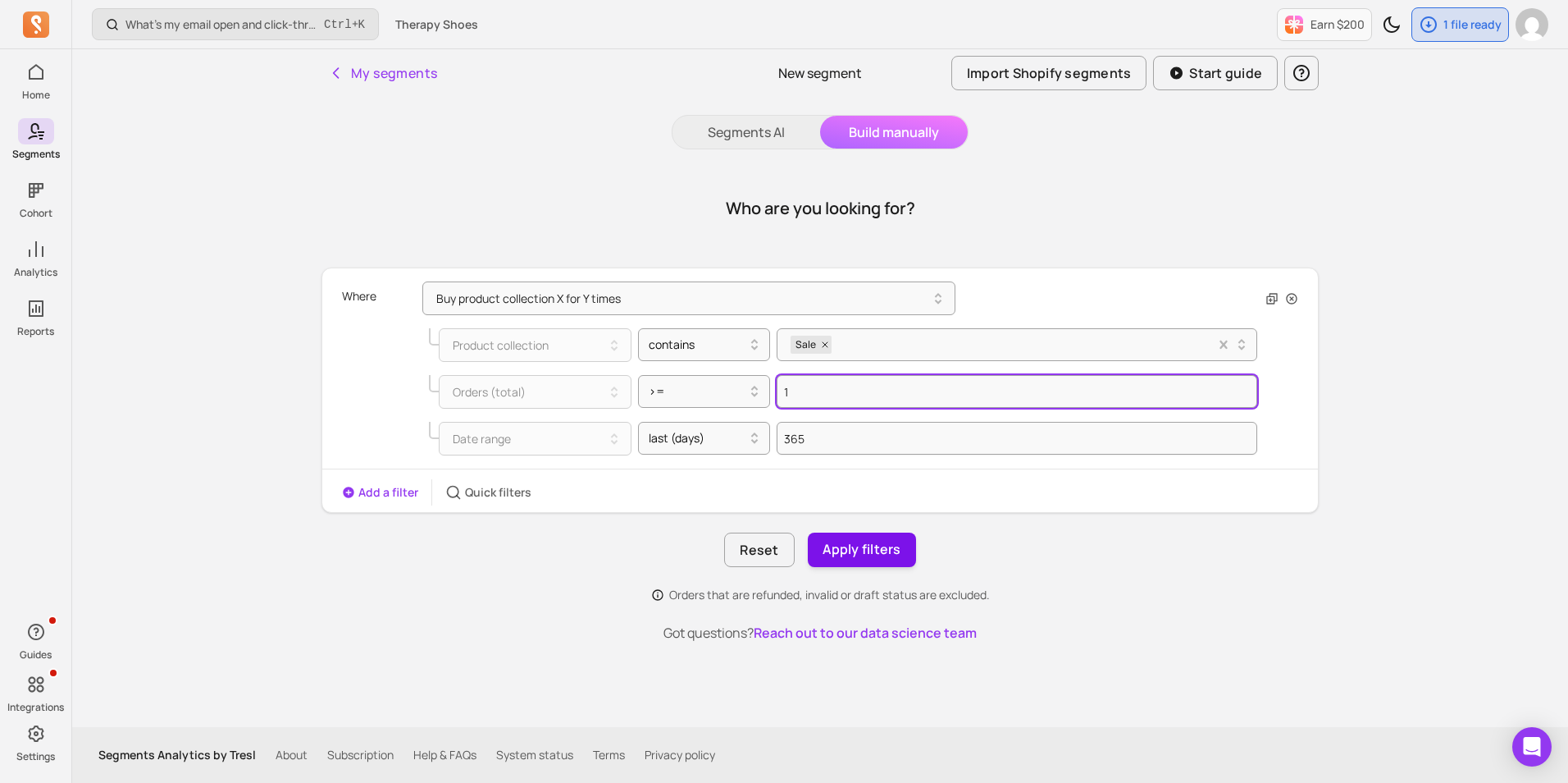
type input "1"
click at [840, 547] on button "Apply filters" at bounding box center [861, 549] width 108 height 34
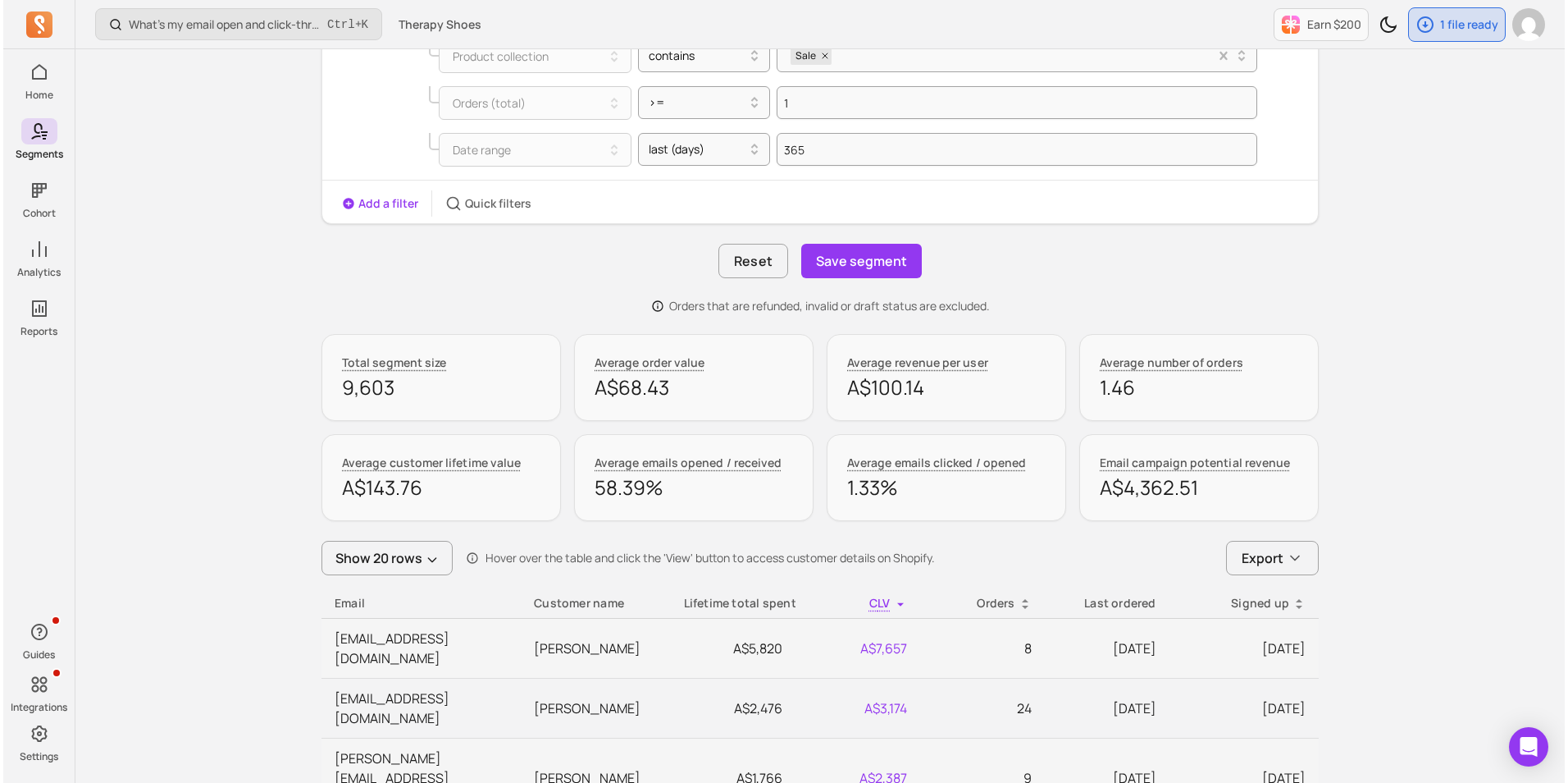
scroll to position [52, 0]
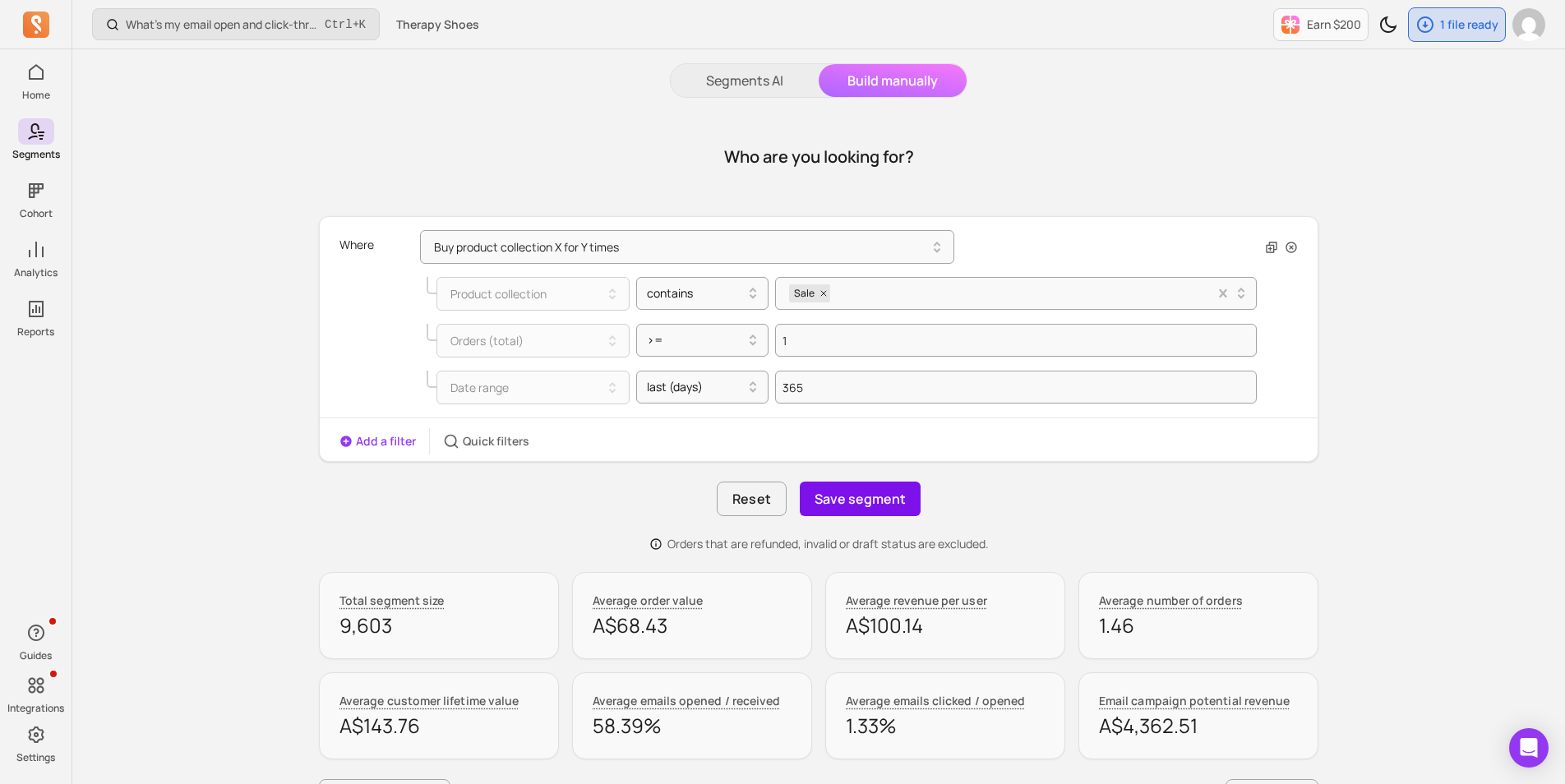
click at [840, 499] on button "Save segment" at bounding box center [860, 498] width 121 height 34
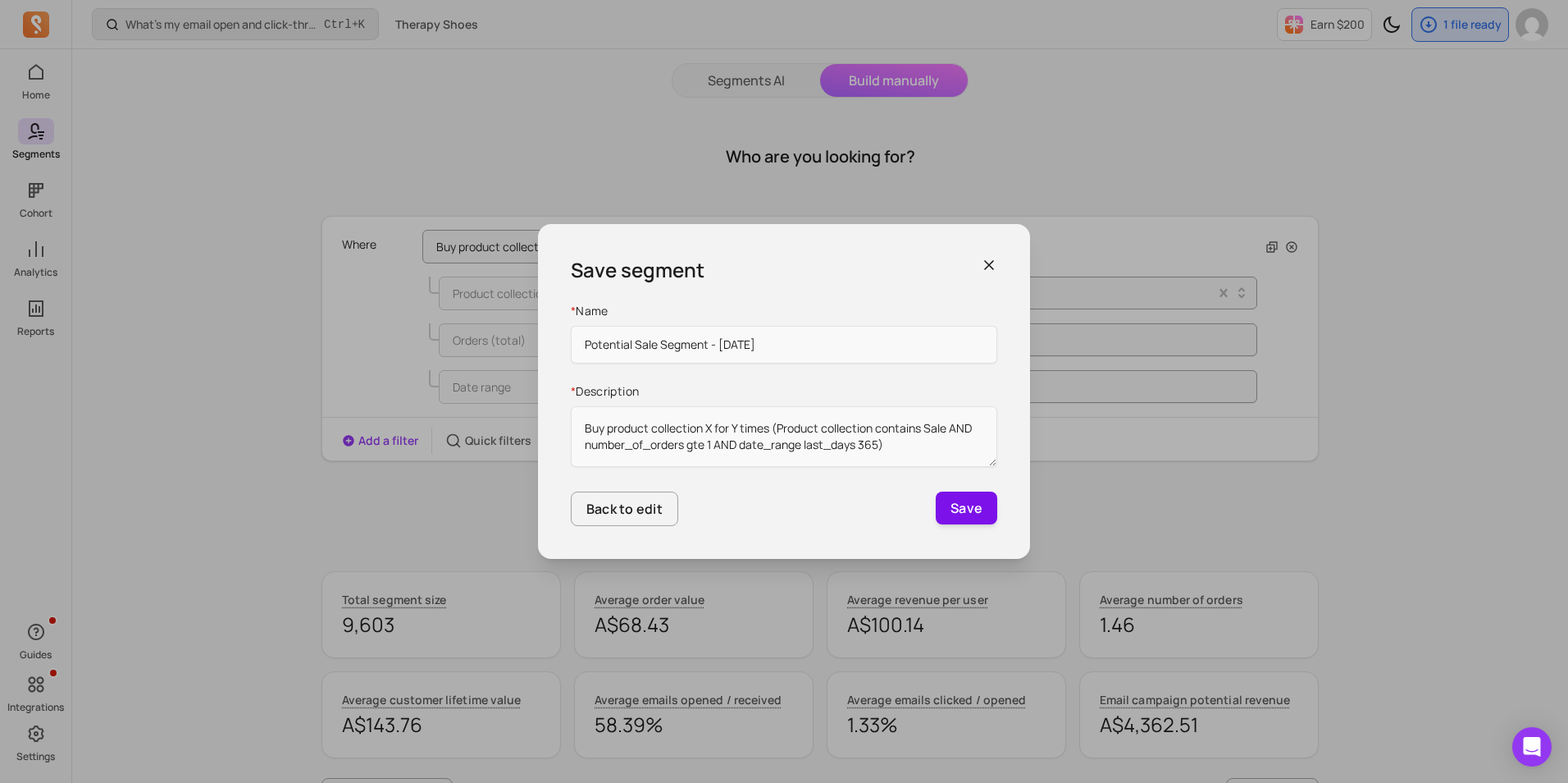
type input "Potential Sale Segment - [DATE]"
click at [966, 512] on button "Save" at bounding box center [966, 507] width 61 height 32
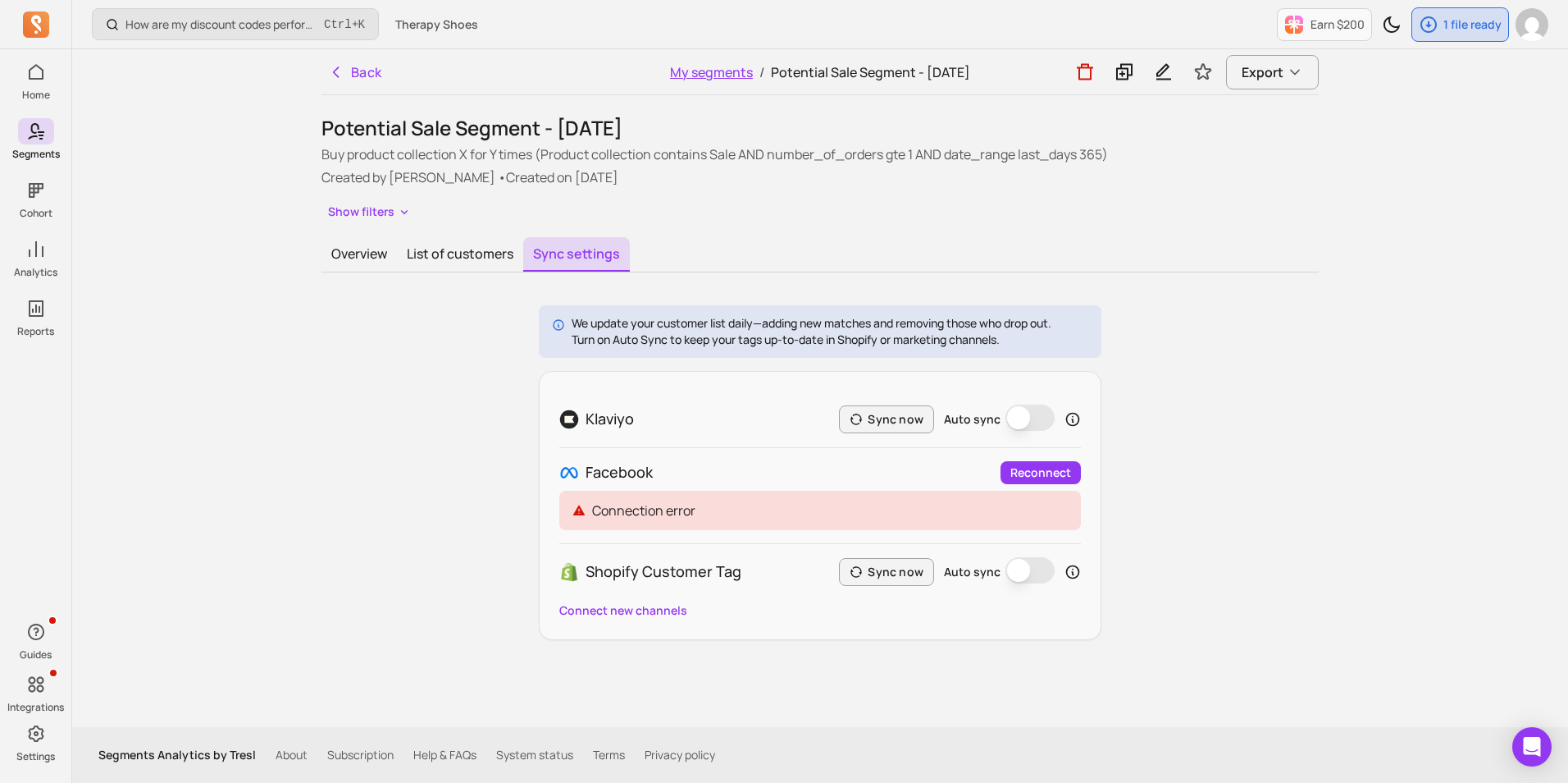
click at [677, 69] on link "My segments" at bounding box center [710, 71] width 82 height 18
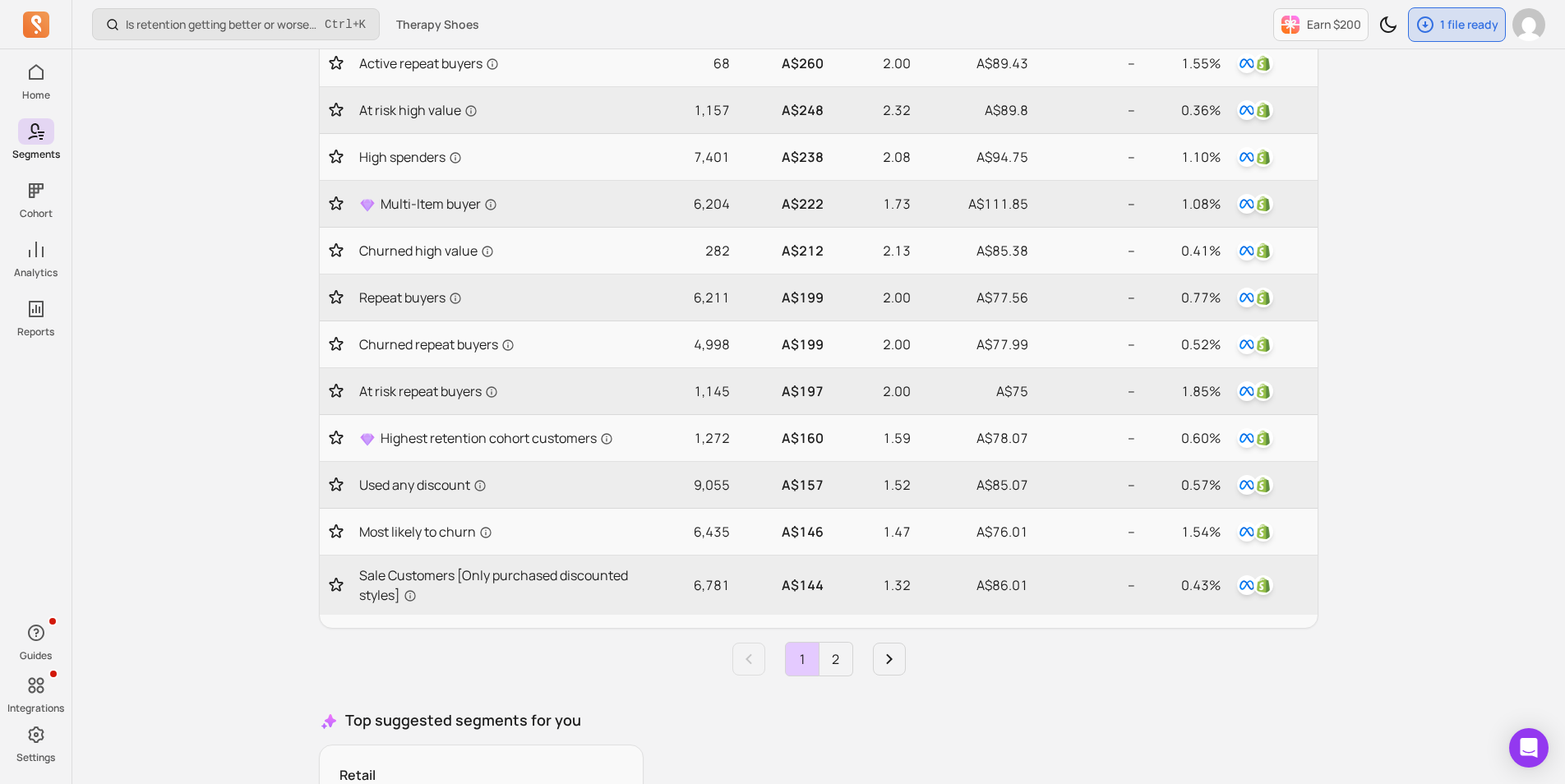
scroll to position [575, 0]
click at [412, 483] on span "Used any discount" at bounding box center [422, 483] width 127 height 19
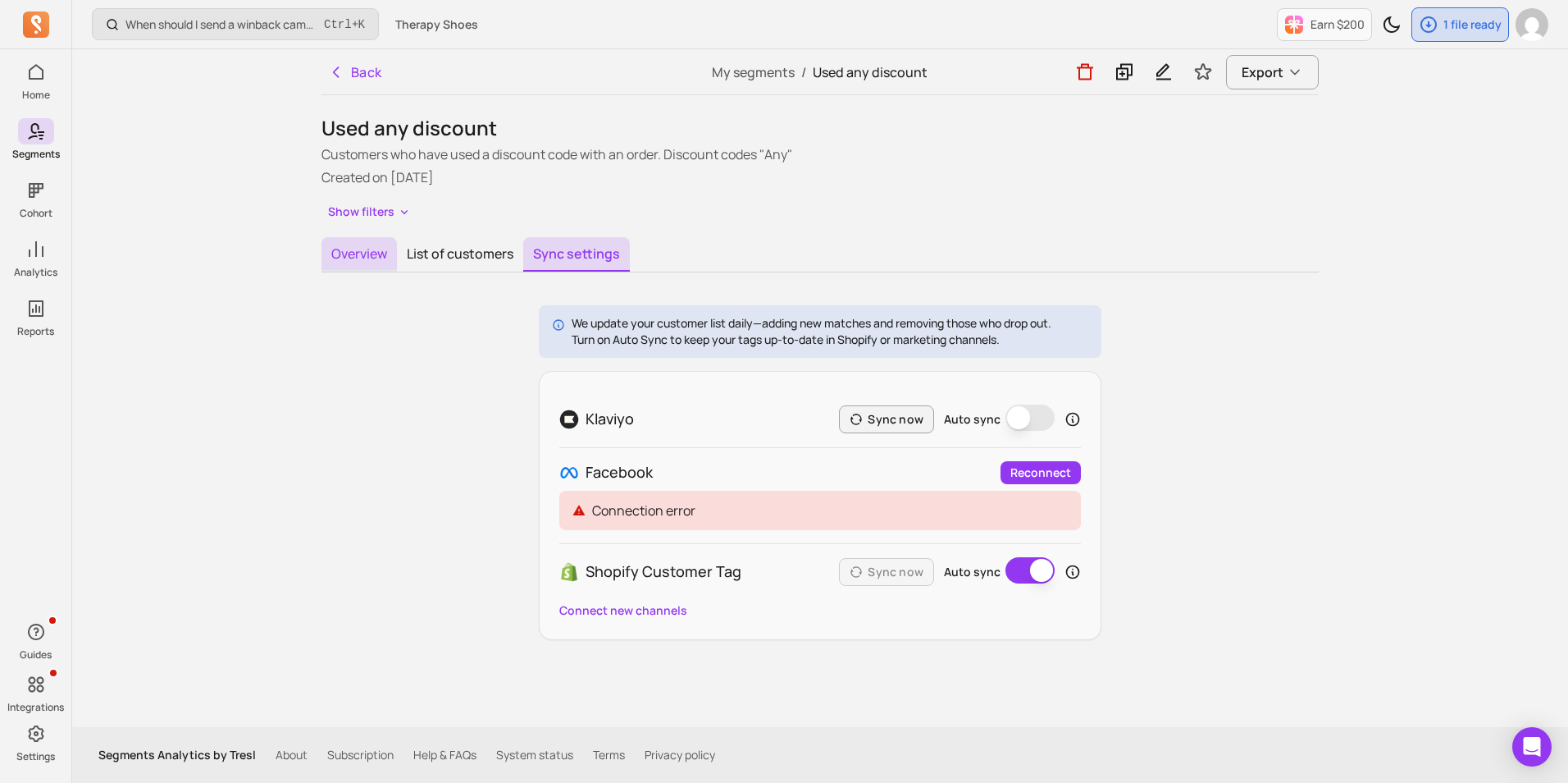
click at [353, 254] on button "Overview" at bounding box center [358, 254] width 75 height 34
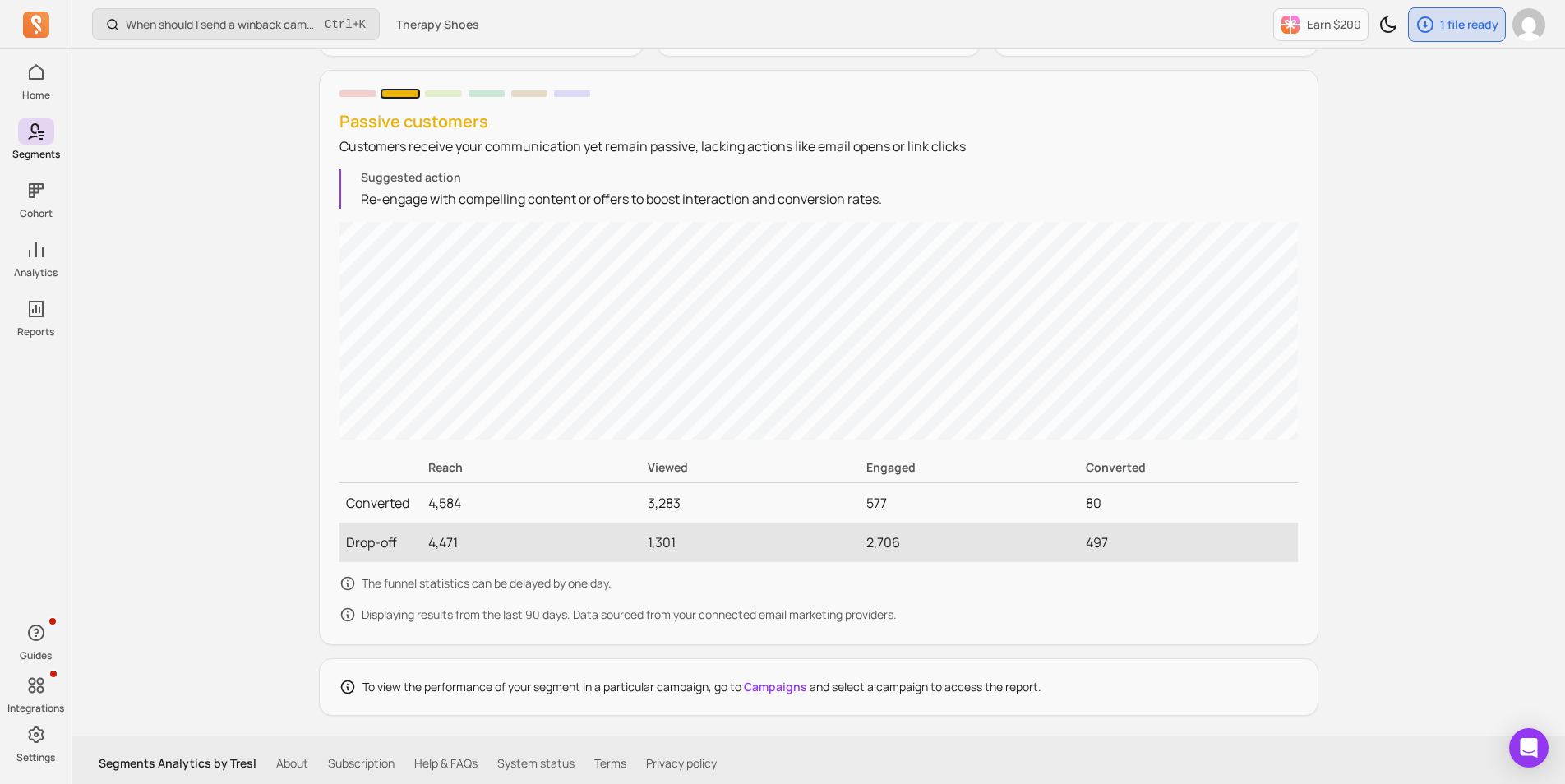
scroll to position [1448, 0]
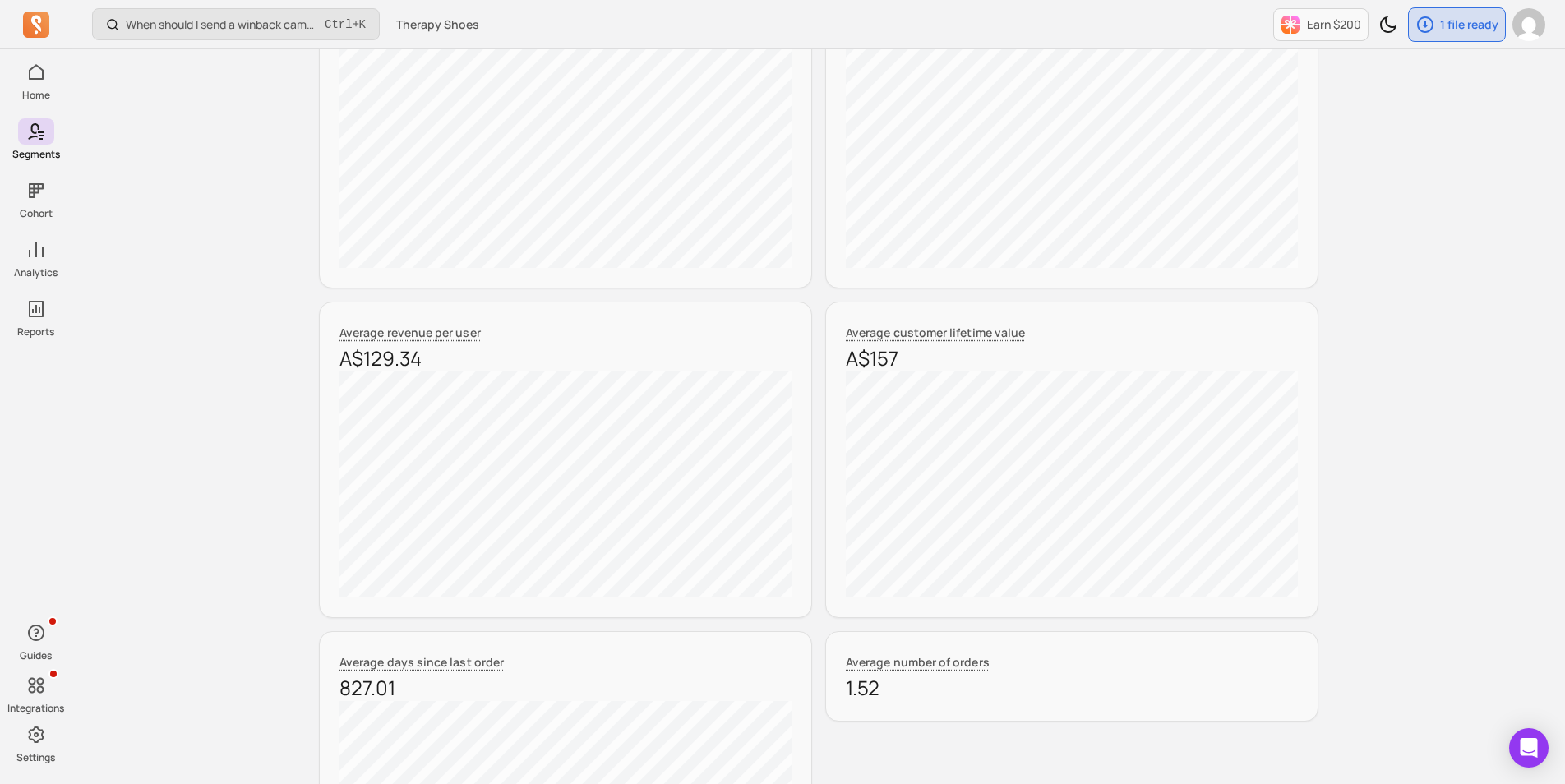
scroll to position [0, 0]
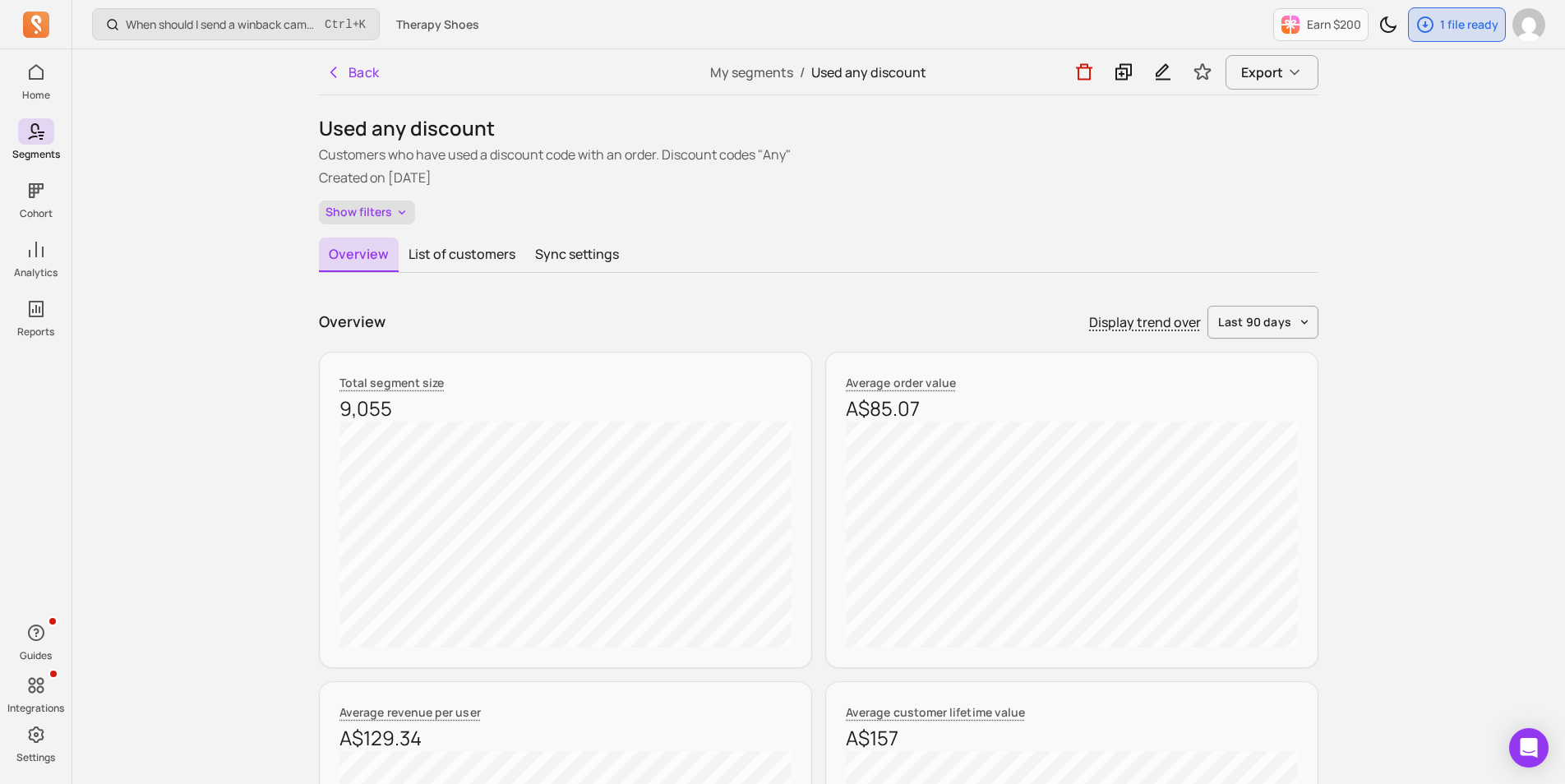
click at [369, 210] on button "Show filters" at bounding box center [367, 212] width 97 height 24
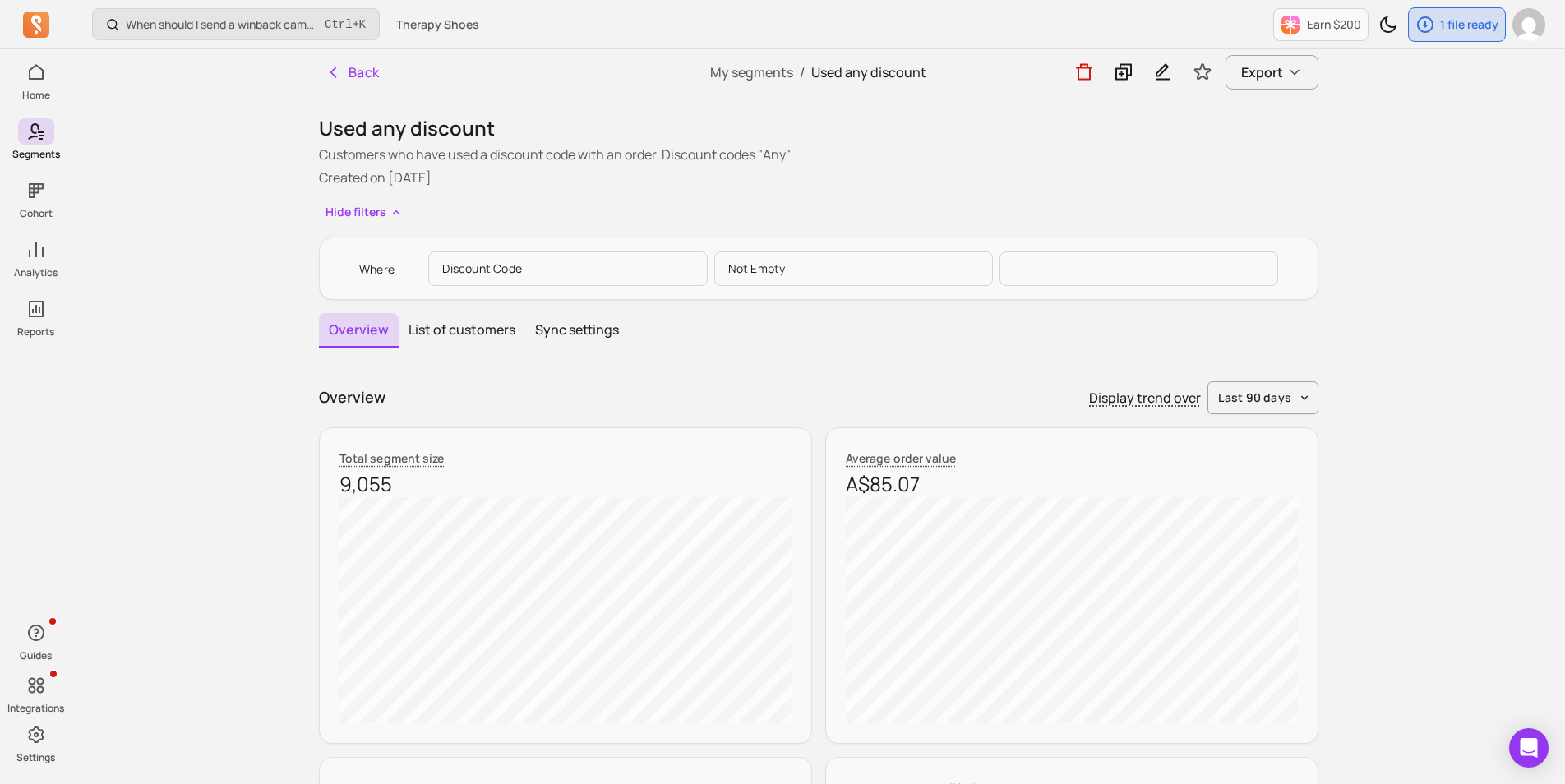
click at [1063, 262] on p at bounding box center [1138, 268] width 278 height 34
click at [369, 208] on button "Hide filters" at bounding box center [363, 212] width 90 height 24
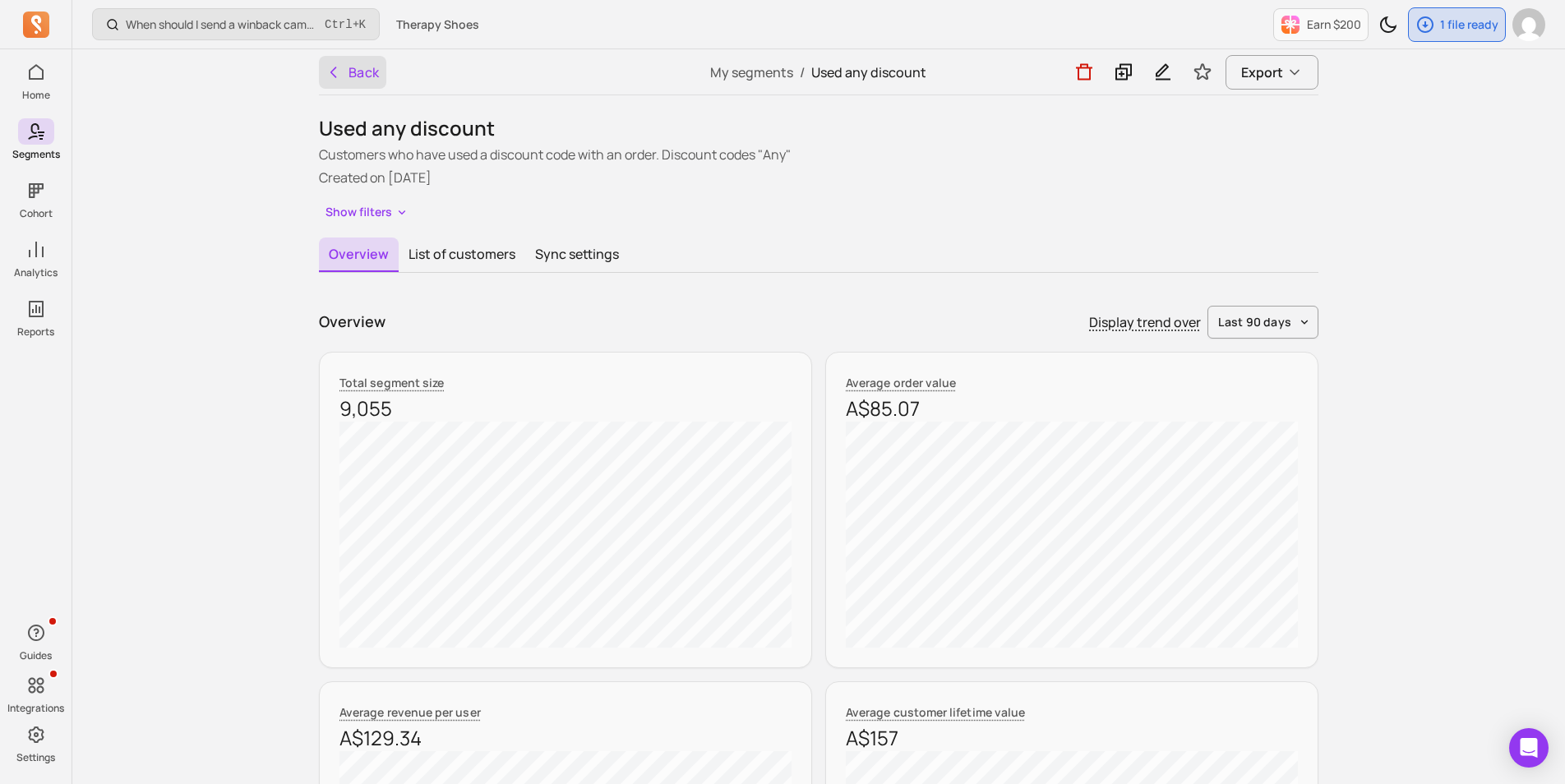
click at [335, 75] on icon "button" at bounding box center [333, 72] width 5 height 10
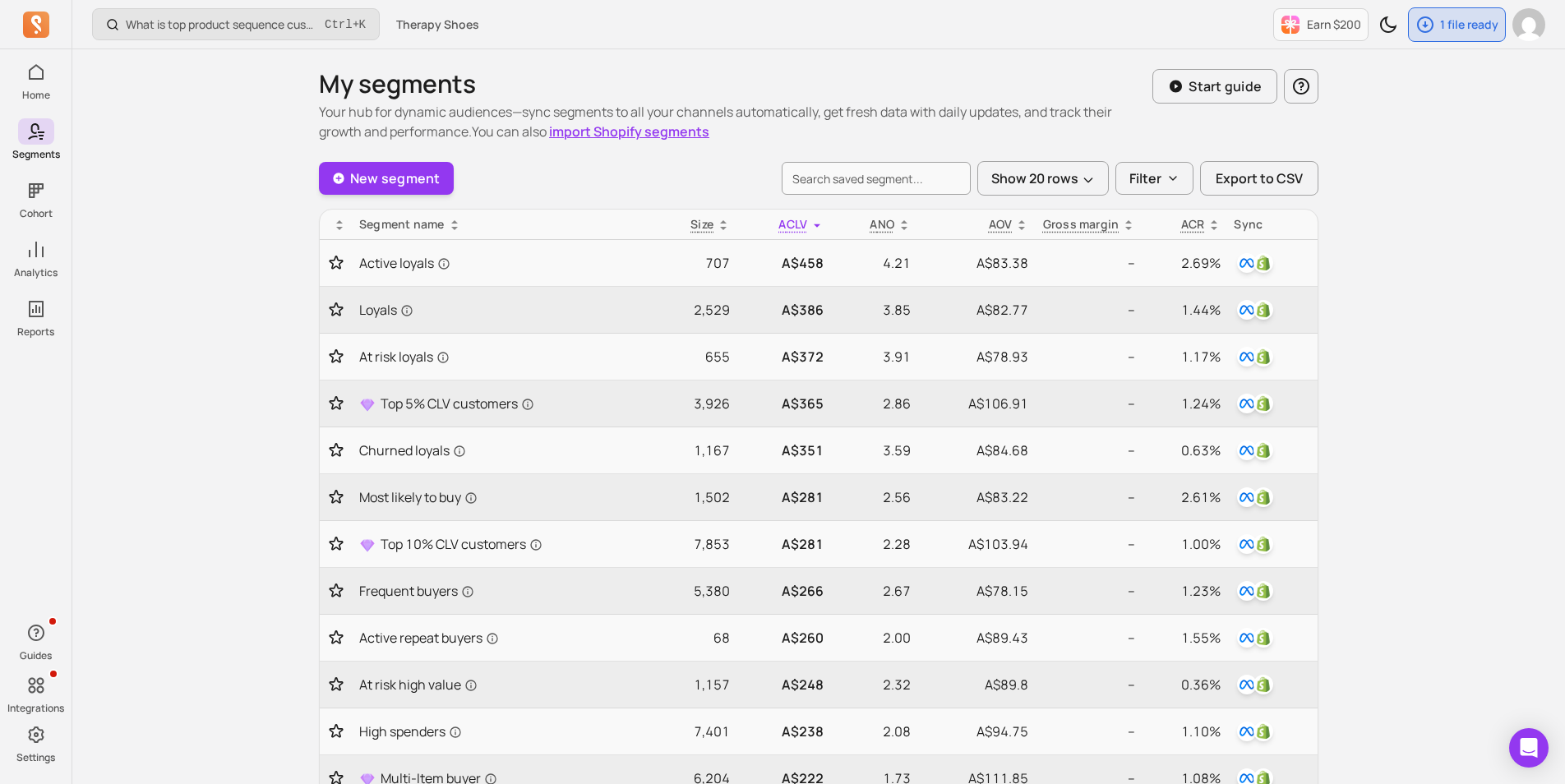
scroll to position [575, 0]
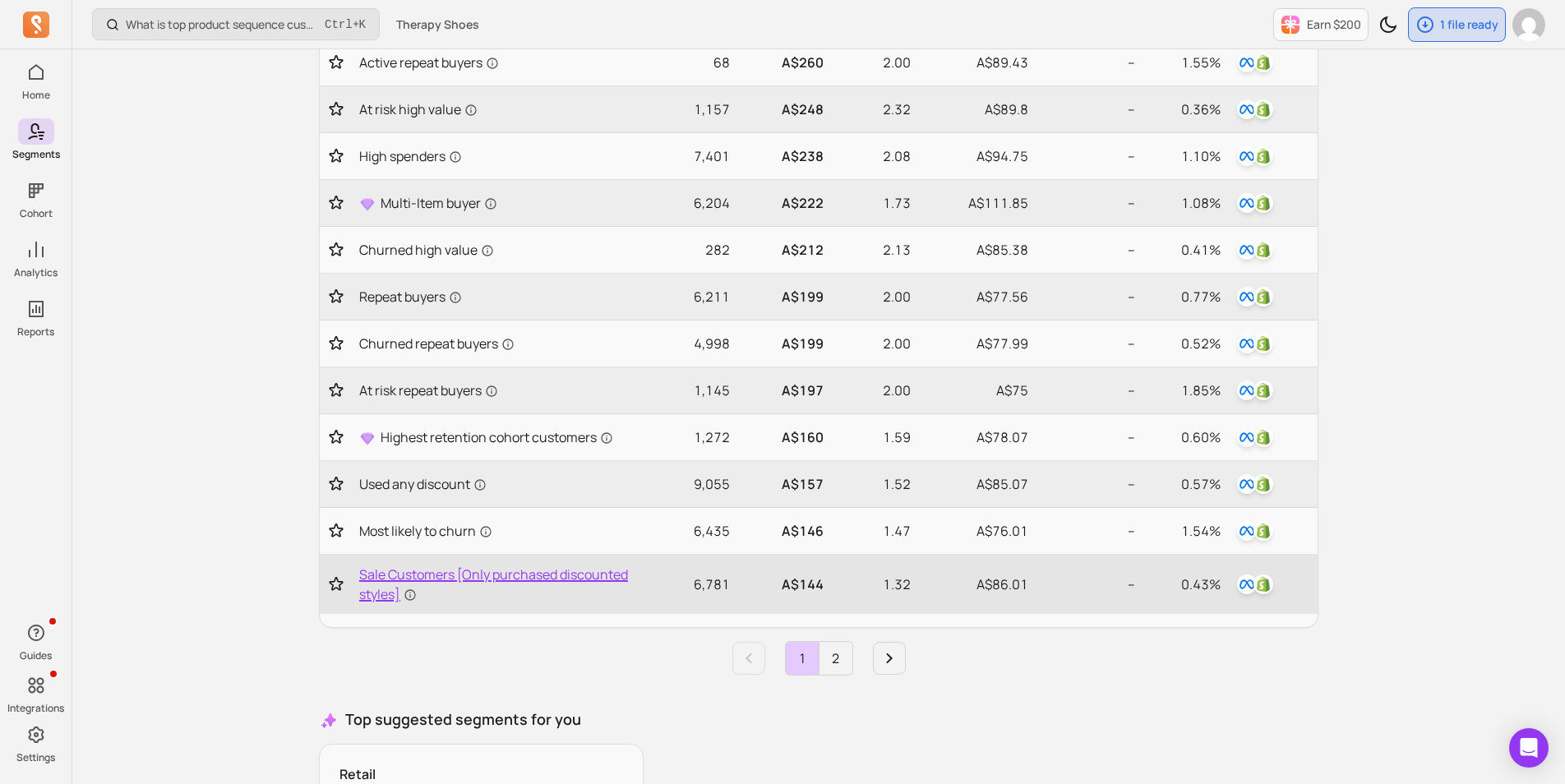
click at [505, 574] on span "Sale Customers [Only purchased discounted styles]" at bounding box center [502, 584] width 286 height 39
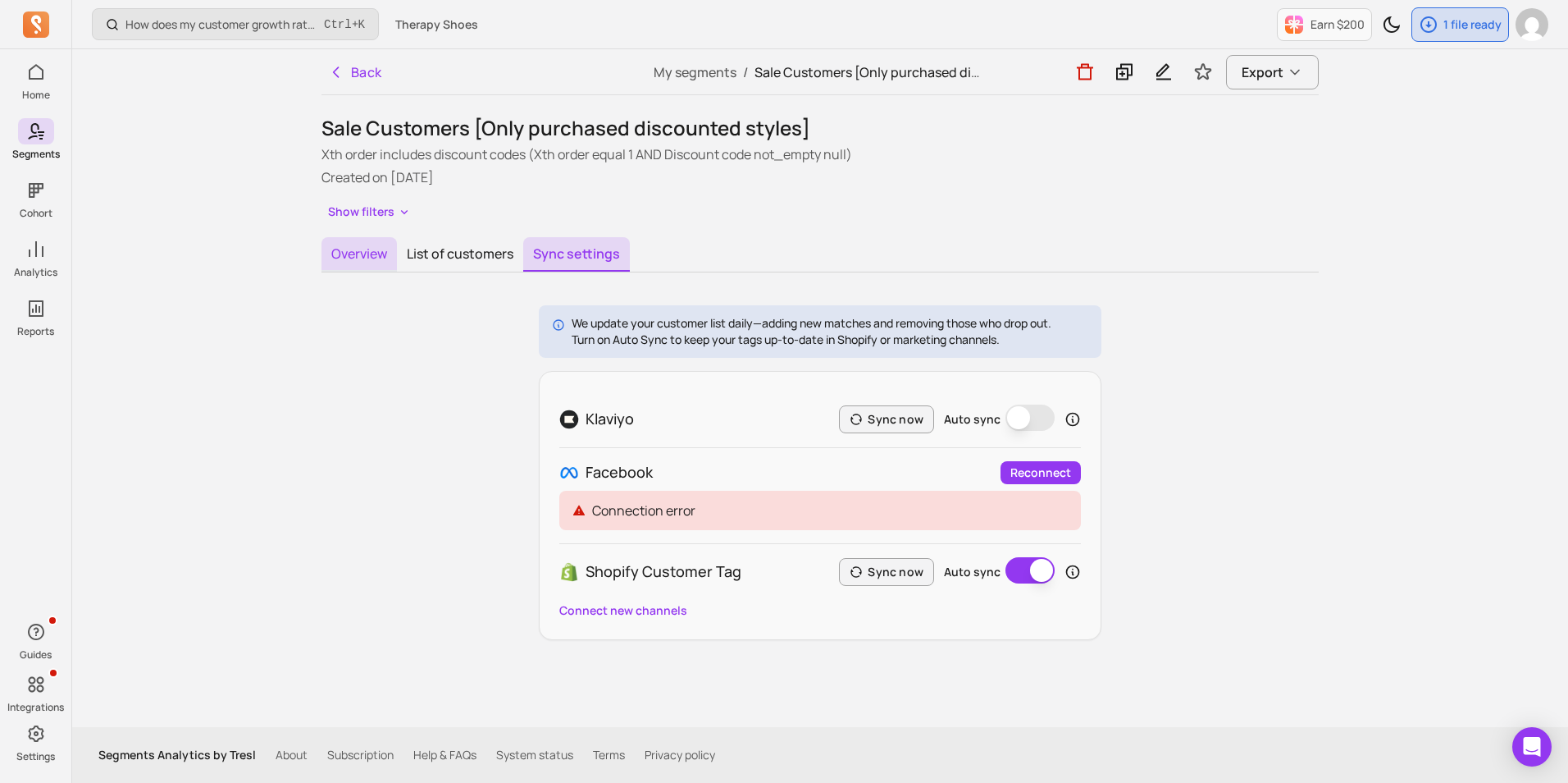
click at [340, 252] on button "Overview" at bounding box center [358, 254] width 75 height 34
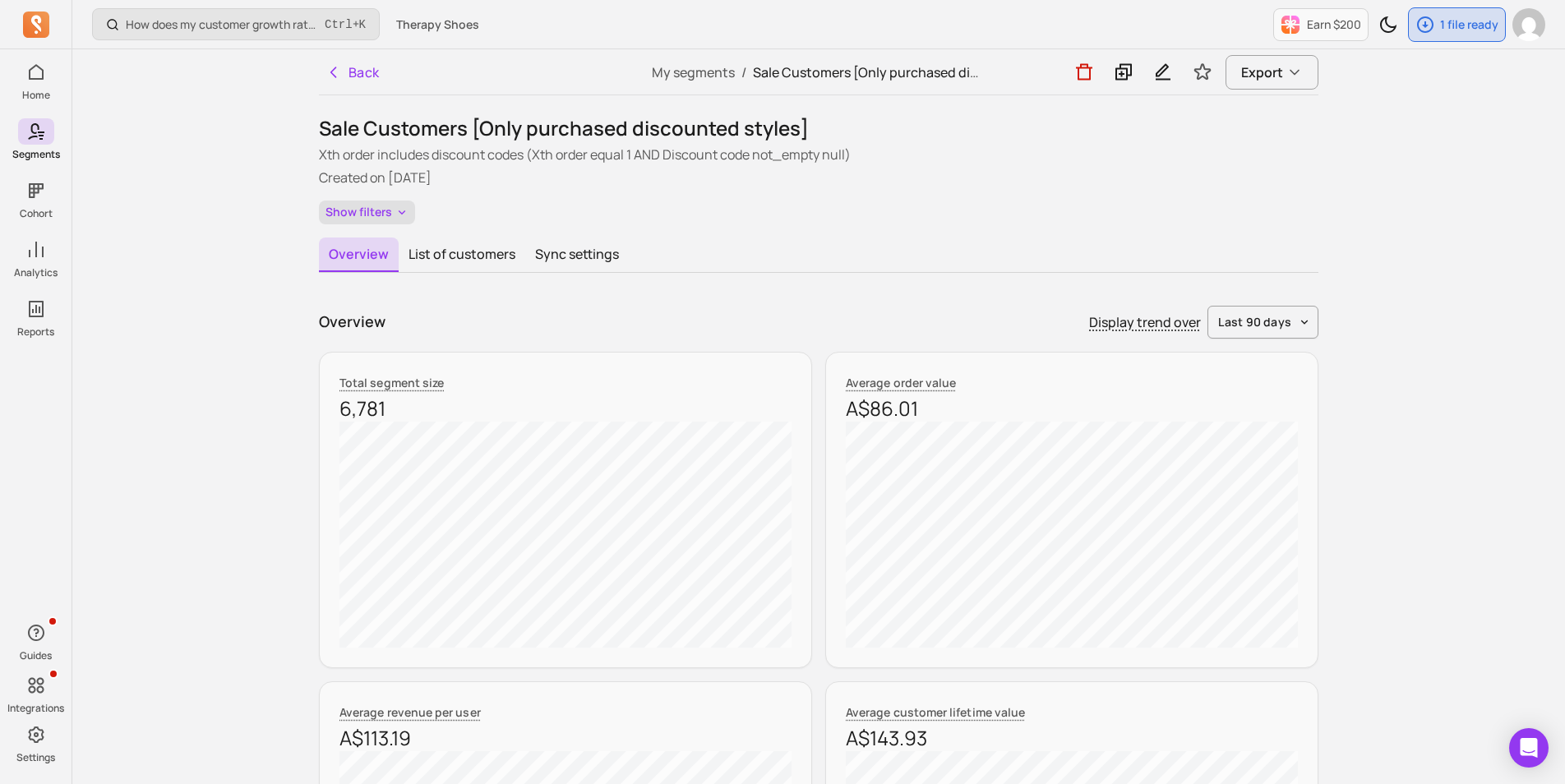
click at [349, 212] on button "Show filters" at bounding box center [367, 212] width 97 height 24
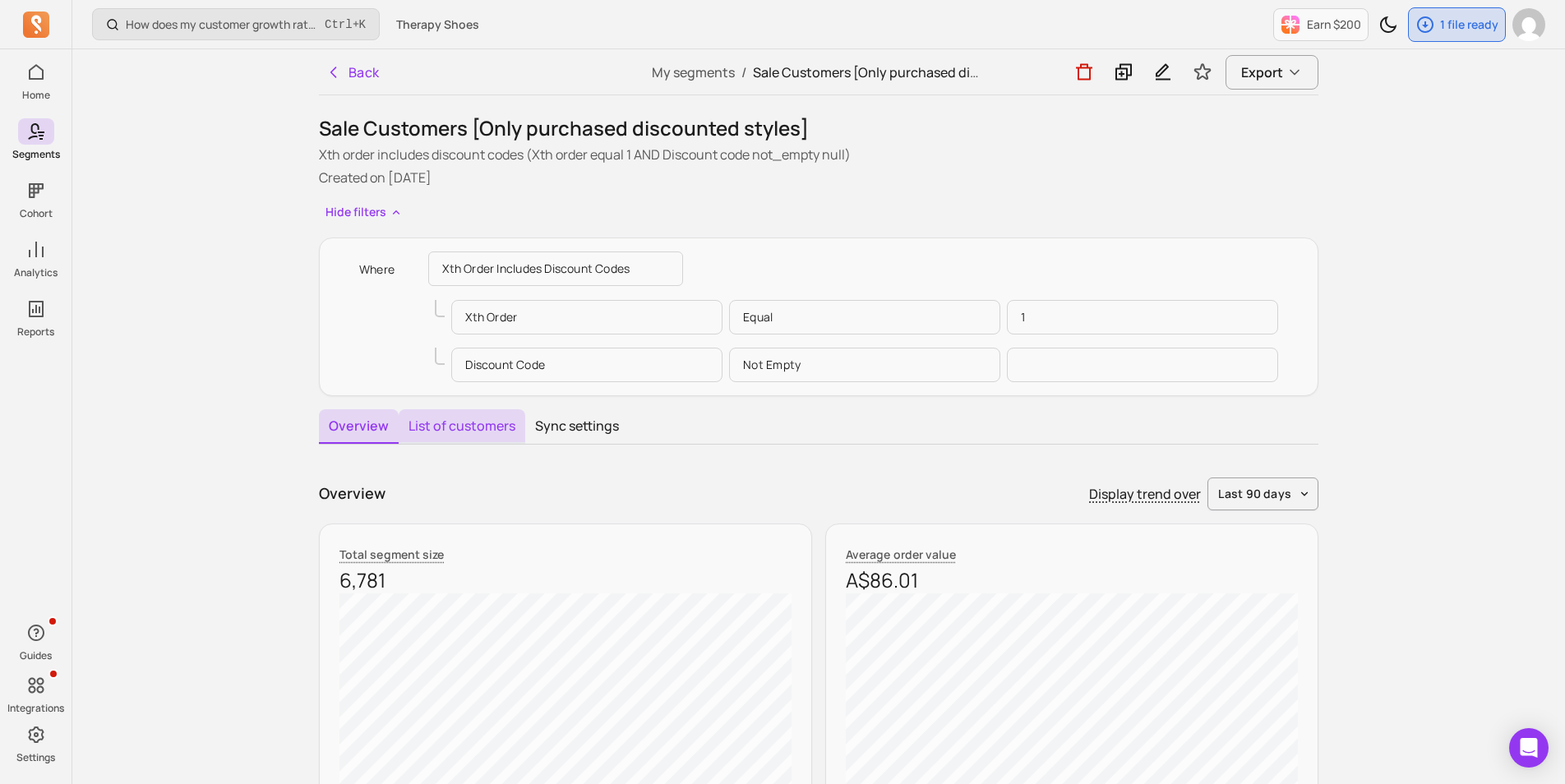
click at [475, 418] on button "List of customers" at bounding box center [461, 426] width 126 height 34
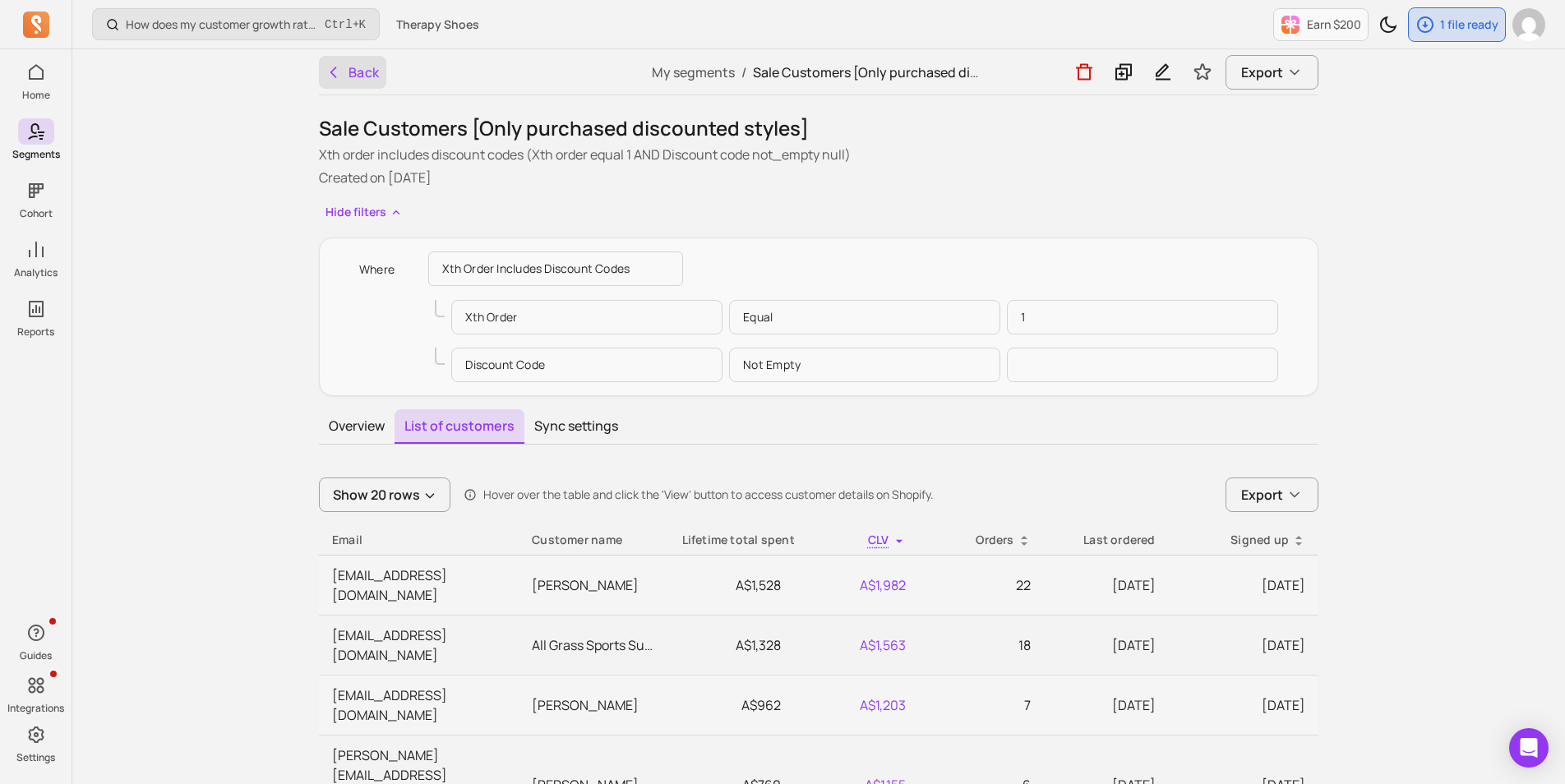
click at [355, 72] on button "Back" at bounding box center [352, 71] width 68 height 32
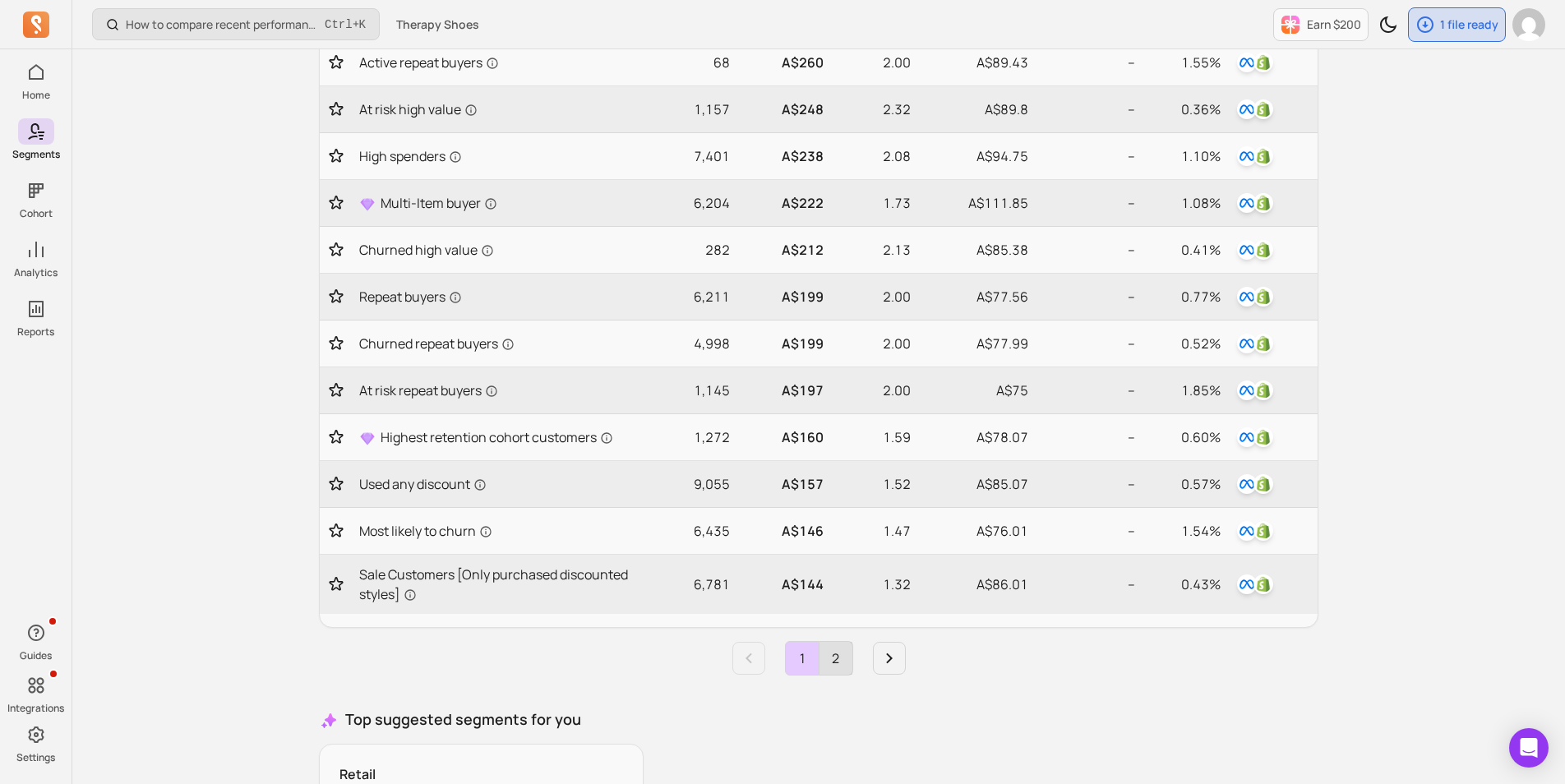
click at [831, 656] on link "2" at bounding box center [835, 657] width 32 height 32
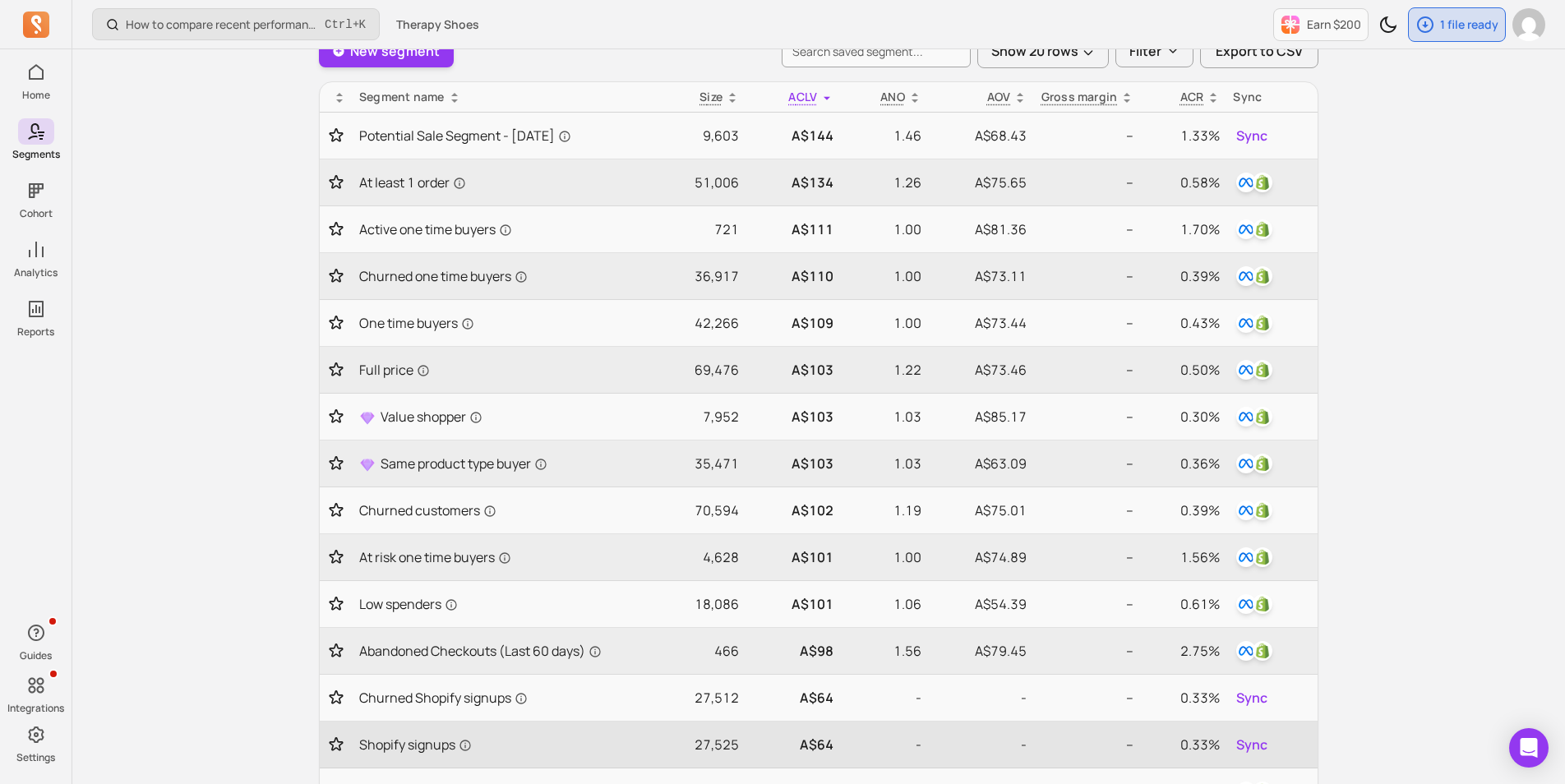
scroll to position [126, 0]
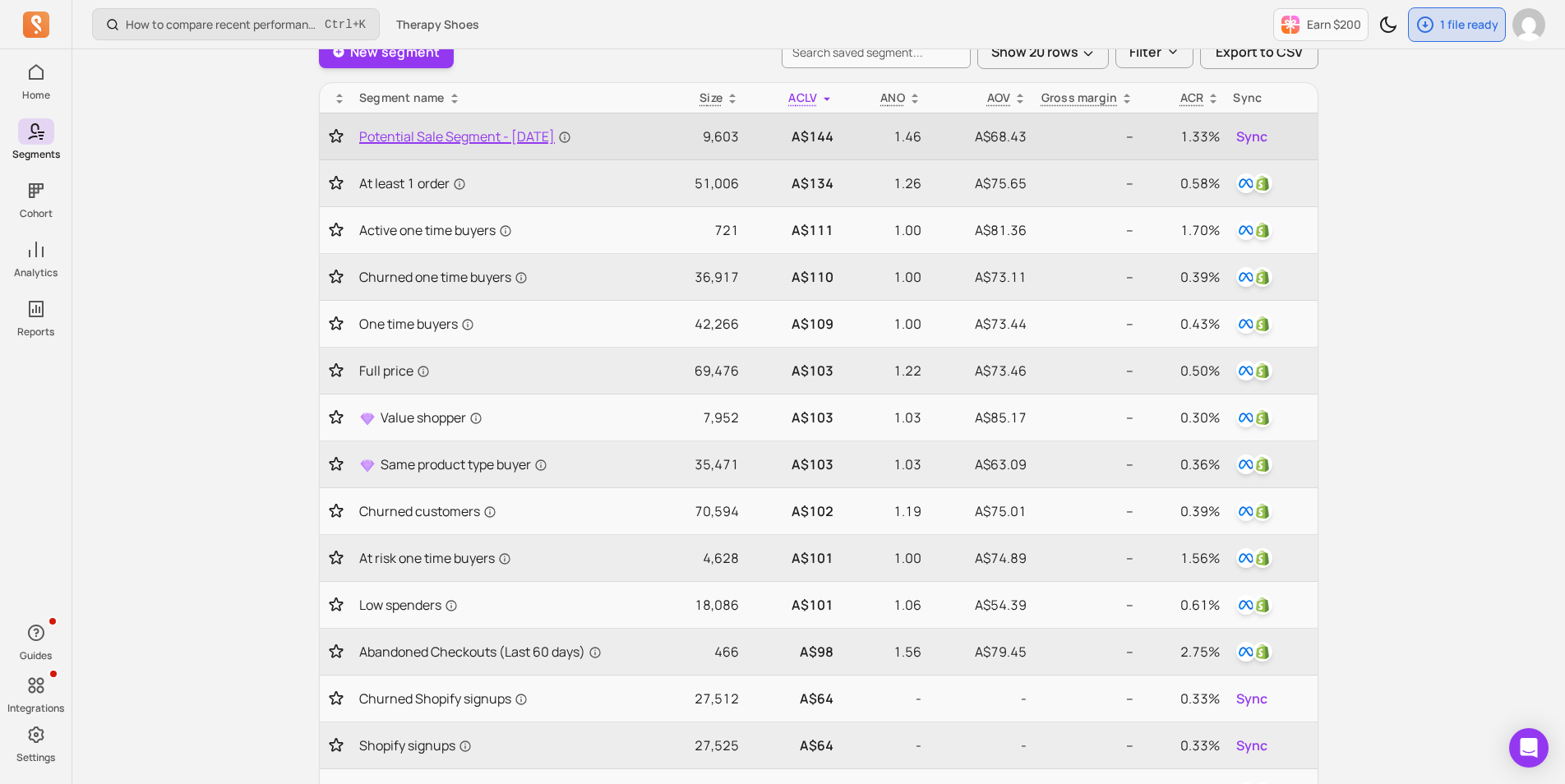
click at [450, 142] on span "Potential Sale Segment - [DATE]" at bounding box center [465, 135] width 212 height 19
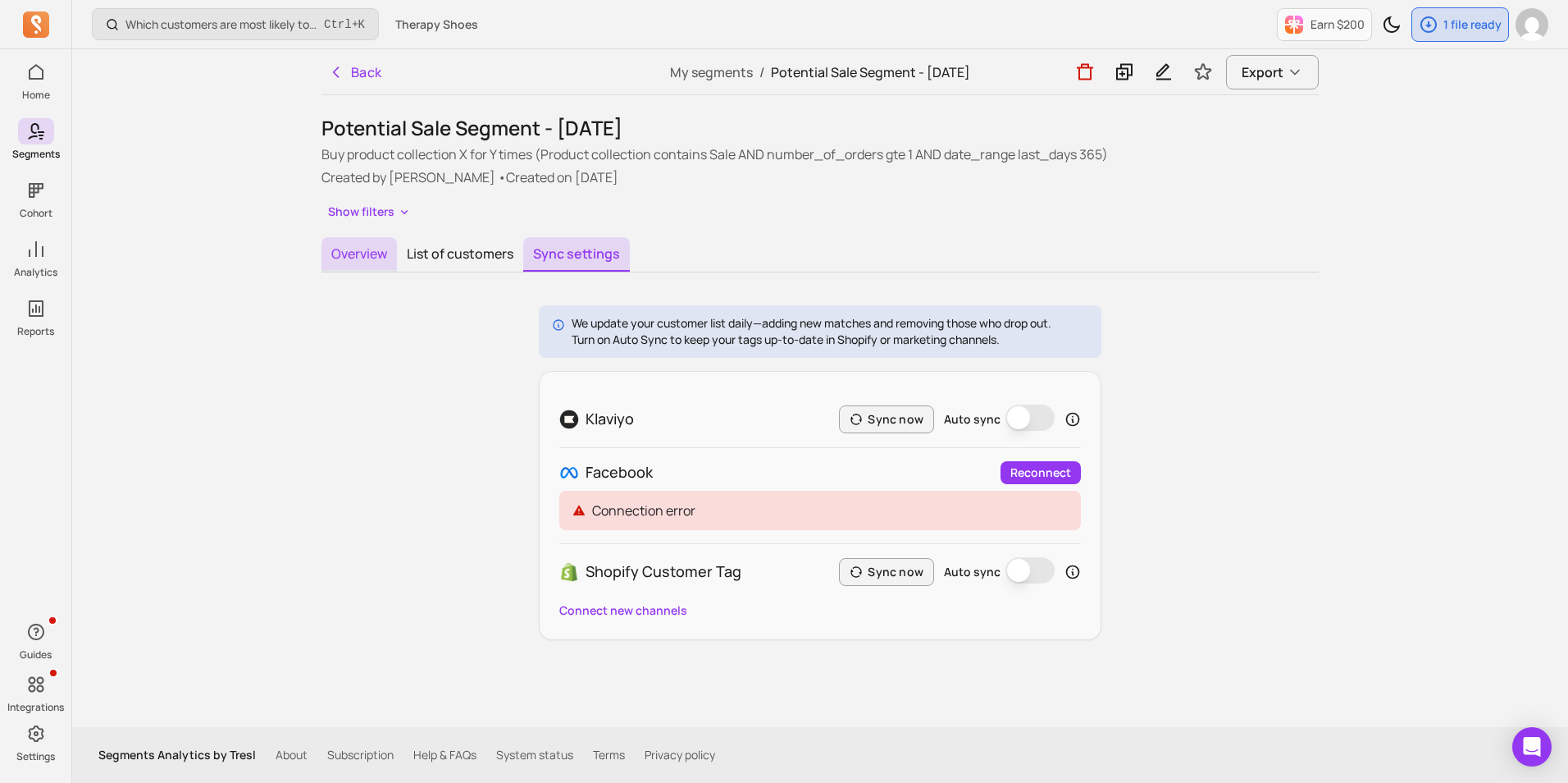
click at [378, 254] on button "Overview" at bounding box center [358, 254] width 75 height 34
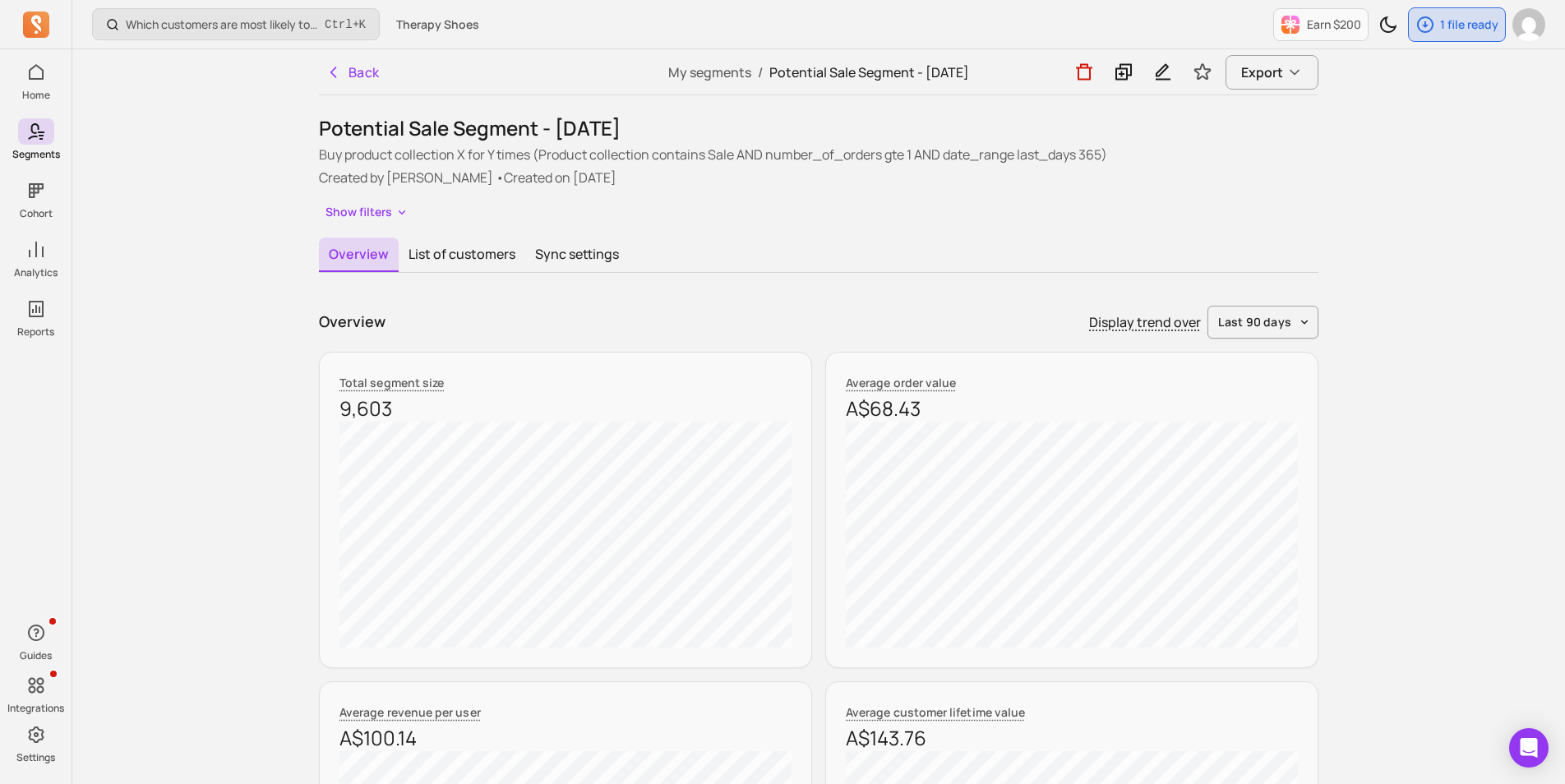
click at [355, 198] on div "Potential Sale Segment - [DATE] Buy product collection X for Y times (Product c…" at bounding box center [818, 170] width 999 height 109
click at [358, 212] on button "Show filters" at bounding box center [367, 212] width 97 height 24
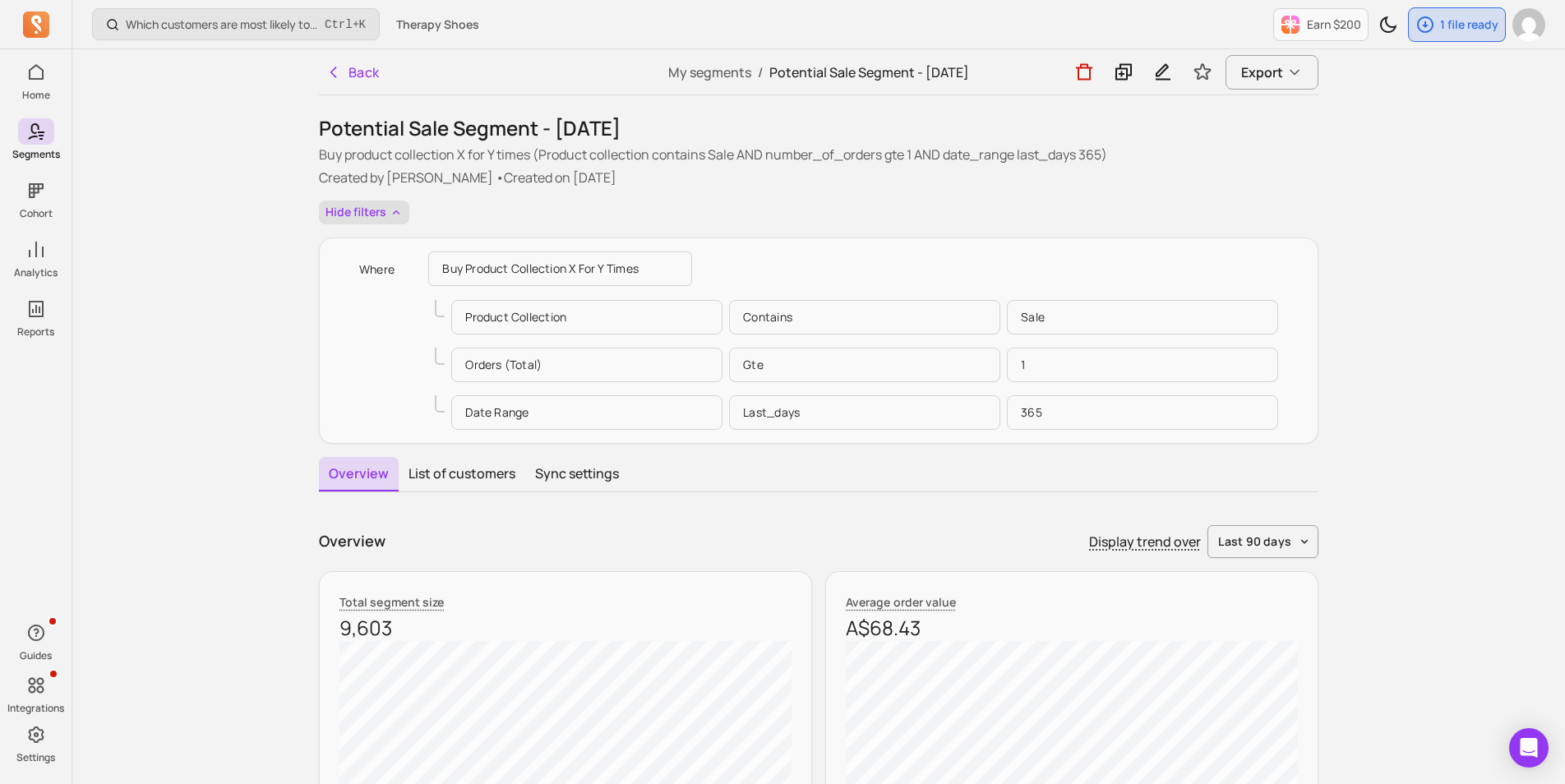
click at [368, 212] on button "Hide filters" at bounding box center [363, 212] width 90 height 24
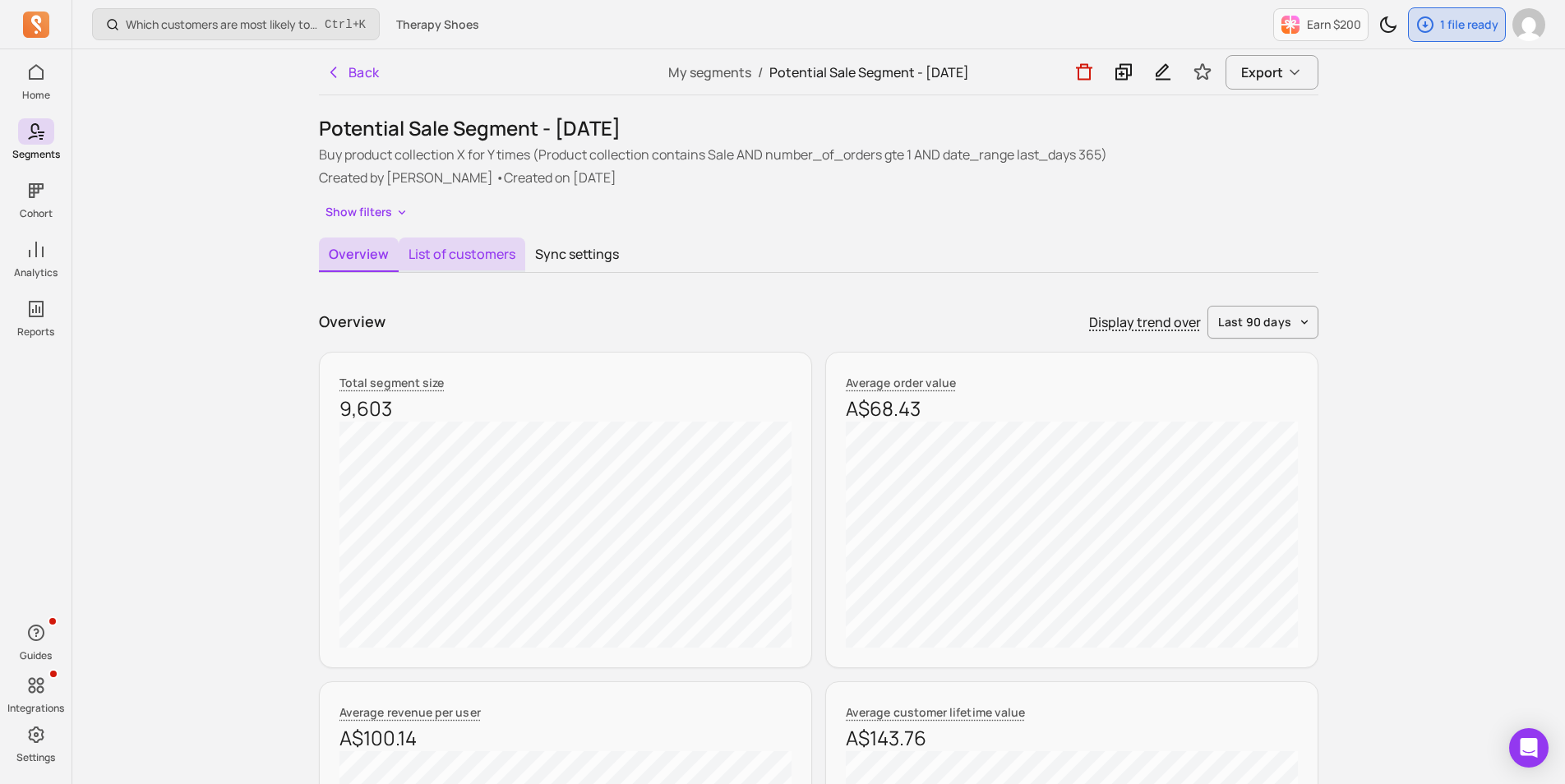
click at [481, 259] on button "List of customers" at bounding box center [461, 254] width 126 height 34
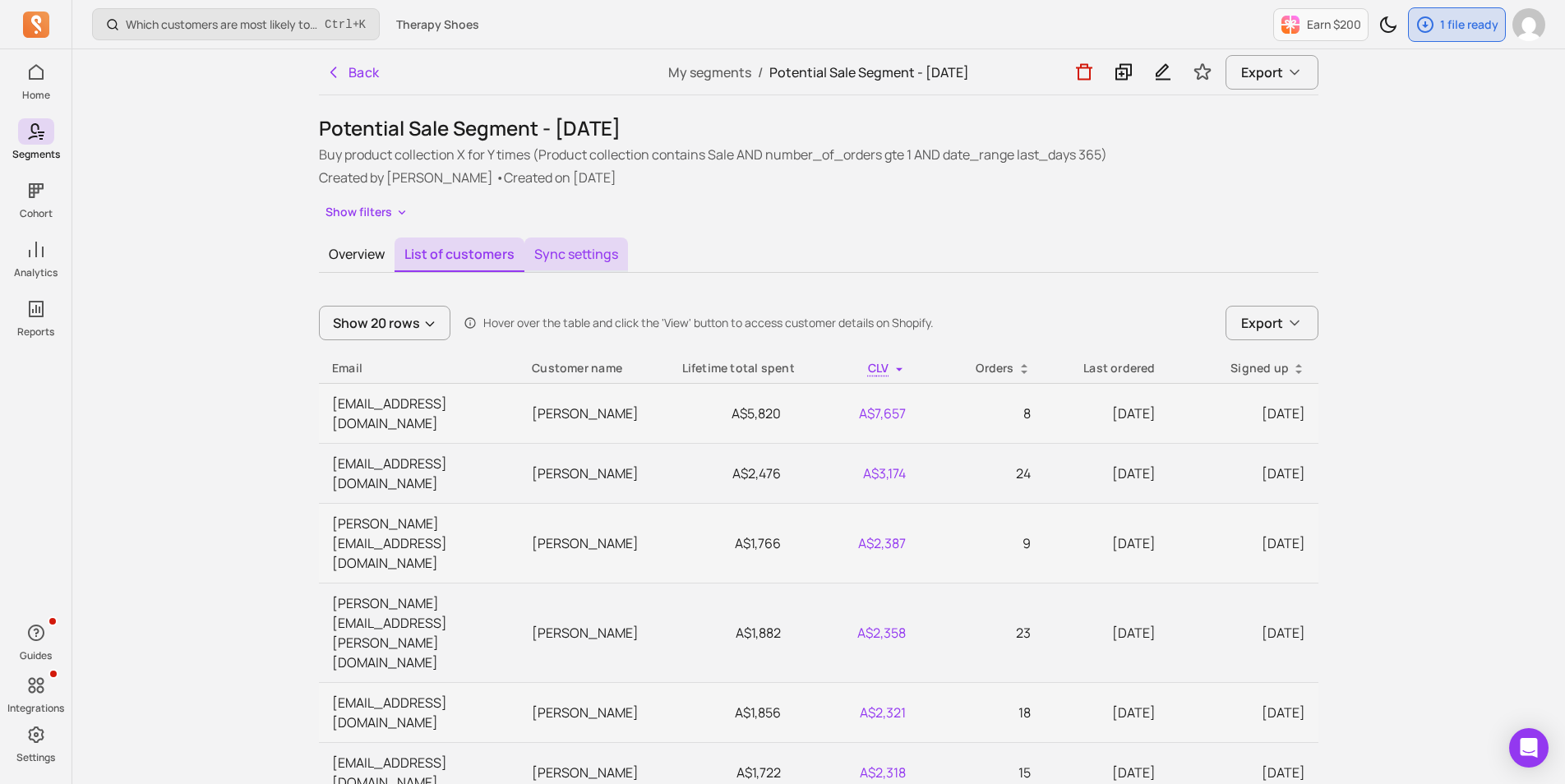
click at [597, 259] on button "Sync settings" at bounding box center [576, 254] width 104 height 34
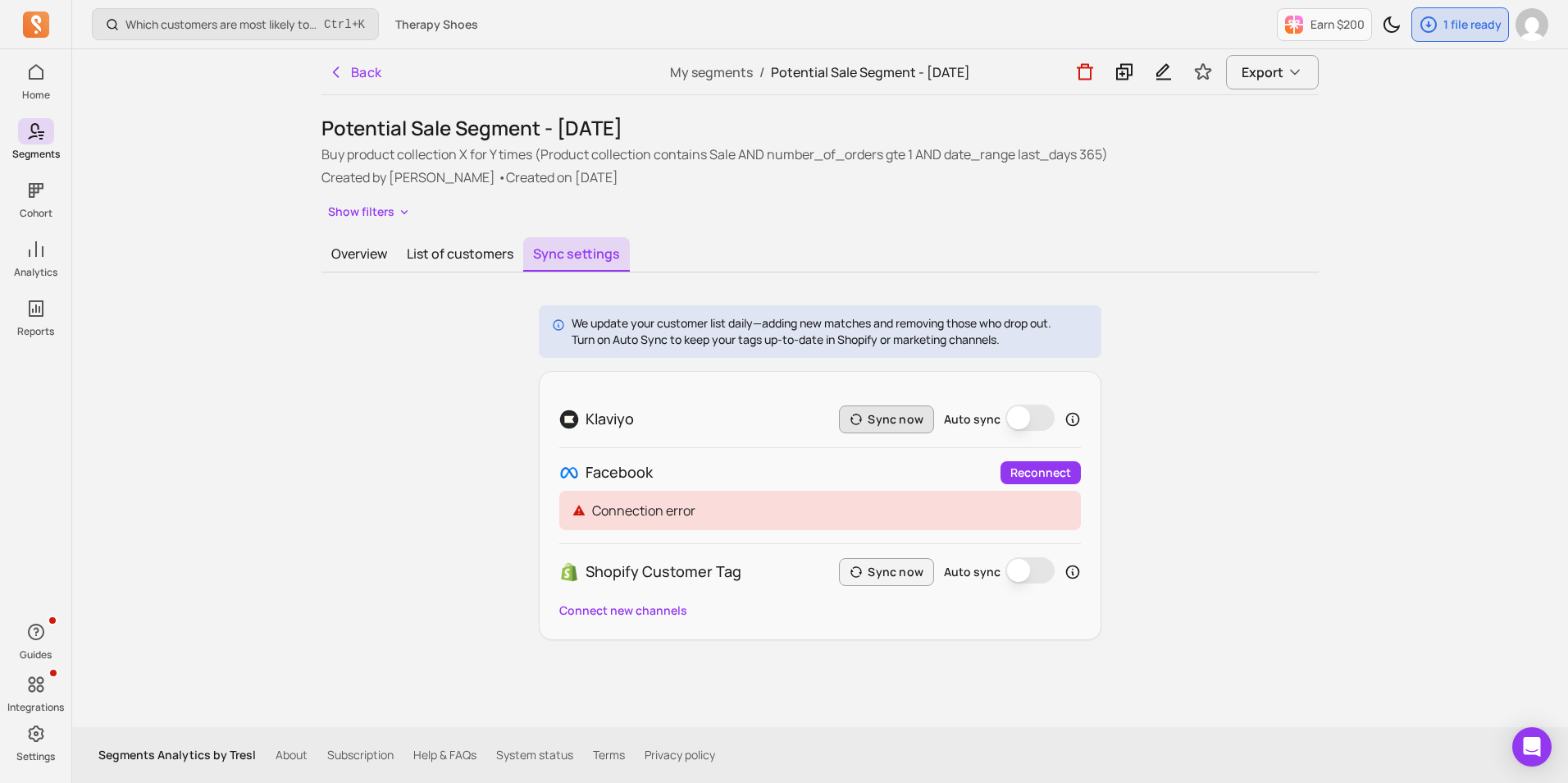
click at [886, 417] on button "Sync now" at bounding box center [886, 419] width 95 height 28
click at [343, 65] on button "Back" at bounding box center [355, 71] width 68 height 32
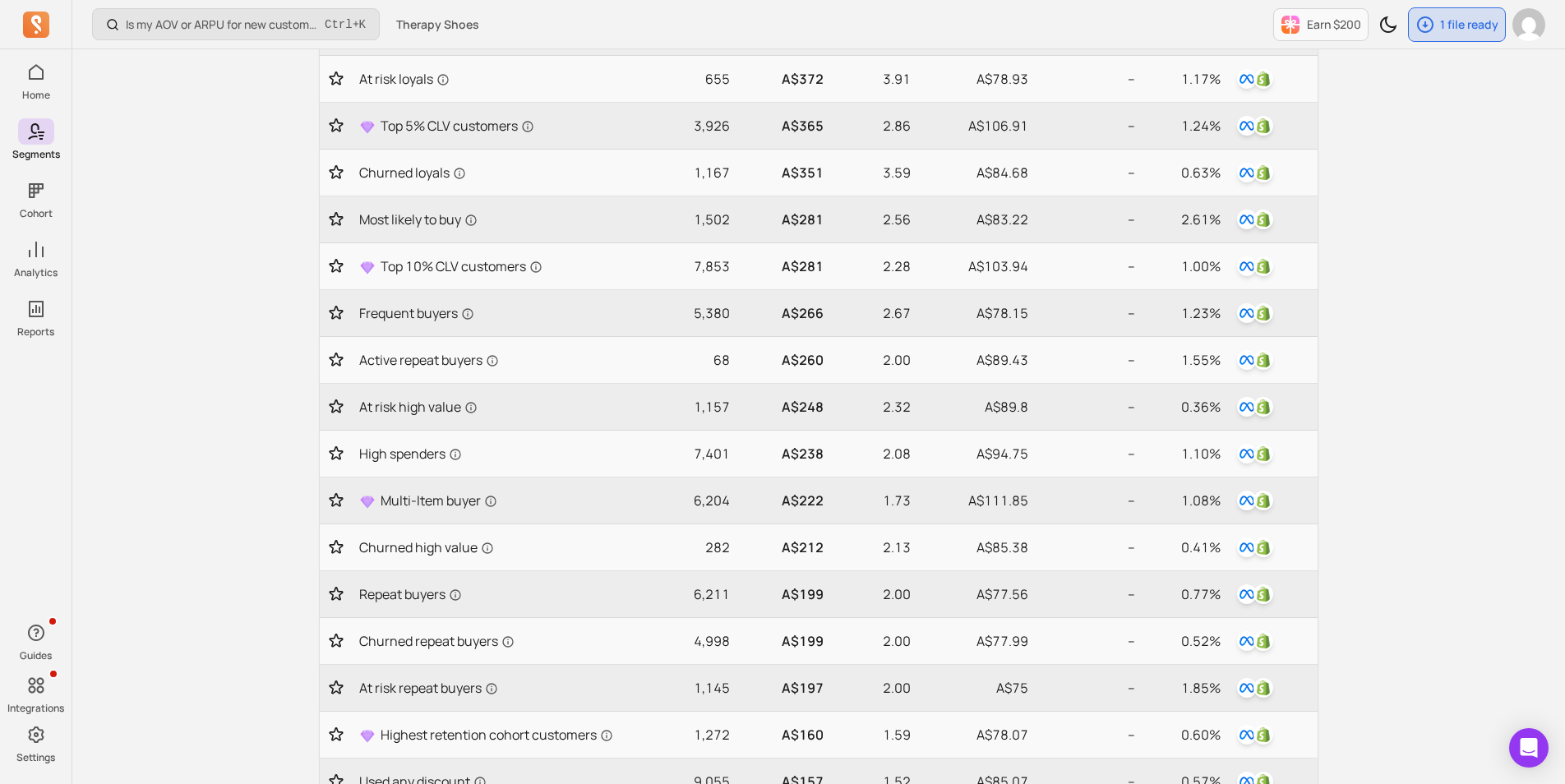
scroll to position [620, 0]
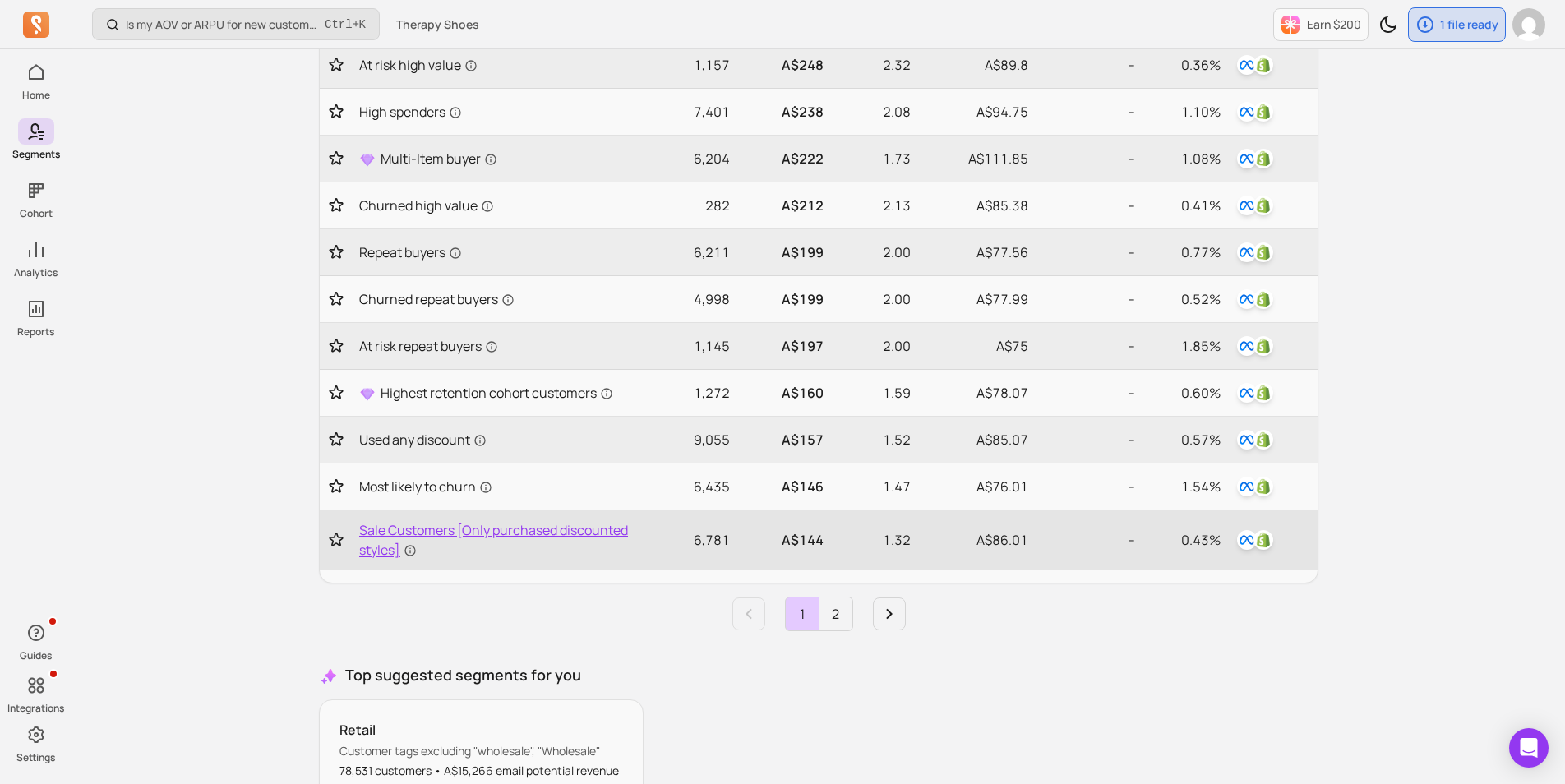
click at [484, 531] on span "Sale Customers [Only purchased discounted styles]" at bounding box center [502, 539] width 286 height 39
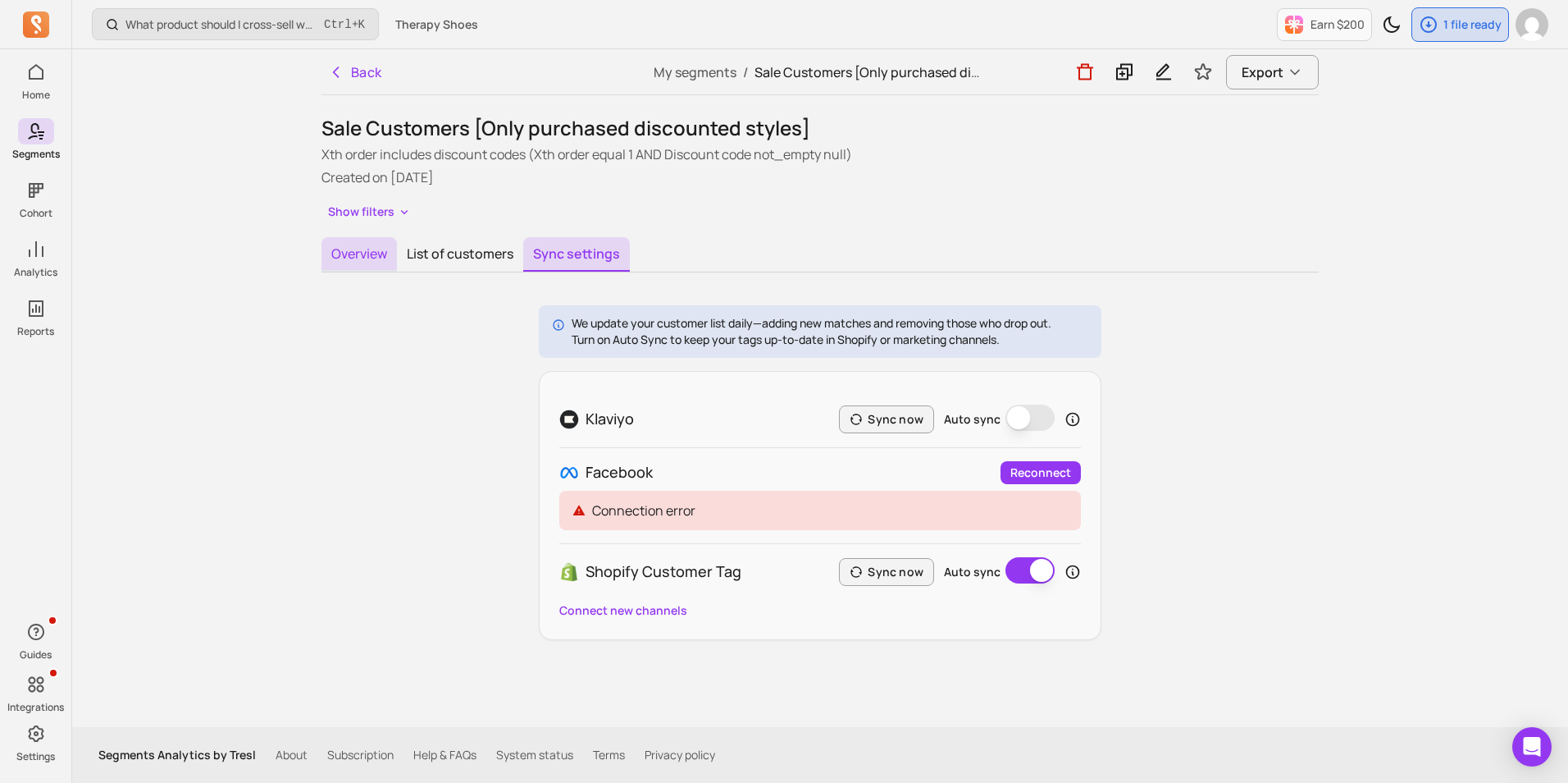
click at [361, 253] on button "Overview" at bounding box center [358, 254] width 75 height 34
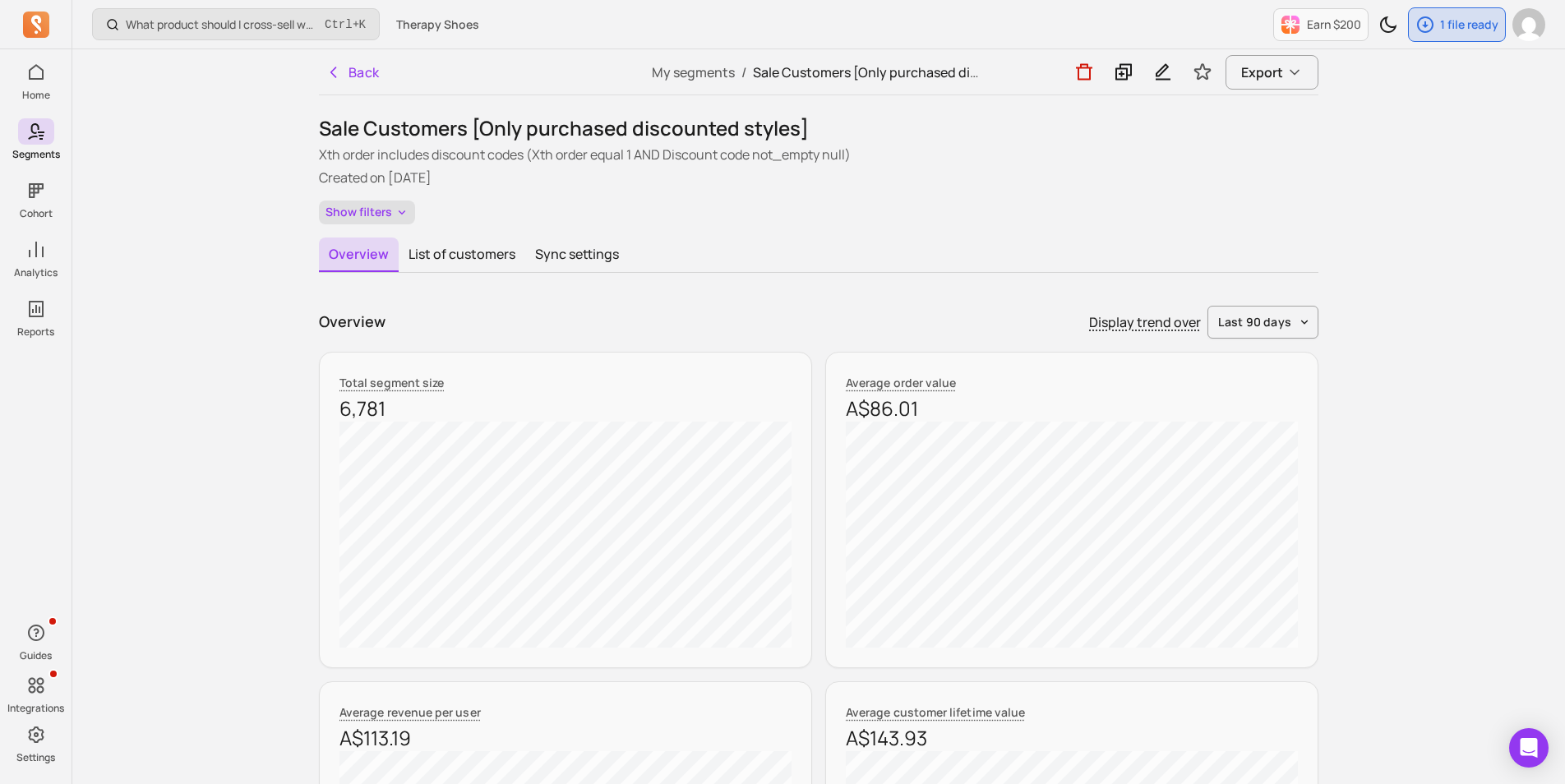
click at [353, 217] on button "Show filters" at bounding box center [367, 212] width 97 height 24
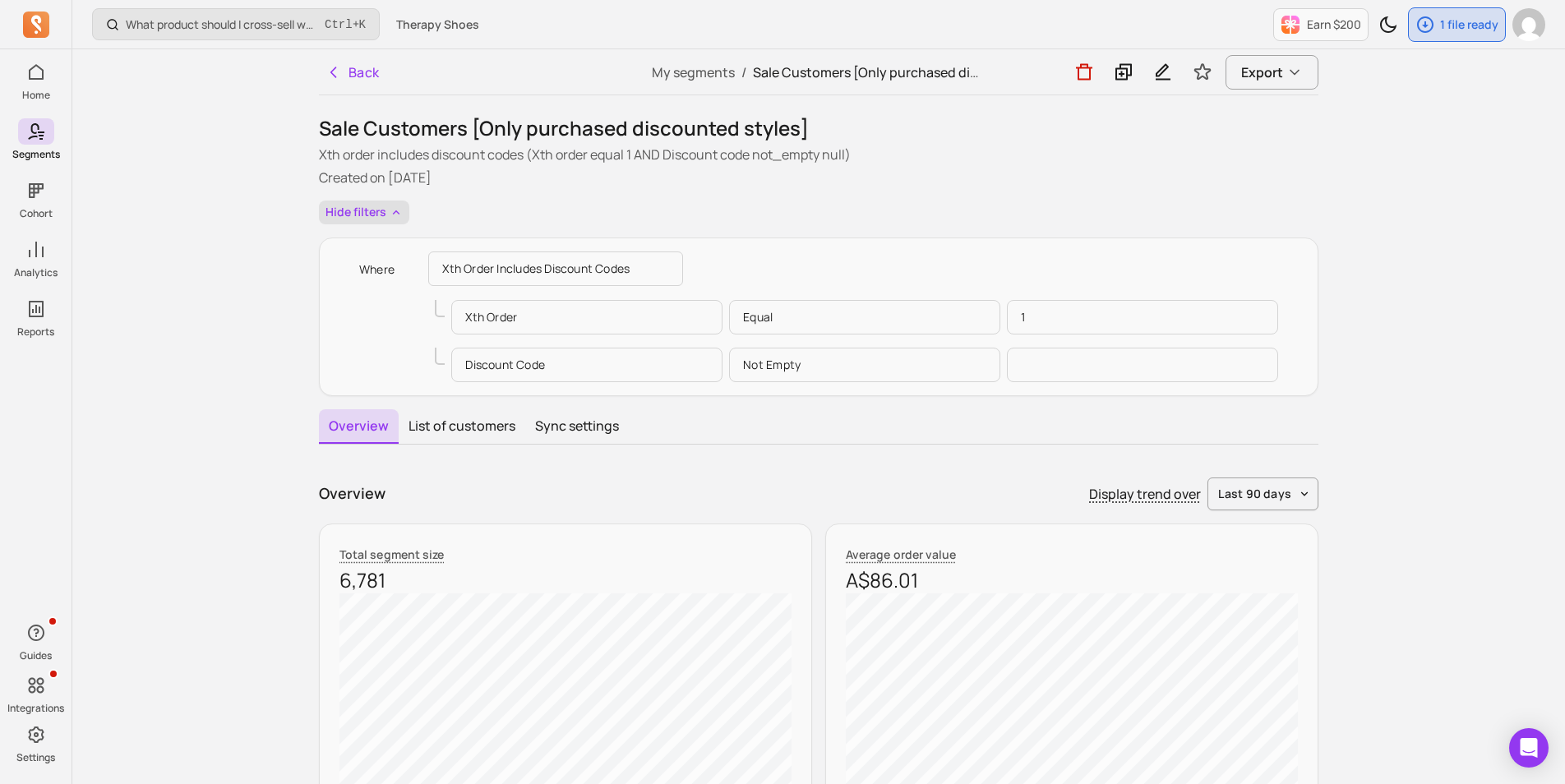
click at [353, 217] on button "Hide filters" at bounding box center [363, 212] width 90 height 24
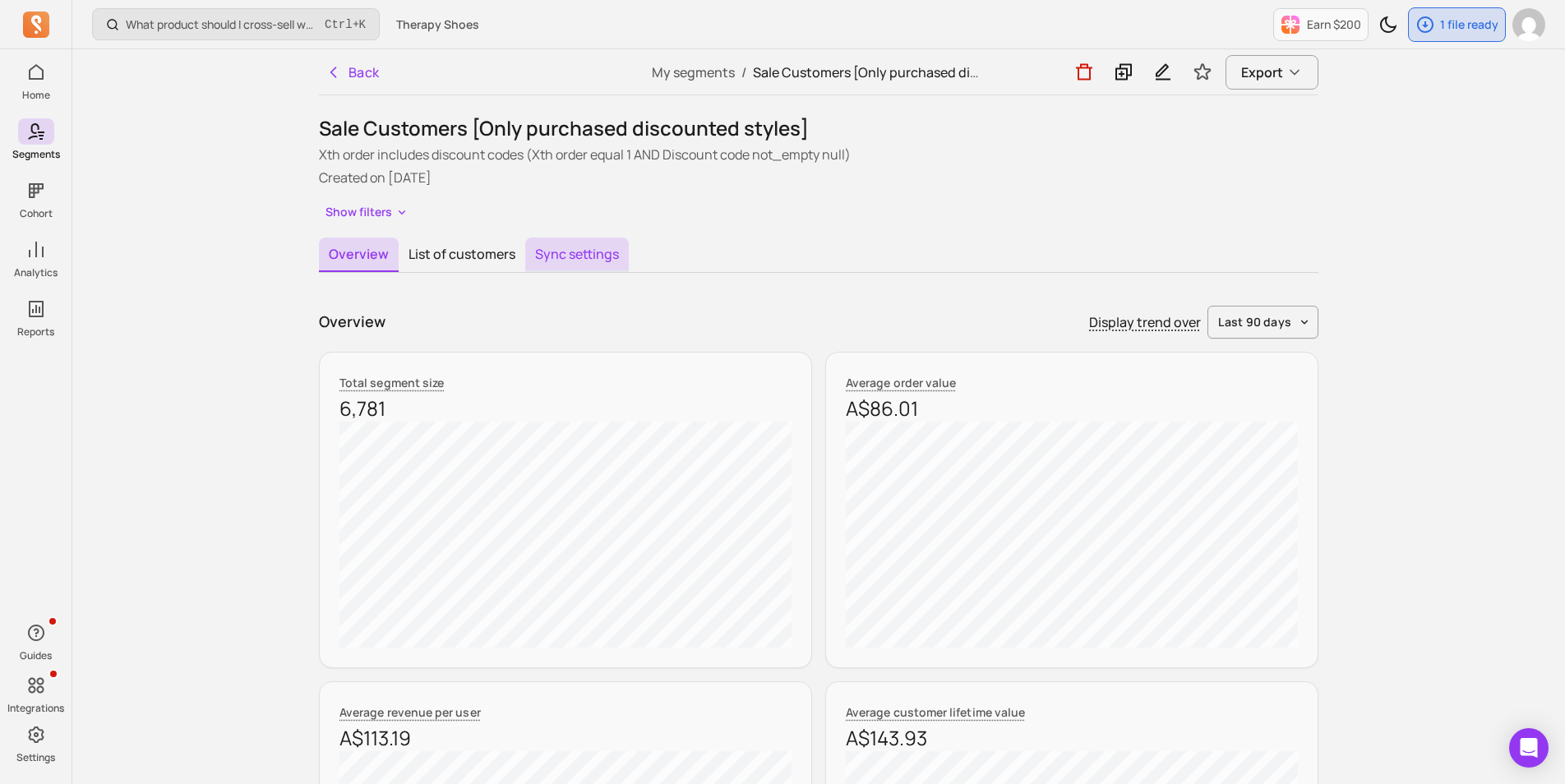
click at [596, 247] on button "Sync settings" at bounding box center [577, 254] width 104 height 34
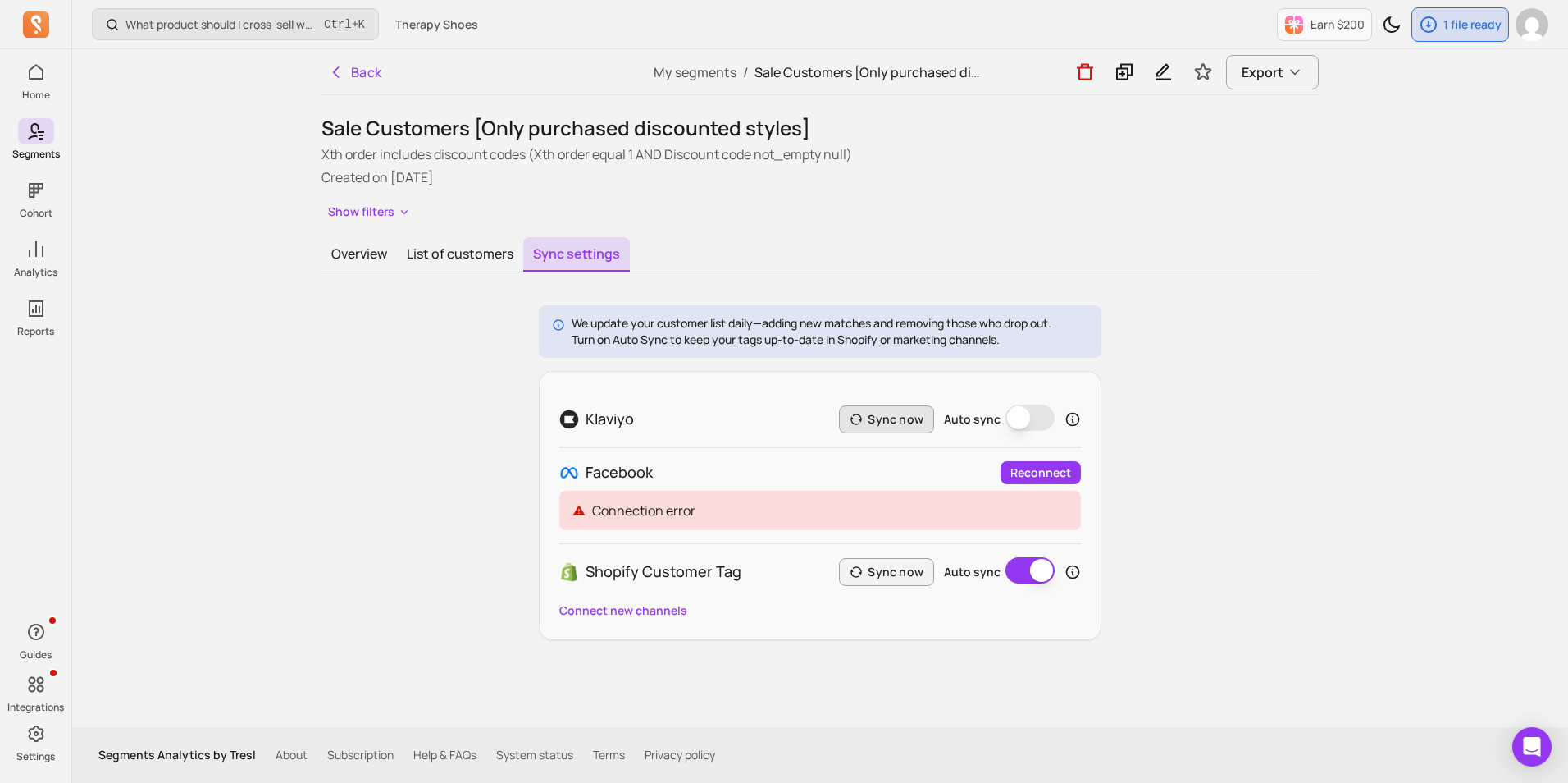
click at [870, 415] on button "Sync now" at bounding box center [886, 419] width 95 height 28
click at [180, 189] on div "When do customers typically replenish a product? Ctrl + K Therapy Shoes Earn $2…" at bounding box center [820, 391] width 1496 height 783
click at [1447, 27] on p "1 file ready" at bounding box center [1472, 25] width 58 height 17
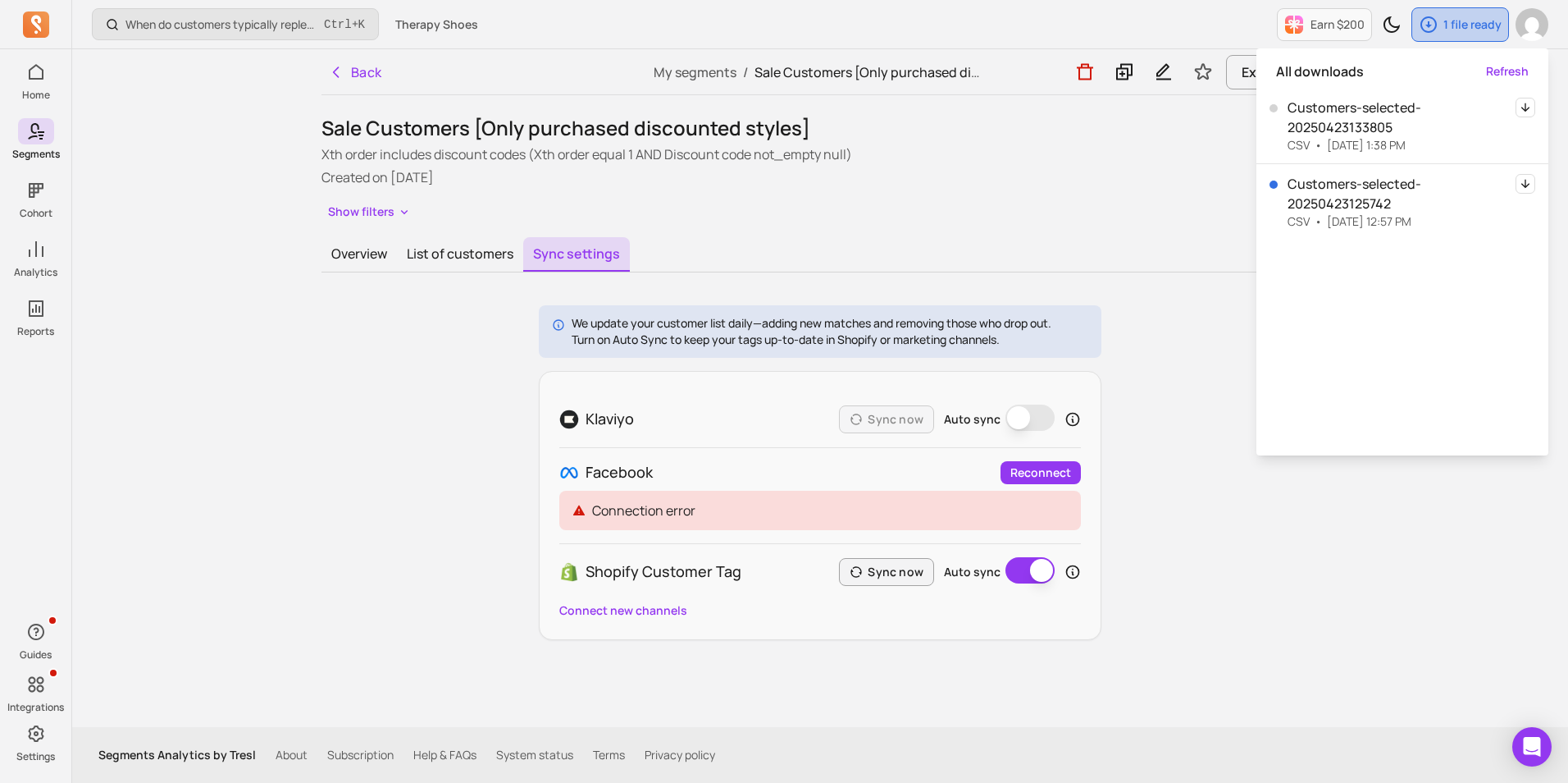
click at [1447, 27] on p "1 file ready" at bounding box center [1472, 25] width 58 height 17
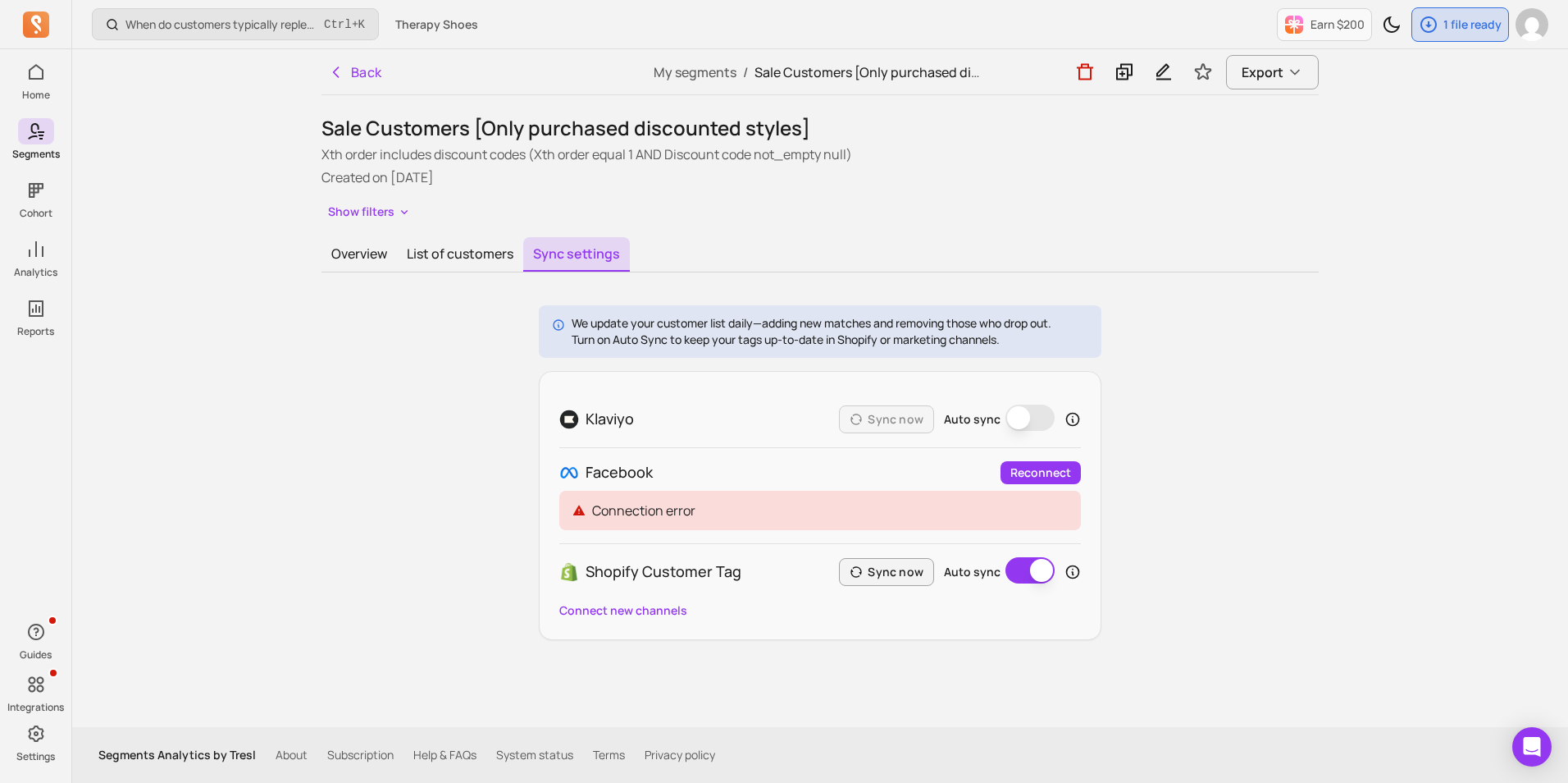
click at [775, 208] on div "Show filters" at bounding box center [820, 212] width 997 height 24
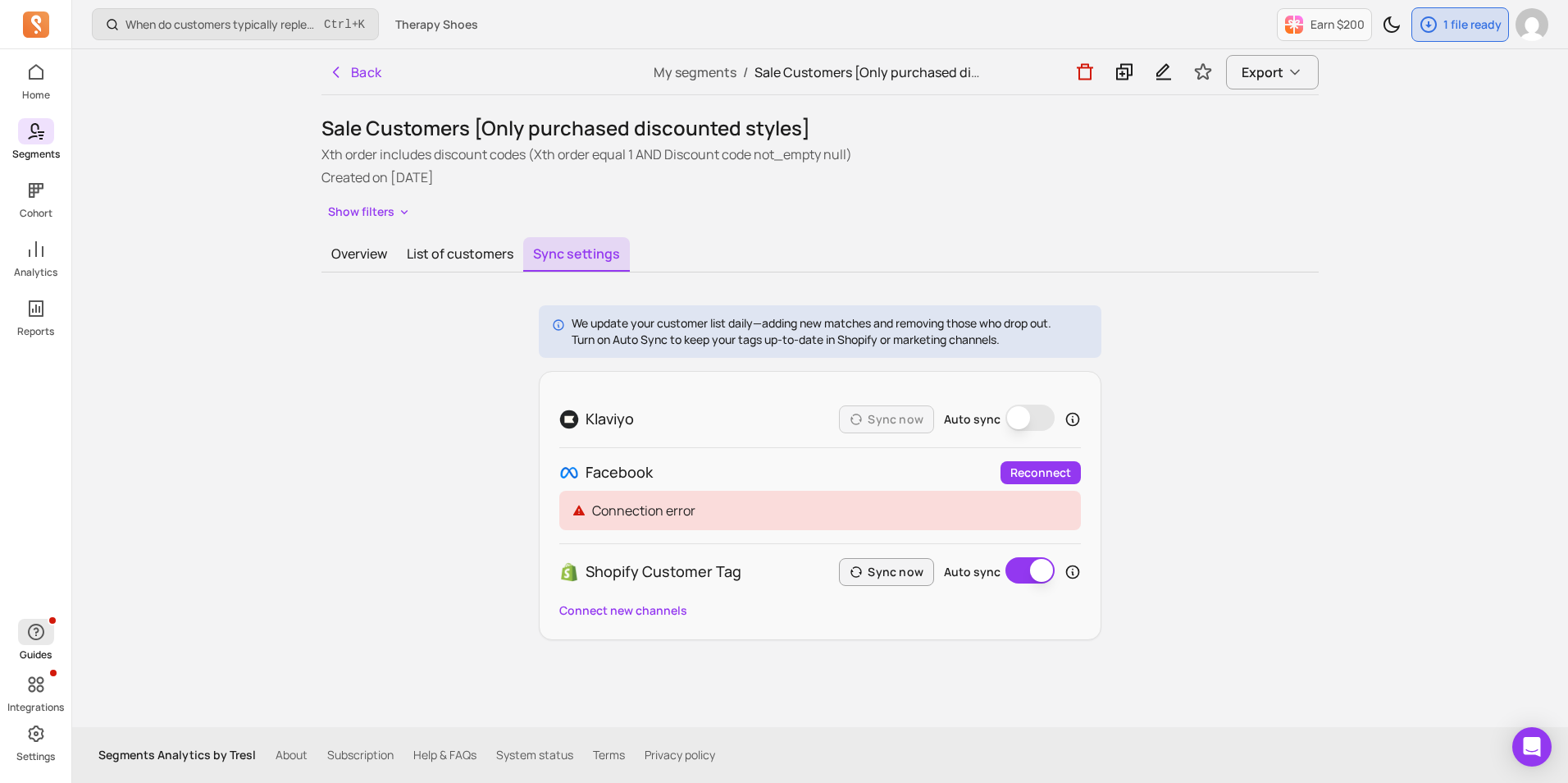
click at [42, 639] on icon "button" at bounding box center [35, 631] width 19 height 19
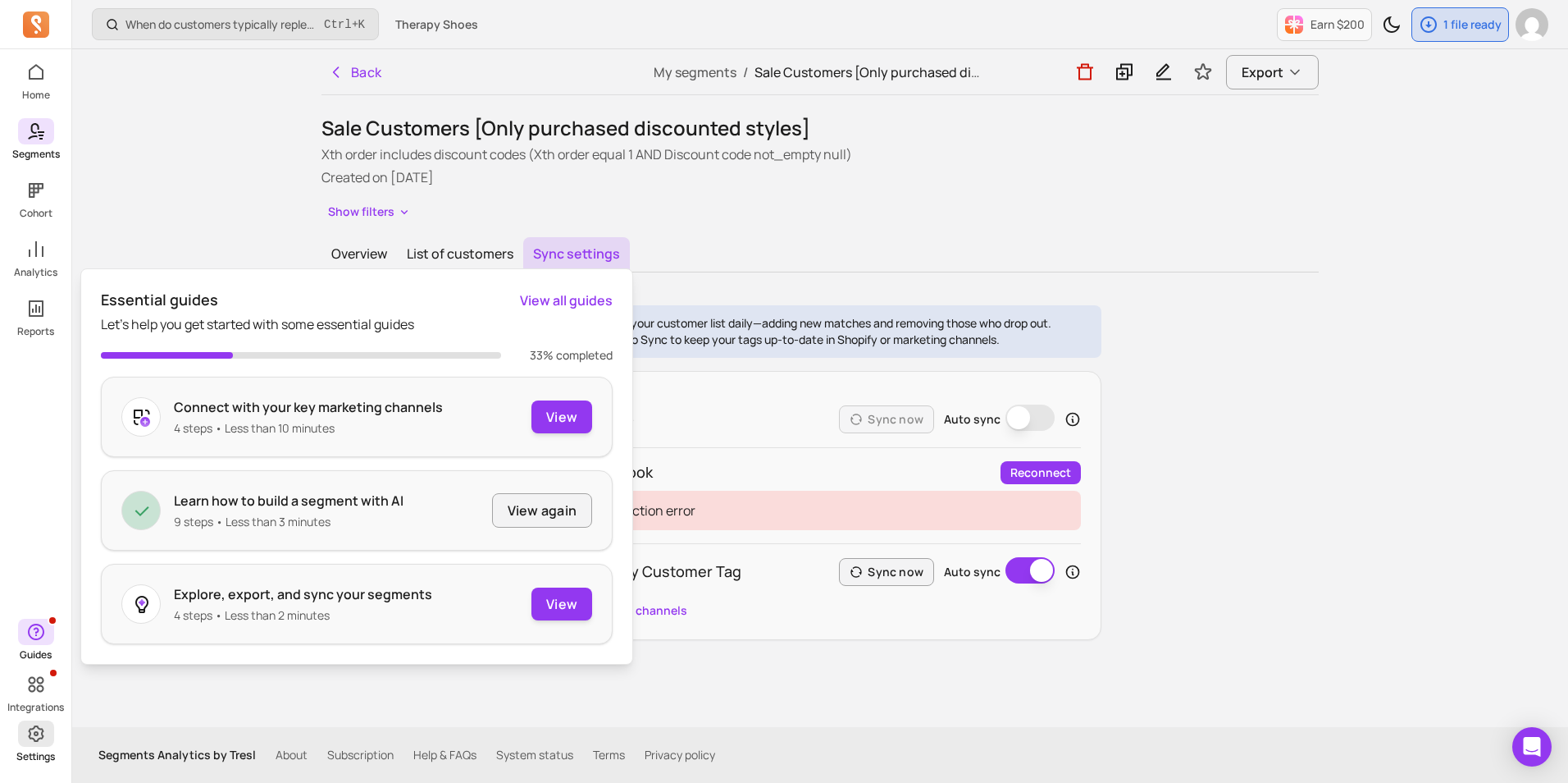
click at [16, 747] on link "Settings" at bounding box center [35, 741] width 71 height 43
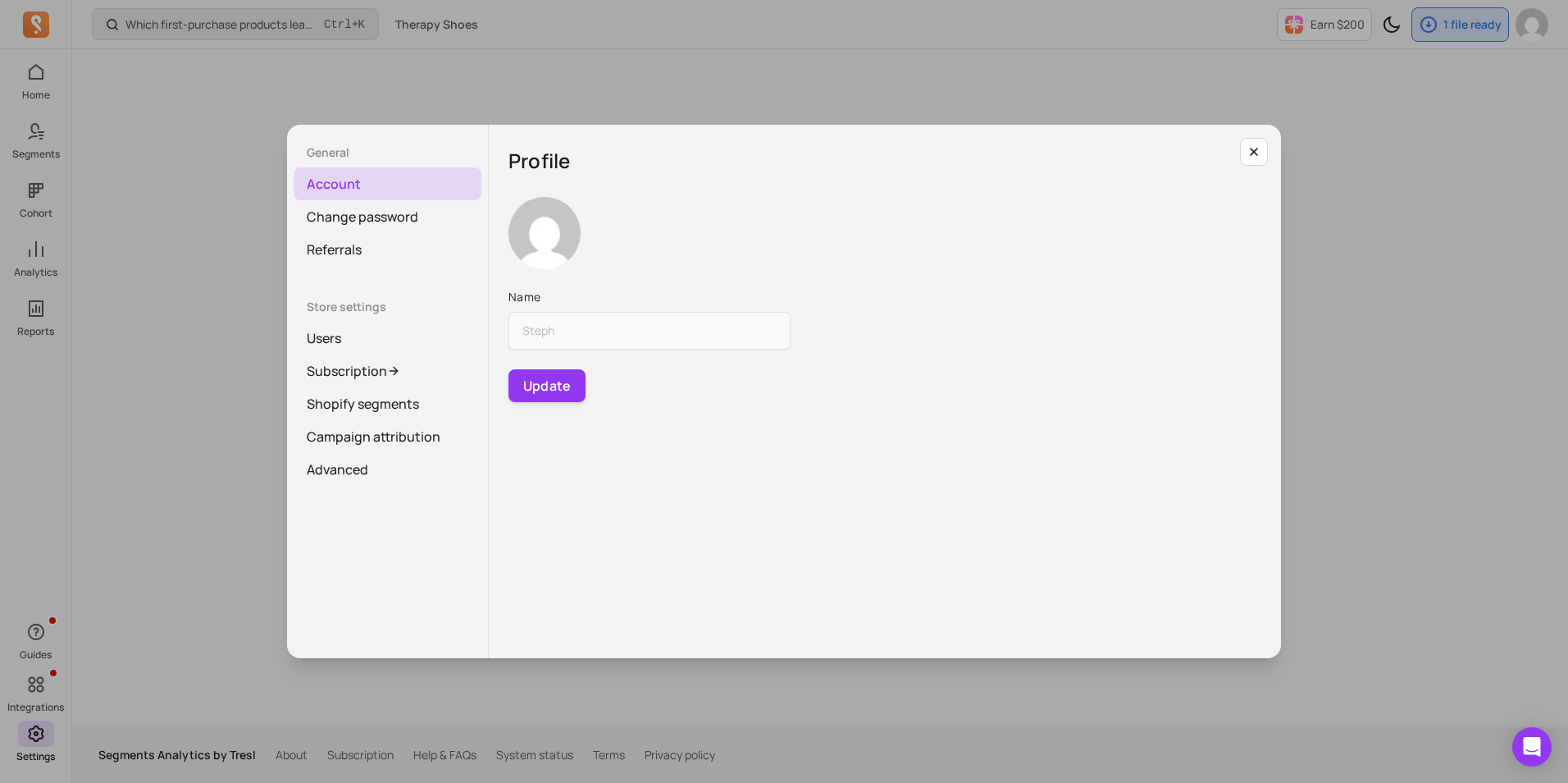
click at [141, 675] on div "General Account Change password Referrals Store settings Users Subscription Sho…" at bounding box center [784, 391] width 1541 height 756
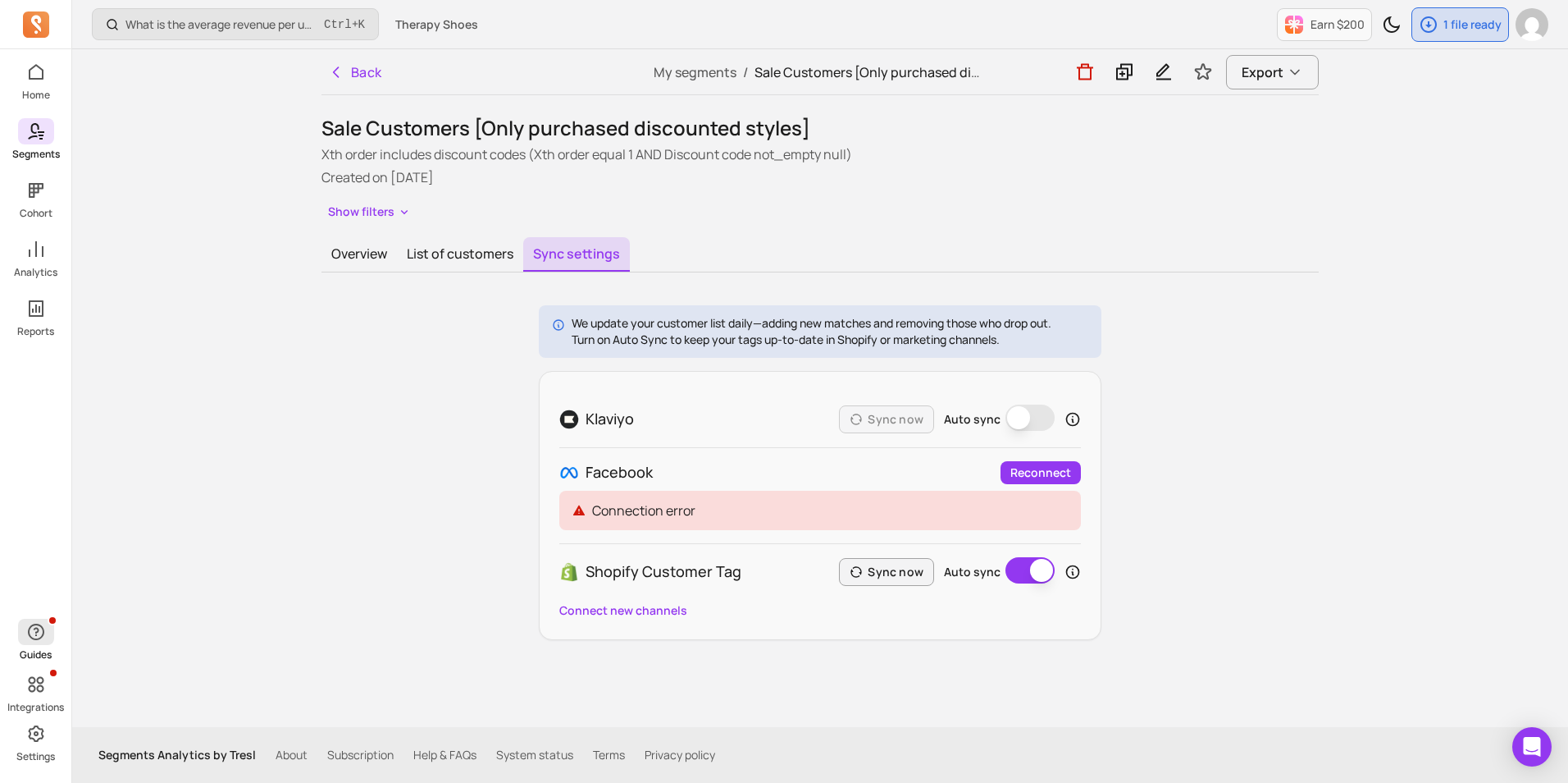
click at [27, 637] on icon "button" at bounding box center [35, 631] width 19 height 19
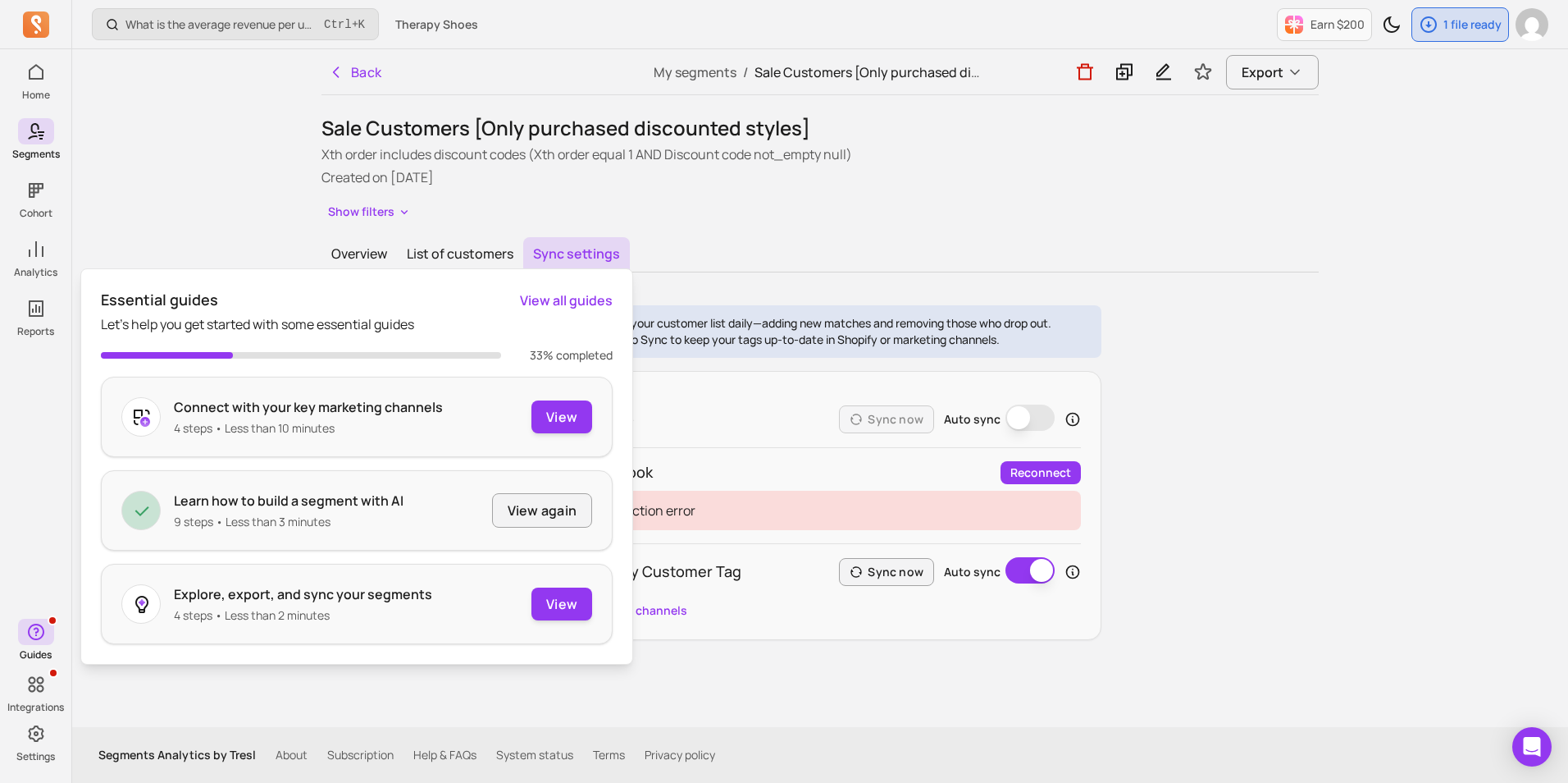
click at [562, 307] on link "View all guides" at bounding box center [566, 299] width 93 height 19
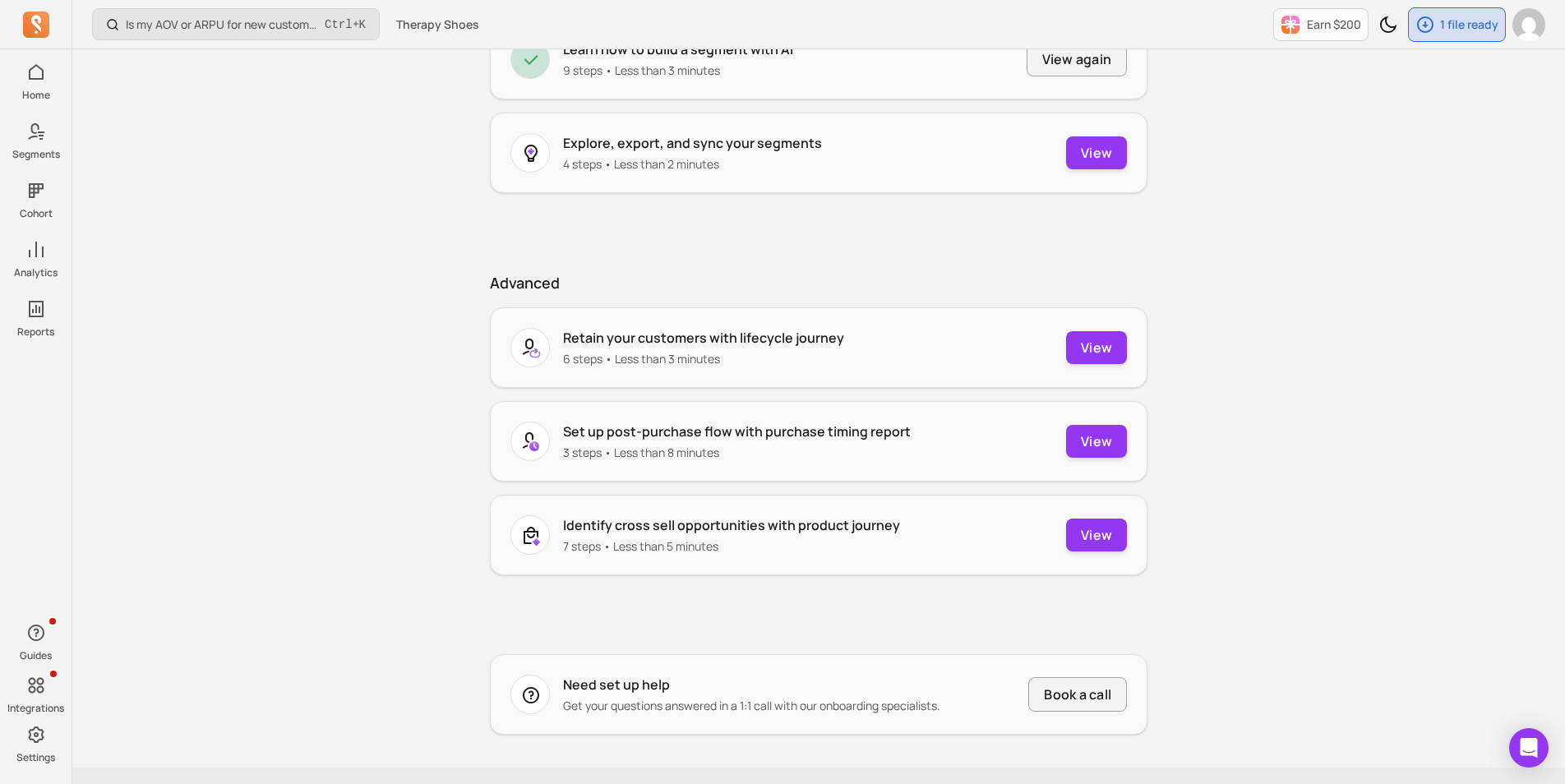
scroll to position [330, 0]
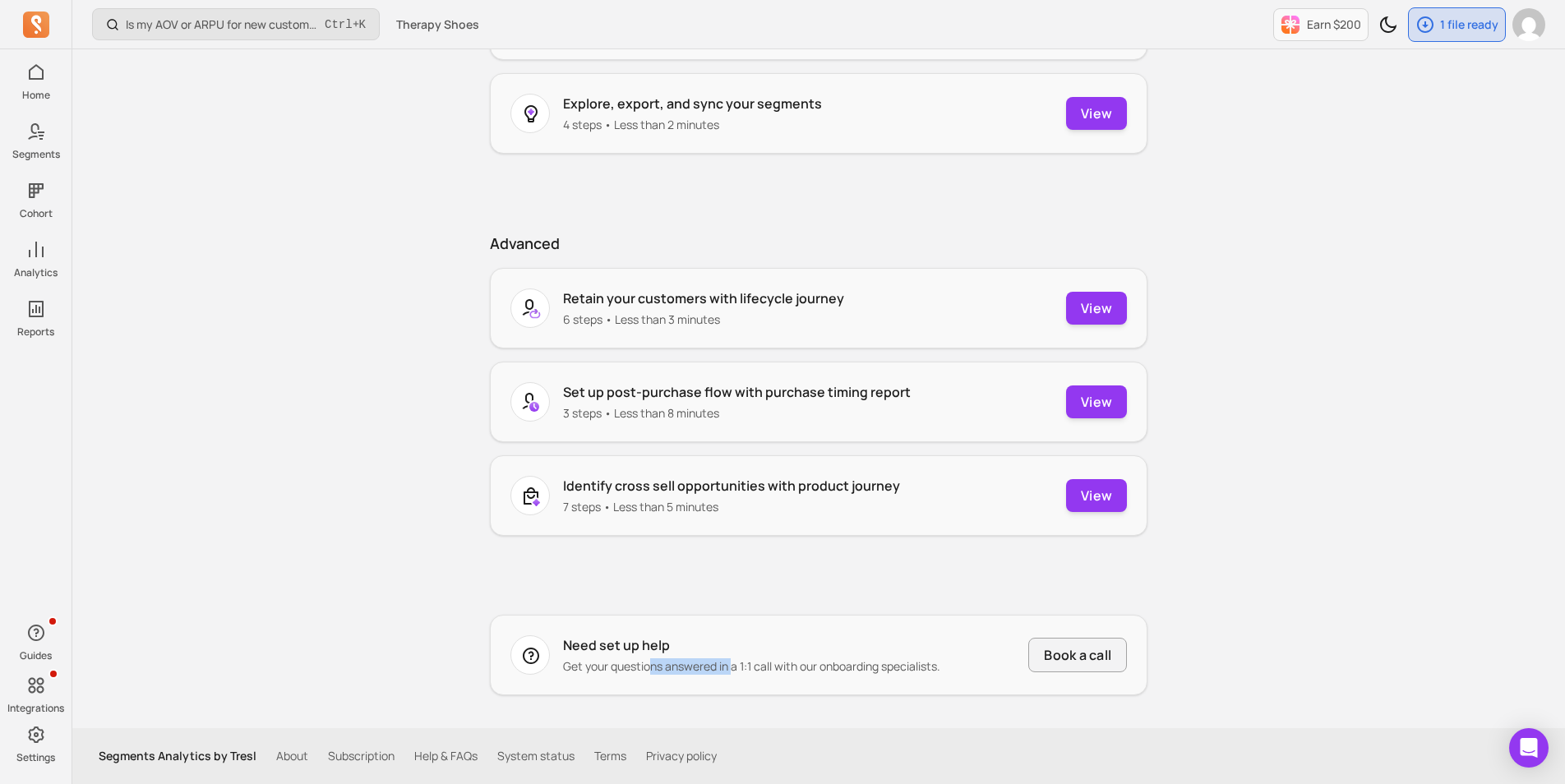
drag, startPoint x: 649, startPoint y: 667, endPoint x: 756, endPoint y: 671, distance: 107.1
click at [756, 671] on p "Get your questions answered in a 1:1 call with our onboarding specialists." at bounding box center [751, 666] width 377 height 17
drag, startPoint x: 756, startPoint y: 671, endPoint x: 778, endPoint y: 669, distance: 22.1
click at [778, 669] on p "Get your questions answered in a 1:1 call with our onboarding specialists." at bounding box center [751, 666] width 377 height 17
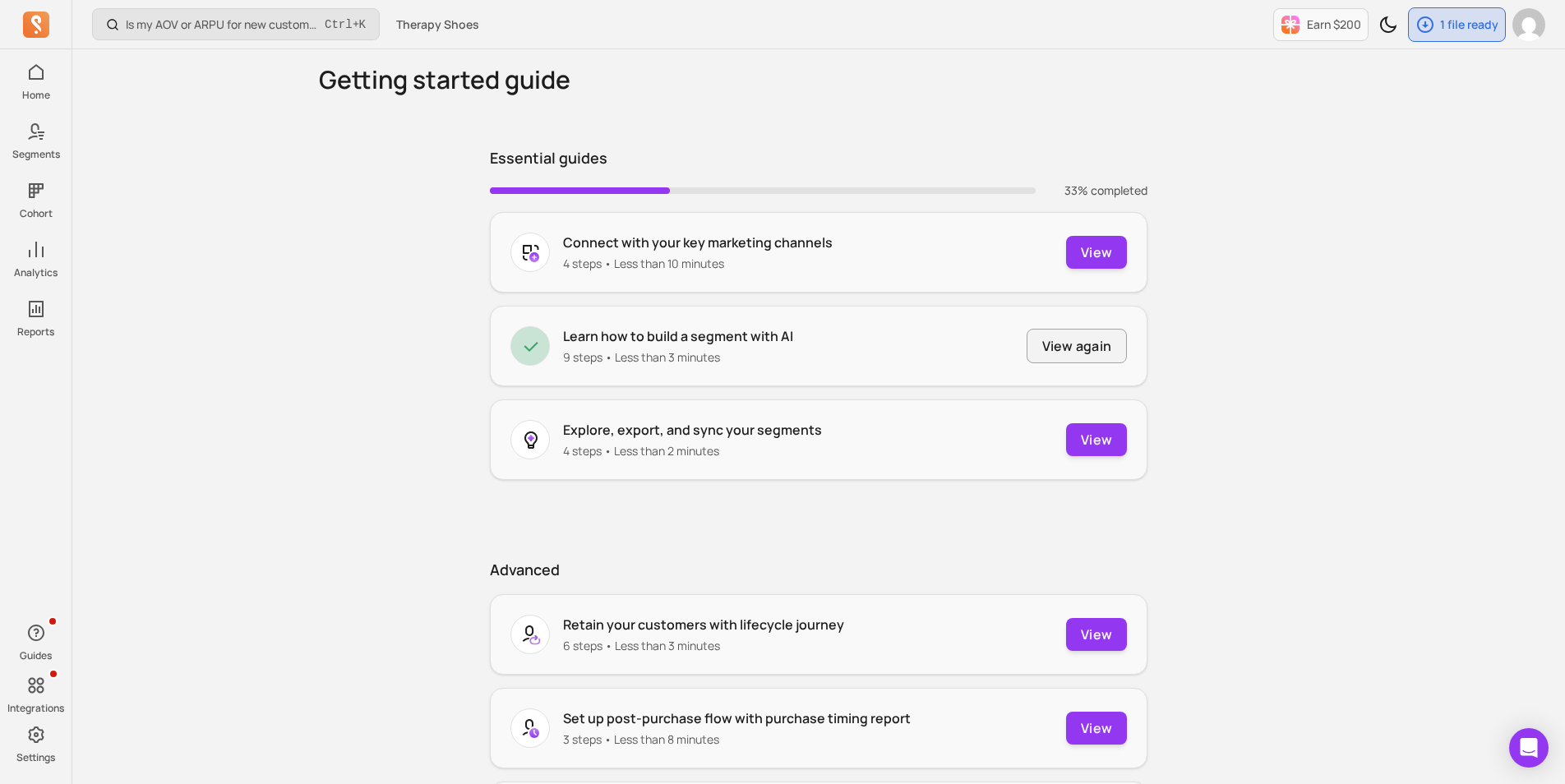
scroll to position [0, 0]
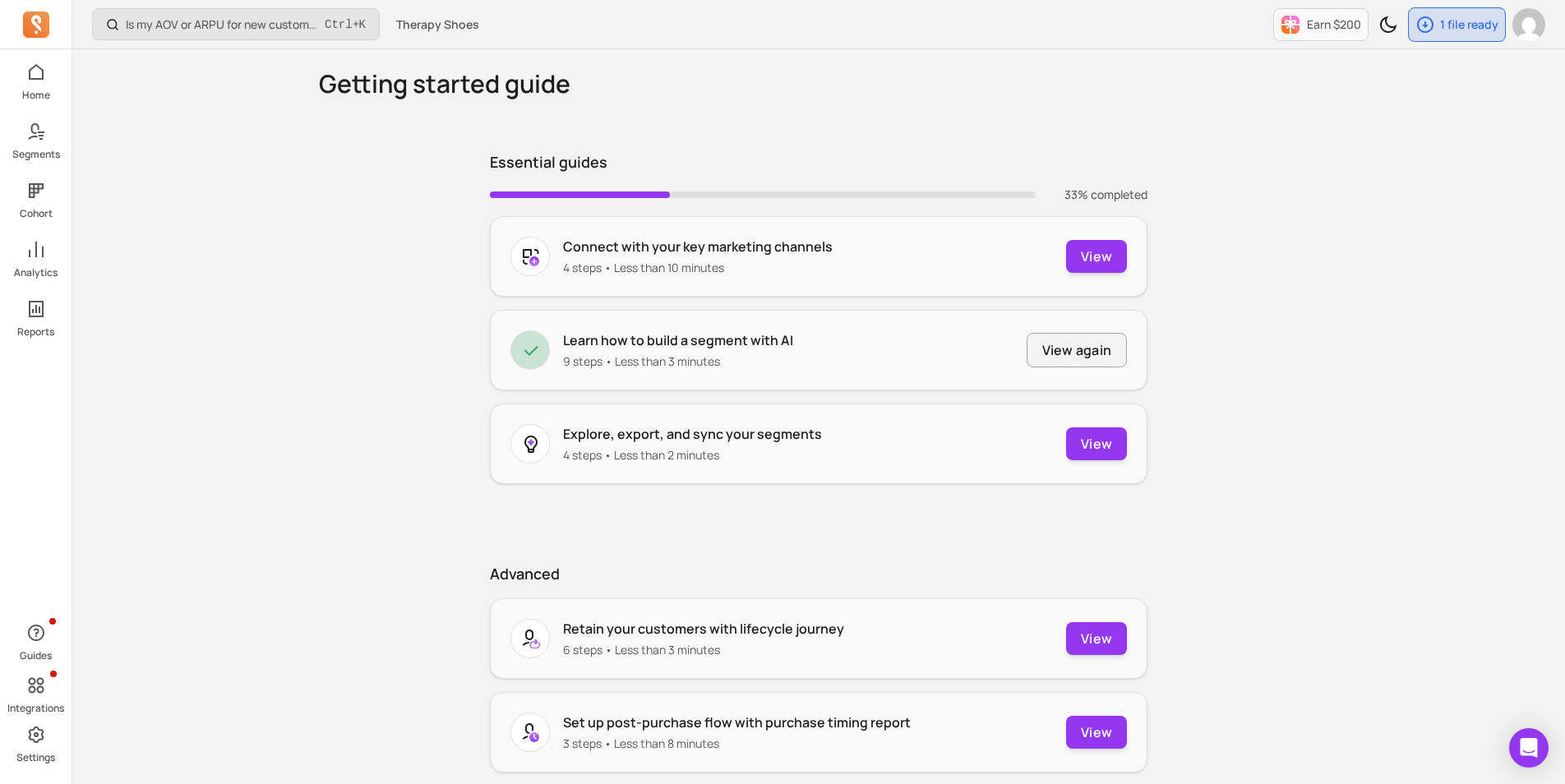
click at [39, 27] on icon at bounding box center [35, 23] width 10 height 17
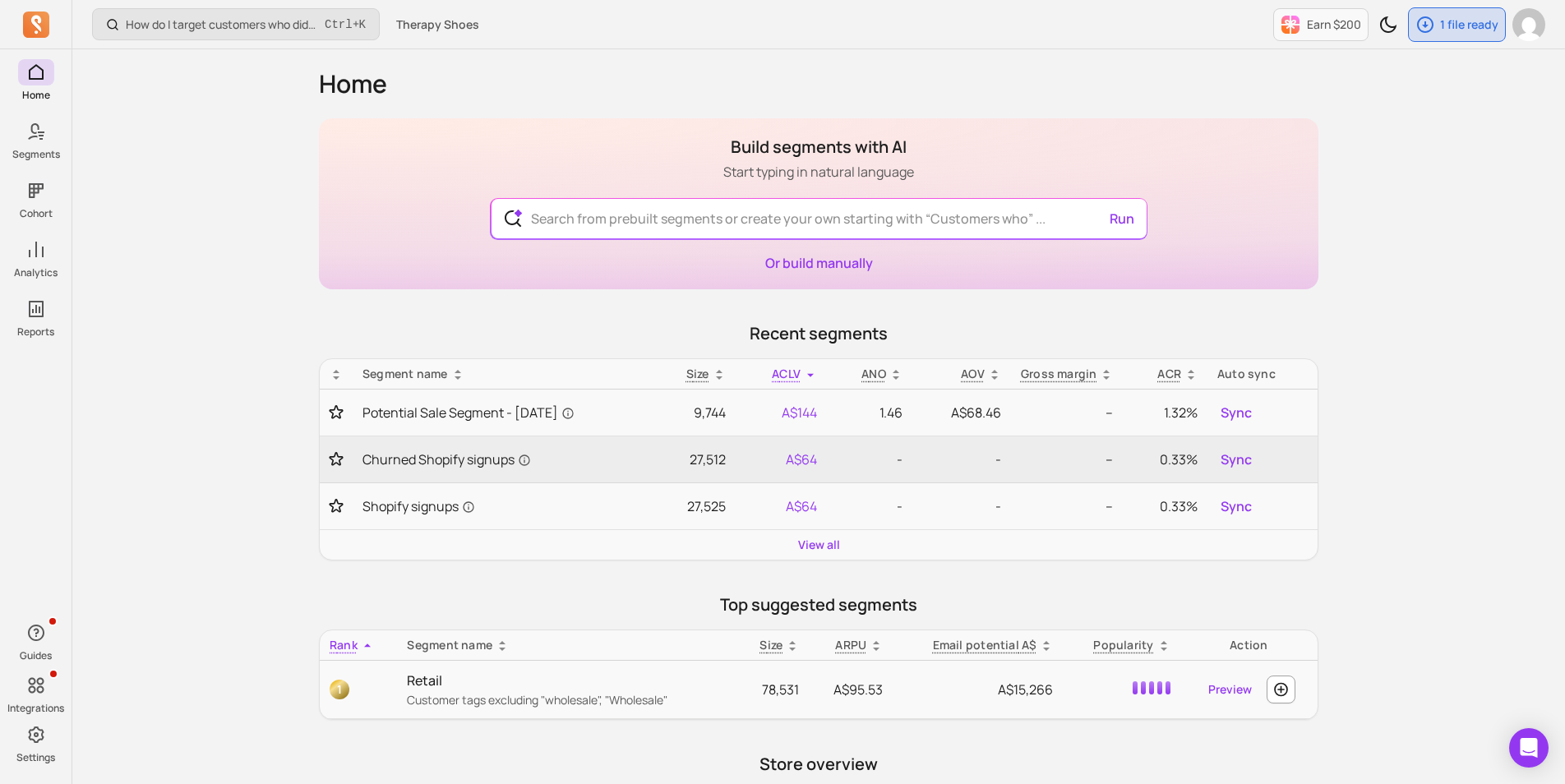
click at [191, 316] on div "How do I target customers who didn’t open or click a campaign? Ctrl + K Therapy…" at bounding box center [819, 766] width 1493 height 1534
click at [206, 436] on div "How do I target customers who didn’t open or click a campaign? Ctrl + K Therapy…" at bounding box center [819, 646] width 1493 height 1292
